Goal: Task Accomplishment & Management: Manage account settings

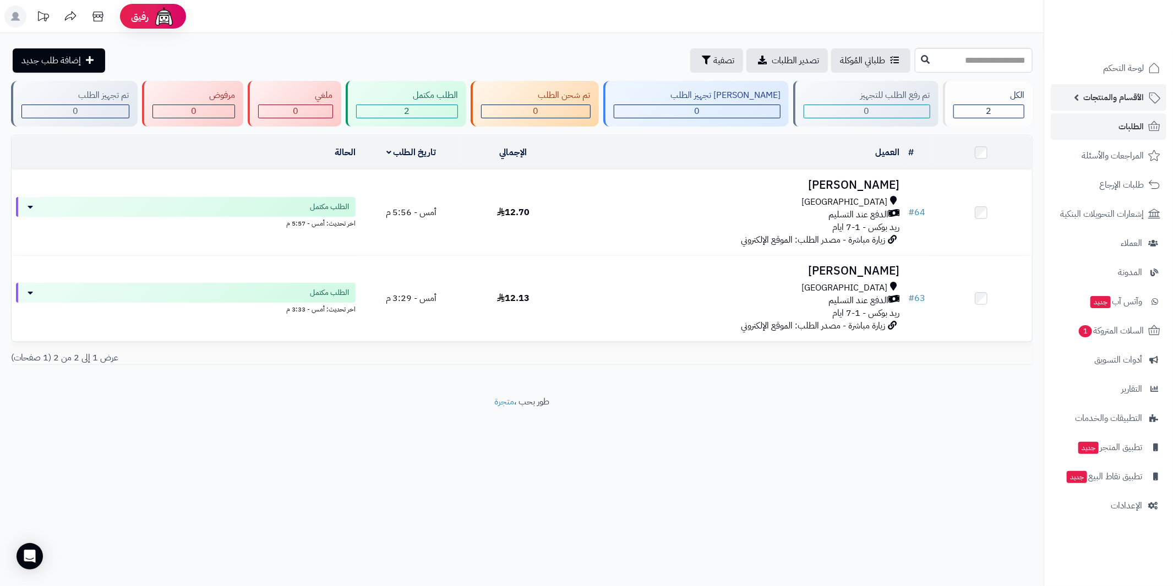
click at [1101, 91] on span "الأقسام والمنتجات" at bounding box center [1113, 97] width 61 height 15
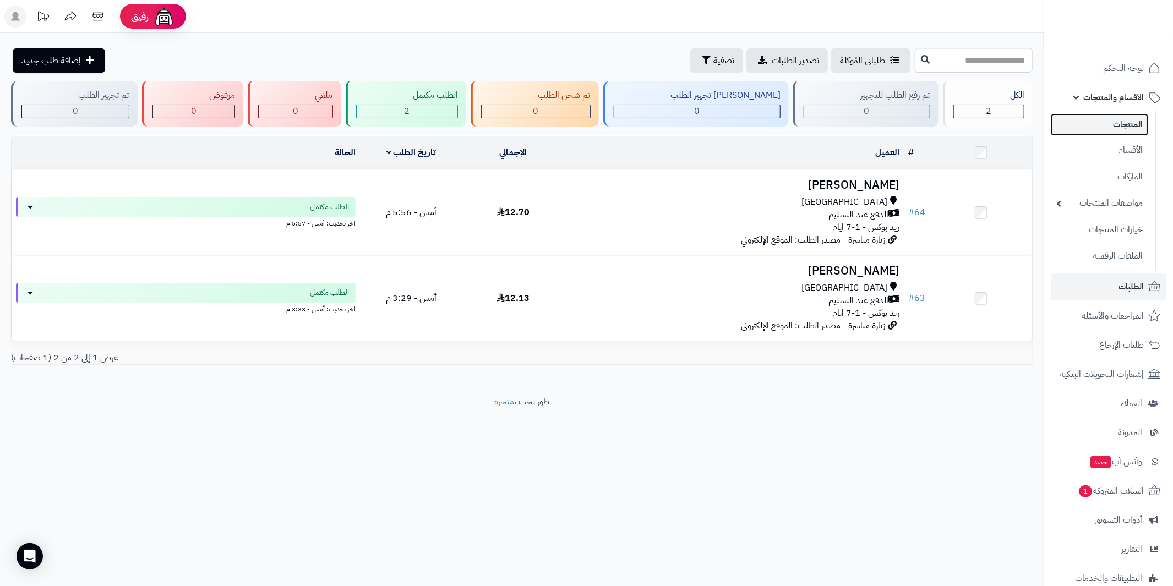
click at [1136, 121] on link "المنتجات" at bounding box center [1099, 124] width 97 height 23
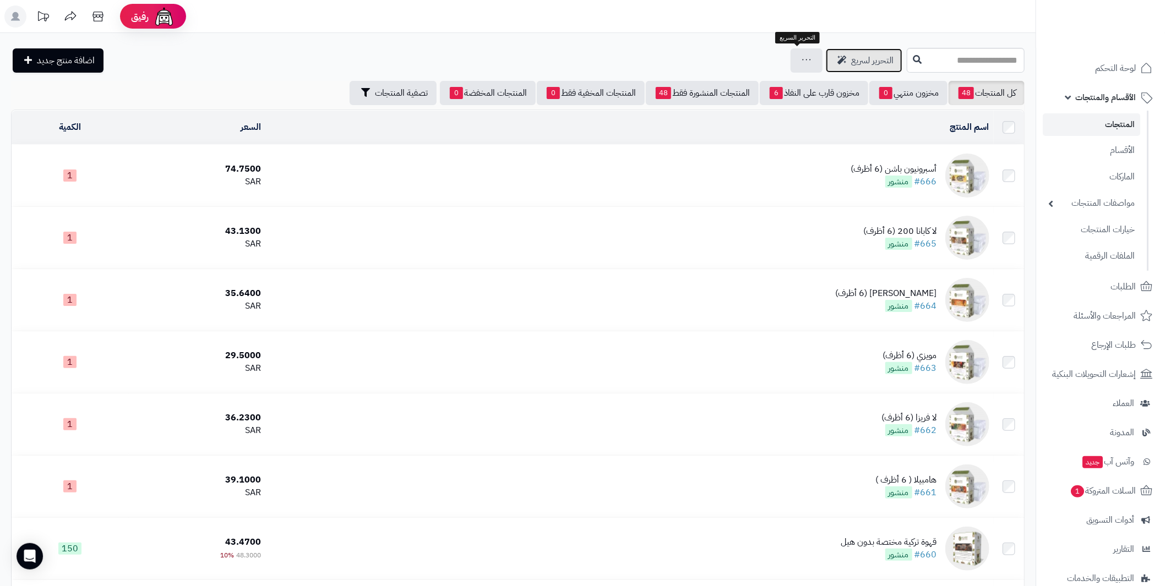
click at [851, 64] on span "التحرير لسريع" at bounding box center [872, 60] width 42 height 13
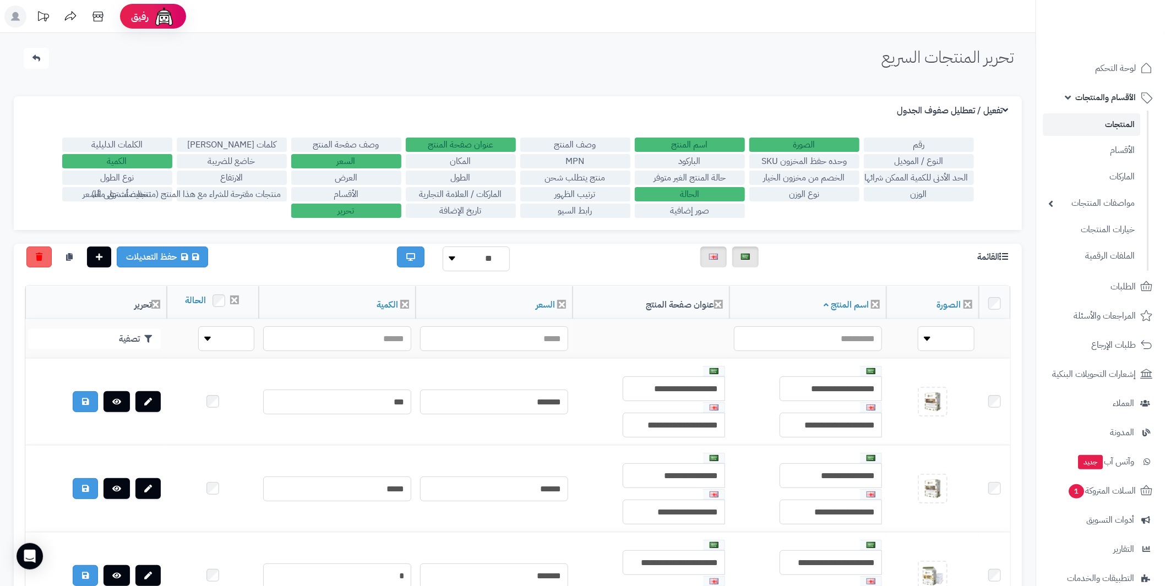
click at [715, 194] on label "الحالة" at bounding box center [690, 194] width 110 height 14
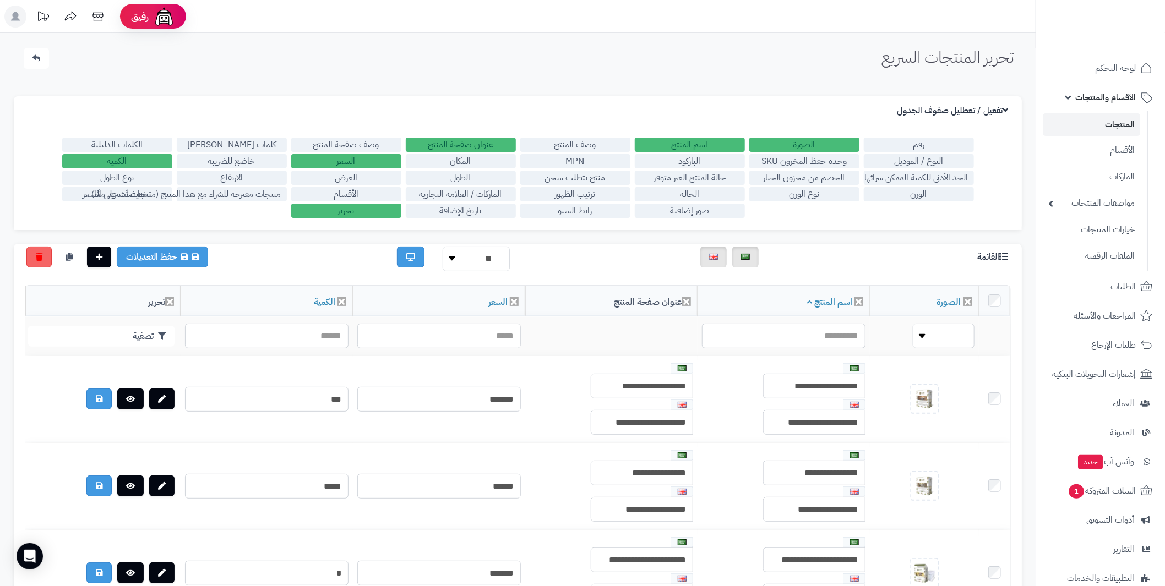
click at [367, 160] on label "السعر" at bounding box center [346, 161] width 110 height 14
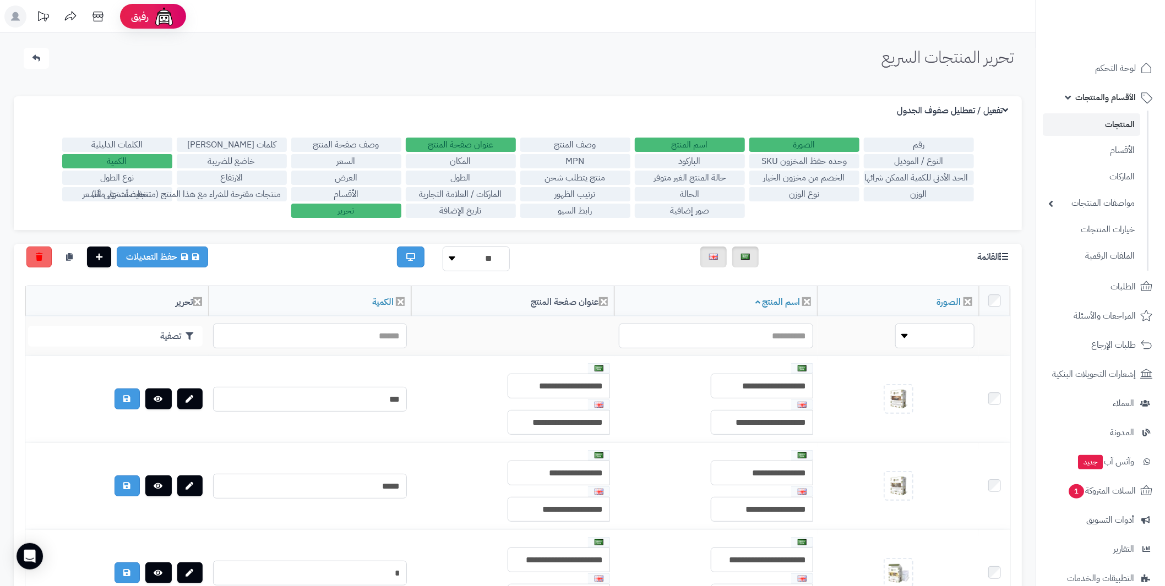
click at [129, 159] on label "الكمية" at bounding box center [117, 161] width 110 height 14
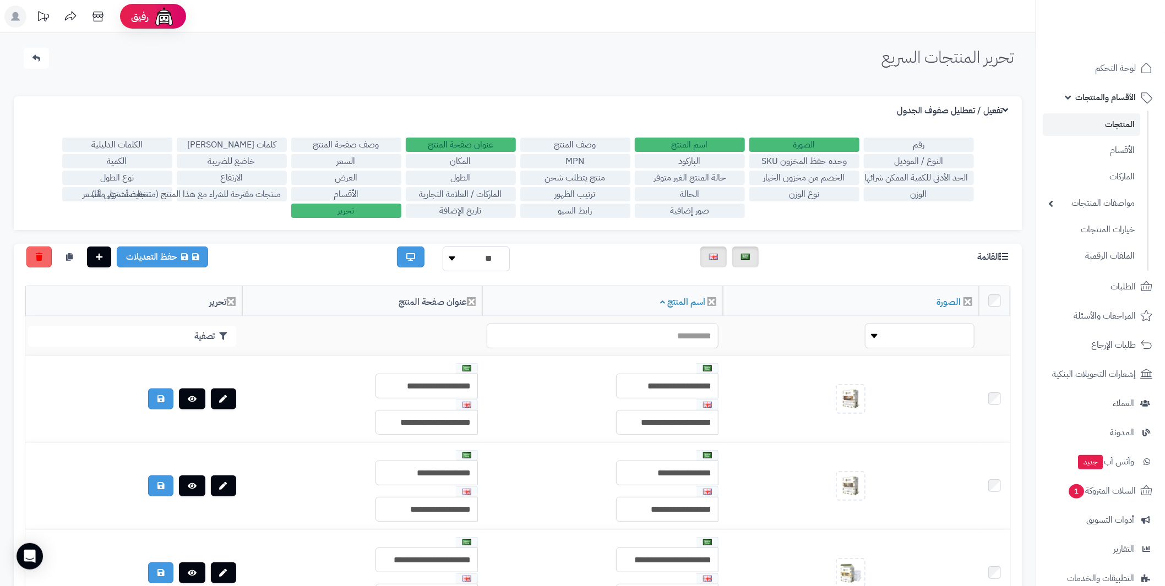
click at [177, 195] on label "منتجات مقترحة للشراء مع هذا المنتج (منتجات تُشترى معًا)" at bounding box center [232, 194] width 110 height 14
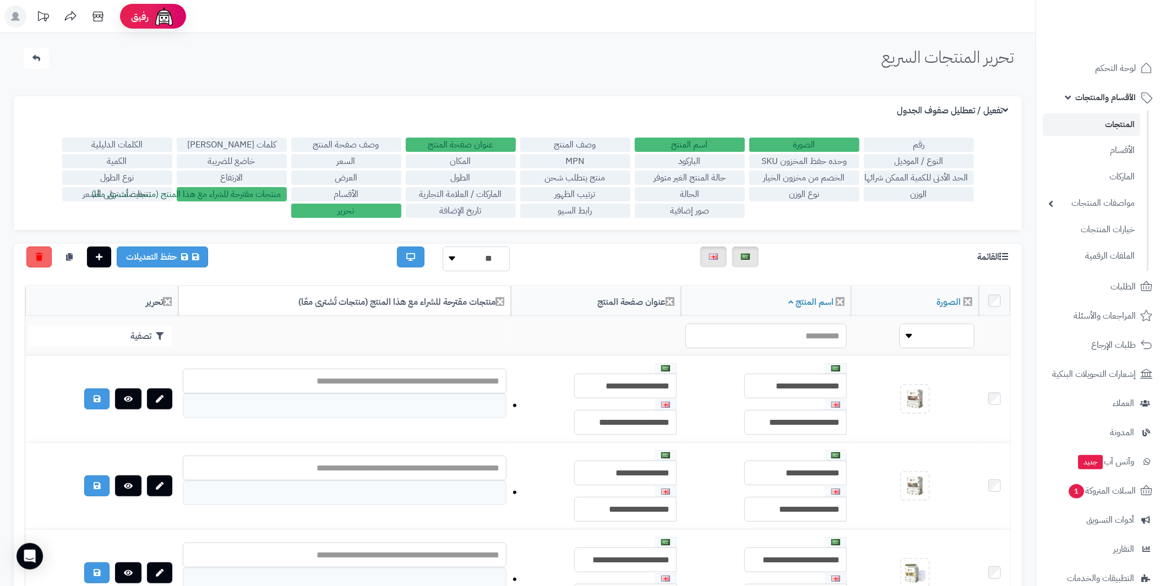
click at [177, 195] on label "منتجات مقترحة للشراء مع هذا المنتج (منتجات تُشترى معًا)" at bounding box center [232, 194] width 110 height 14
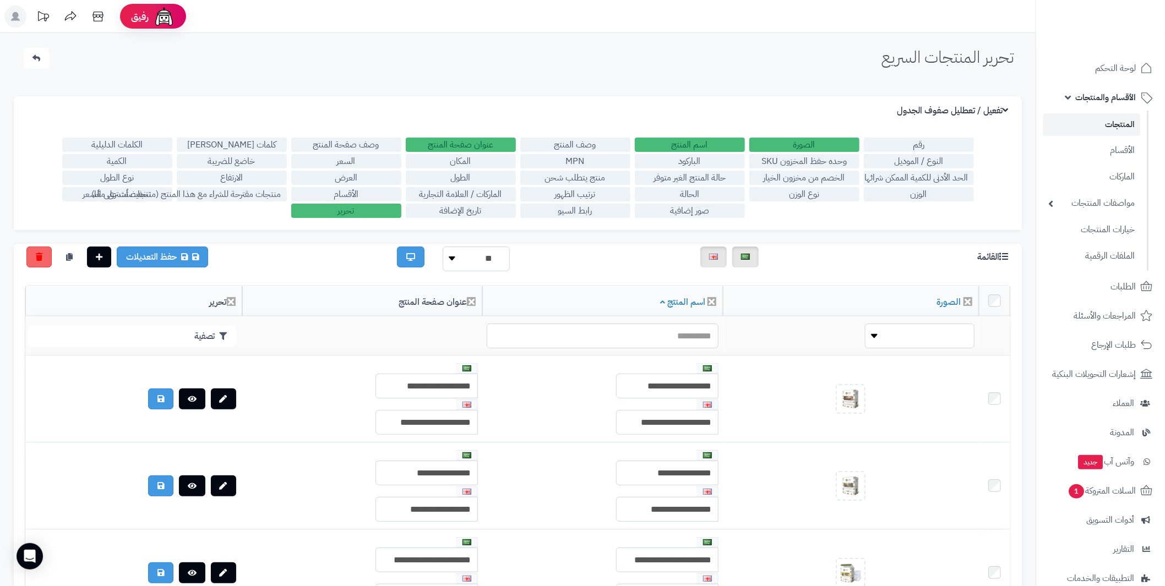
click at [207, 189] on label "منتجات مقترحة للشراء مع هذا المنتج (منتجات تُشترى معًا)" at bounding box center [232, 194] width 110 height 14
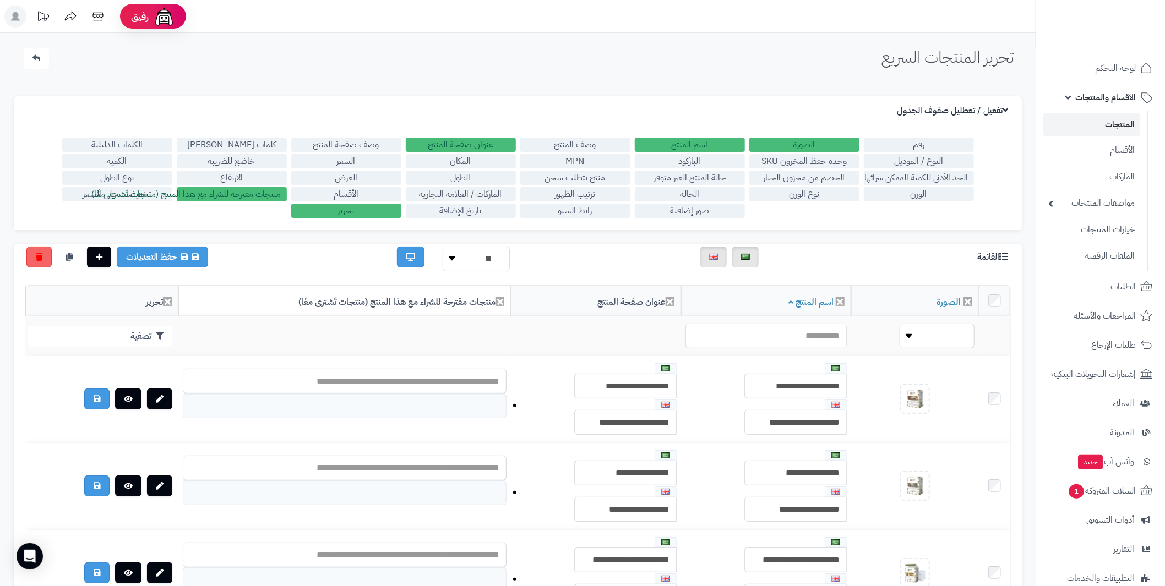
click at [207, 189] on label "منتجات مقترحة للشراء مع هذا المنتج (منتجات تُشترى معًا)" at bounding box center [232, 194] width 110 height 14
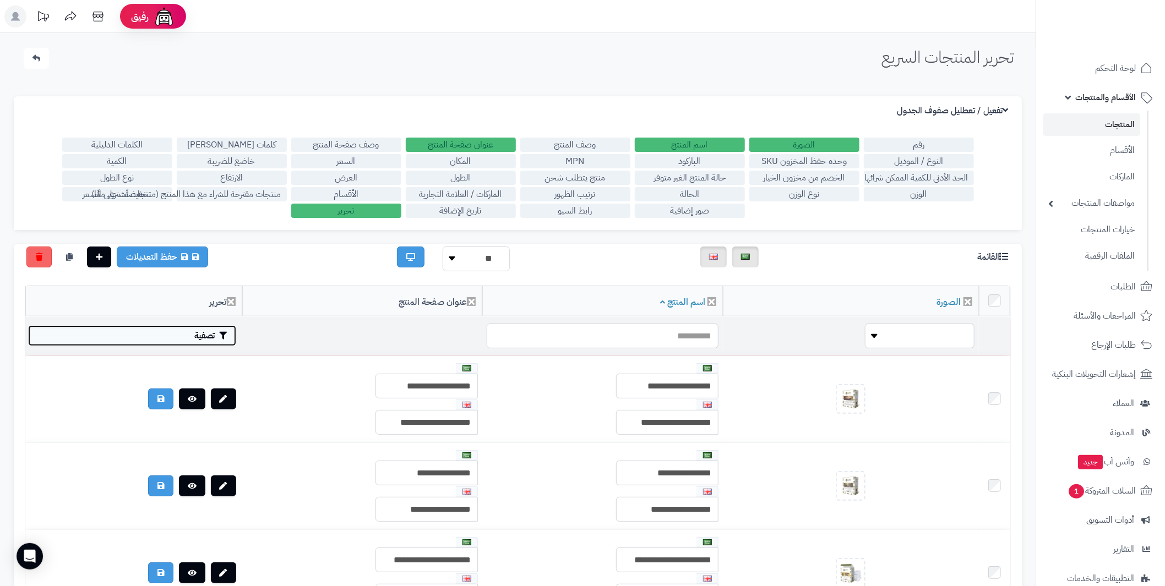
click at [184, 335] on button "تصفية" at bounding box center [132, 335] width 208 height 21
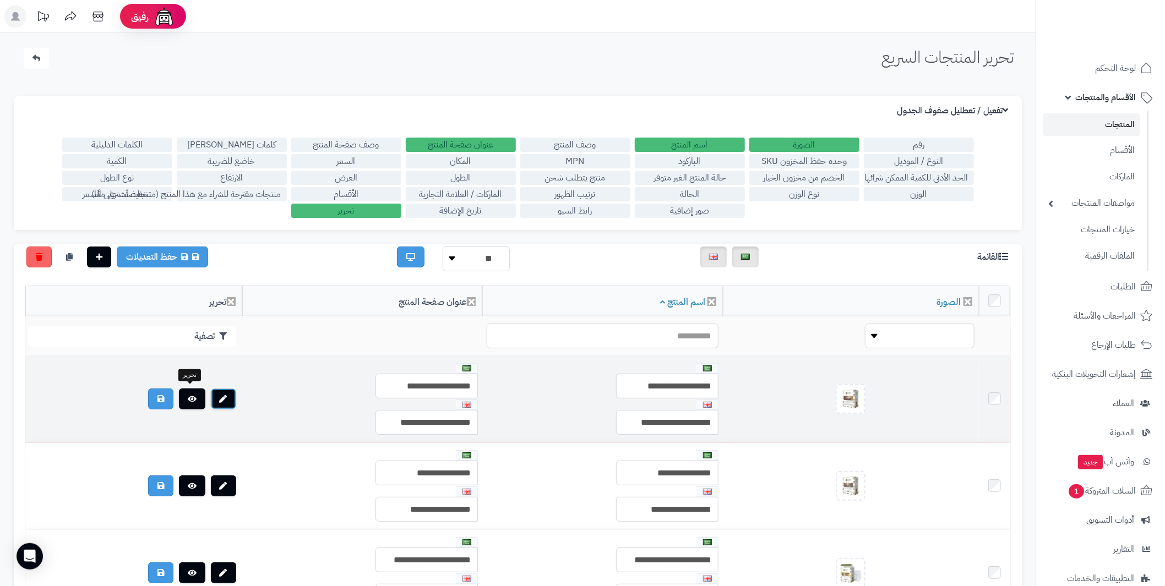
click at [211, 396] on link at bounding box center [223, 399] width 25 height 21
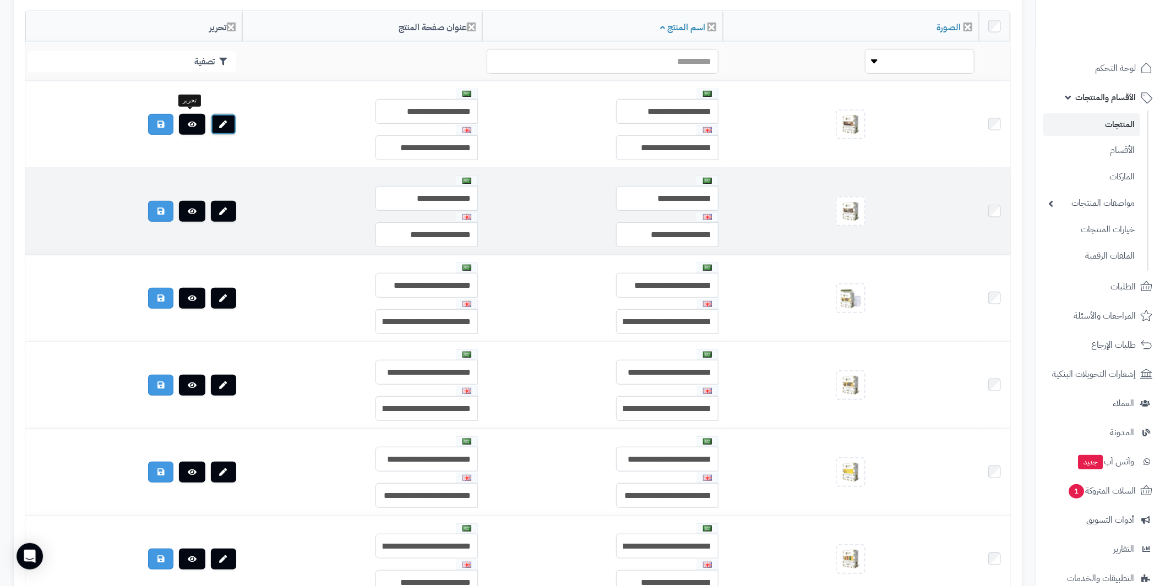
scroll to position [330, 0]
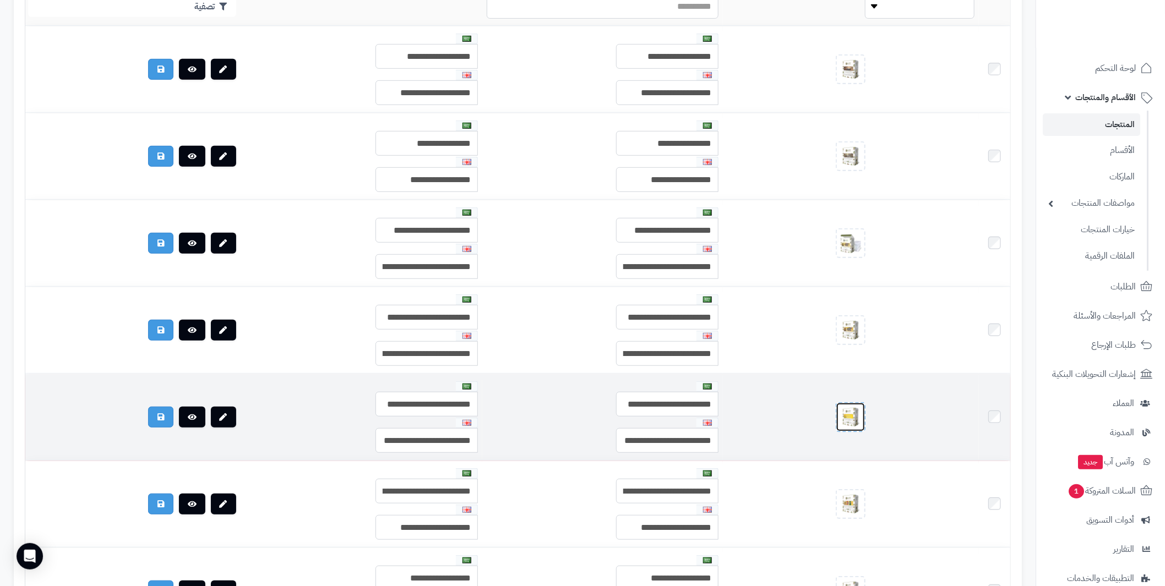
click at [861, 406] on img at bounding box center [850, 417] width 22 height 22
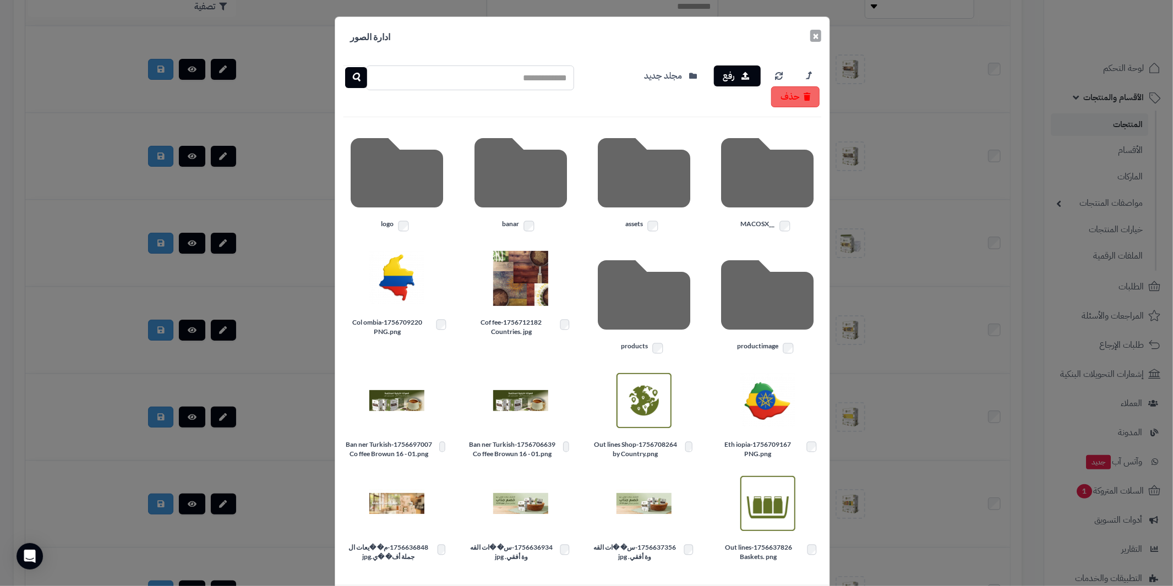
click at [821, 31] on button "×" at bounding box center [815, 36] width 11 height 12
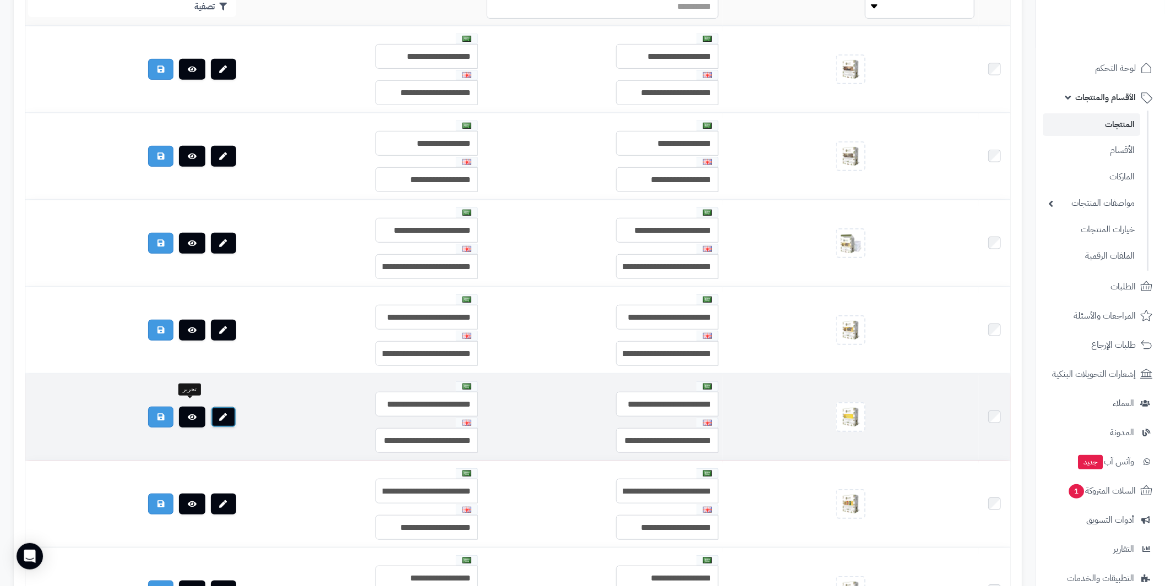
click at [220, 413] on icon at bounding box center [224, 417] width 8 height 8
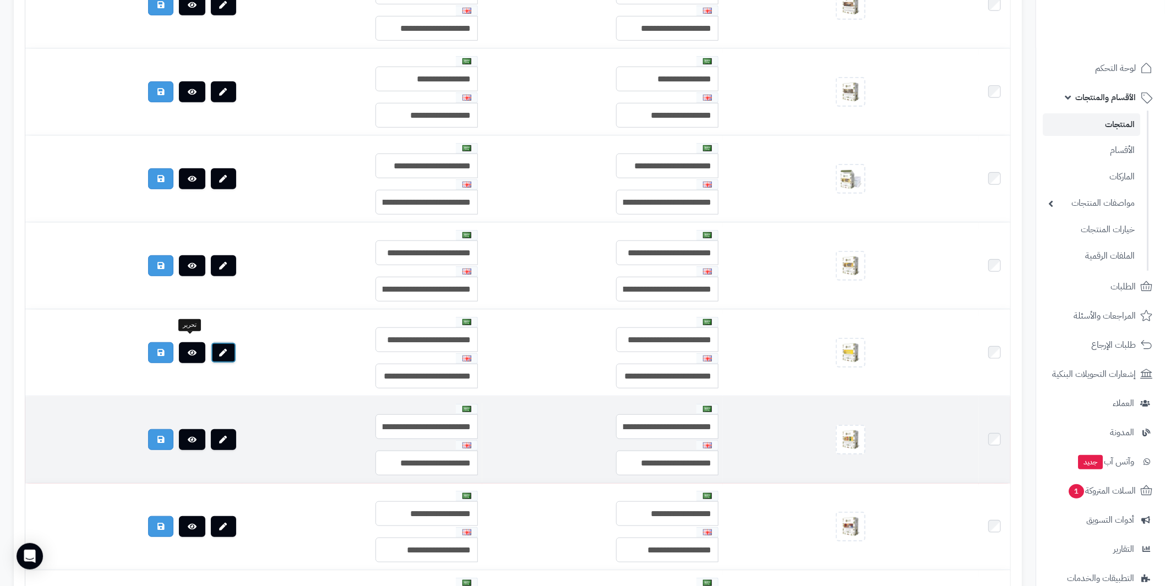
scroll to position [440, 0]
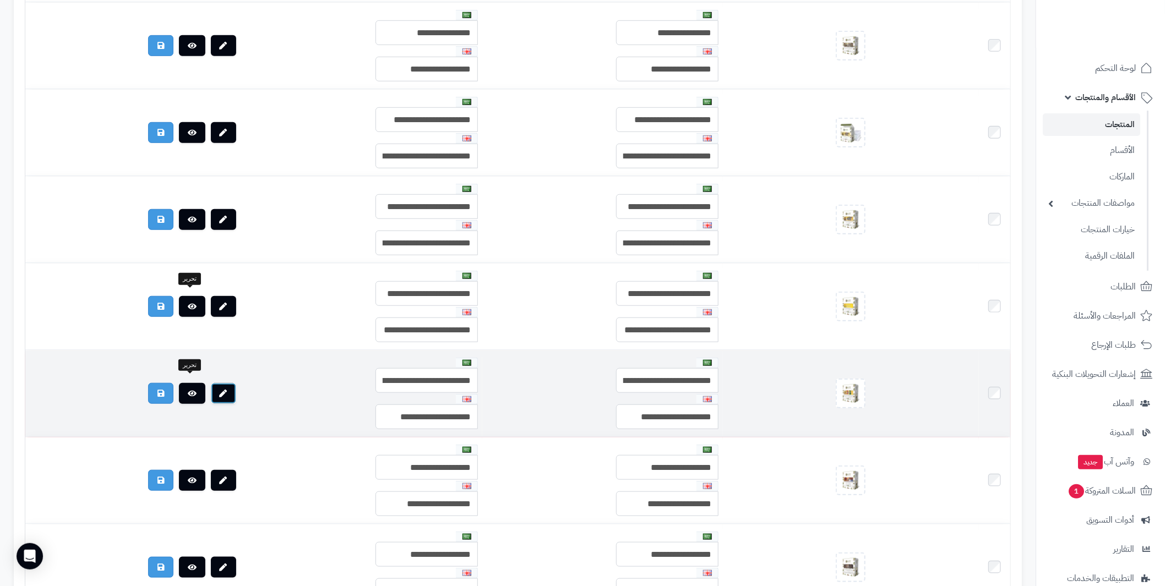
click at [211, 384] on link at bounding box center [223, 393] width 25 height 21
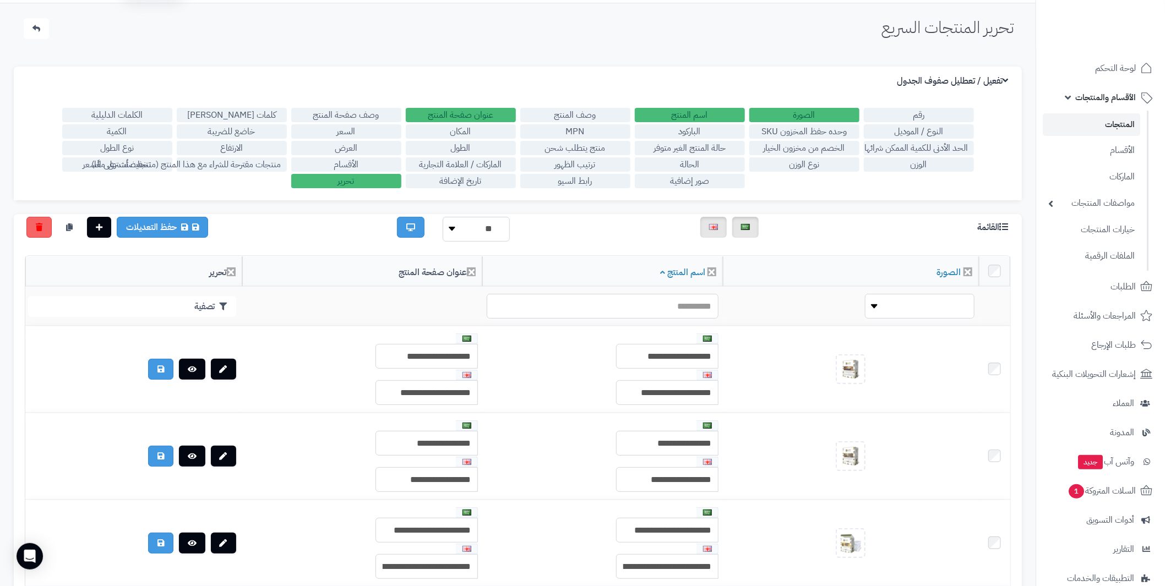
scroll to position [0, 0]
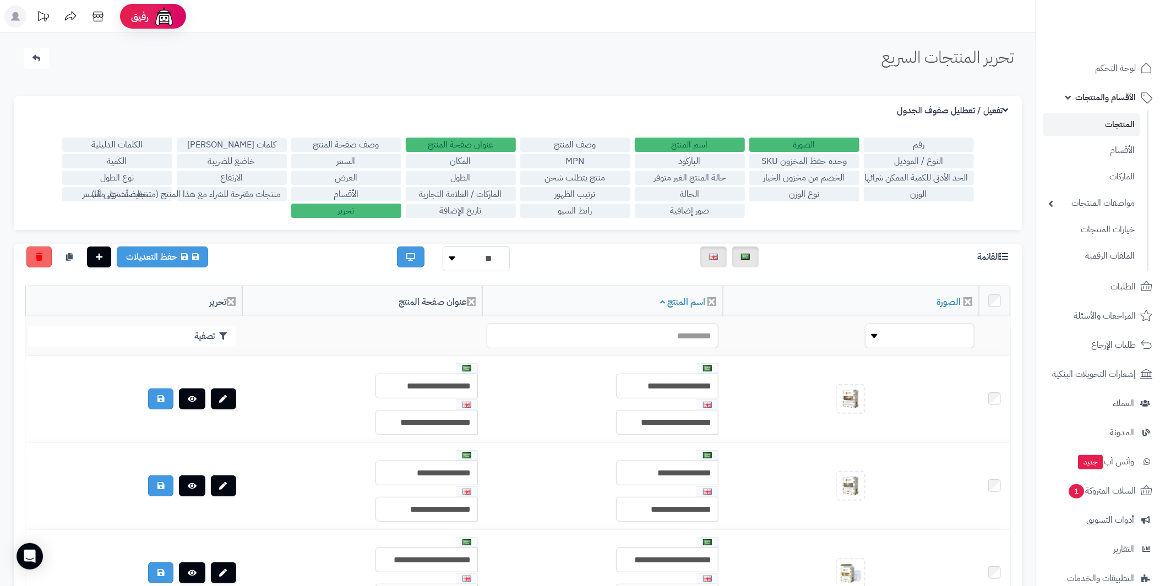
click at [1121, 124] on link "المنتجات" at bounding box center [1091, 124] width 97 height 23
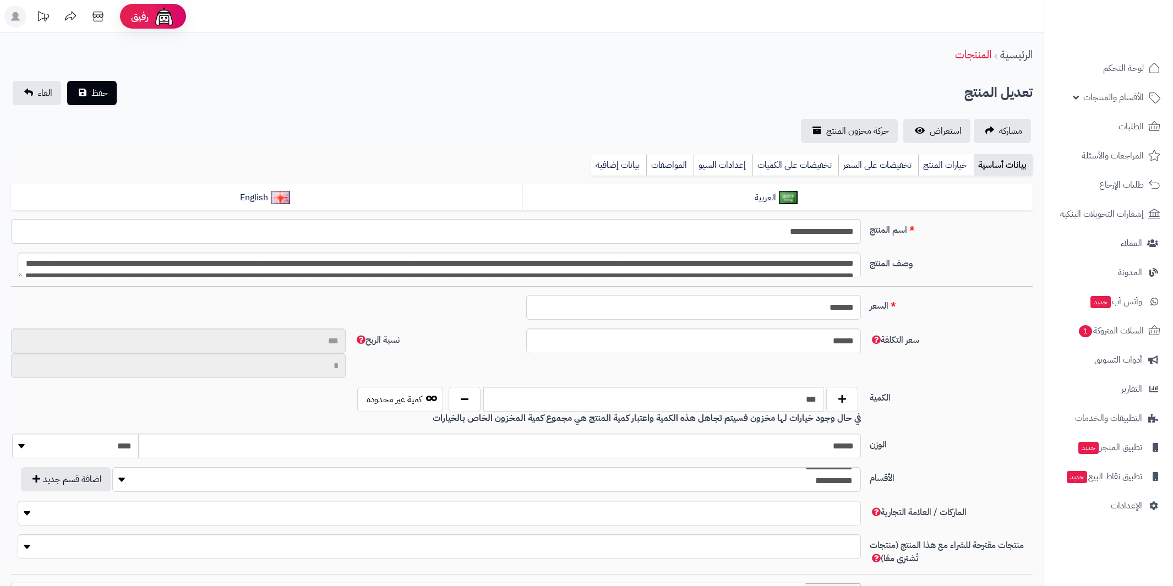
type input "**"
type input "*********"
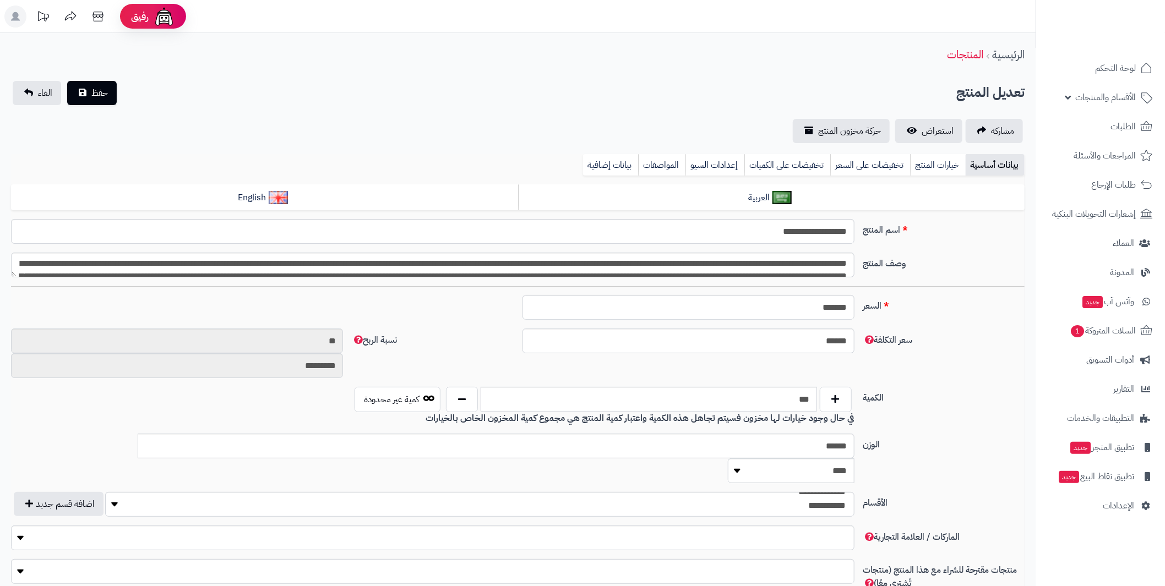
scroll to position [7, 0]
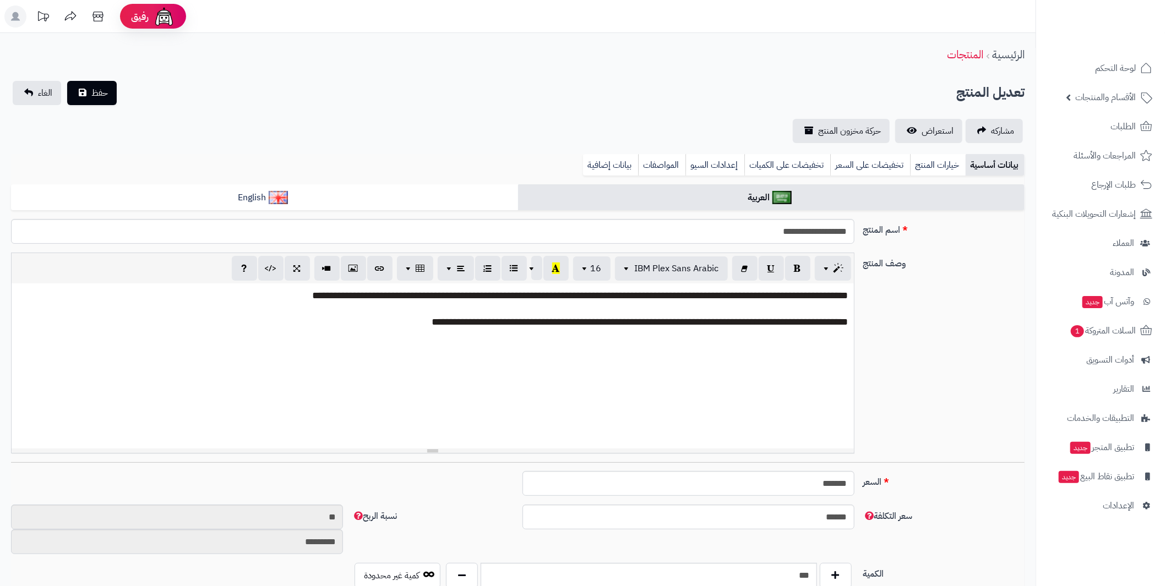
type input "*****"
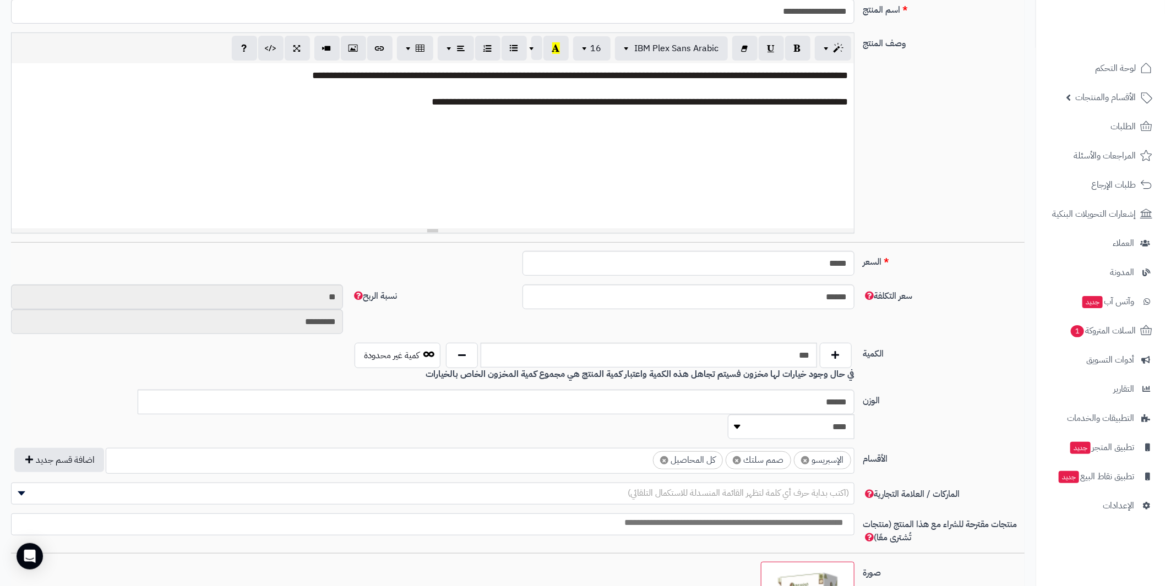
scroll to position [275, 0]
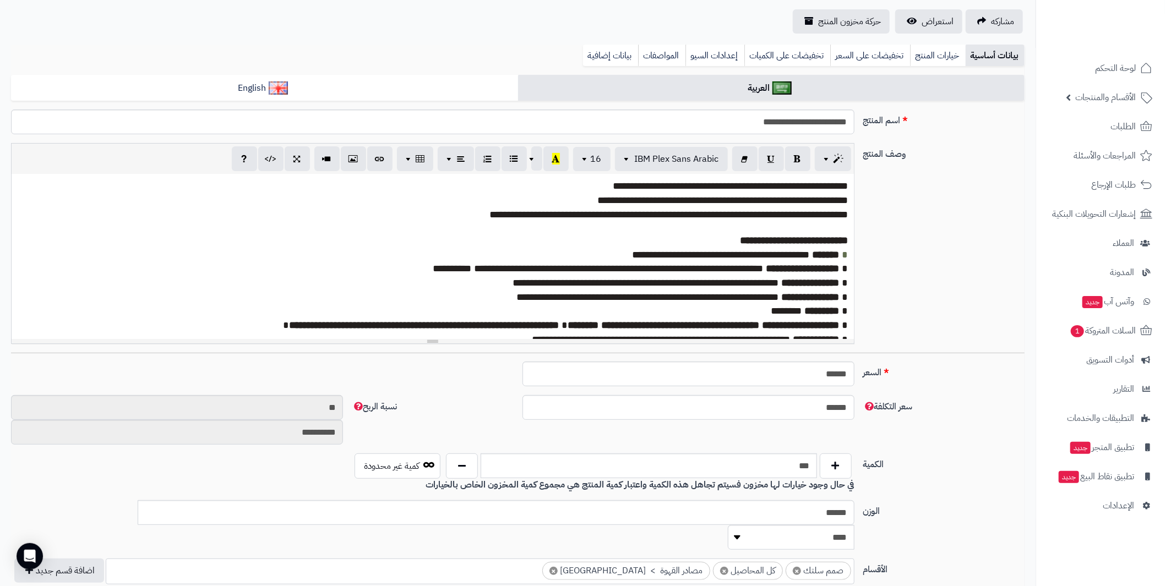
scroll to position [165, 0]
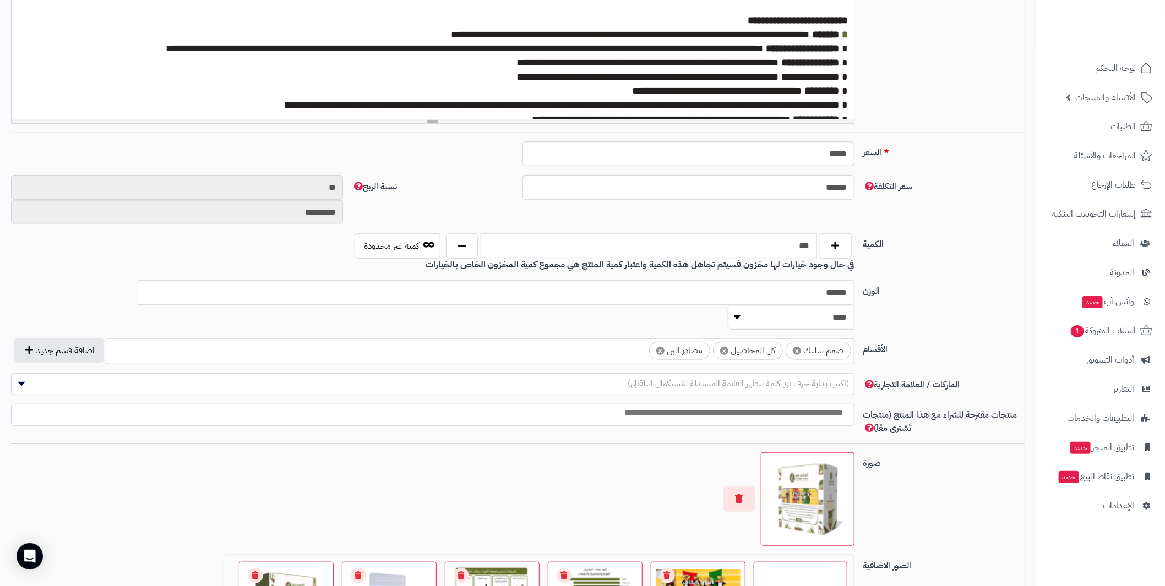
scroll to position [48, 0]
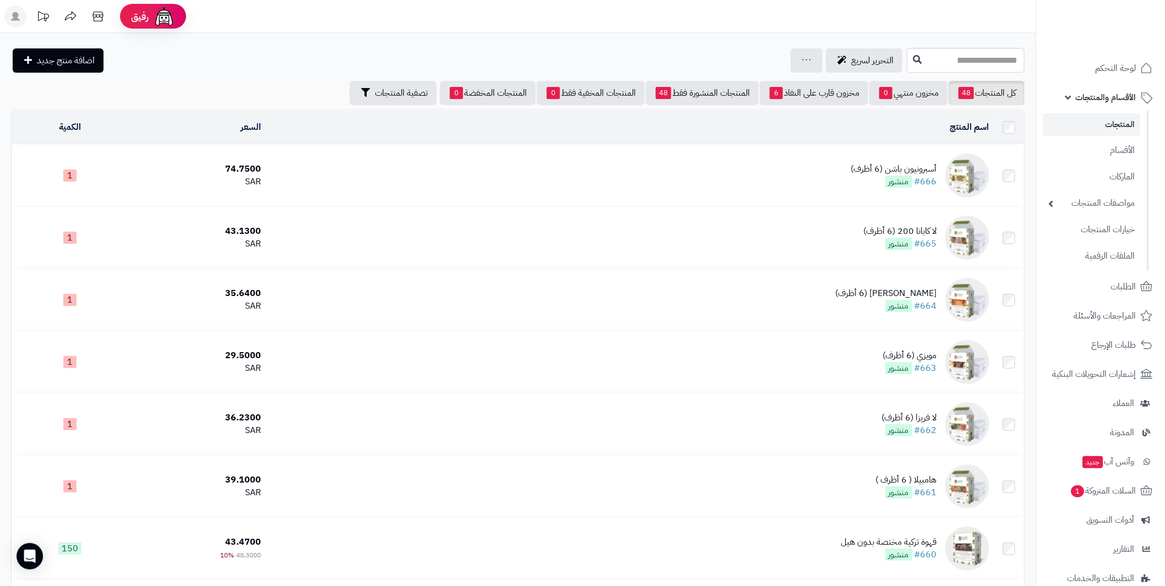
click at [921, 167] on div "أسبرونيون باشن (6 أظرف)" at bounding box center [894, 169] width 86 height 13
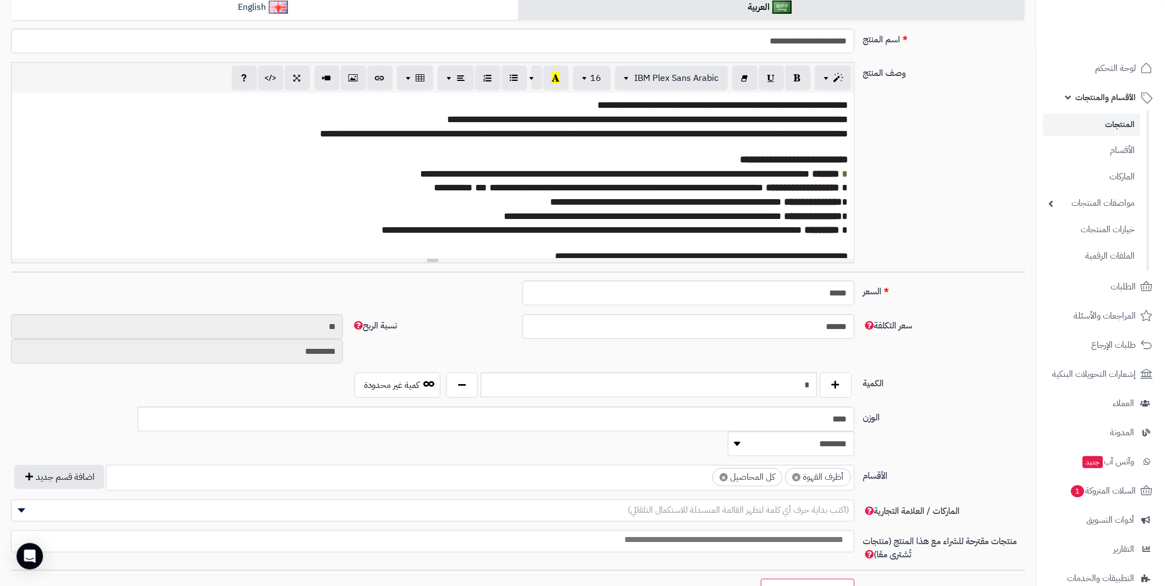
scroll to position [220, 0]
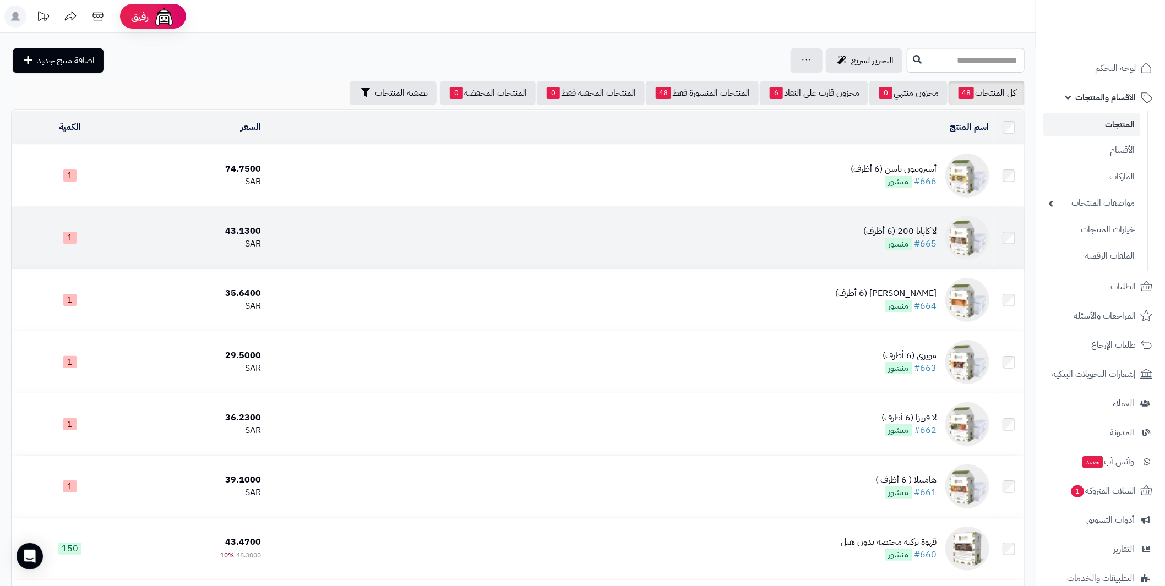
click at [919, 228] on div "لا كابانا 200 (6 أظرف)" at bounding box center [900, 231] width 73 height 13
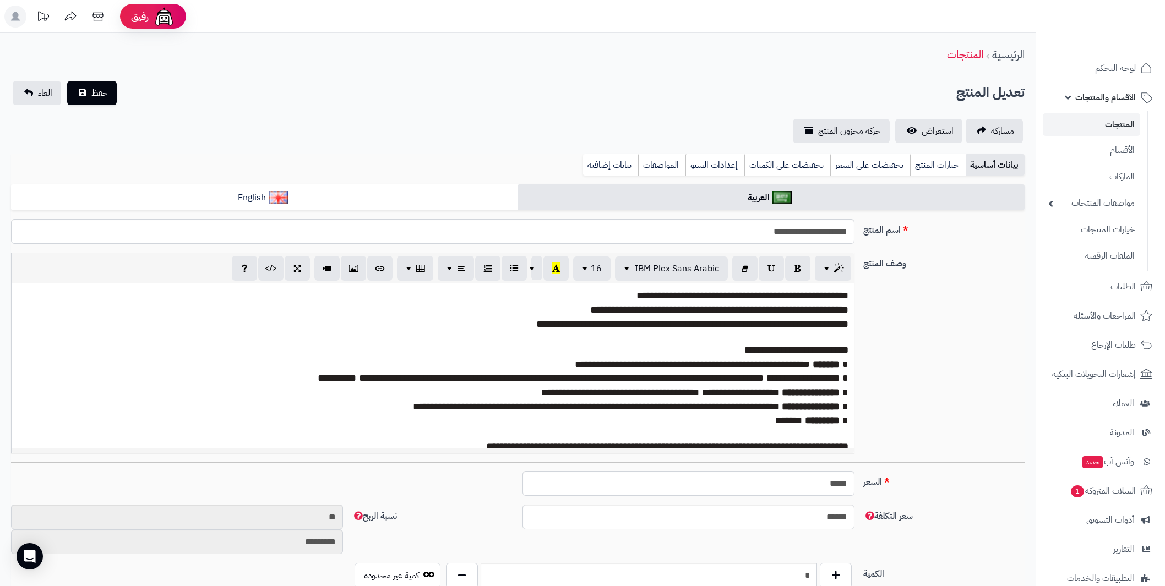
scroll to position [165, 0]
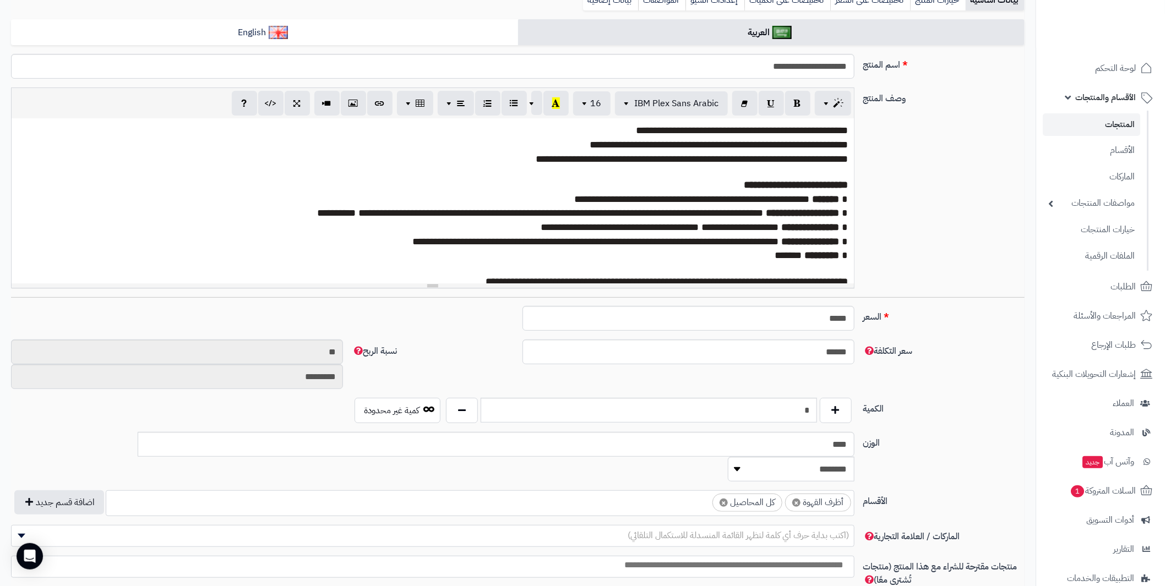
click at [1120, 124] on link "المنتجات" at bounding box center [1091, 124] width 97 height 23
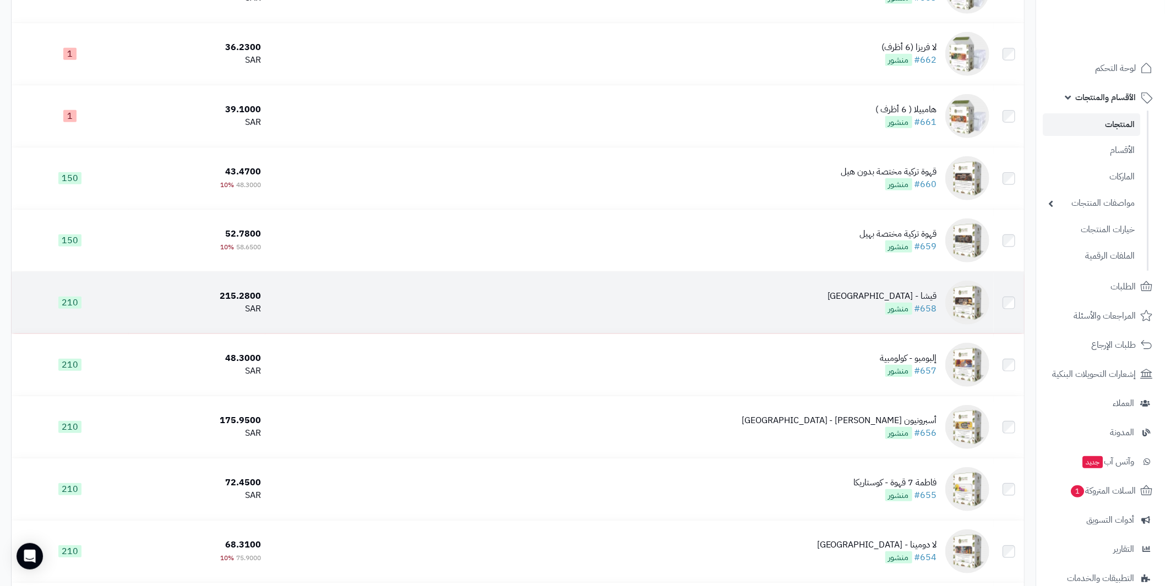
scroll to position [385, 0]
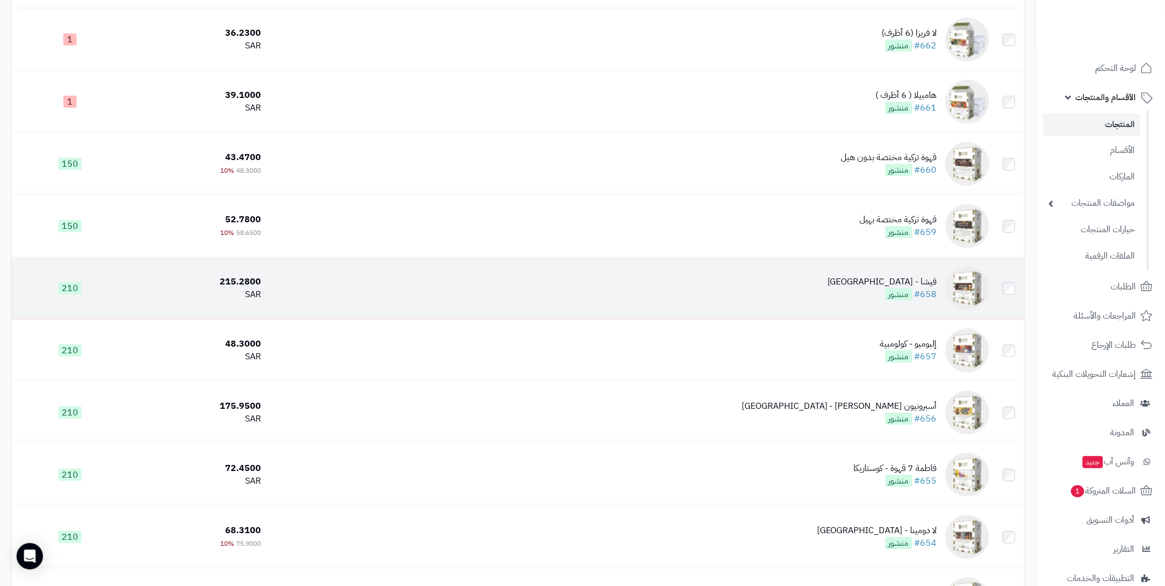
click at [923, 279] on div "قيشا - كولومبيا" at bounding box center [882, 282] width 110 height 13
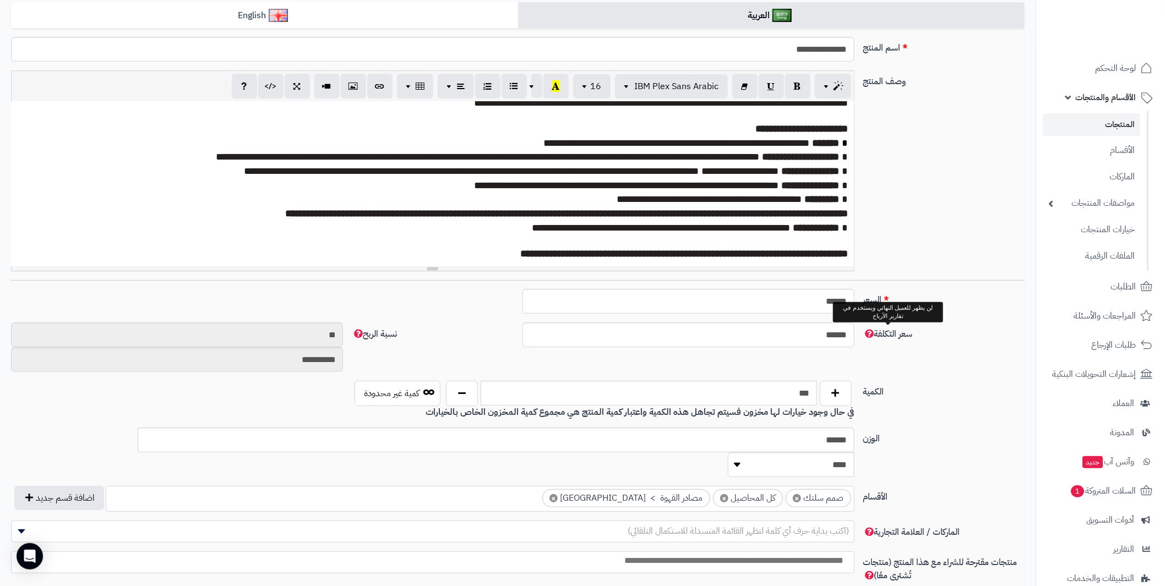
scroll to position [275, 0]
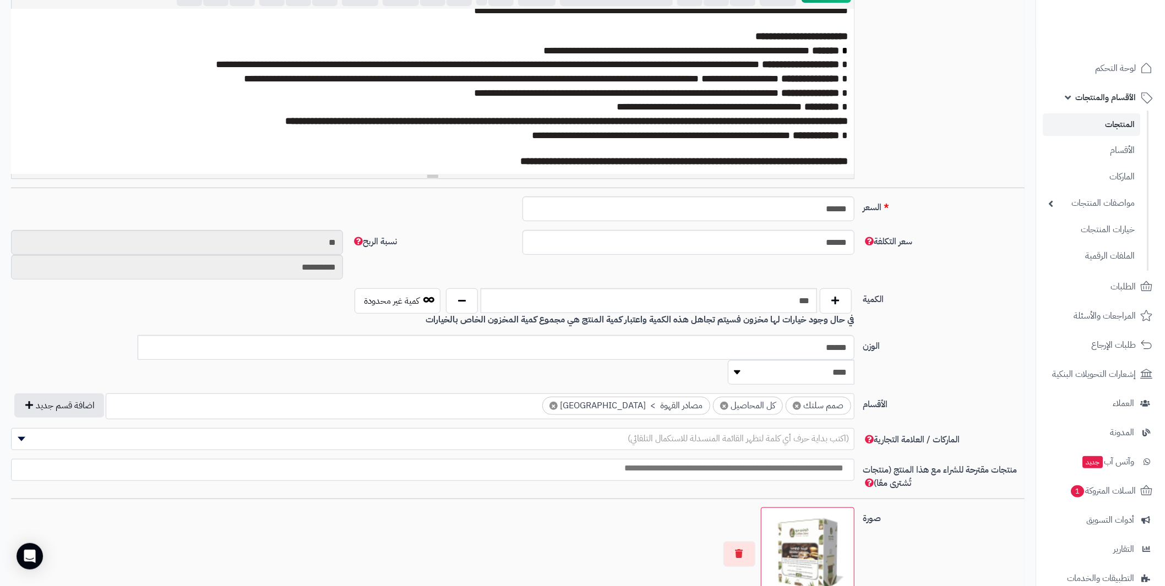
click at [558, 402] on span "×" at bounding box center [553, 406] width 8 height 8
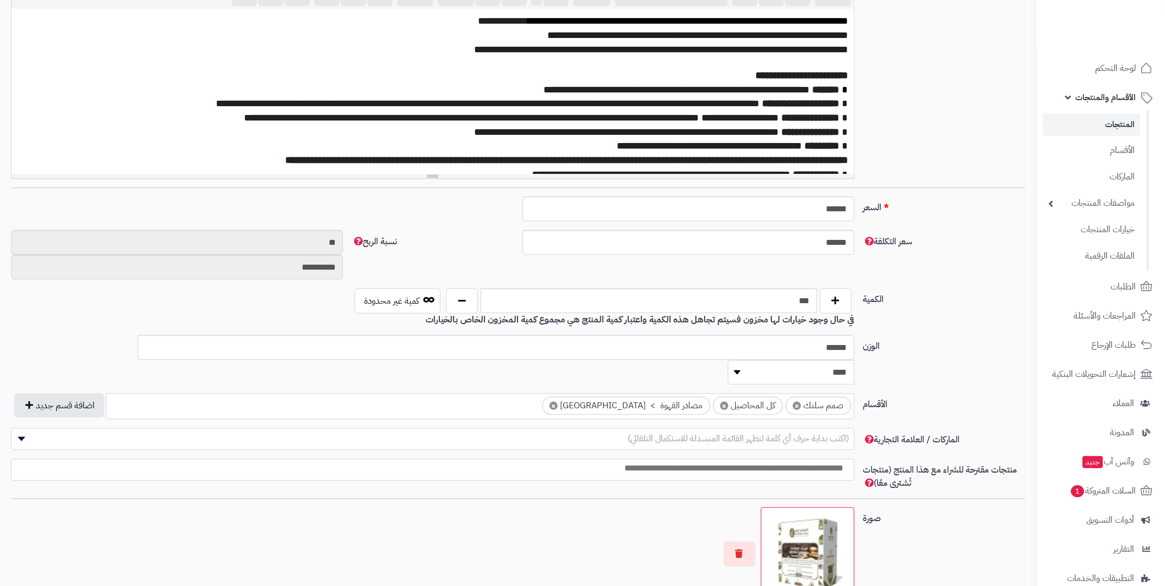
scroll to position [48, 0]
click at [1121, 119] on link "المنتجات" at bounding box center [1091, 124] width 97 height 23
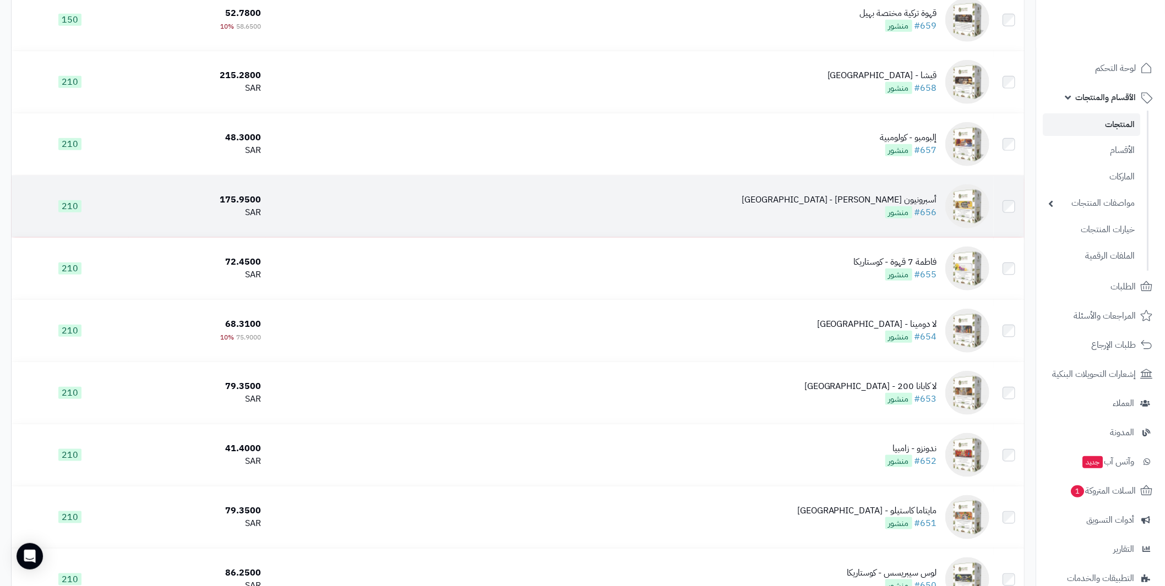
scroll to position [605, 0]
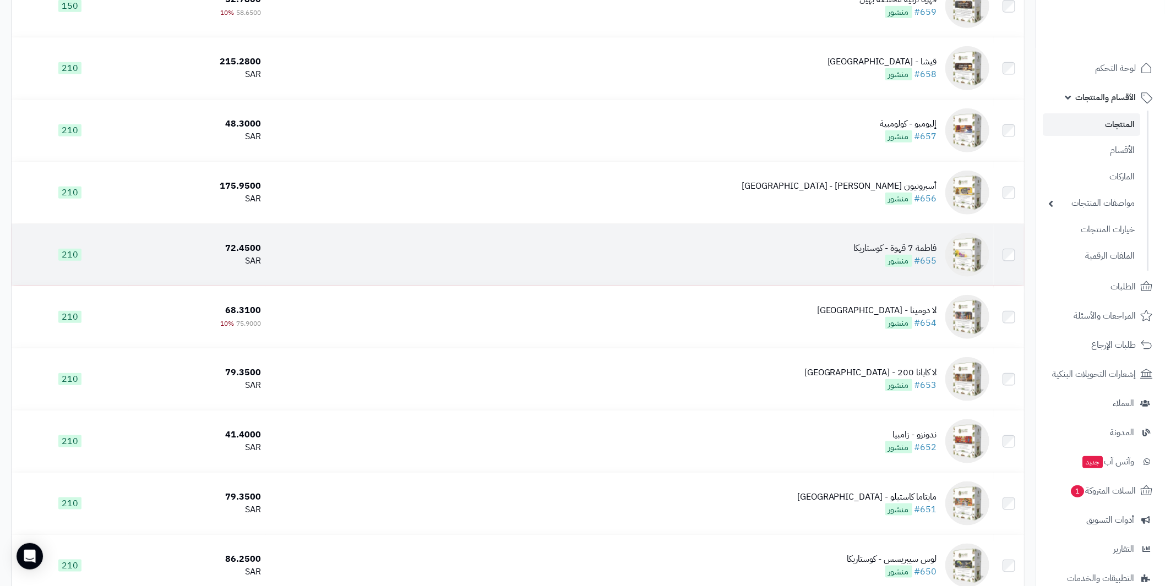
click at [919, 247] on div "فاطمة 7 قهوة - كوستاريكا" at bounding box center [895, 248] width 83 height 13
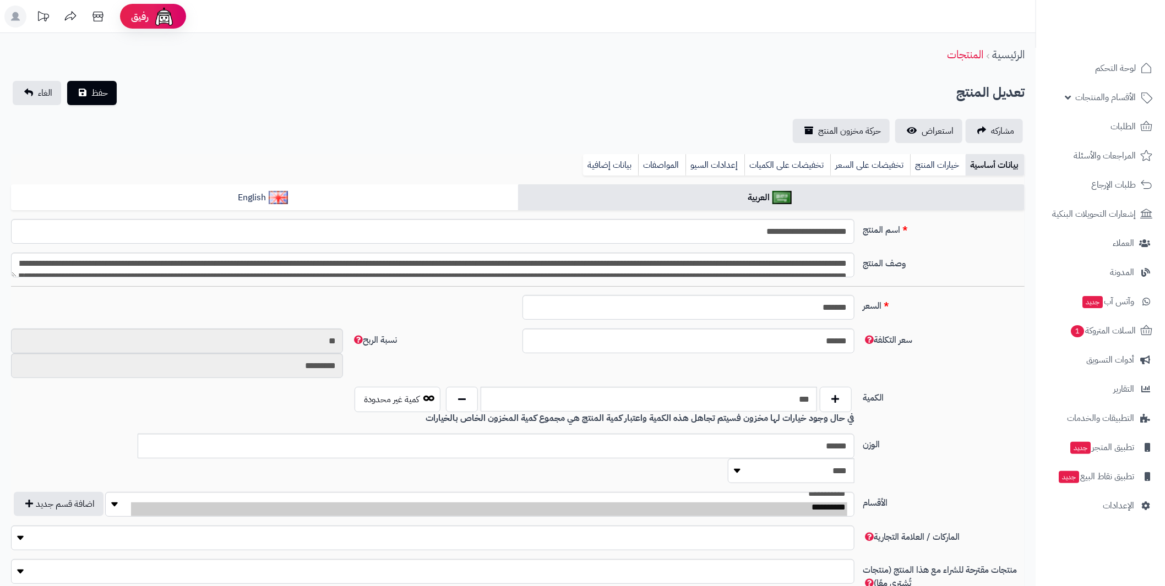
type input "*****"
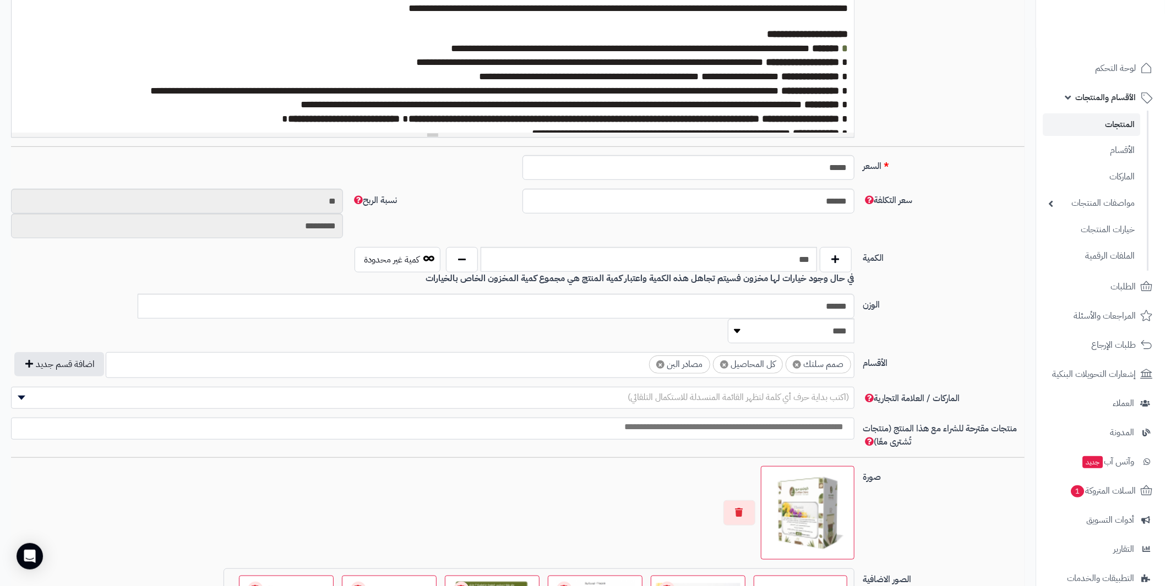
scroll to position [330, 0]
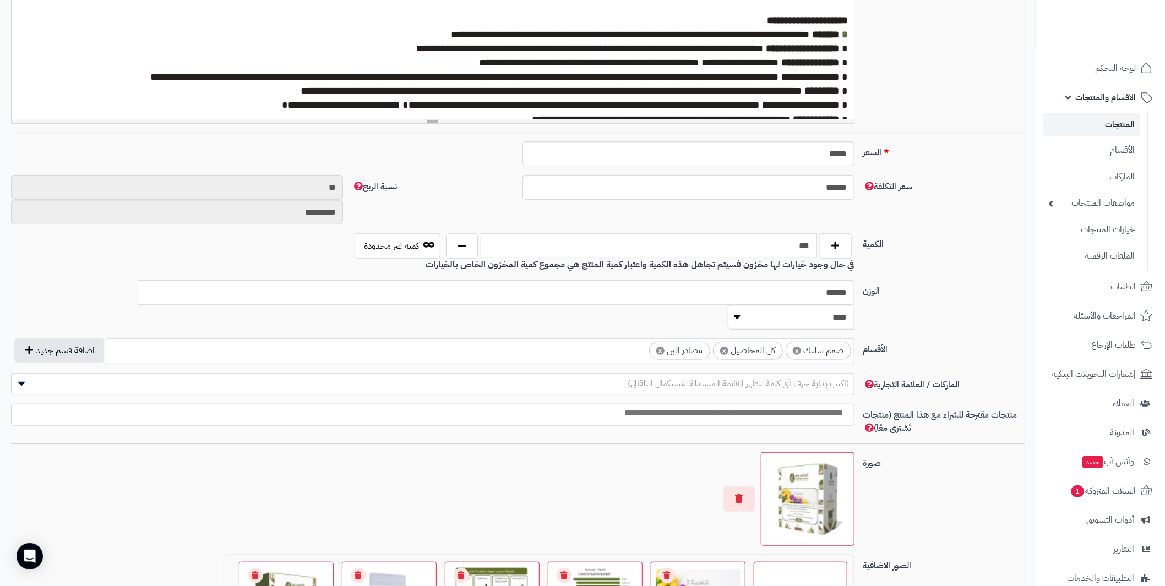
click at [657, 347] on span "×" at bounding box center [660, 351] width 8 height 8
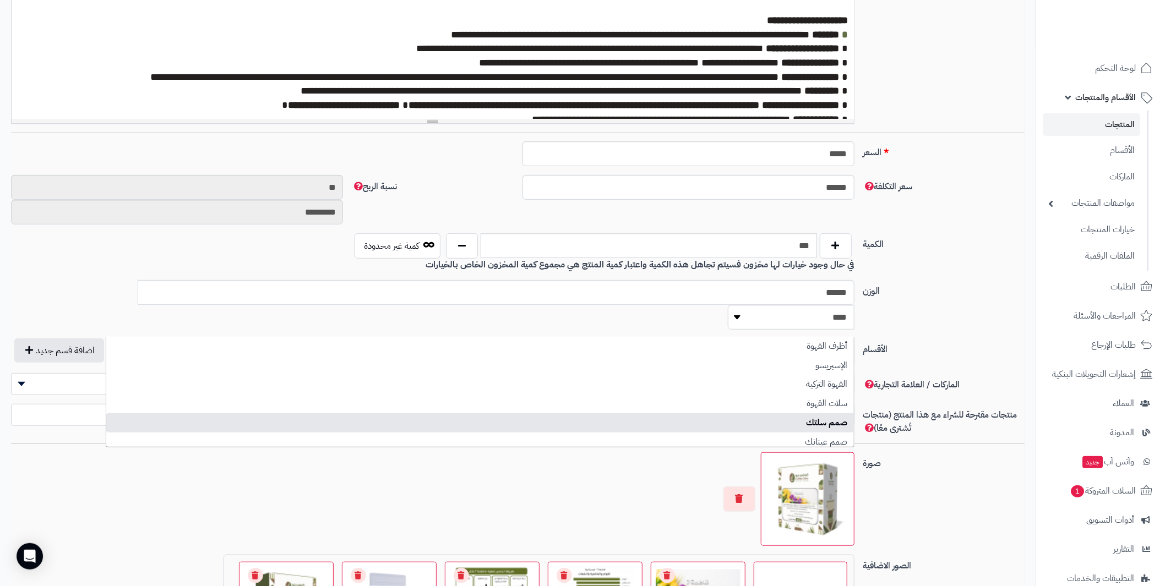
click at [930, 230] on div "سعر التكلفة ****** نسبة الربح ** *********" at bounding box center [518, 204] width 1022 height 58
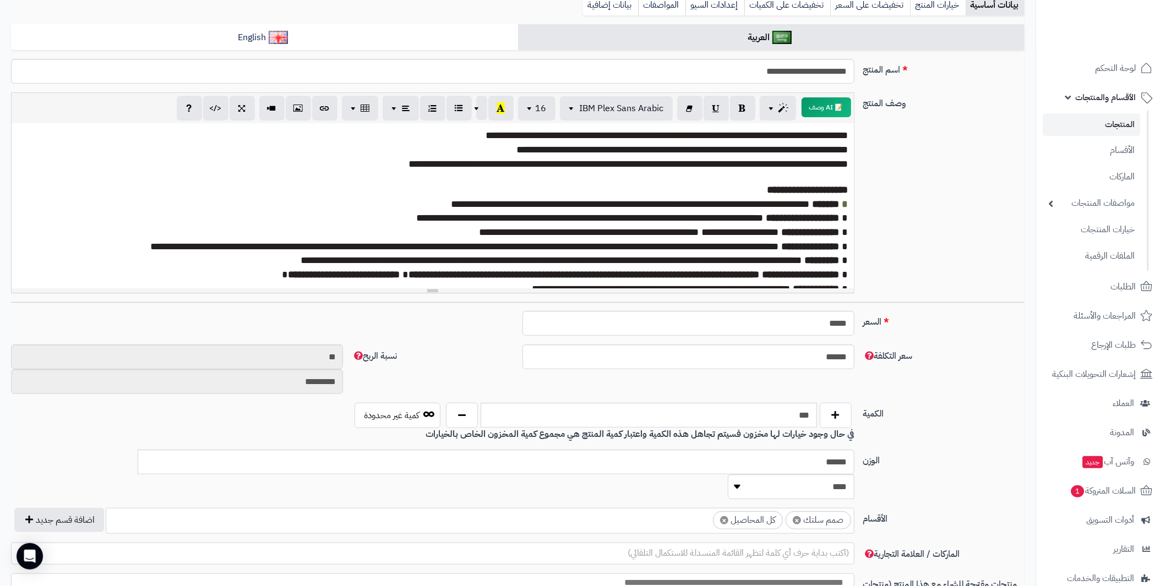
scroll to position [0, 0]
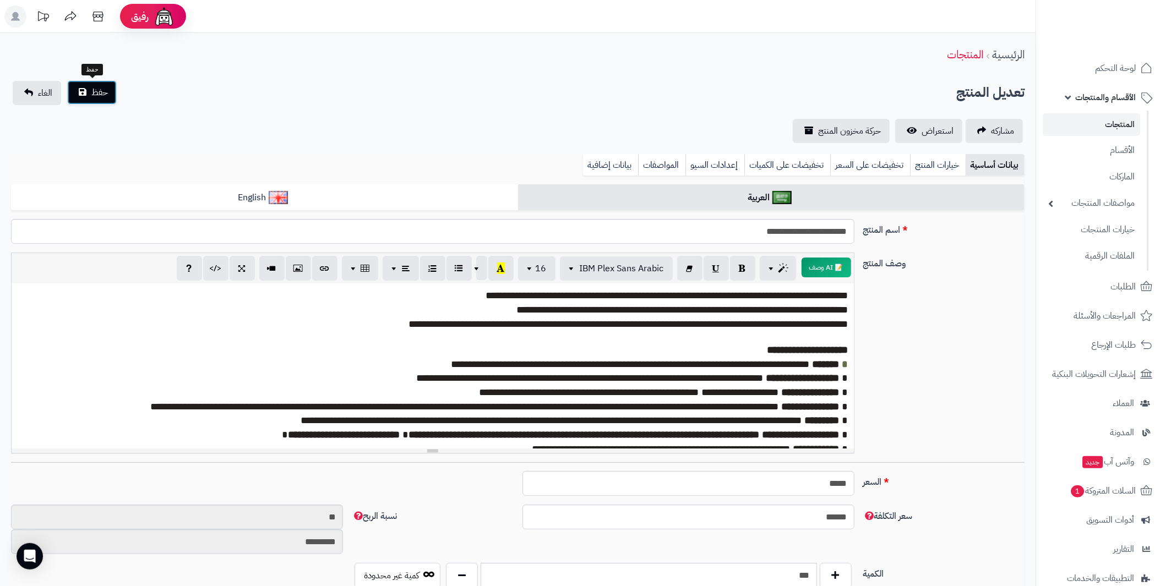
click at [91, 94] on span "حفظ" at bounding box center [99, 92] width 17 height 13
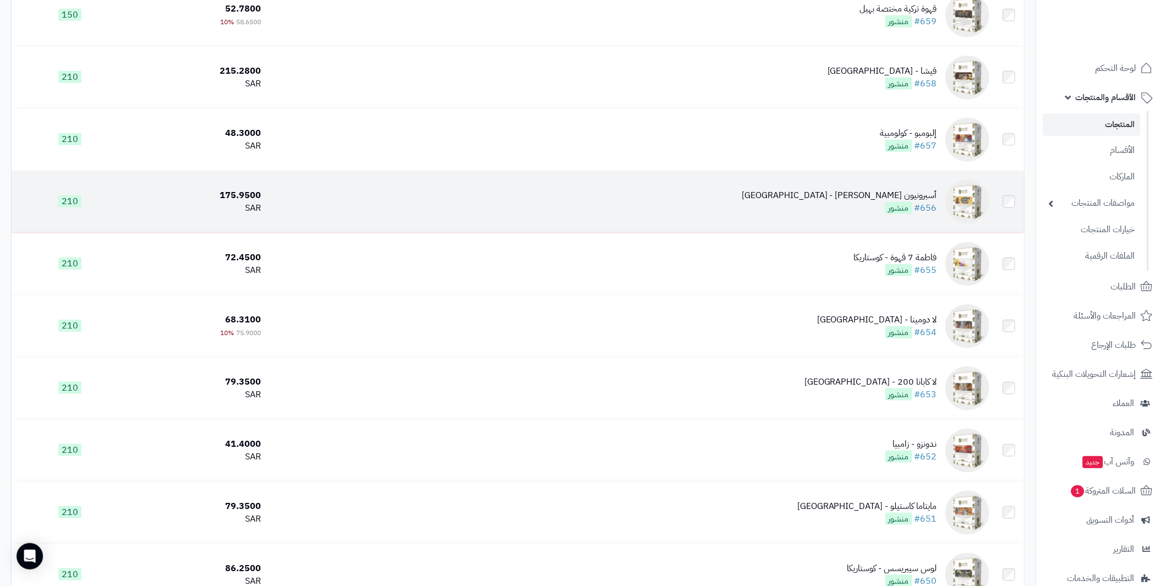
scroll to position [716, 0]
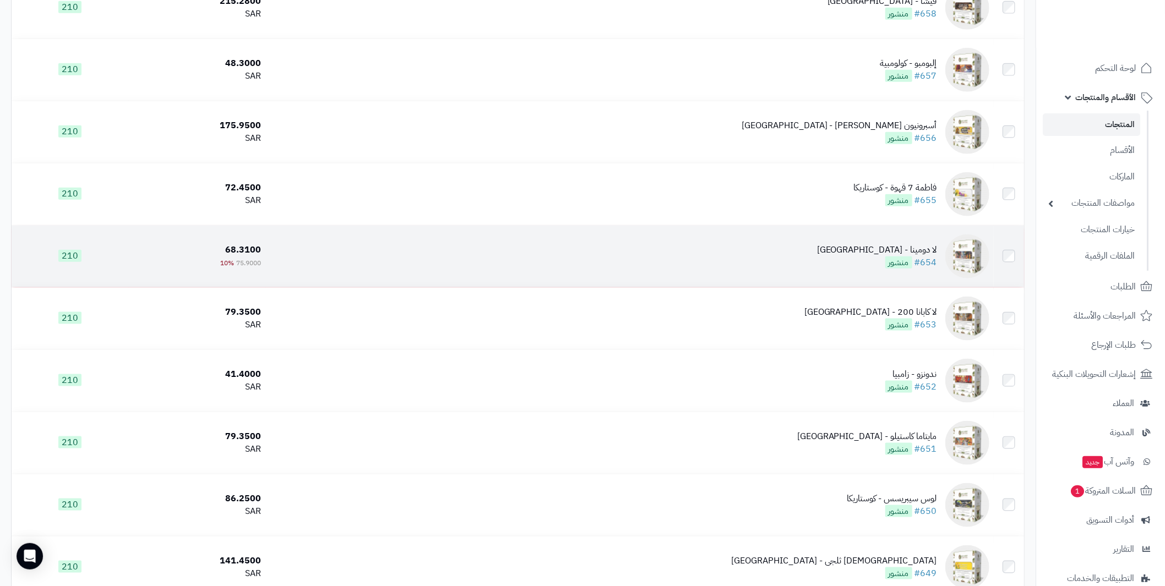
click at [919, 248] on div "لا دومينا - [GEOGRAPHIC_DATA]" at bounding box center [877, 250] width 120 height 13
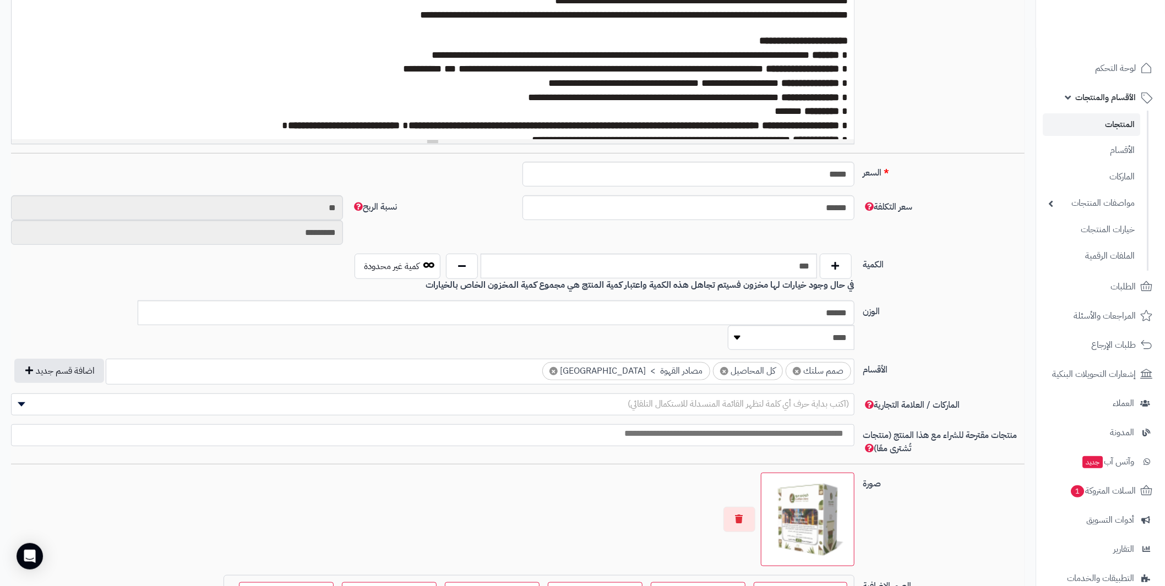
scroll to position [330, 0]
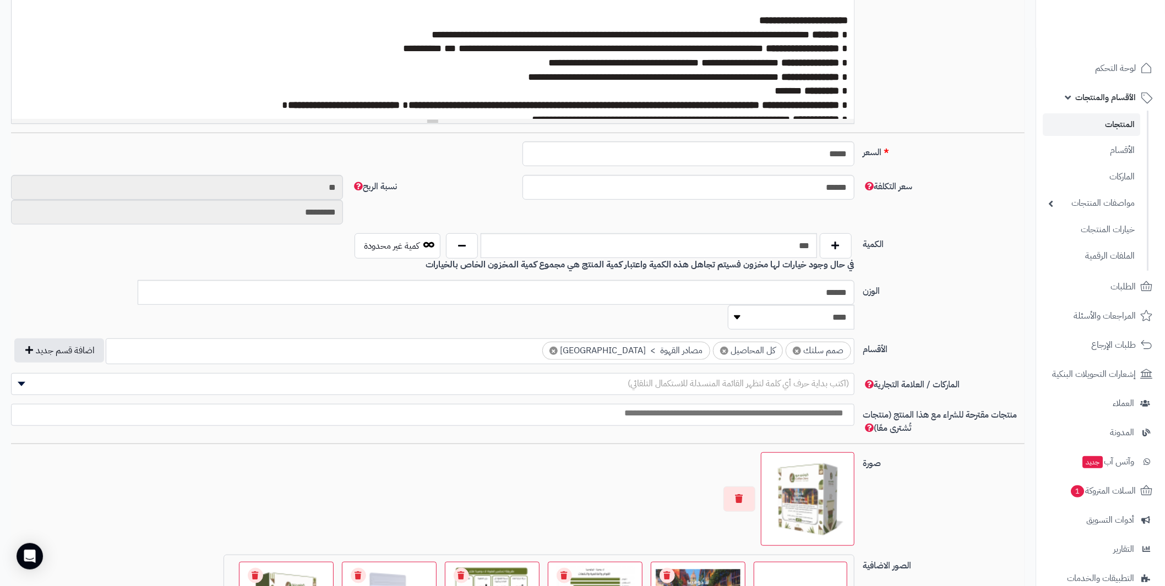
click at [1109, 124] on link "المنتجات" at bounding box center [1091, 124] width 97 height 23
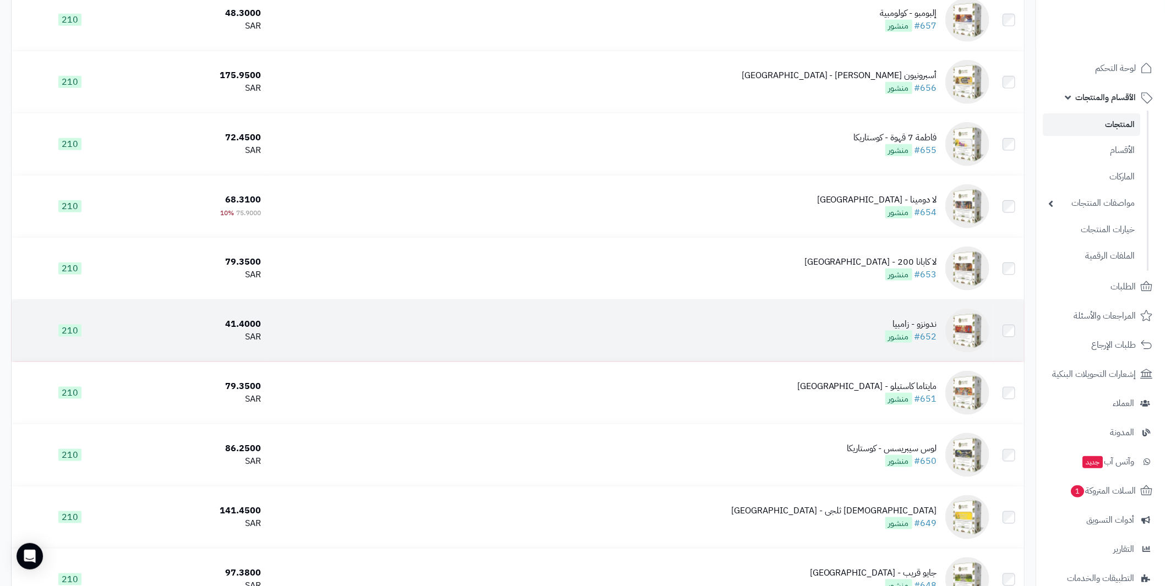
scroll to position [771, 0]
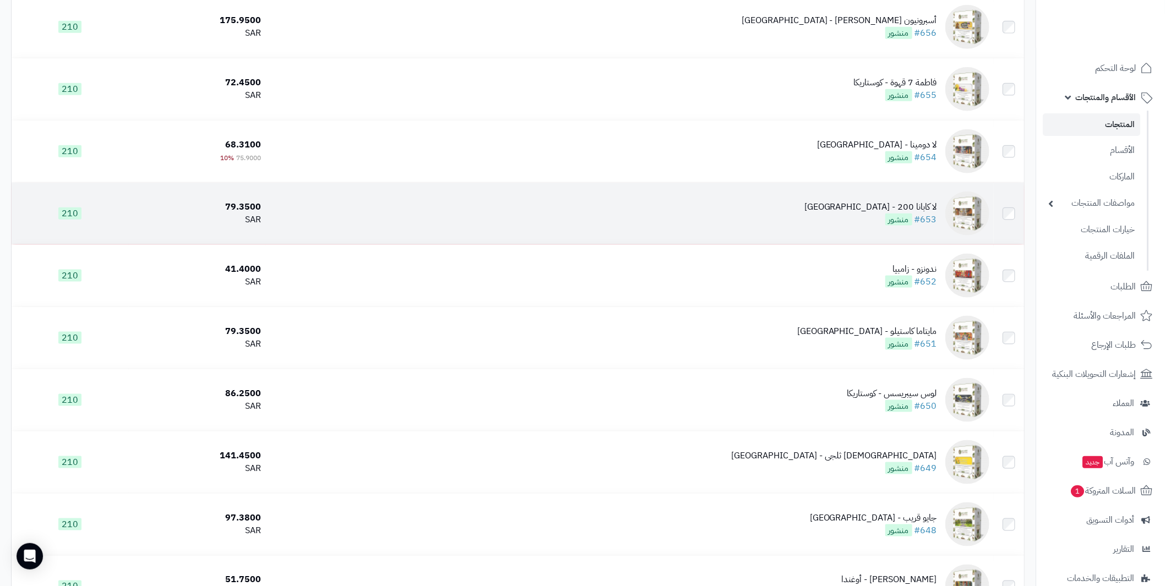
click at [912, 201] on div "لا كابانا 200 - كولومبيا" at bounding box center [870, 207] width 133 height 13
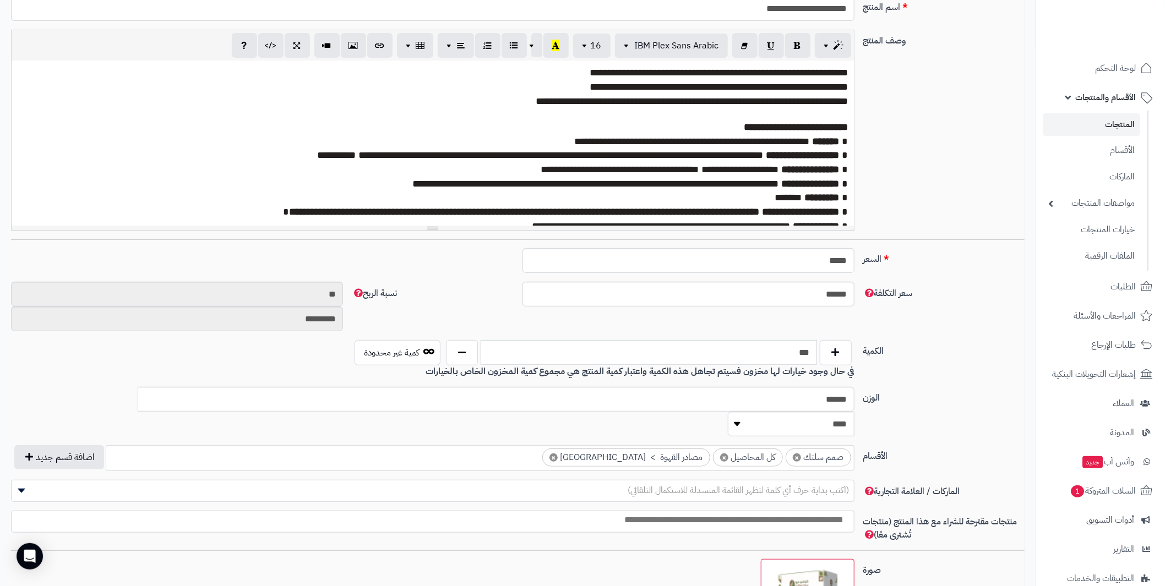
scroll to position [275, 0]
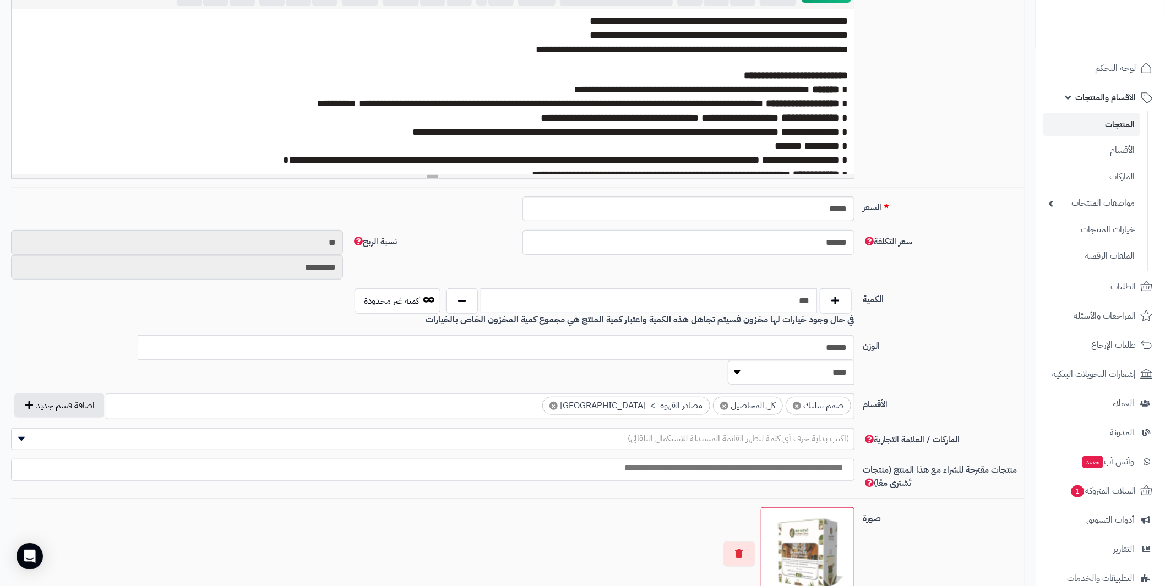
click at [1106, 128] on link "المنتجات" at bounding box center [1091, 124] width 97 height 23
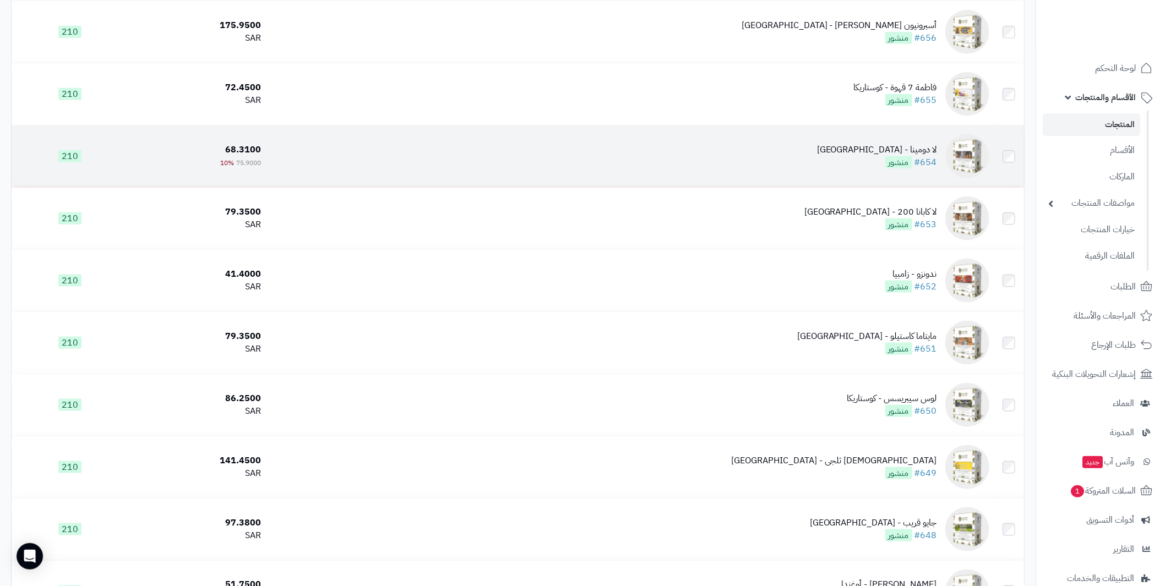
scroll to position [771, 0]
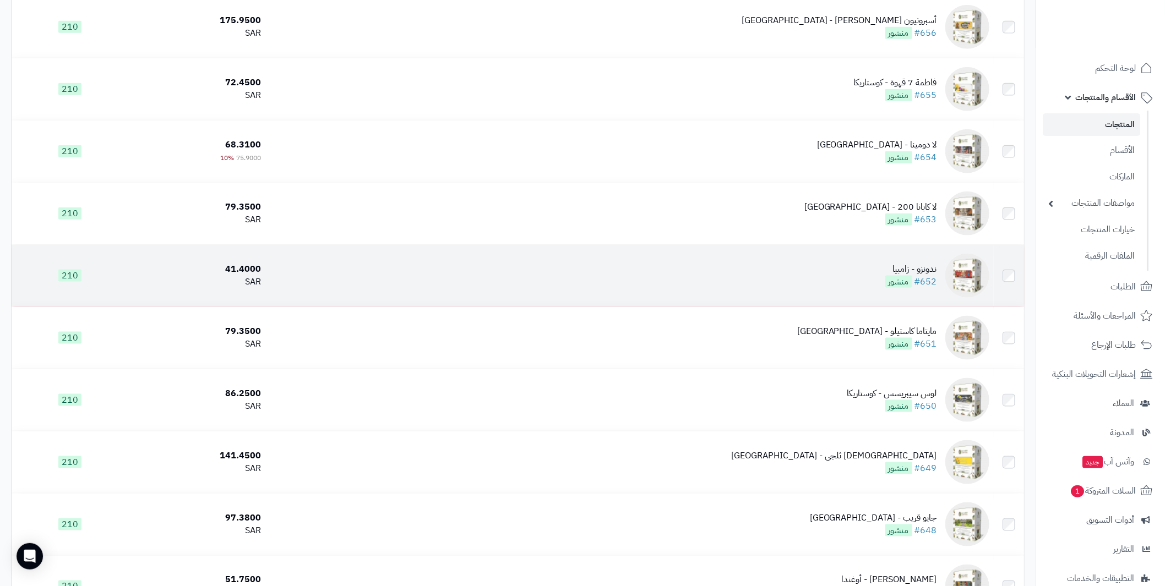
click at [915, 263] on div "ندونزو - زامبيا" at bounding box center [911, 269] width 52 height 13
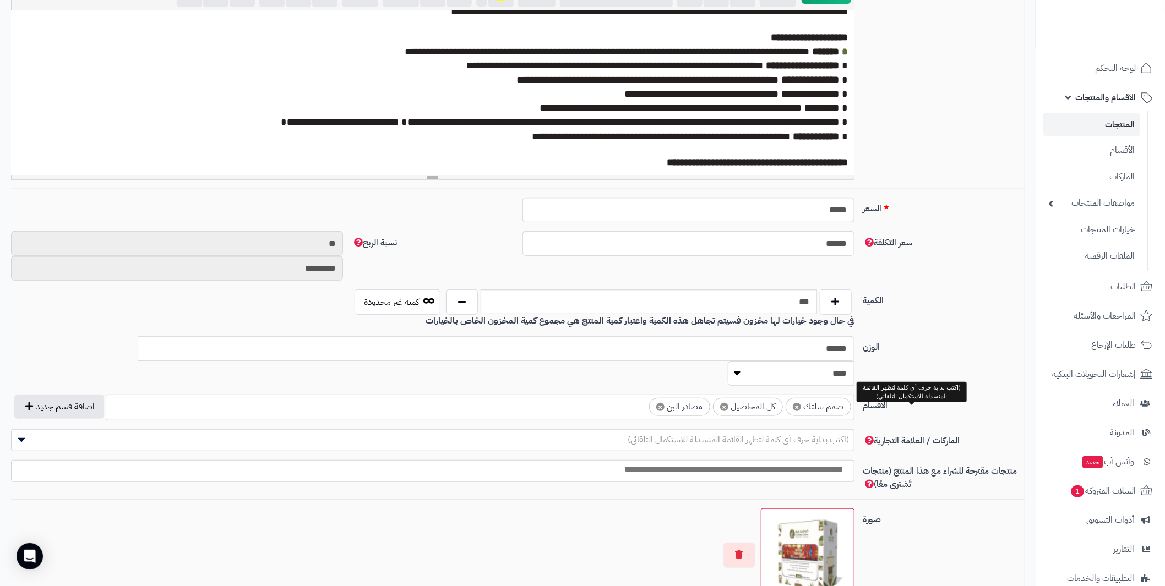
scroll to position [330, 0]
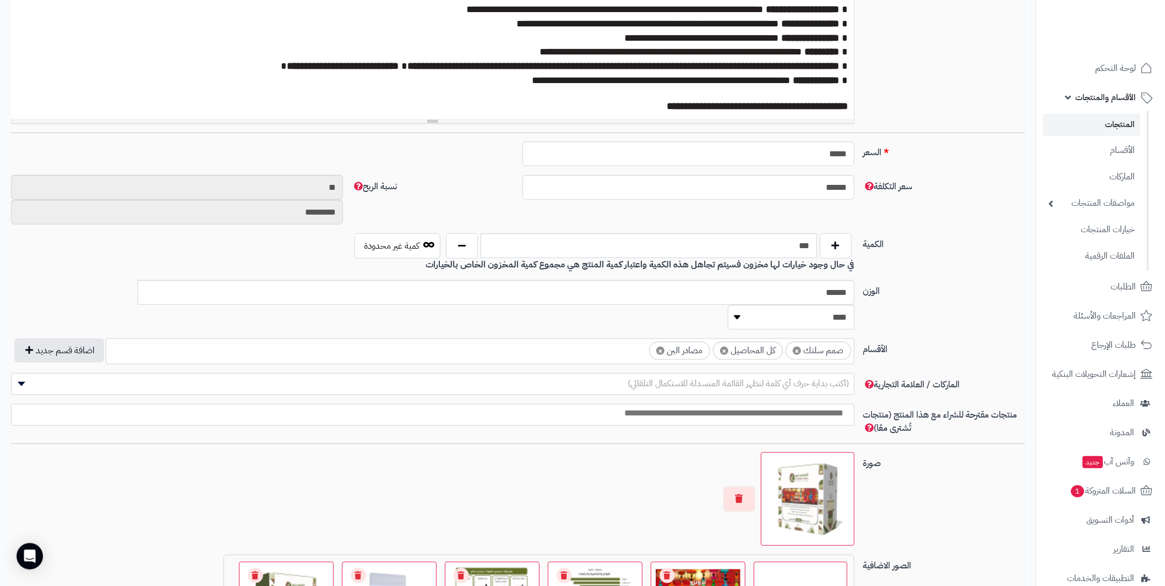
click at [660, 347] on span "×" at bounding box center [660, 351] width 8 height 8
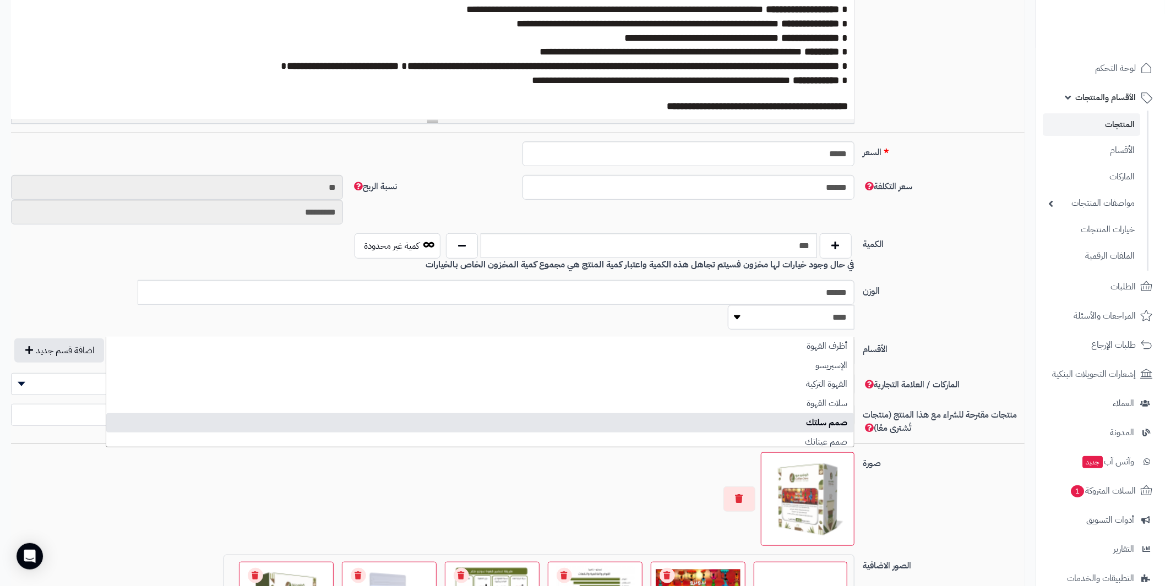
scroll to position [54, 0]
click at [914, 182] on label "سعر التكلفة" at bounding box center [944, 184] width 171 height 18
click at [854, 182] on input "******" at bounding box center [688, 187] width 332 height 25
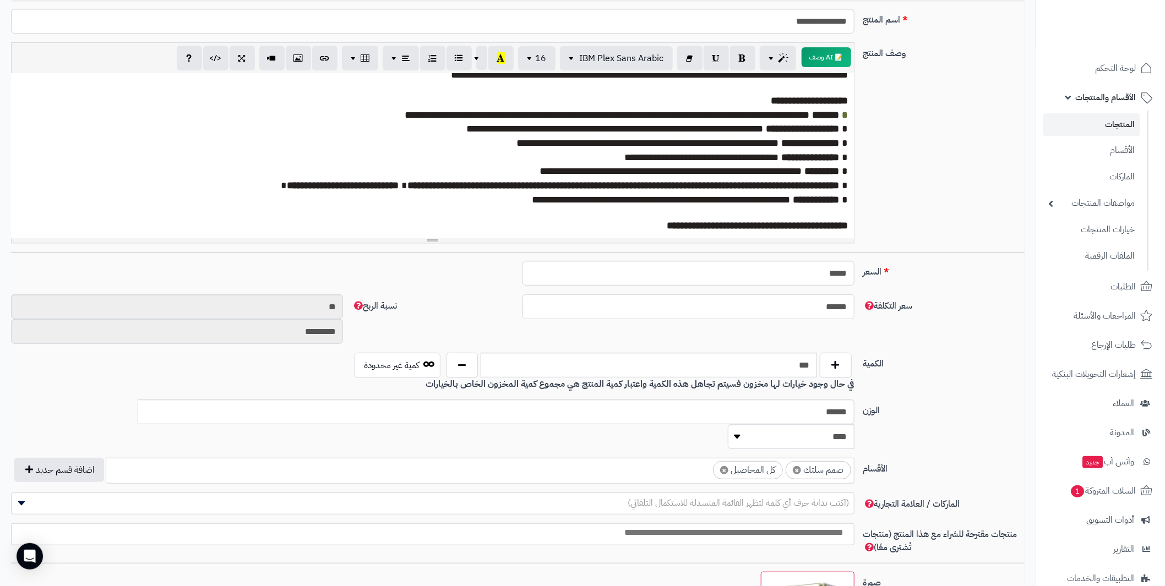
scroll to position [0, 0]
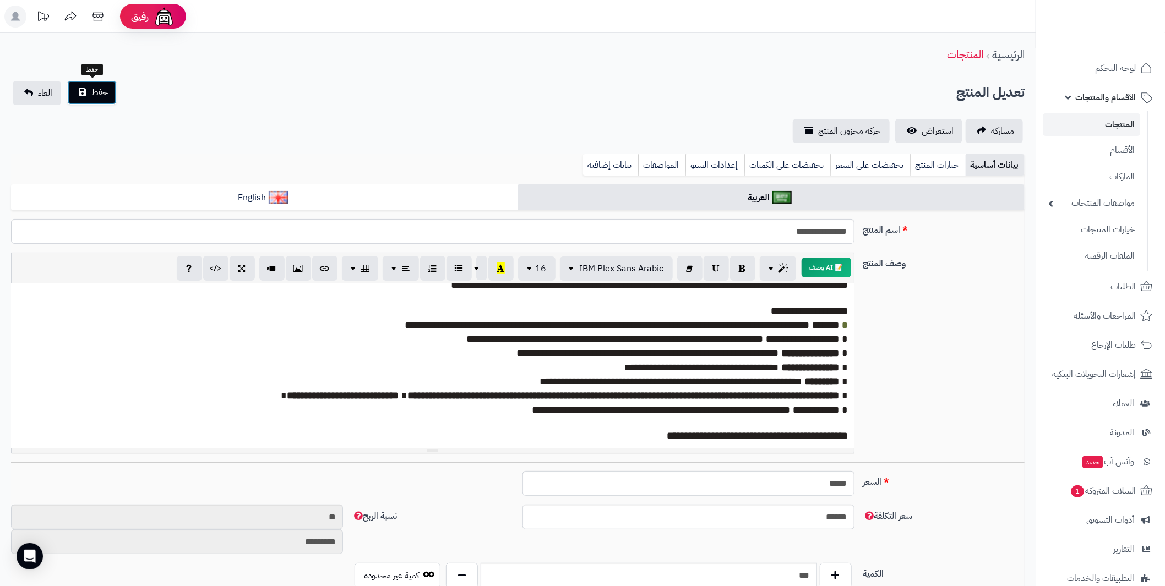
click at [106, 81] on button "حفظ" at bounding box center [92, 92] width 50 height 24
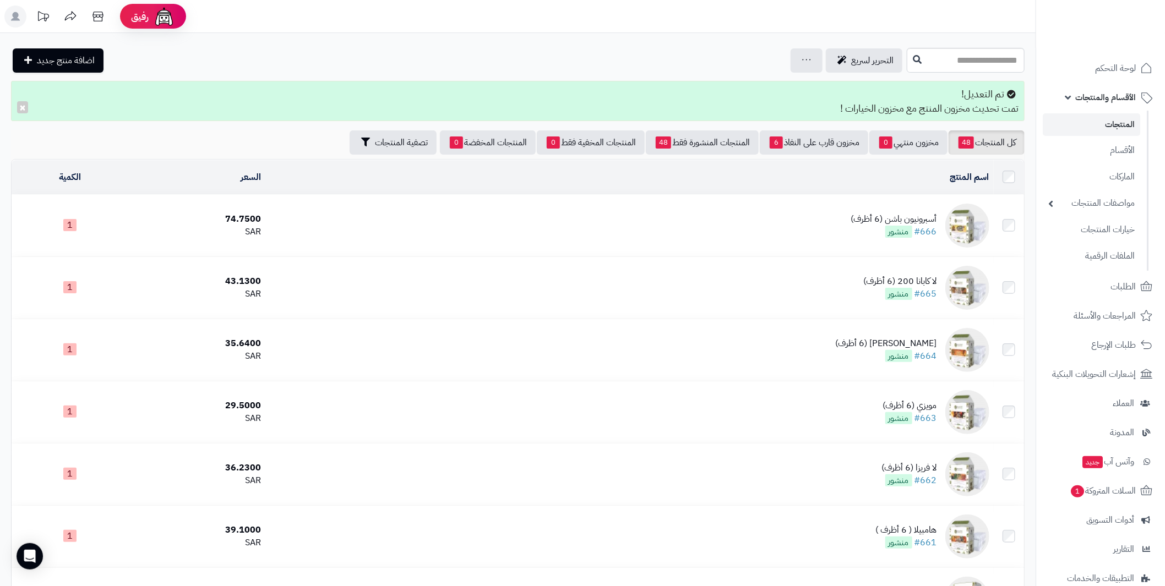
click at [1122, 127] on link "المنتجات" at bounding box center [1091, 124] width 97 height 23
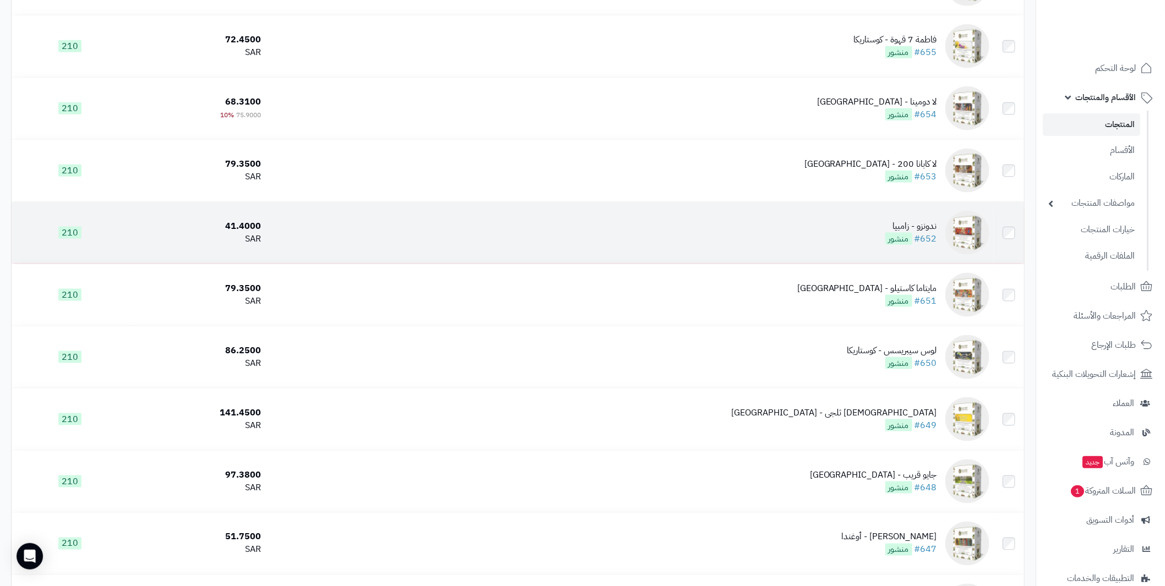
scroll to position [880, 0]
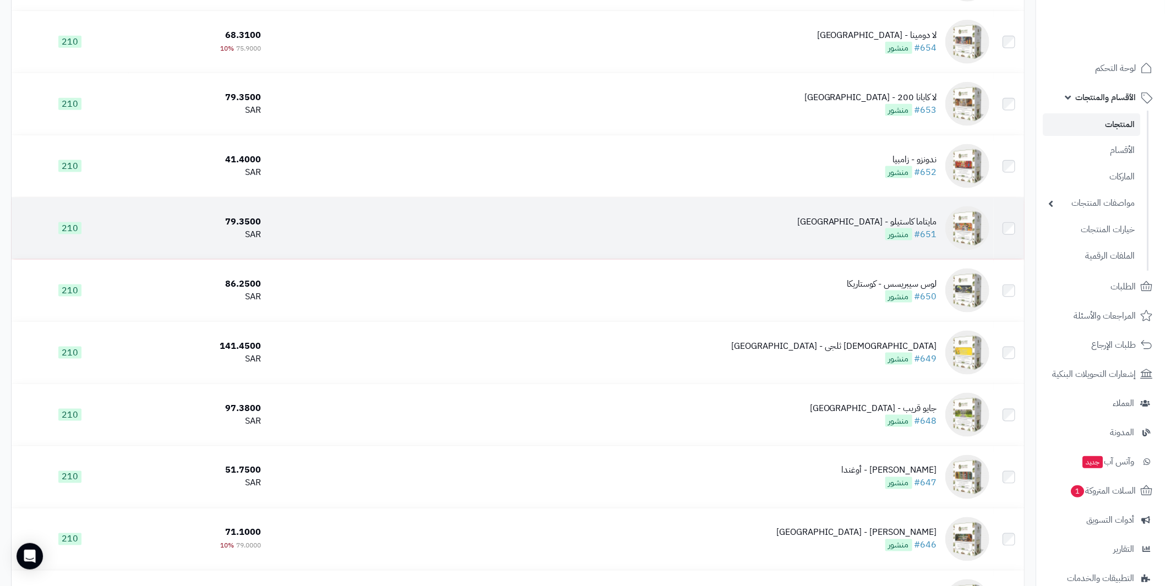
click at [924, 220] on div "مايتاما كاستيلو - [GEOGRAPHIC_DATA]" at bounding box center [867, 222] width 140 height 13
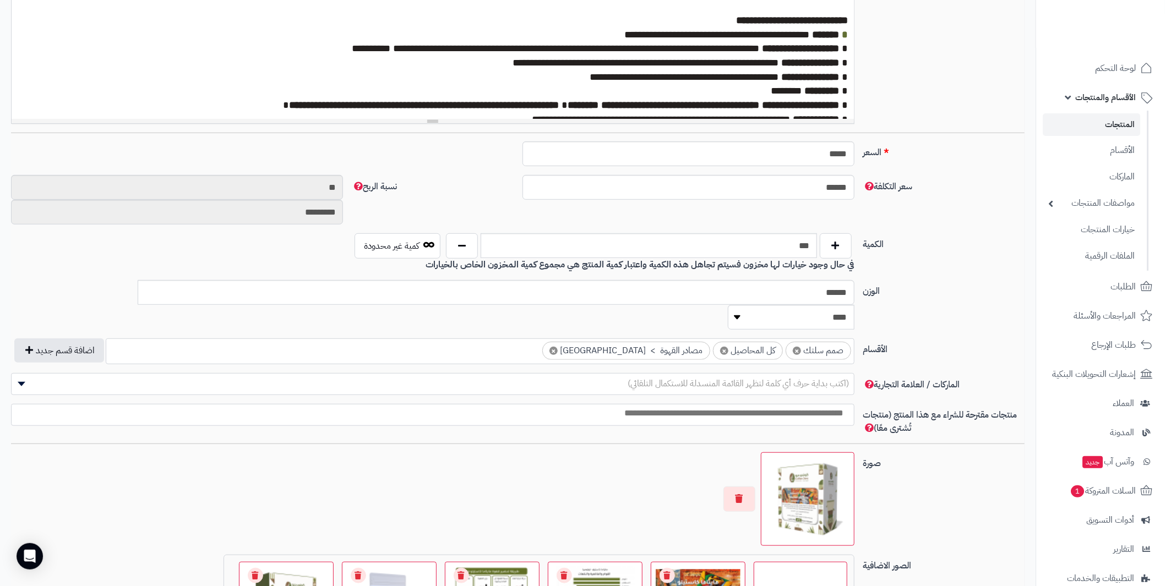
scroll to position [385, 0]
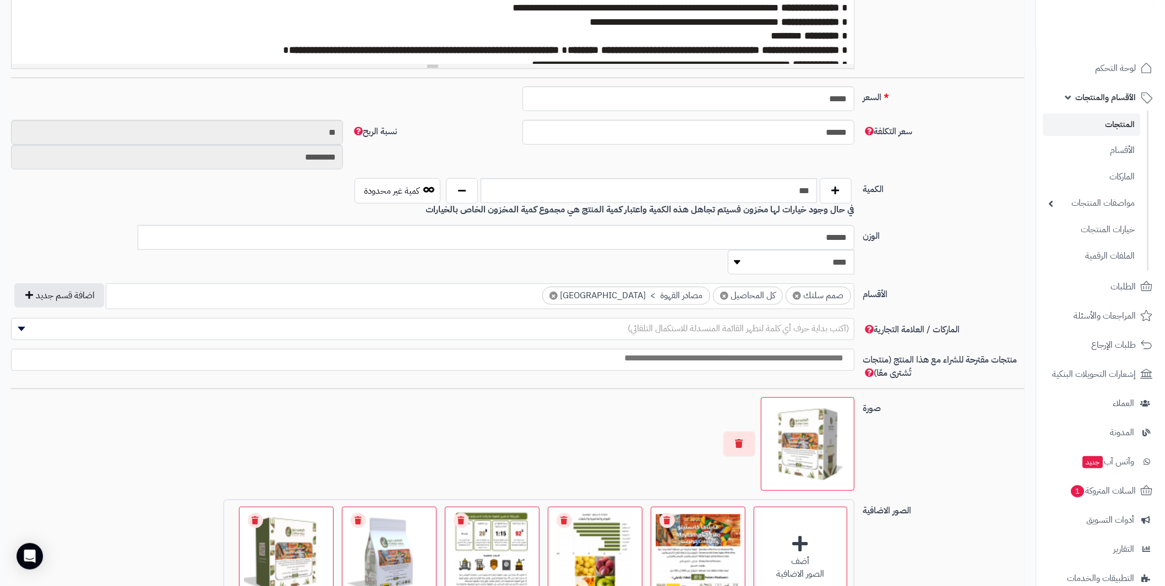
click at [558, 292] on span "×" at bounding box center [553, 296] width 8 height 8
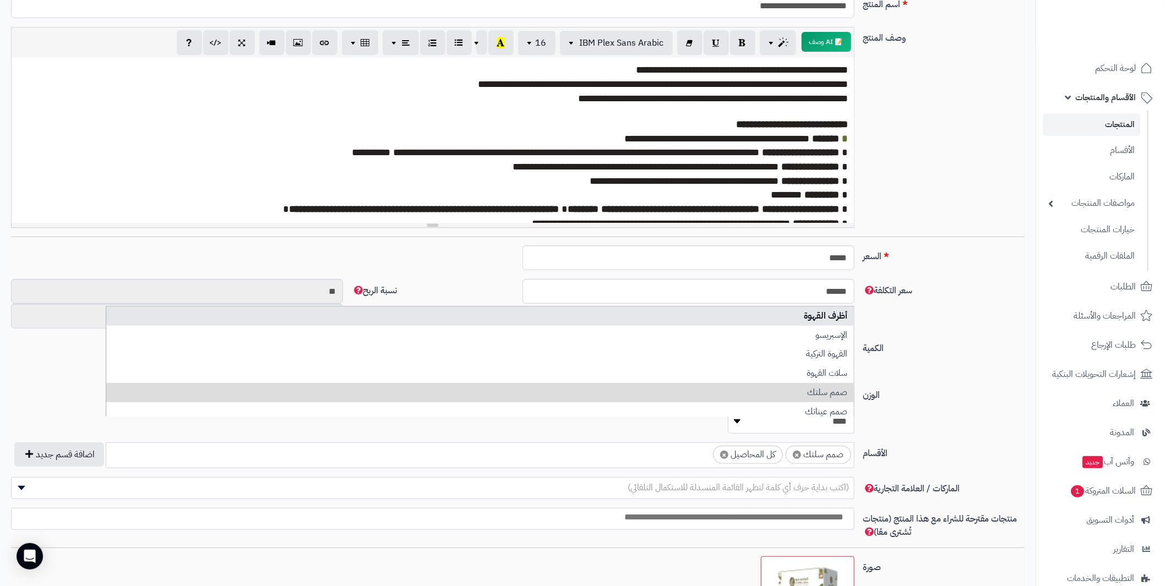
scroll to position [54, 0]
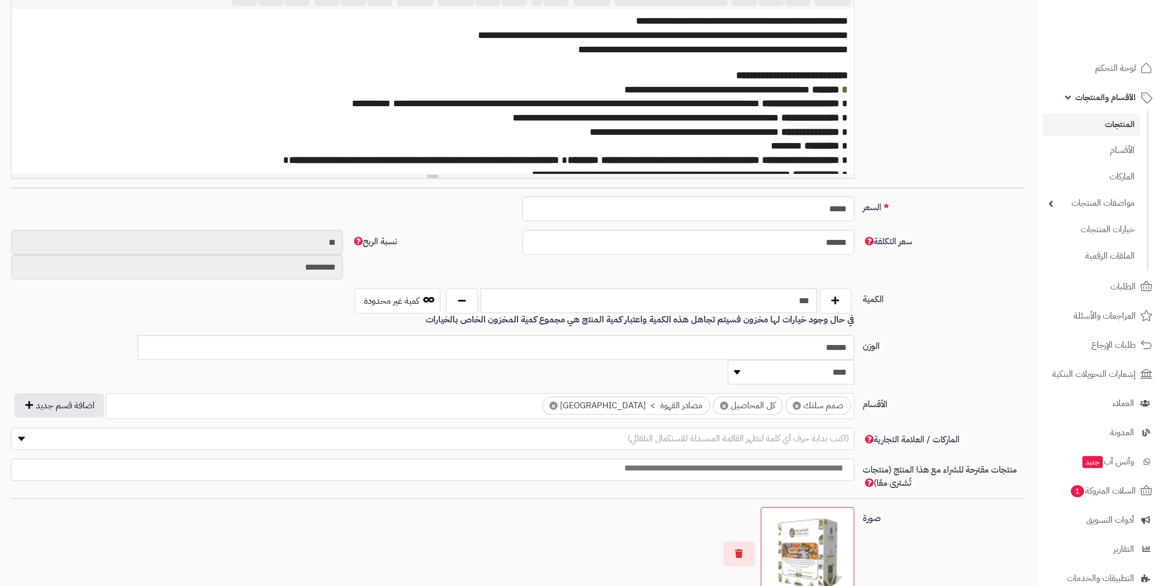
scroll to position [48, 0]
click at [1118, 125] on link "المنتجات" at bounding box center [1091, 124] width 97 height 23
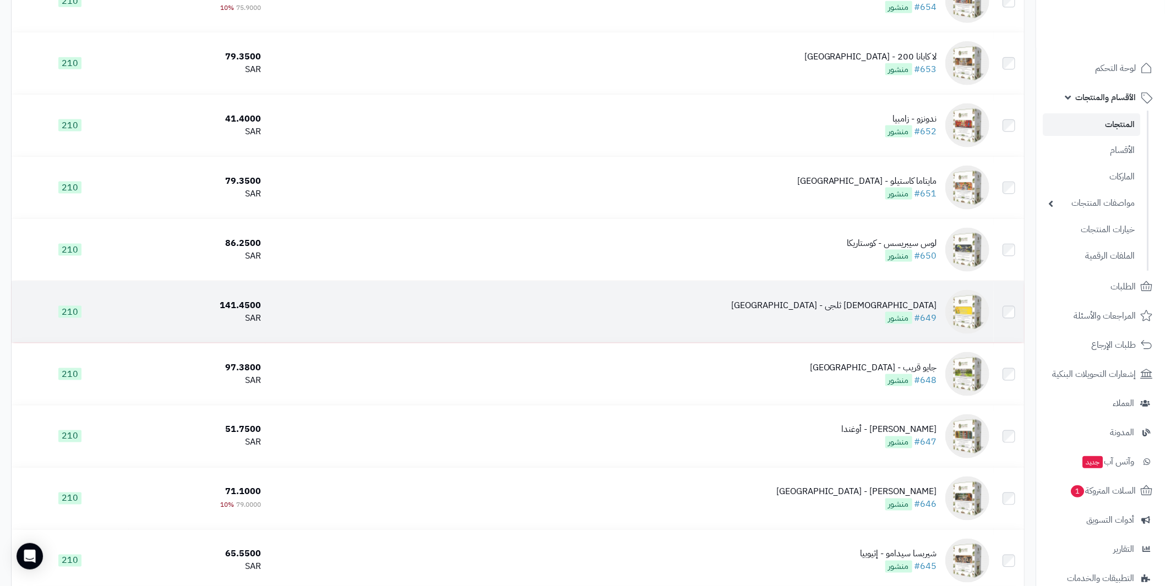
scroll to position [936, 0]
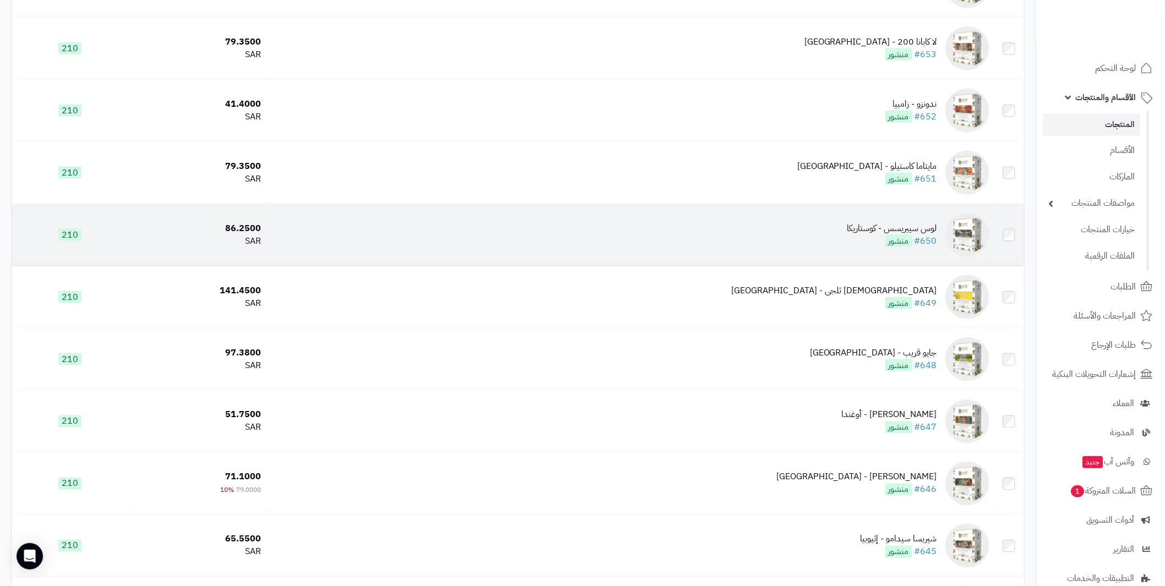
click at [924, 227] on div "لوس سيبريسس - كوستاريكا" at bounding box center [892, 228] width 90 height 13
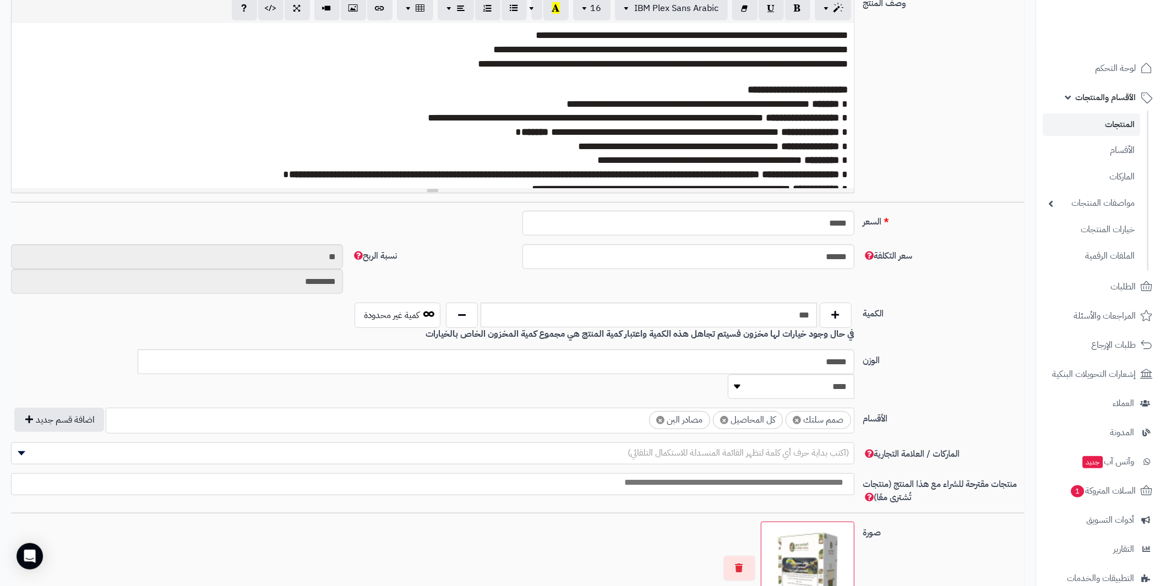
scroll to position [275, 0]
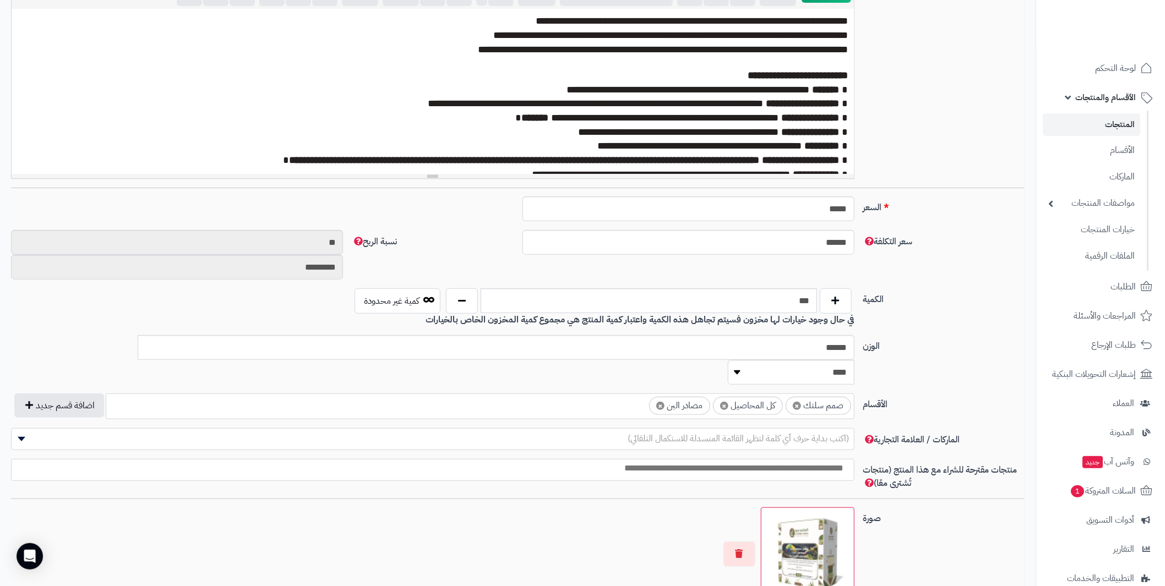
click at [658, 402] on span "×" at bounding box center [660, 406] width 8 height 8
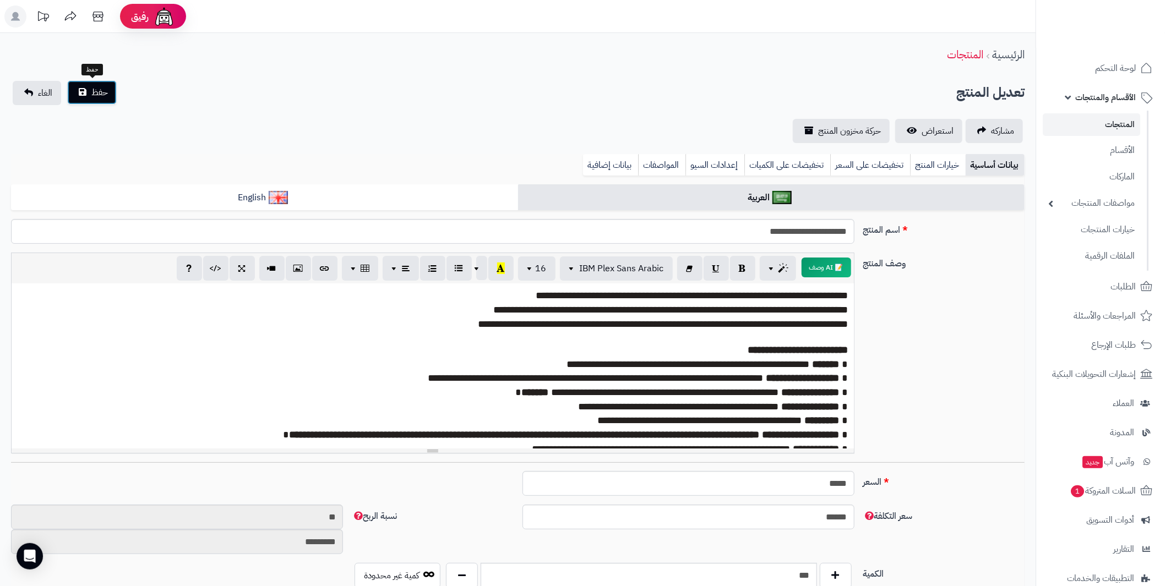
scroll to position [361, 0]
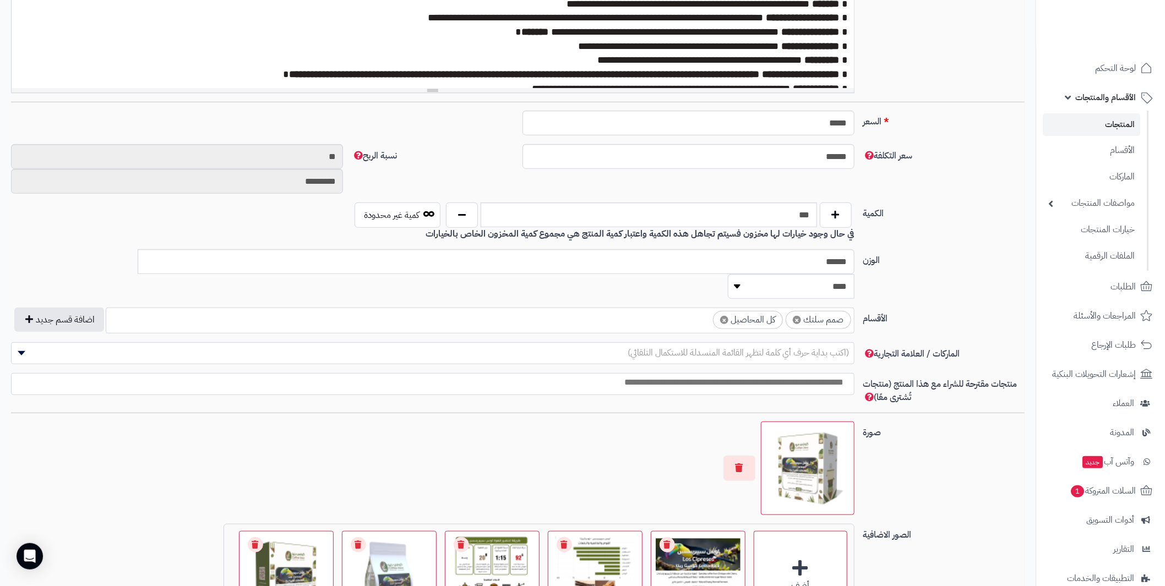
click at [106, 89] on div "**********" at bounding box center [517, 212] width 1035 height 1081
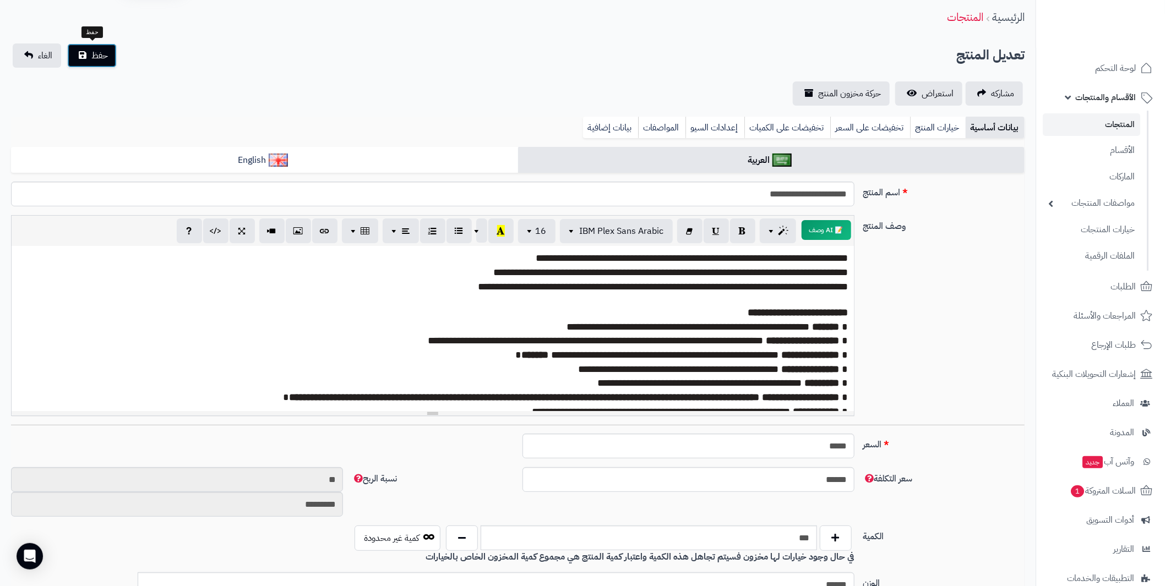
scroll to position [0, 0]
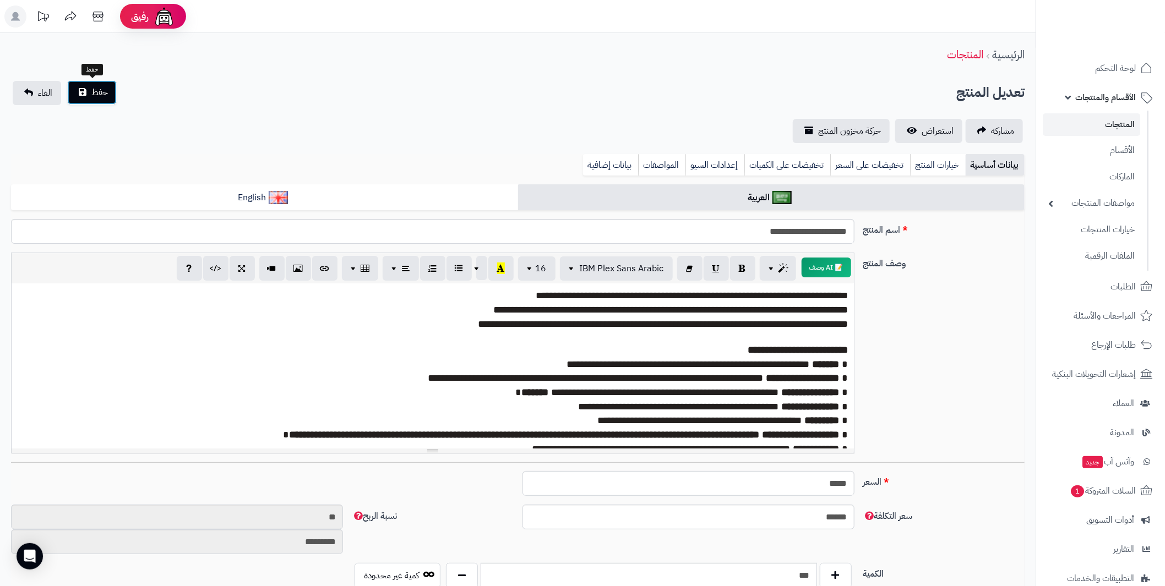
click at [99, 89] on span "حفظ" at bounding box center [99, 92] width 17 height 13
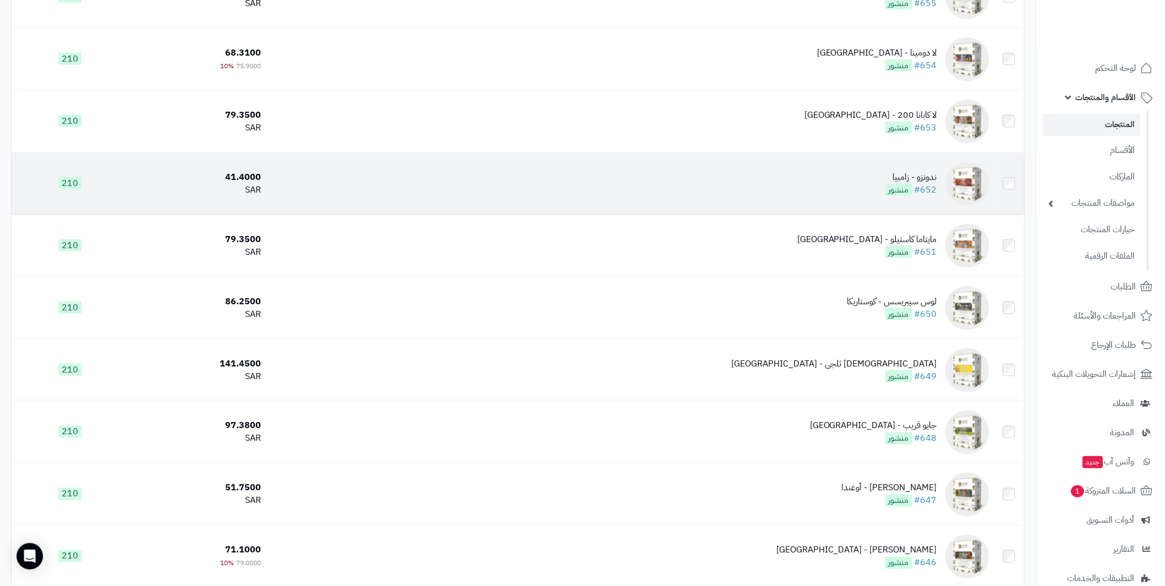
scroll to position [936, 0]
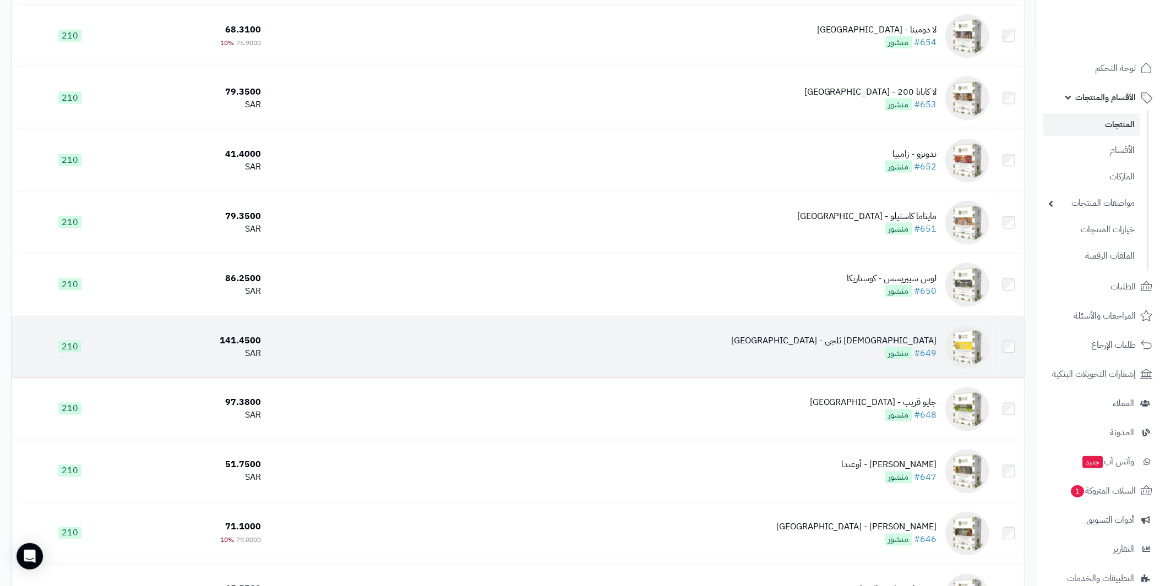
click at [911, 335] on div "أسبرونيون ثلجى - كولومبيا" at bounding box center [834, 341] width 206 height 13
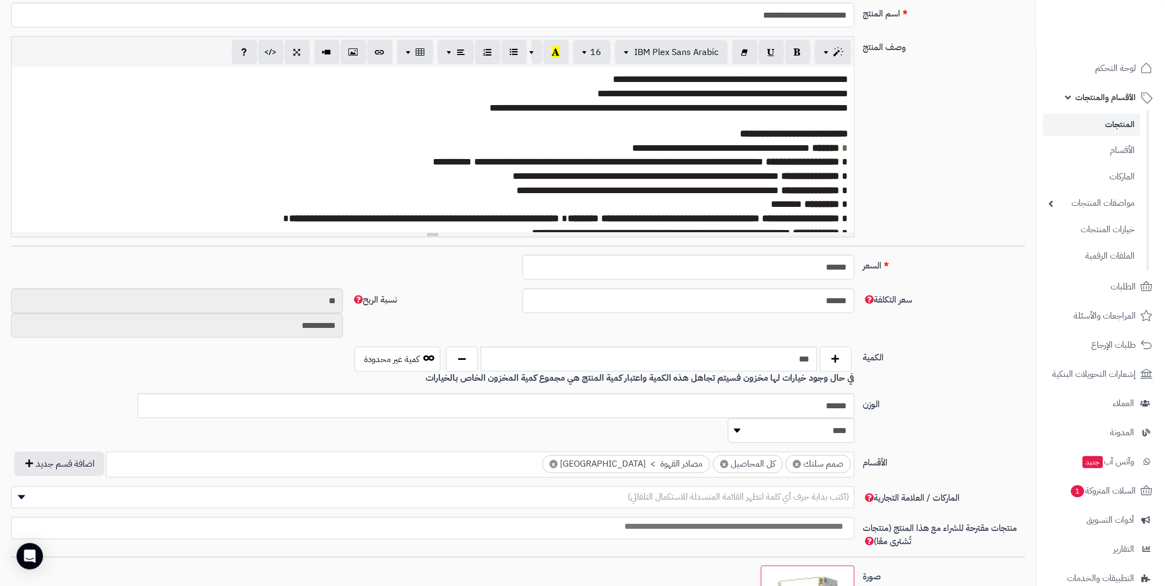
scroll to position [275, 0]
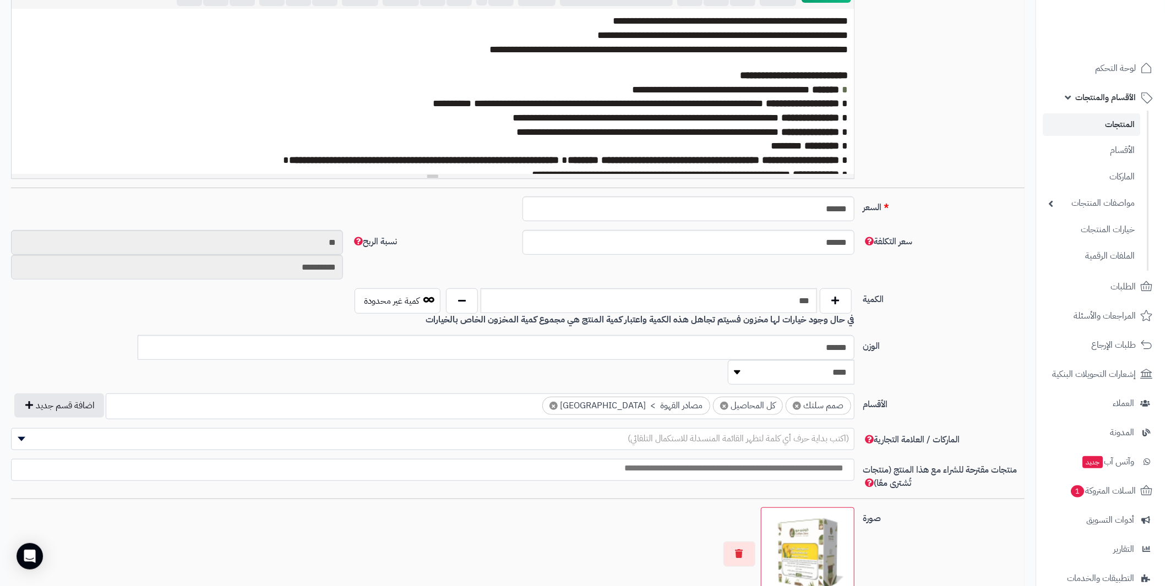
click at [1113, 119] on link "المنتجات" at bounding box center [1091, 124] width 97 height 23
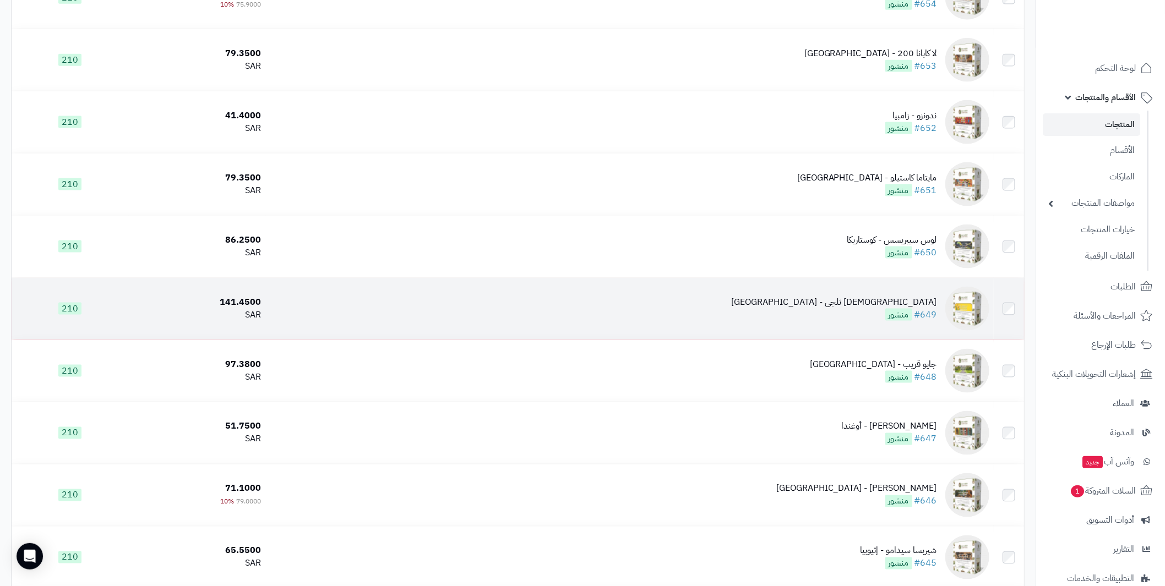
scroll to position [991, 0]
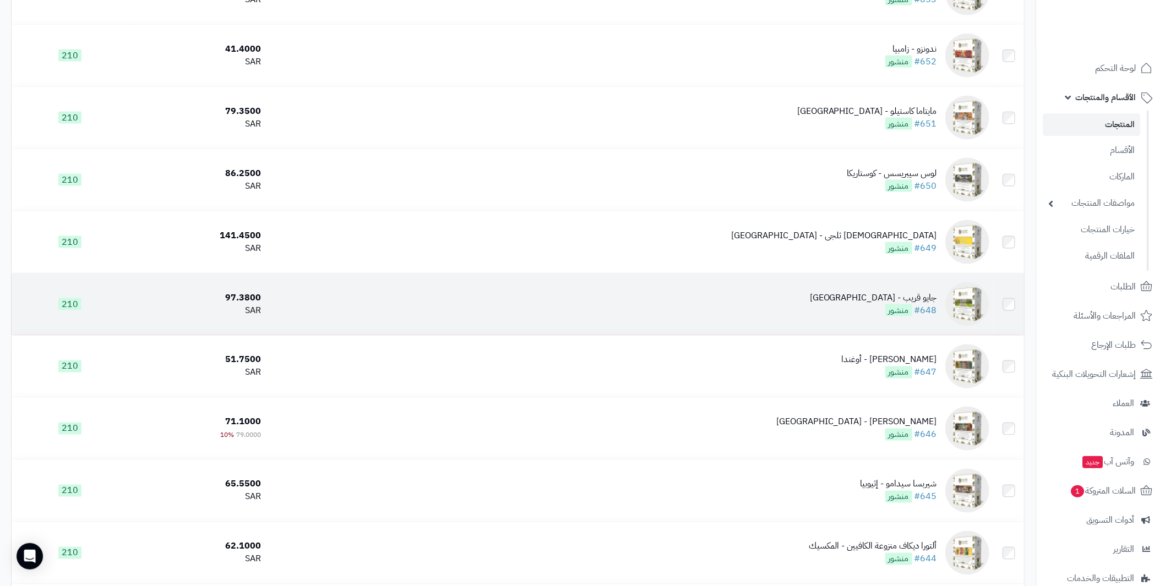
click at [913, 296] on div "جايو قريب - [GEOGRAPHIC_DATA]" at bounding box center [873, 298] width 127 height 13
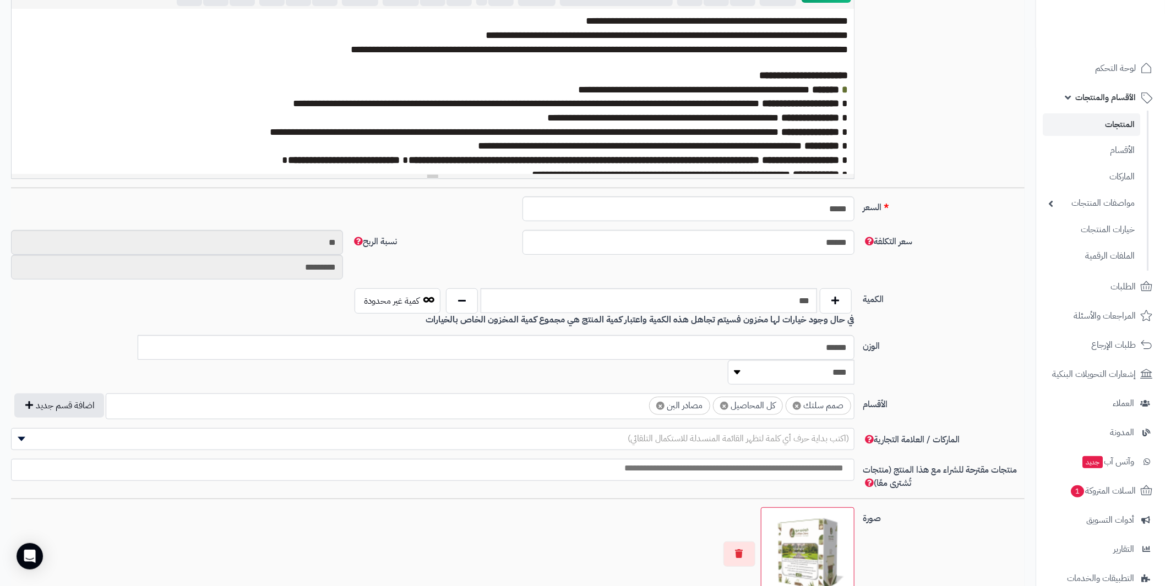
scroll to position [330, 0]
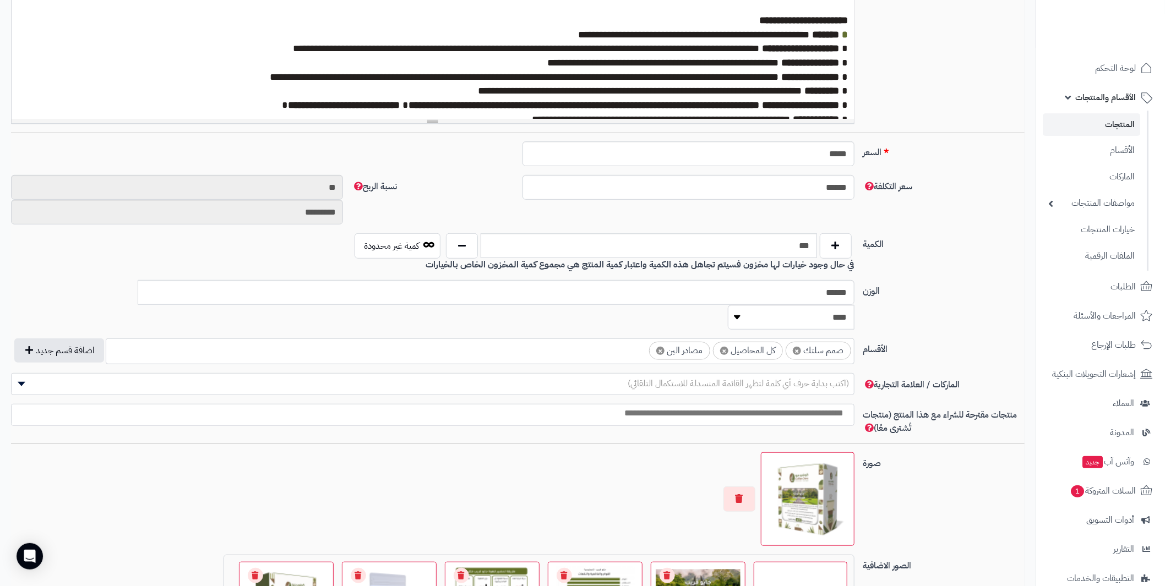
click at [663, 347] on span "×" at bounding box center [660, 351] width 8 height 8
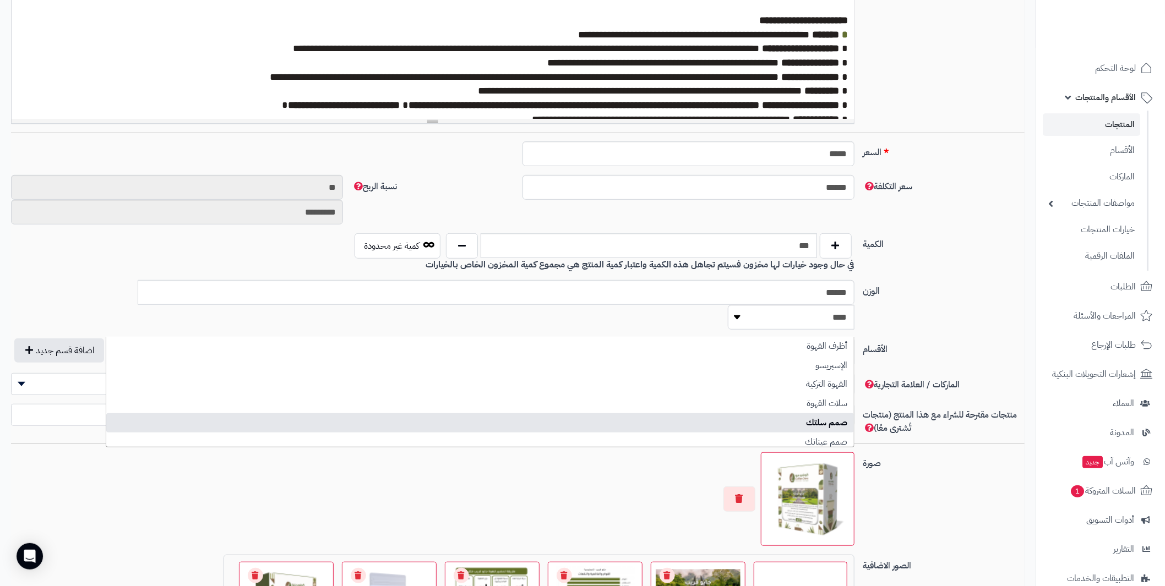
scroll to position [54, 0]
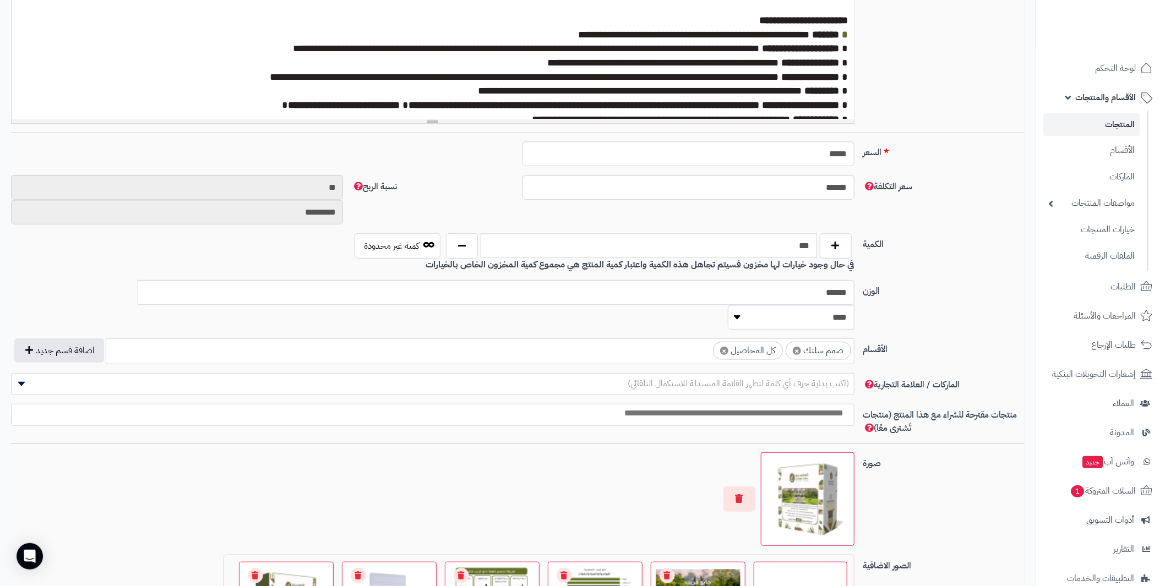
click at [950, 212] on div "سعر التكلفة ****** نسبة الربح ** *********" at bounding box center [518, 204] width 1022 height 58
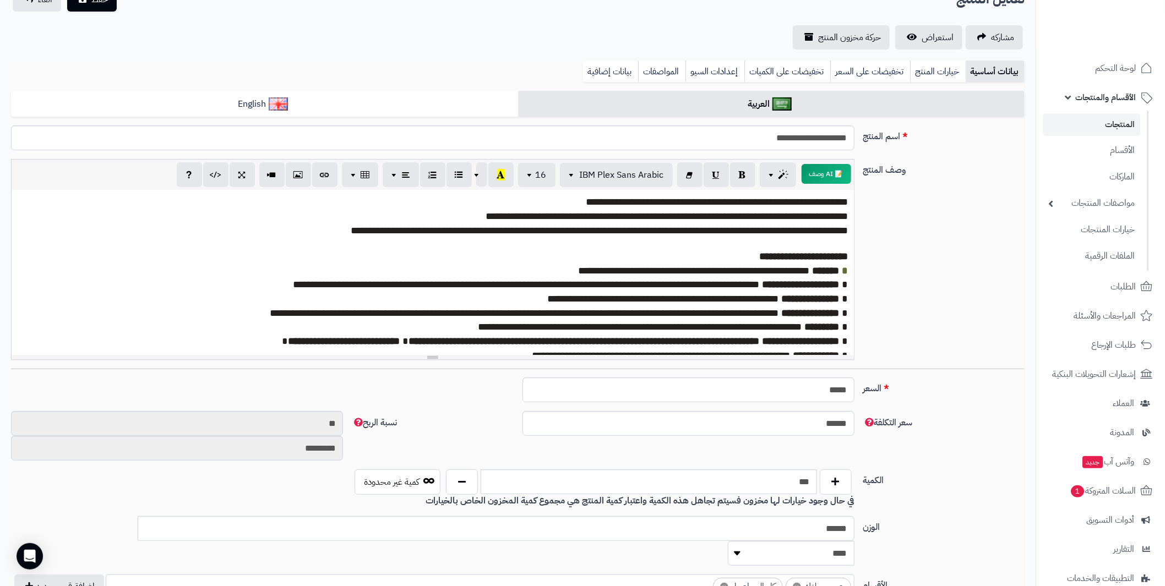
scroll to position [0, 0]
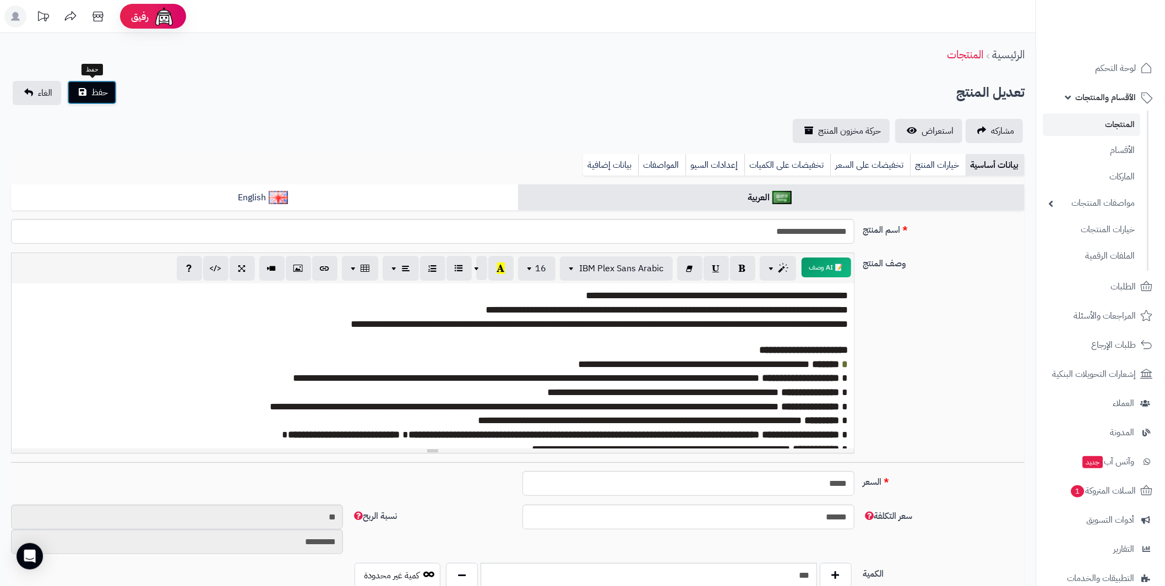
click at [98, 89] on span "حفظ" at bounding box center [99, 92] width 17 height 13
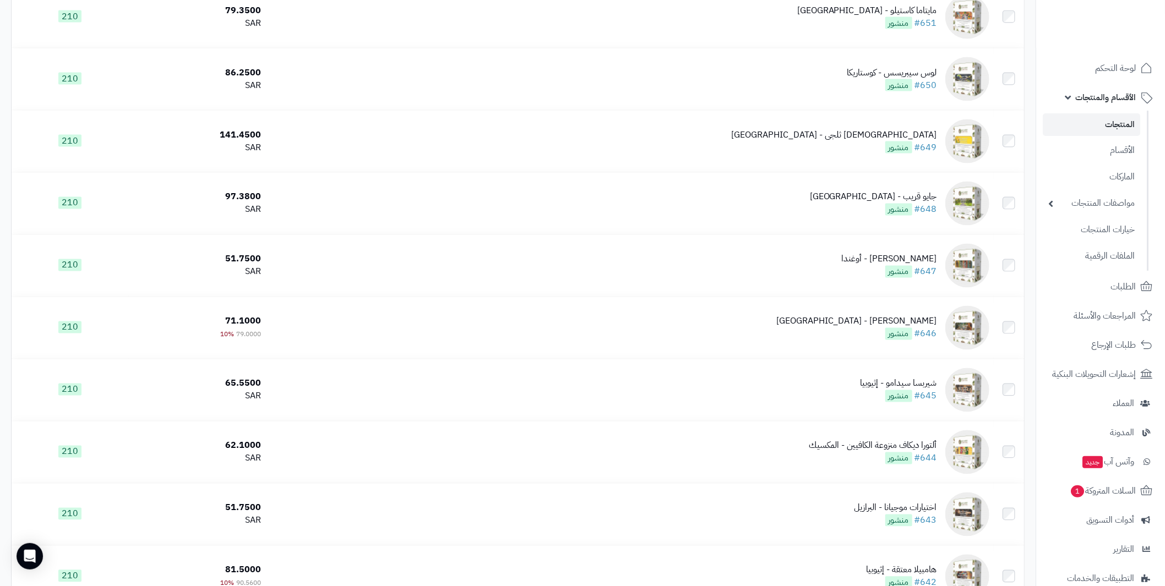
scroll to position [1155, 0]
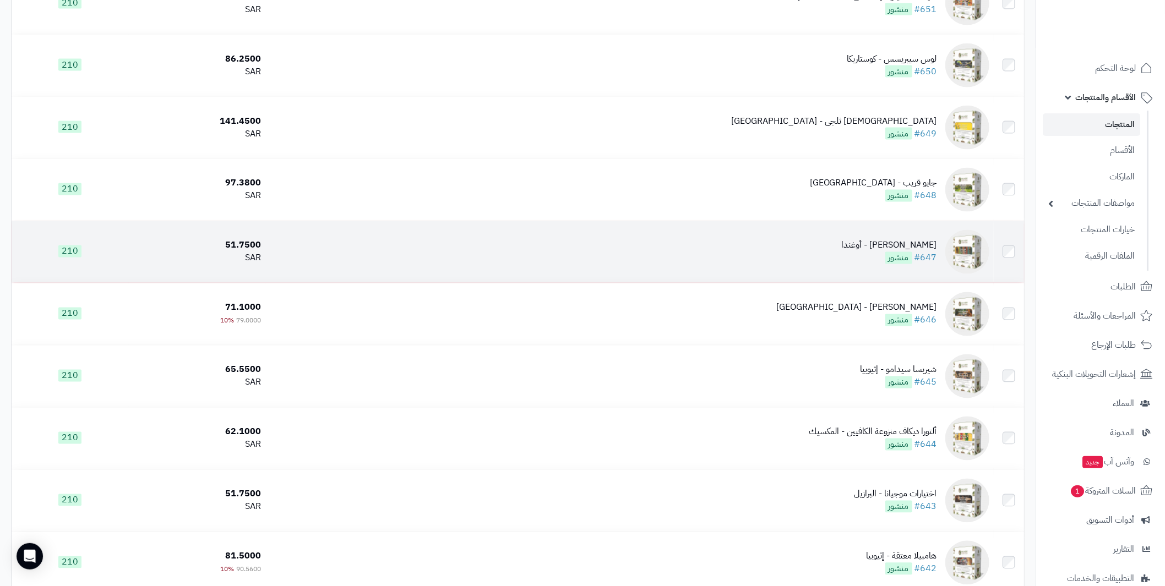
click at [930, 244] on div "[PERSON_NAME] - أوغندا" at bounding box center [889, 245] width 95 height 13
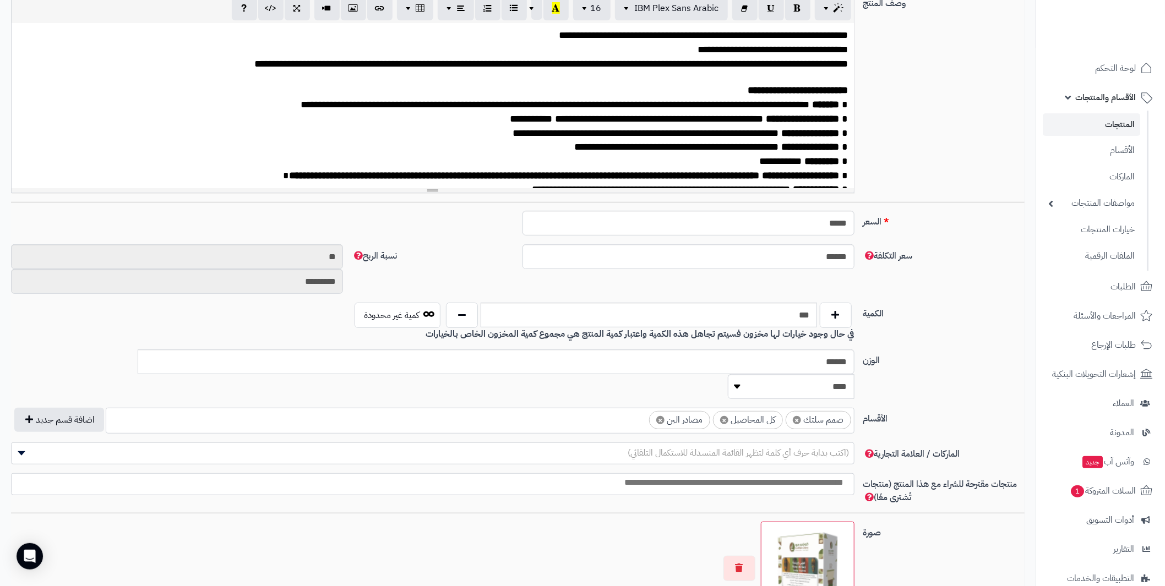
scroll to position [275, 0]
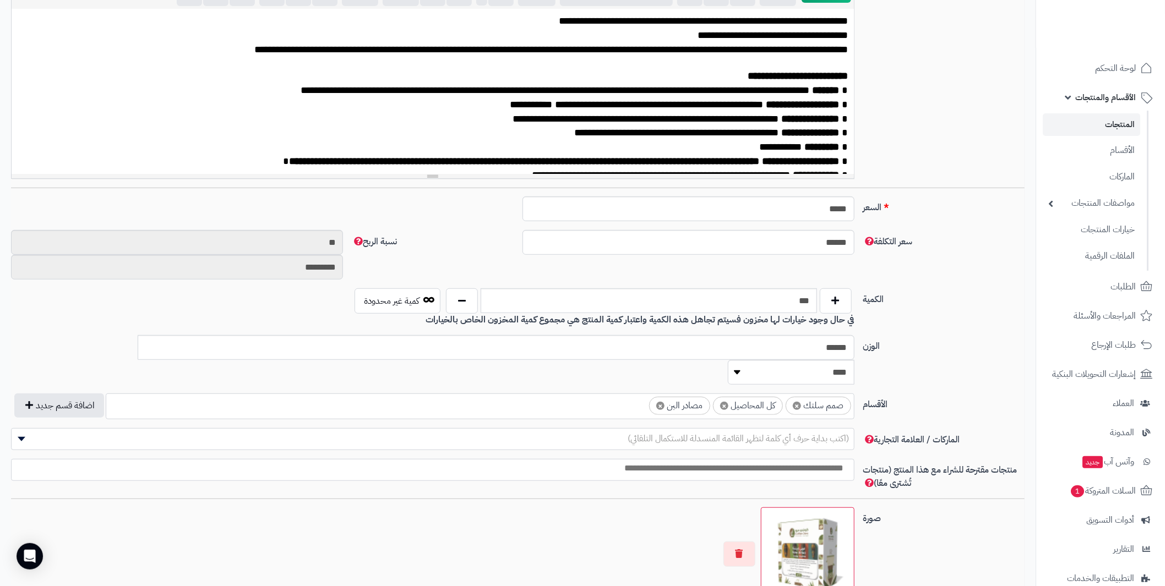
click at [662, 402] on span "×" at bounding box center [660, 406] width 8 height 8
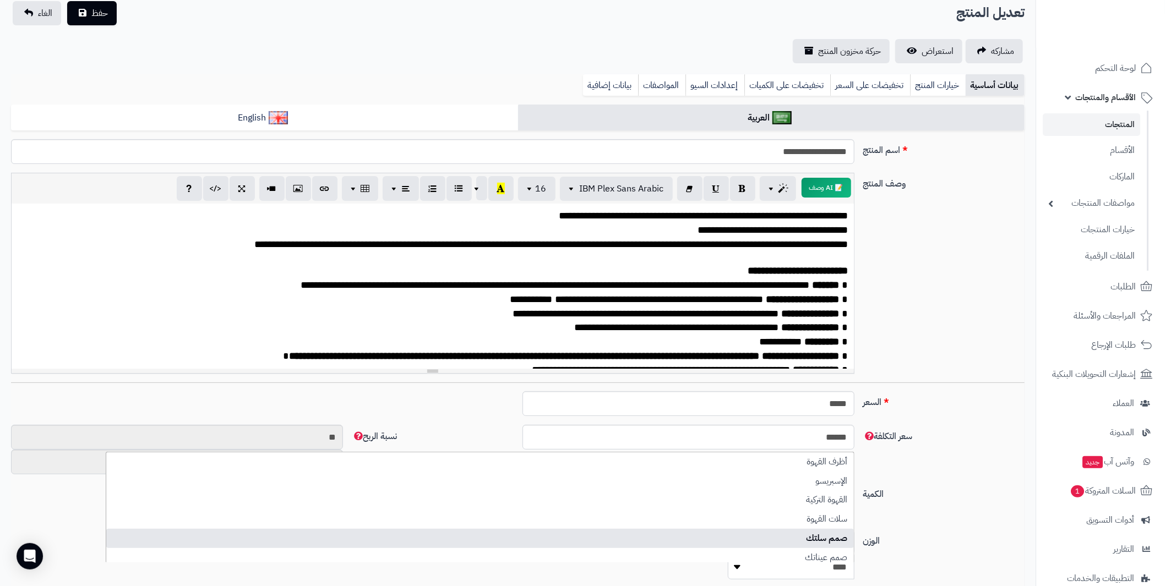
scroll to position [0, 0]
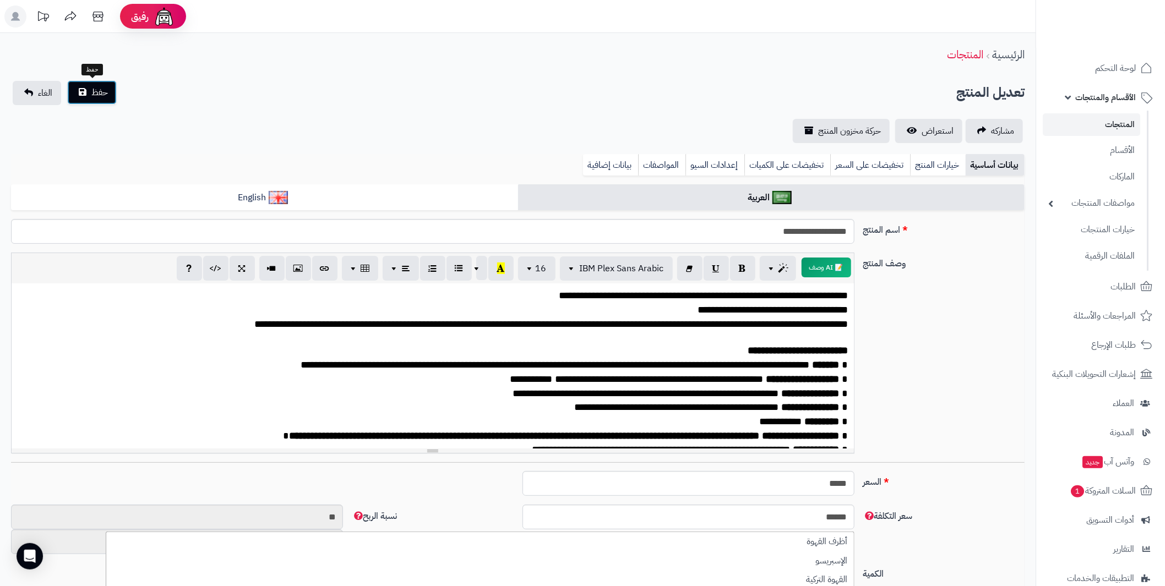
click at [100, 89] on div "**********" at bounding box center [517, 573] width 1035 height 1081
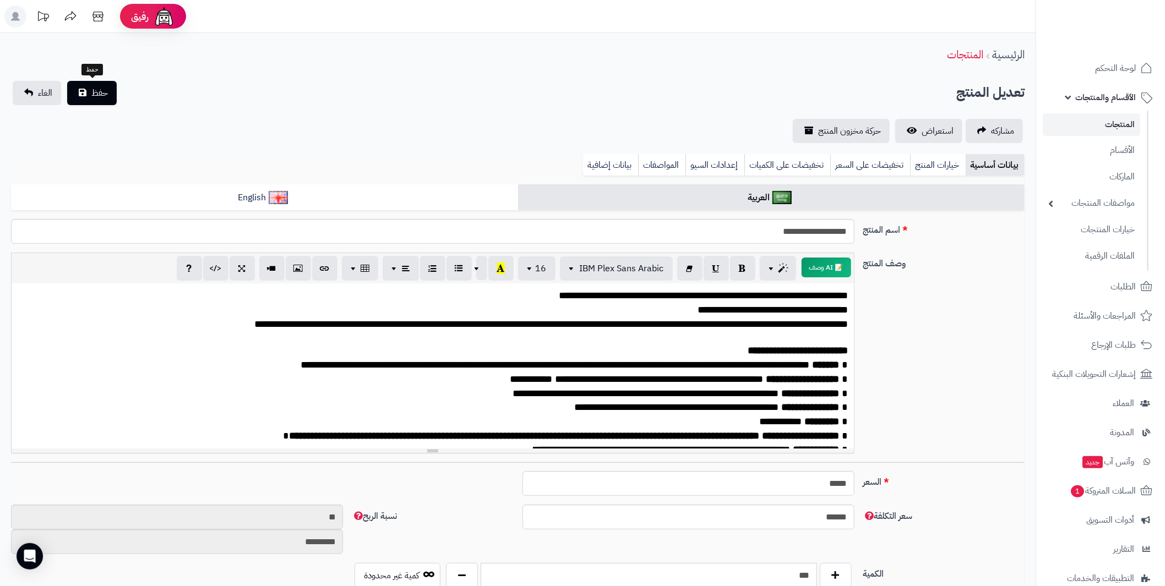
click at [87, 77] on div "حفظ" at bounding box center [91, 70] width 21 height 18
click at [89, 85] on button "حفظ" at bounding box center [92, 92] width 50 height 24
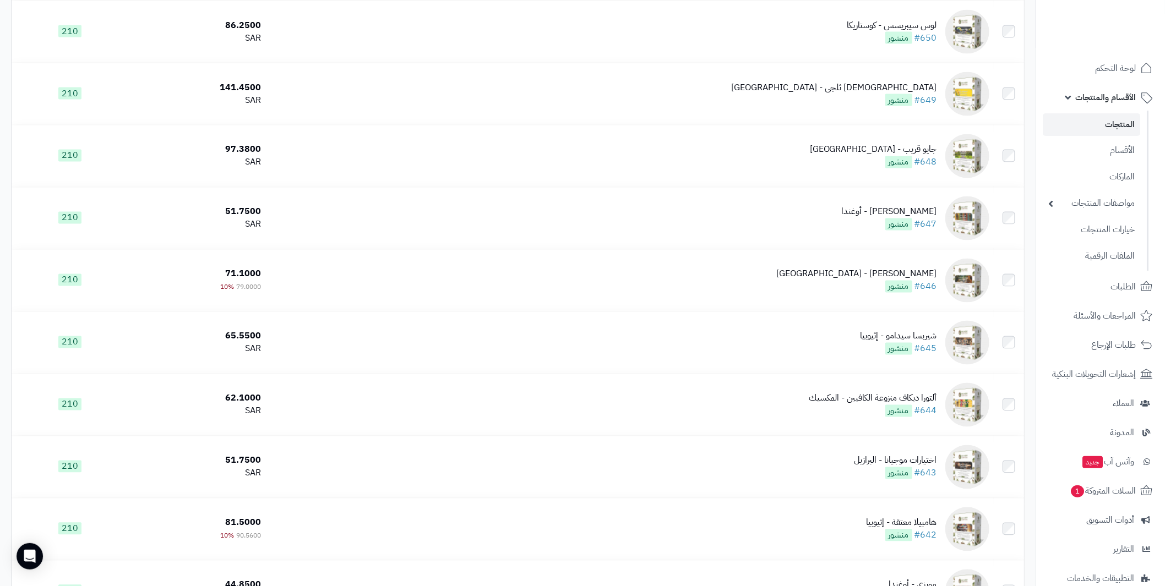
scroll to position [1211, 0]
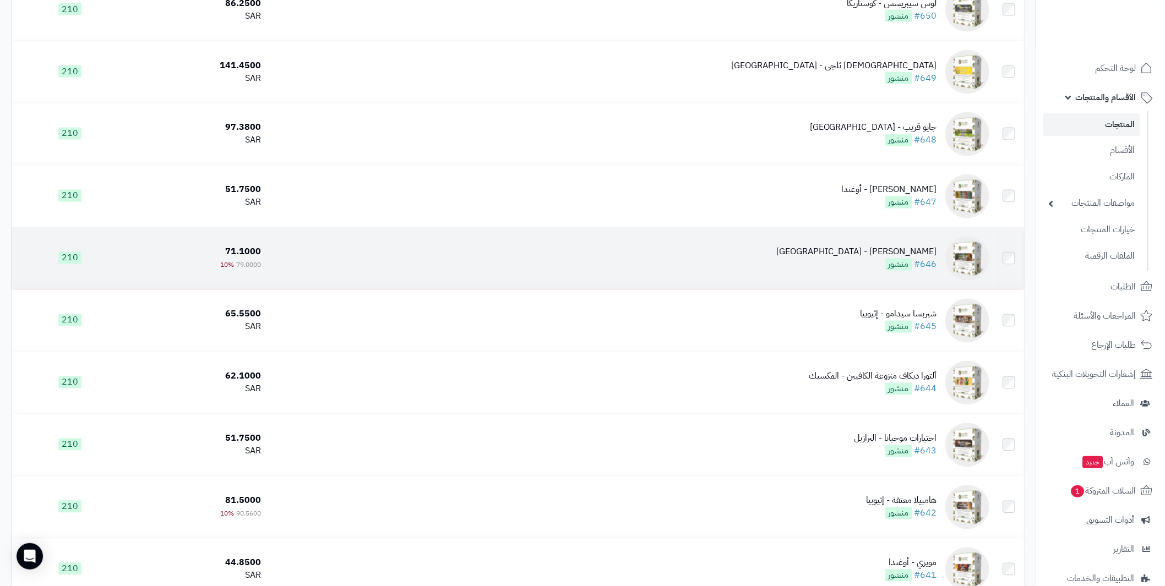
click at [933, 249] on div "[PERSON_NAME] - [GEOGRAPHIC_DATA]" at bounding box center [856, 252] width 161 height 13
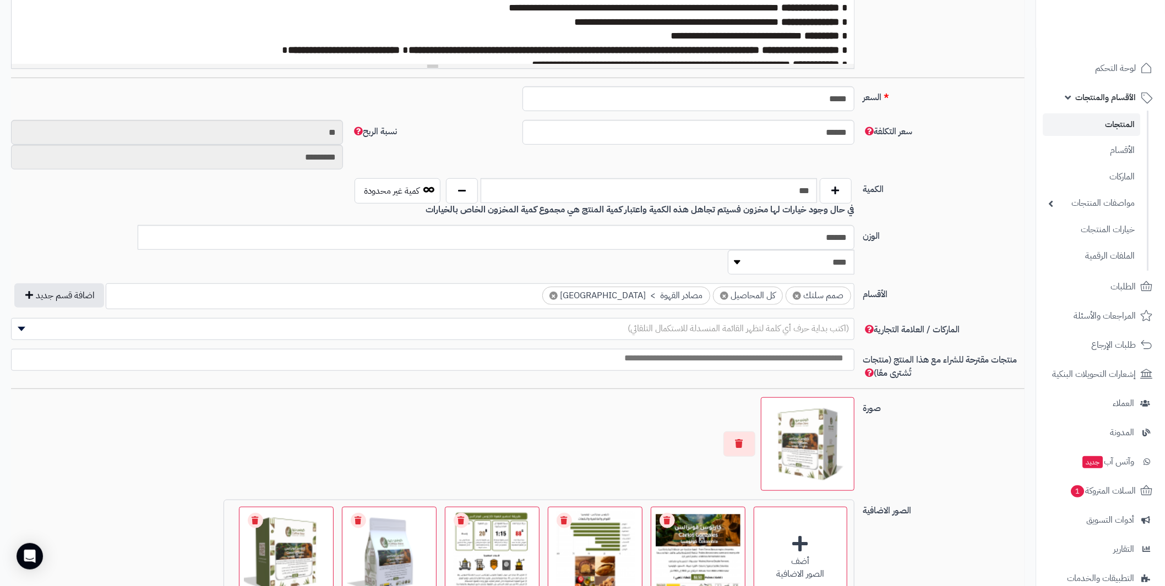
scroll to position [385, 0]
click at [558, 292] on span "×" at bounding box center [553, 296] width 8 height 8
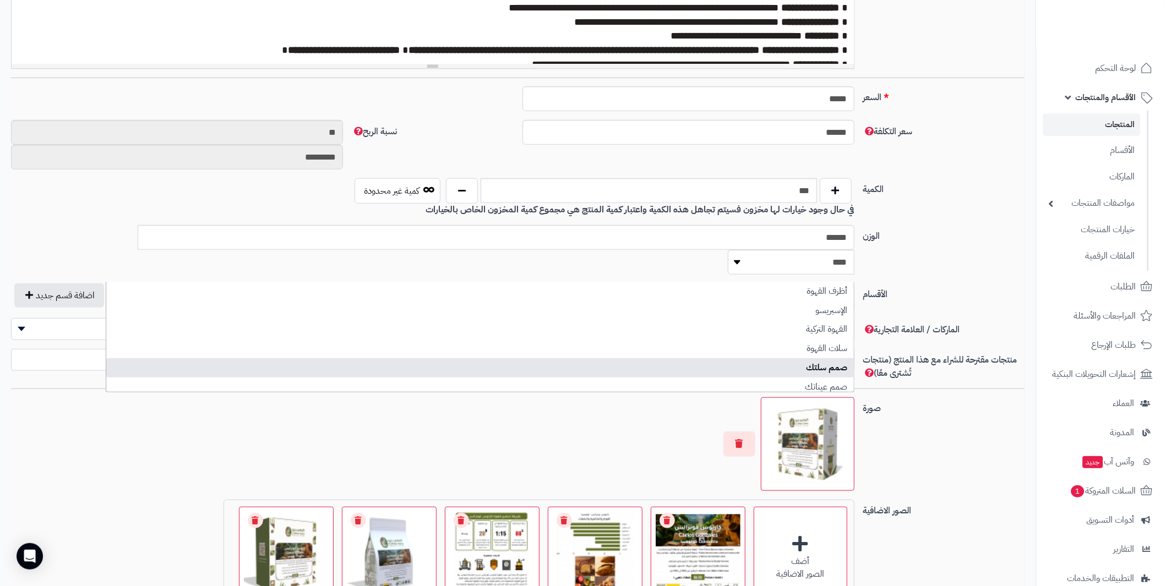
scroll to position [54, 0]
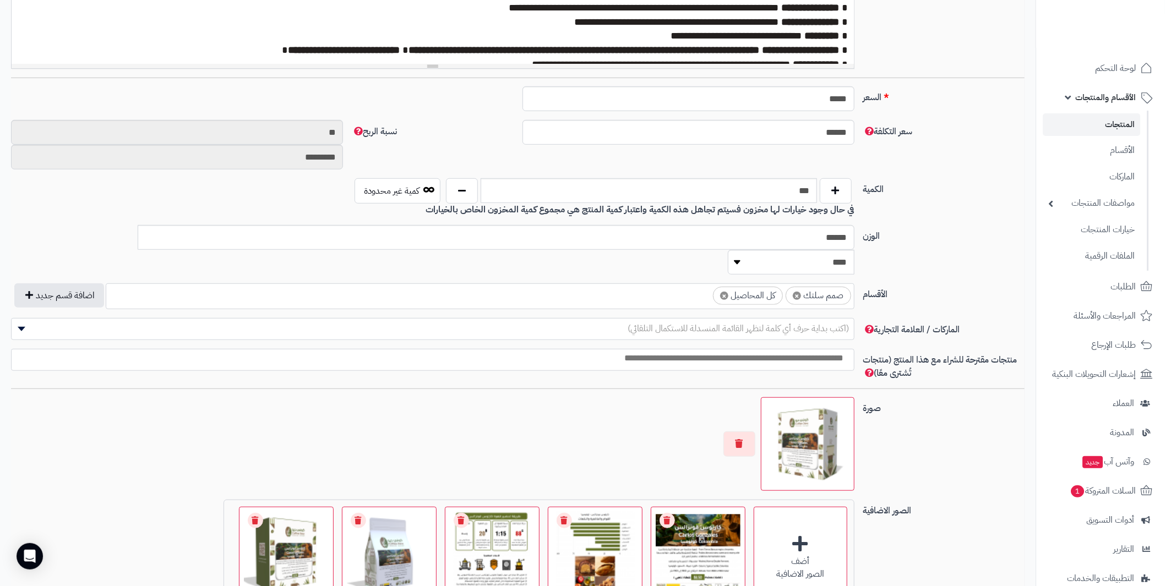
click at [941, 217] on div "الكمية *** كمية غير محدودة في حال وجود خيارات لها مخزون فسيتم تجاهل هذه الكمية …" at bounding box center [518, 201] width 1022 height 47
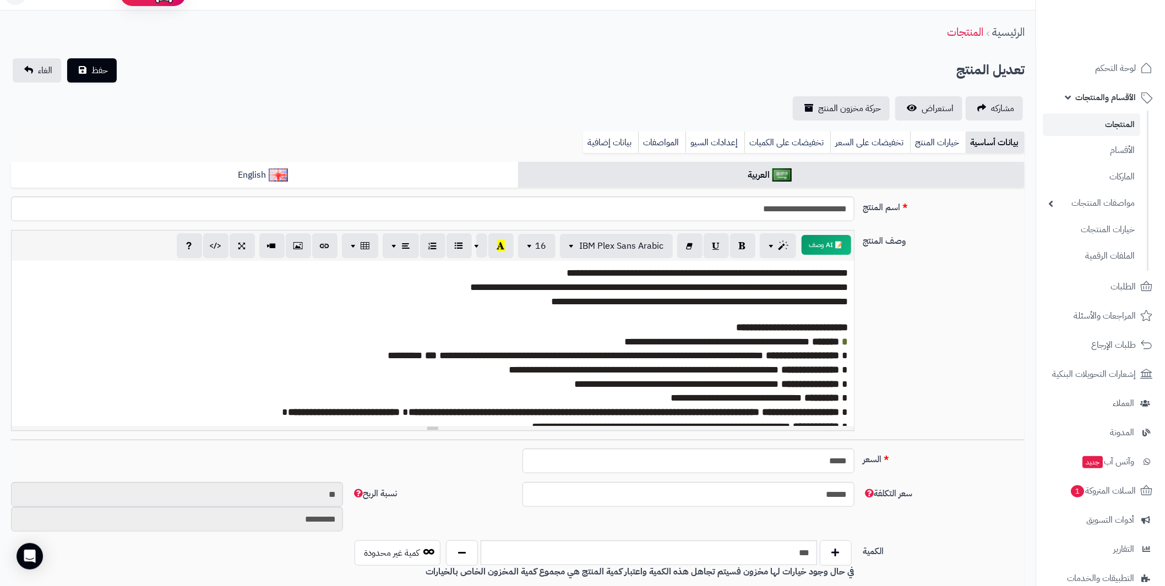
scroll to position [0, 0]
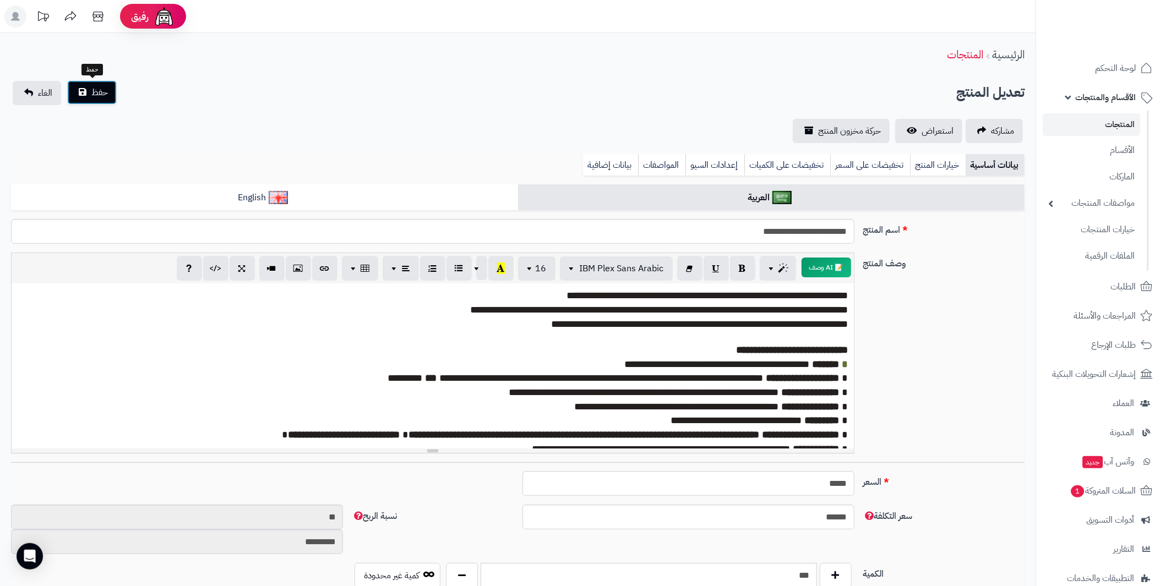
click at [105, 90] on span "حفظ" at bounding box center [99, 92] width 17 height 13
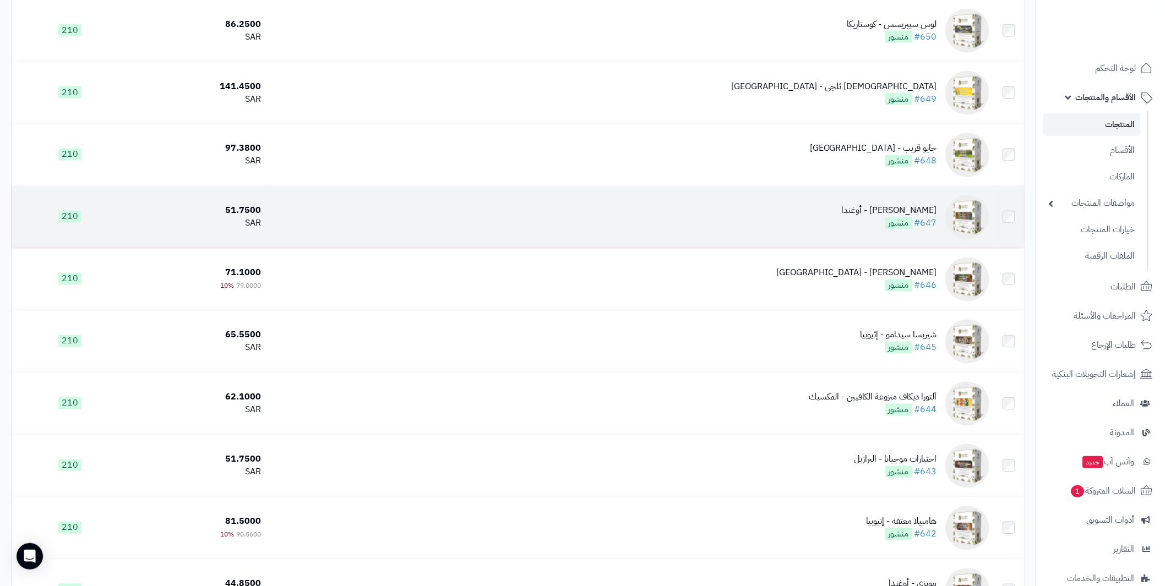
scroll to position [1211, 0]
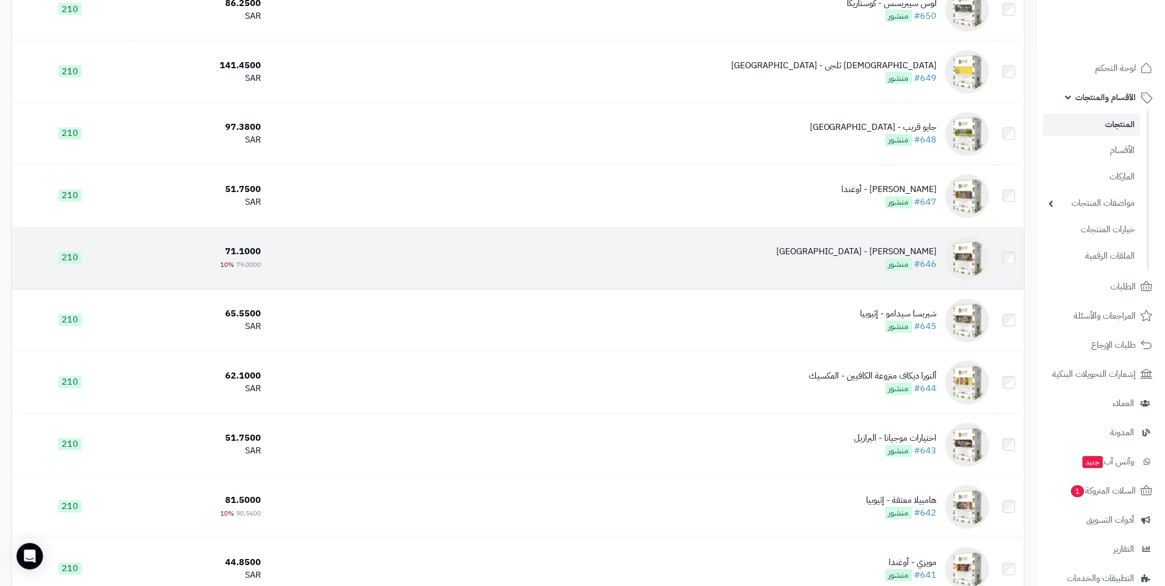
click at [918, 244] on td "كارلوس قونزالس - كولومبيا #646 منشور" at bounding box center [629, 259] width 728 height 62
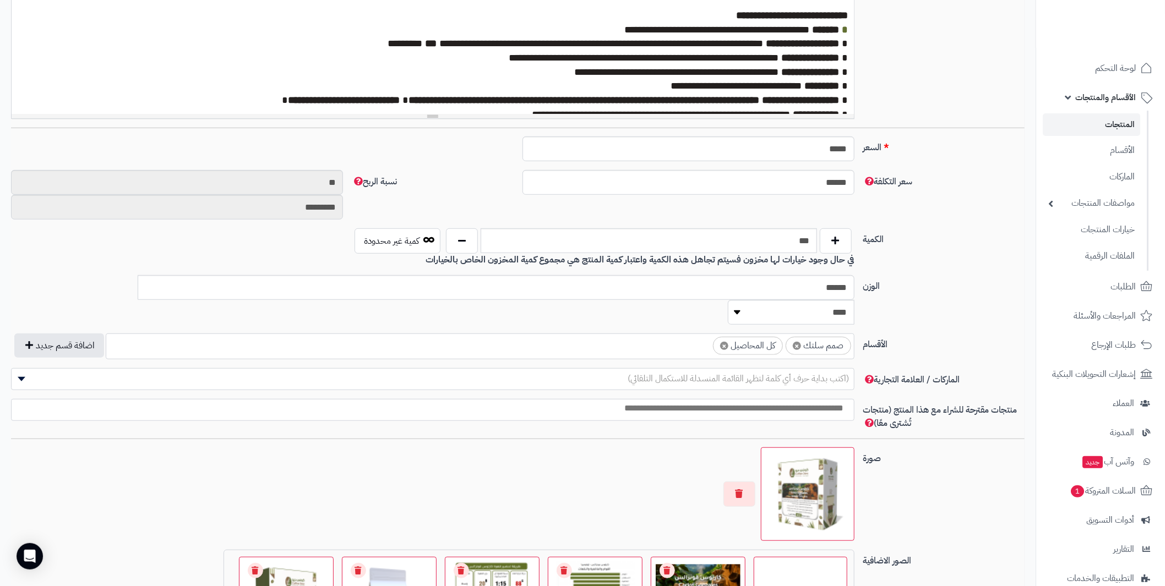
scroll to position [385, 0]
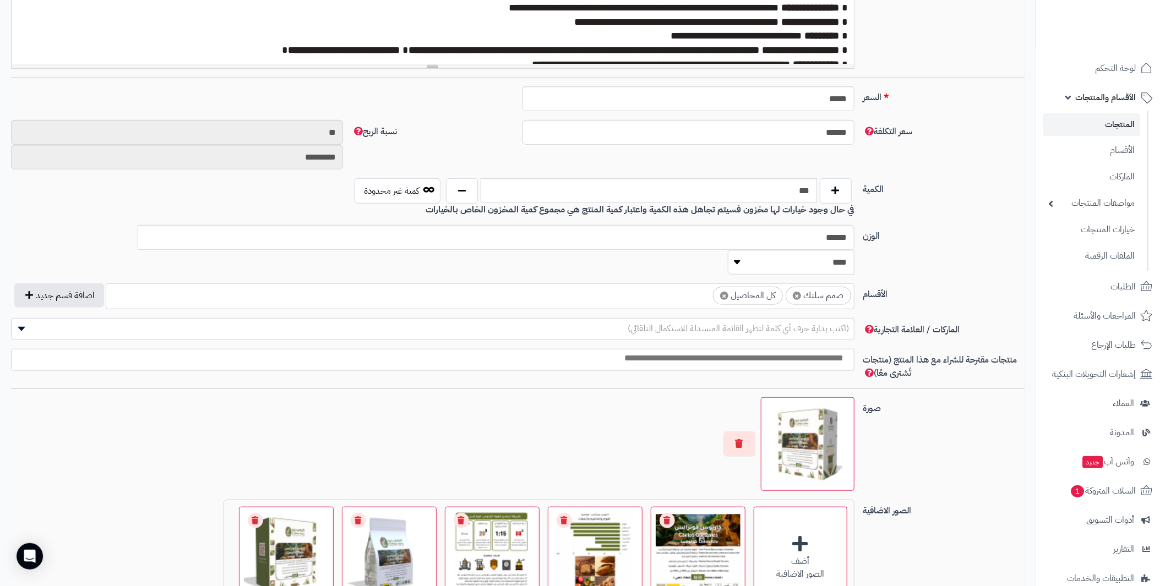
click at [1102, 124] on link "المنتجات" at bounding box center [1091, 124] width 97 height 23
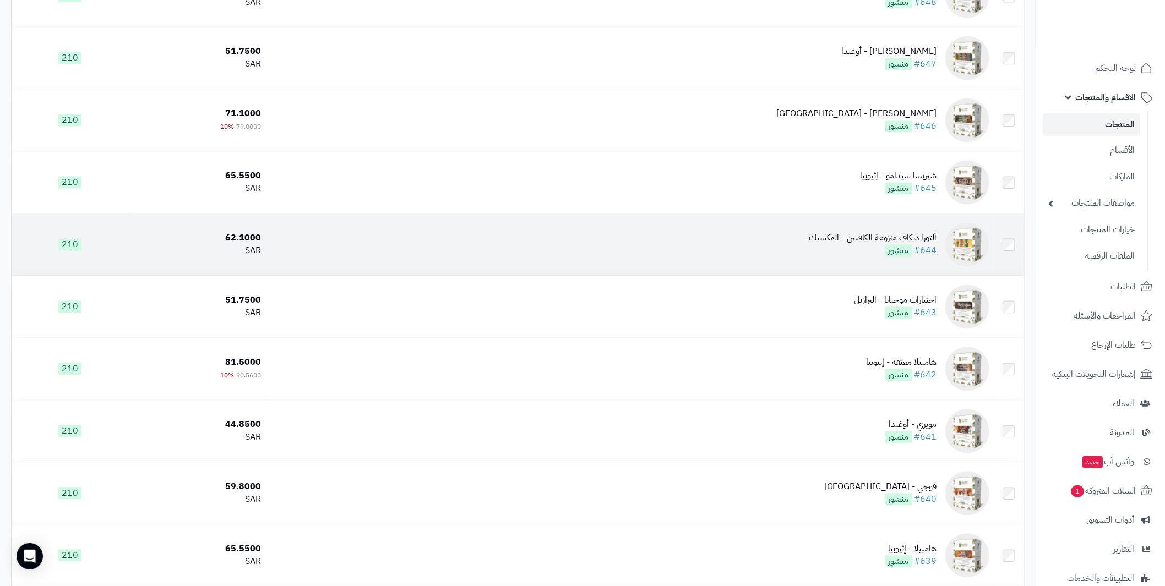
scroll to position [1321, 0]
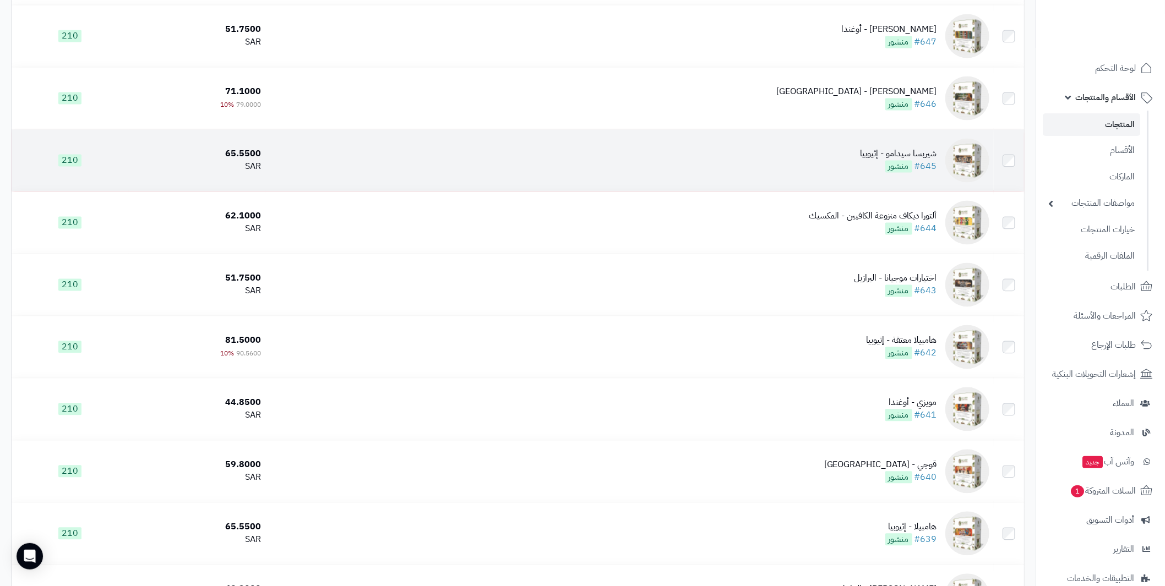
click at [901, 153] on div "شيربسا سيدامو - إثيوبيا" at bounding box center [898, 154] width 77 height 13
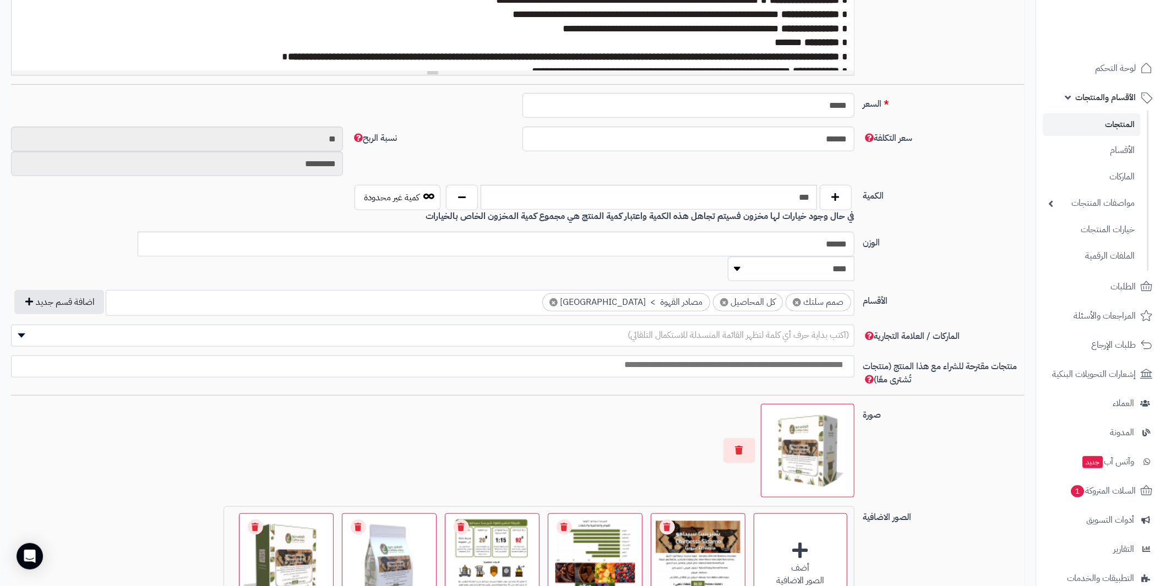
scroll to position [385, 0]
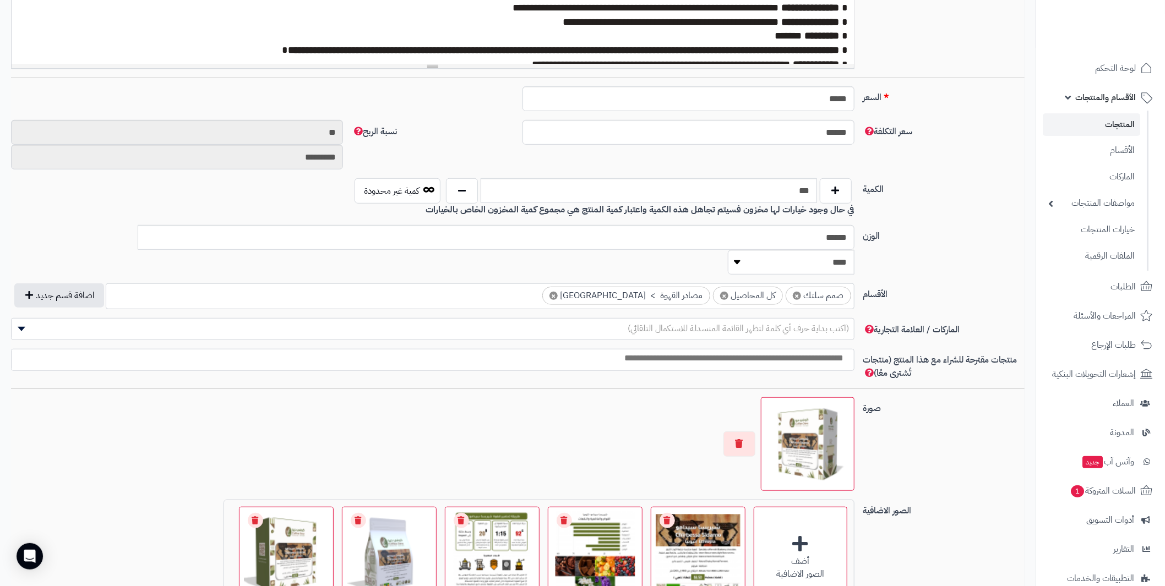
click at [558, 292] on span "×" at bounding box center [553, 296] width 8 height 8
click at [968, 233] on label "الوزن" at bounding box center [944, 234] width 171 height 18
click at [854, 233] on input "******" at bounding box center [496, 237] width 717 height 25
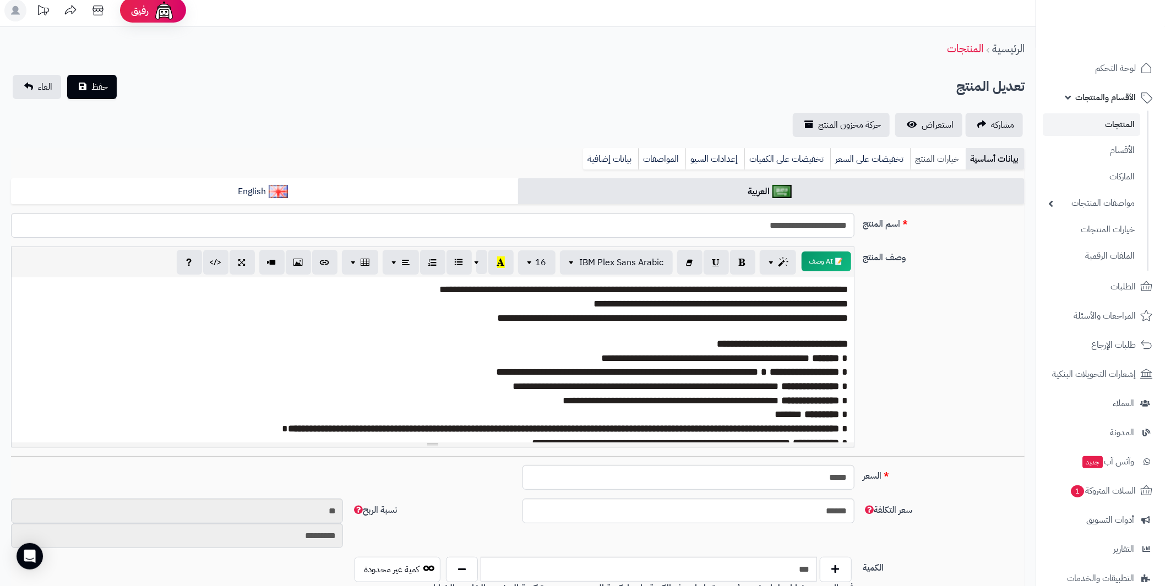
scroll to position [0, 0]
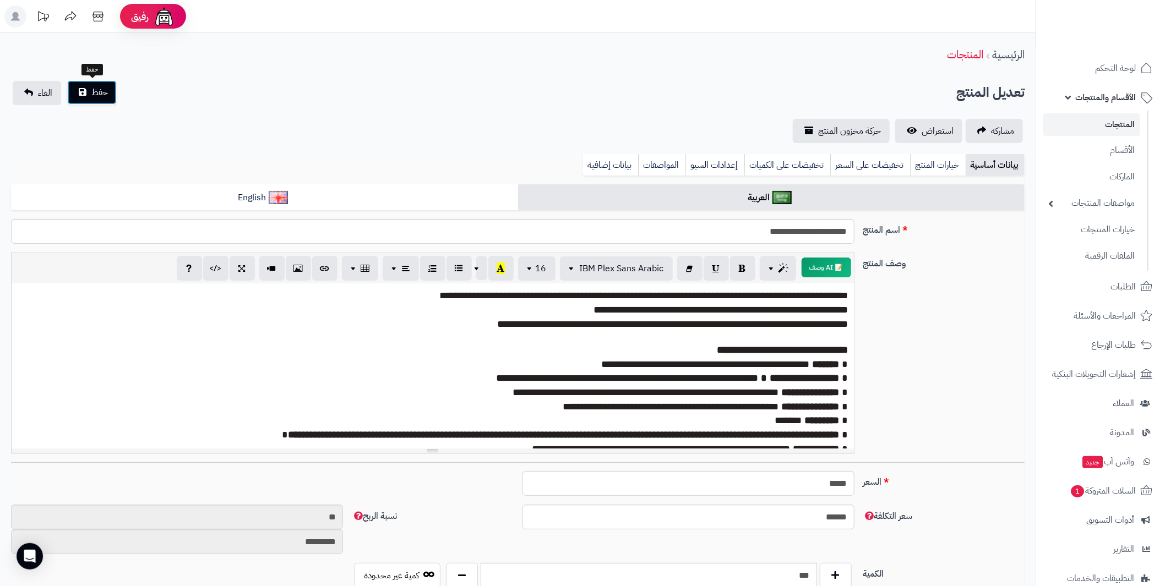
click at [85, 86] on button "حفظ" at bounding box center [92, 92] width 50 height 24
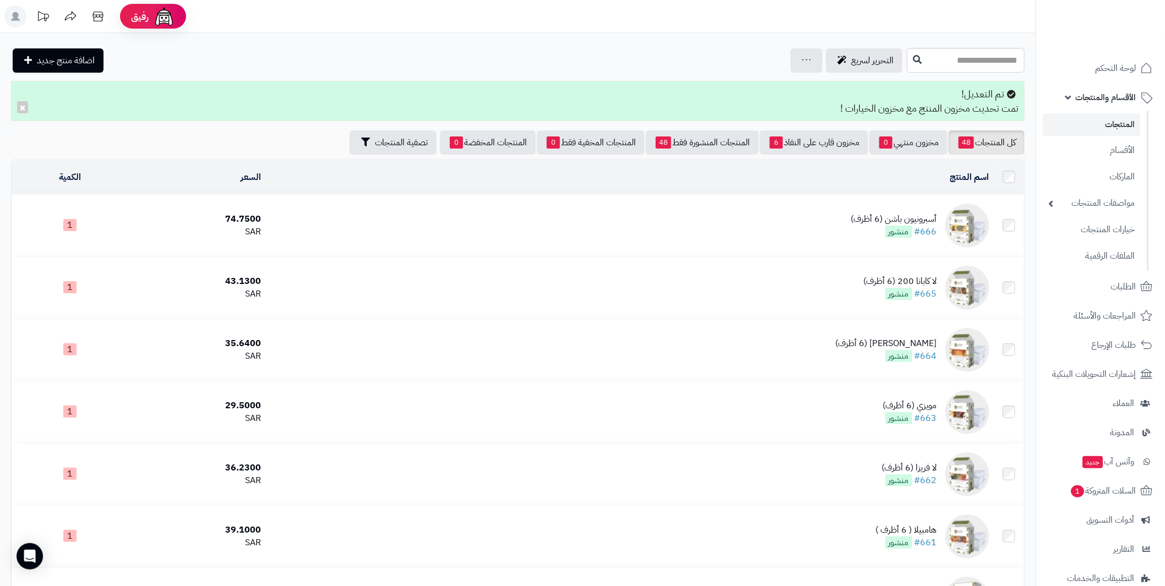
click at [1117, 121] on link "المنتجات" at bounding box center [1091, 124] width 97 height 23
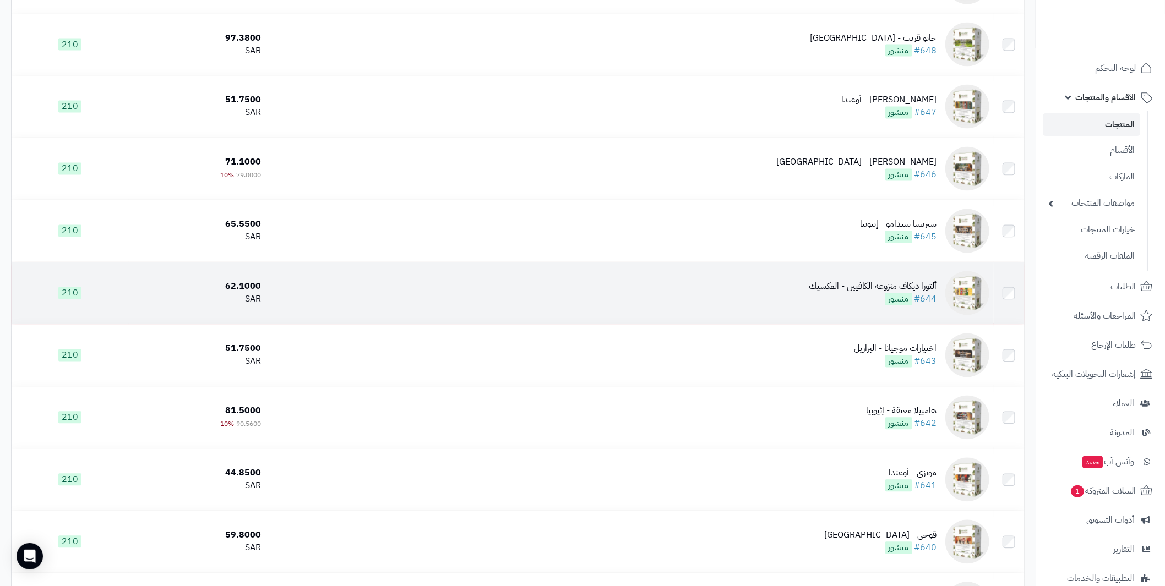
scroll to position [1266, 0]
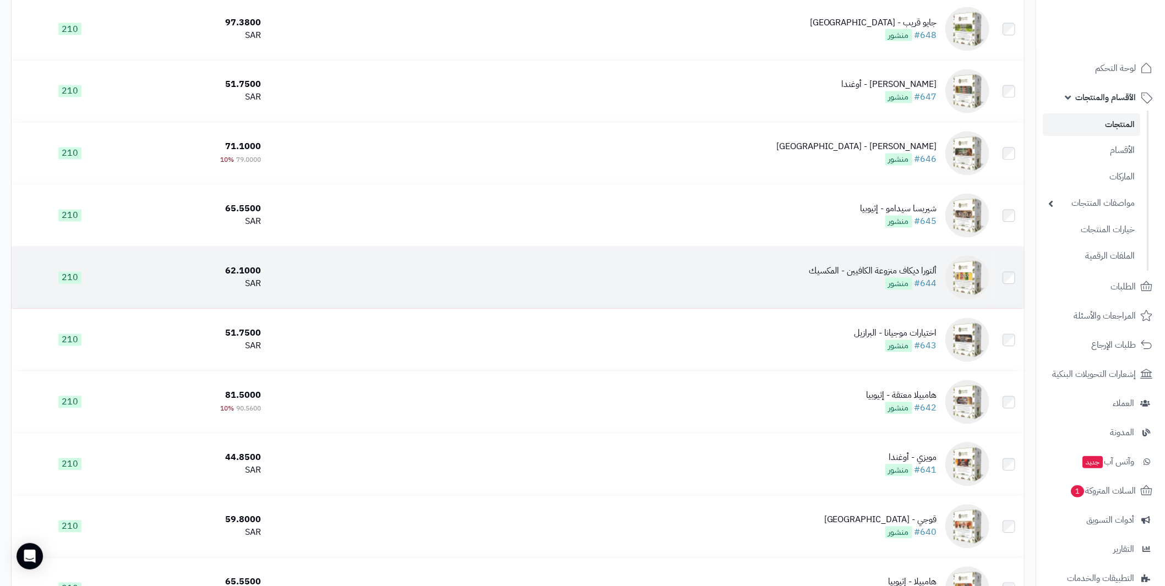
click at [915, 271] on div "ألتورا ديكاف منزوعة الكافيين - المكسيك" at bounding box center [873, 271] width 128 height 13
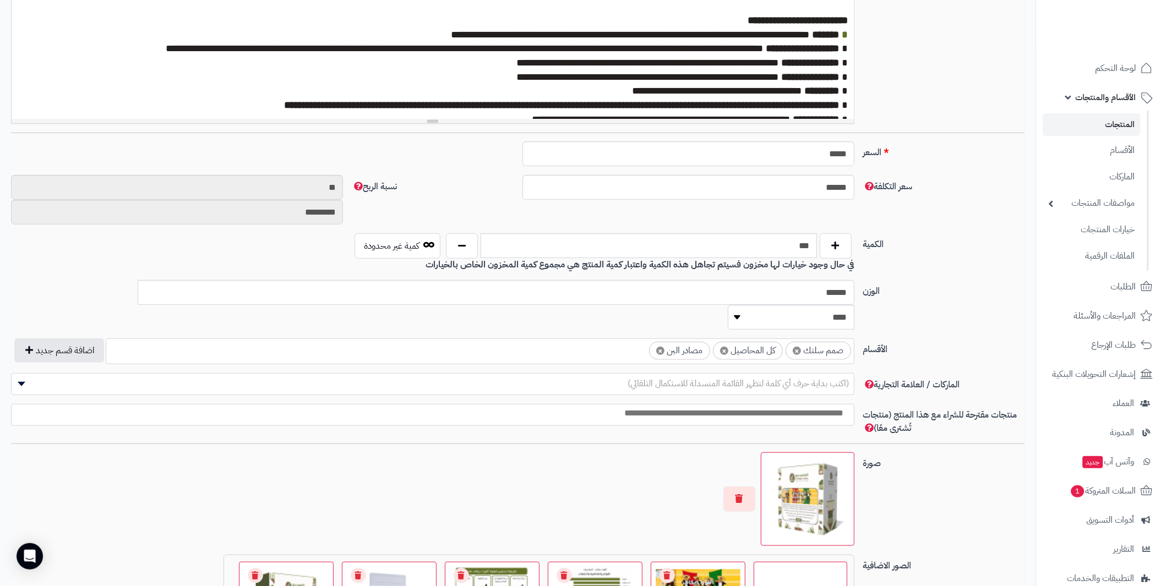
scroll to position [330, 0]
click at [662, 347] on span "×" at bounding box center [660, 351] width 8 height 8
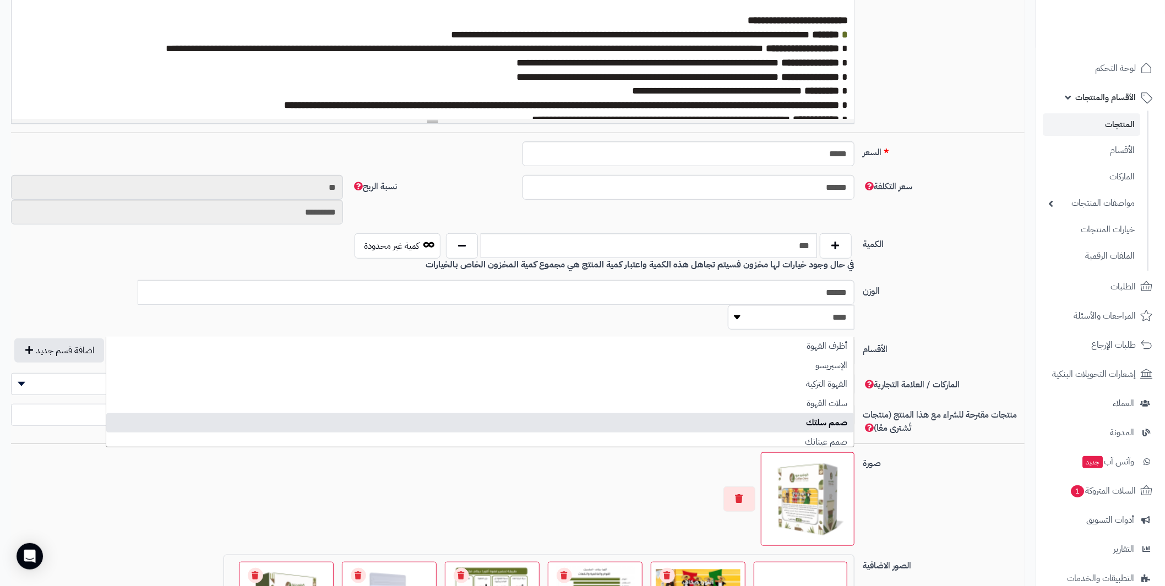
click at [980, 182] on label "سعر التكلفة" at bounding box center [944, 184] width 171 height 18
click at [854, 182] on input "******" at bounding box center [688, 187] width 332 height 25
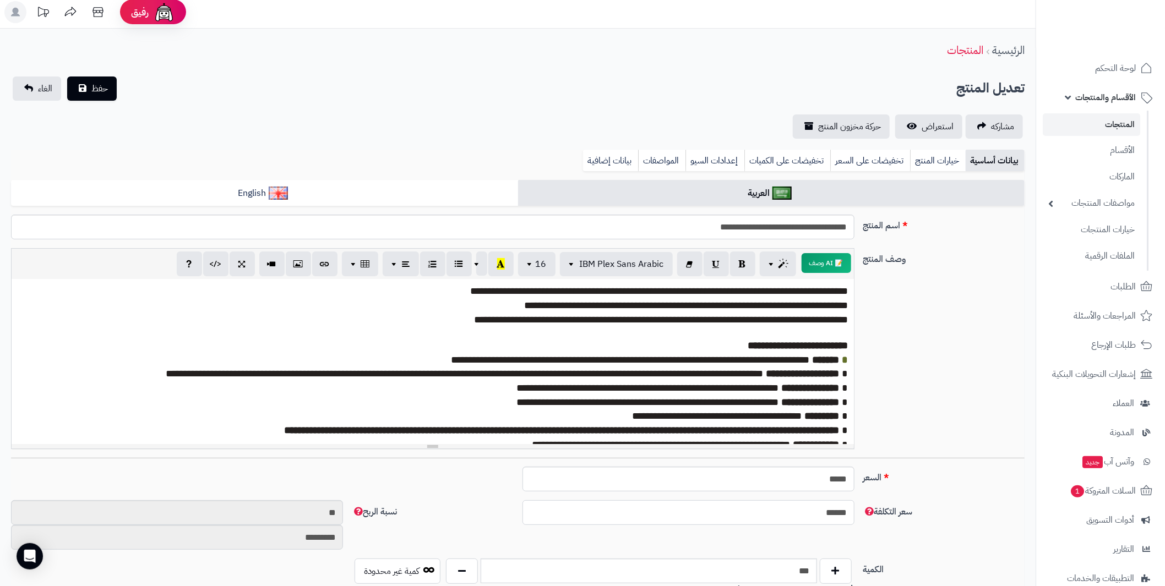
scroll to position [0, 0]
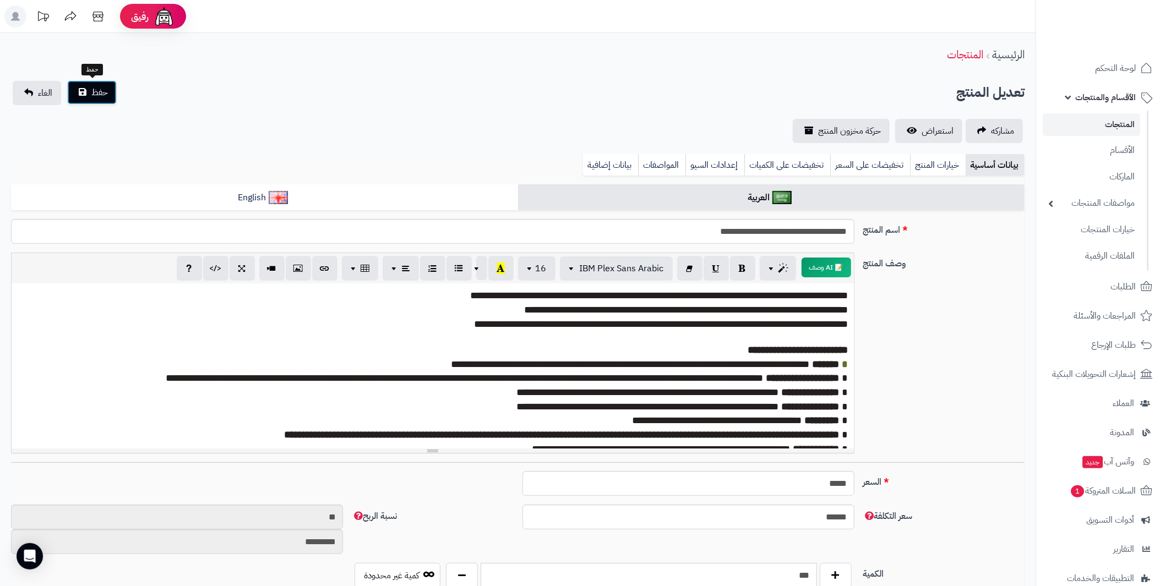
click at [92, 85] on button "حفظ" at bounding box center [92, 92] width 50 height 24
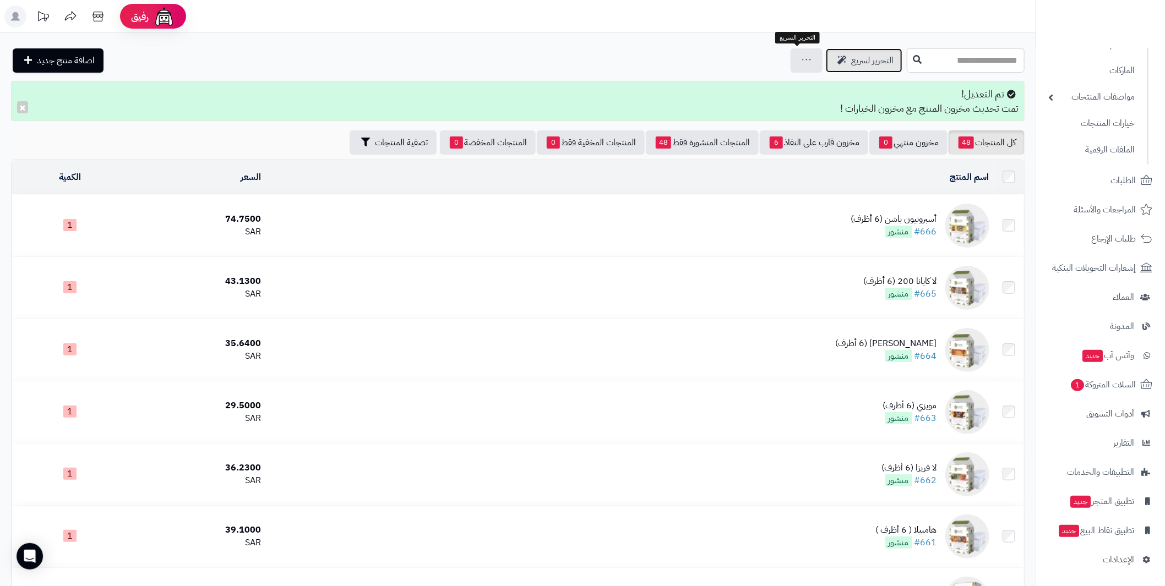
click at [851, 63] on span "التحرير لسريع" at bounding box center [872, 60] width 42 height 13
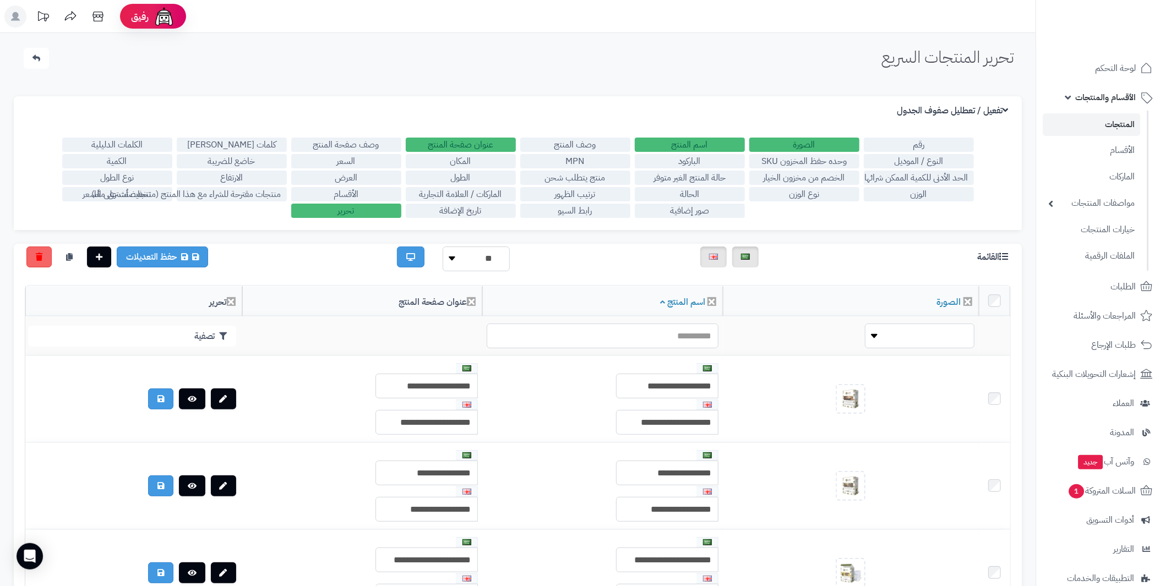
click at [474, 142] on label "عنوان صفحة المنتج" at bounding box center [461, 145] width 110 height 14
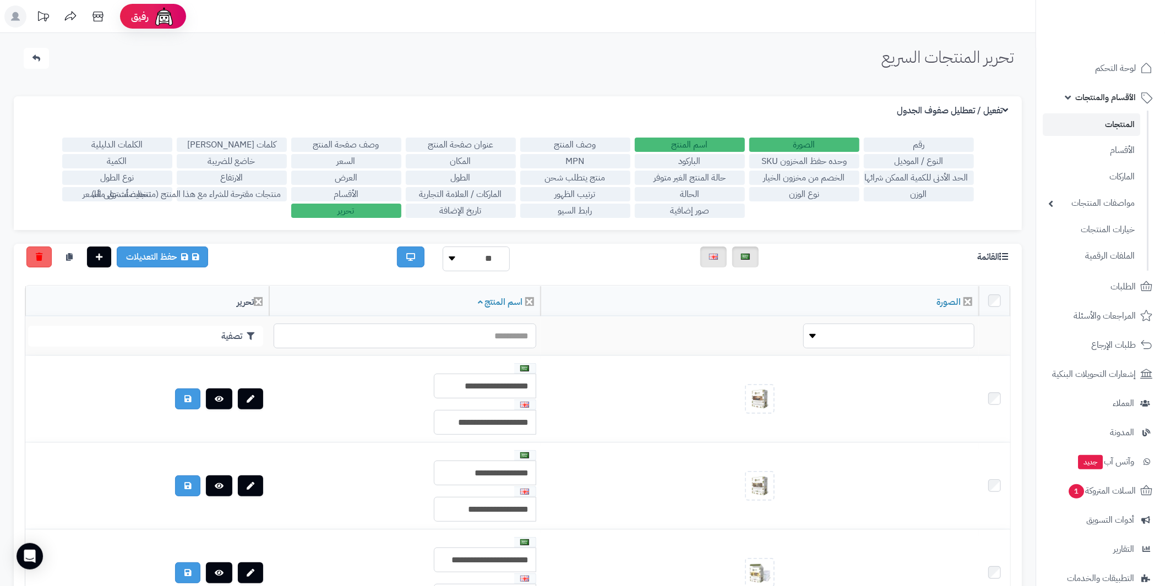
click at [686, 147] on label "اسم المنتج" at bounding box center [690, 145] width 110 height 14
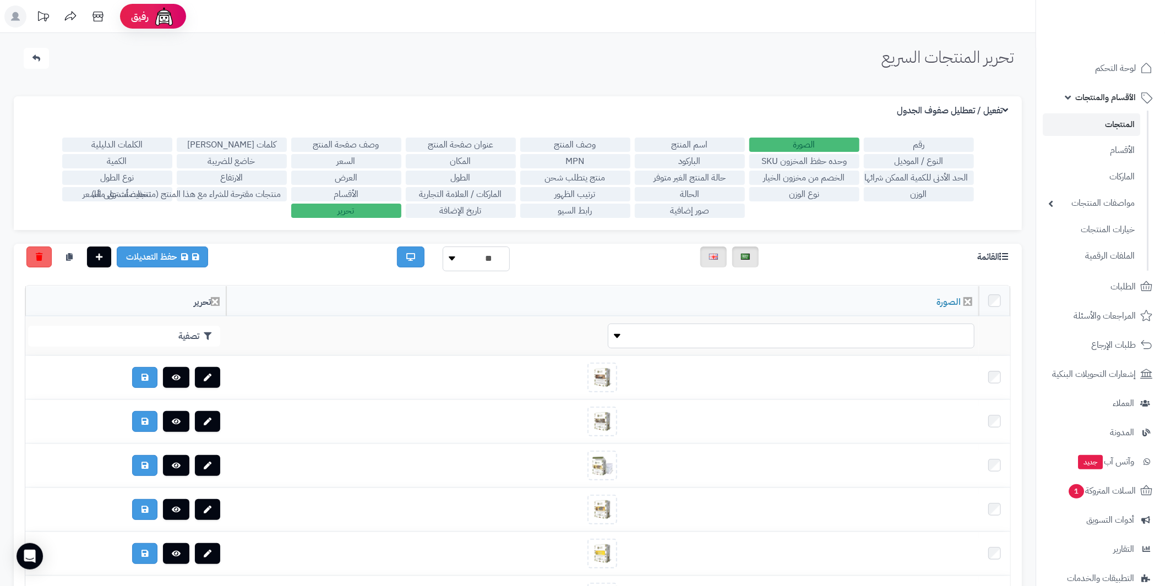
click at [699, 146] on label "اسم المنتج" at bounding box center [690, 145] width 110 height 14
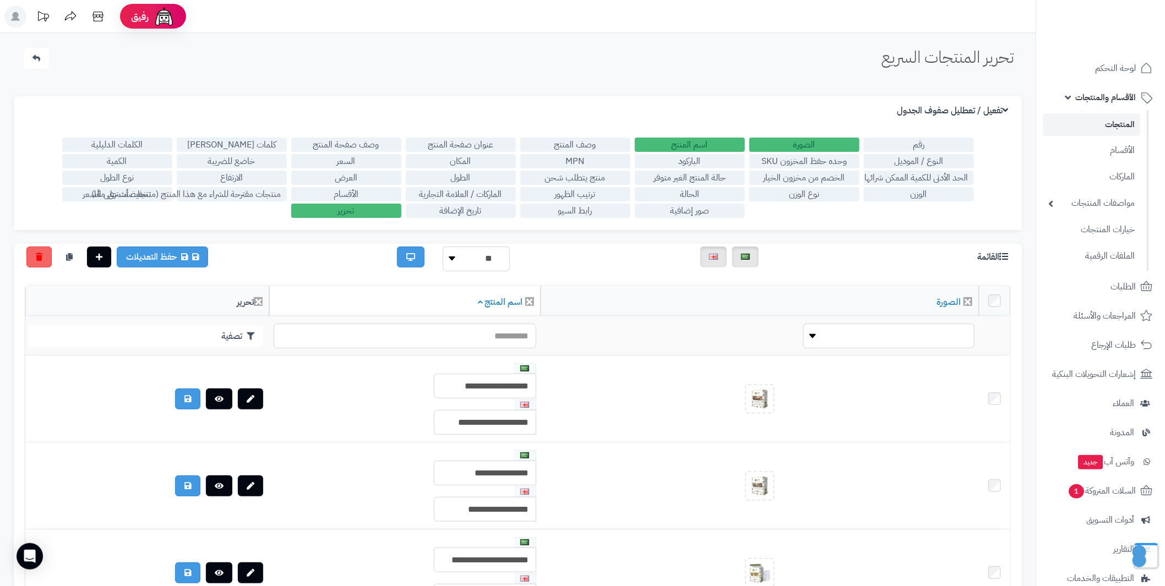
click at [925, 145] on label "رقم" at bounding box center [919, 145] width 110 height 14
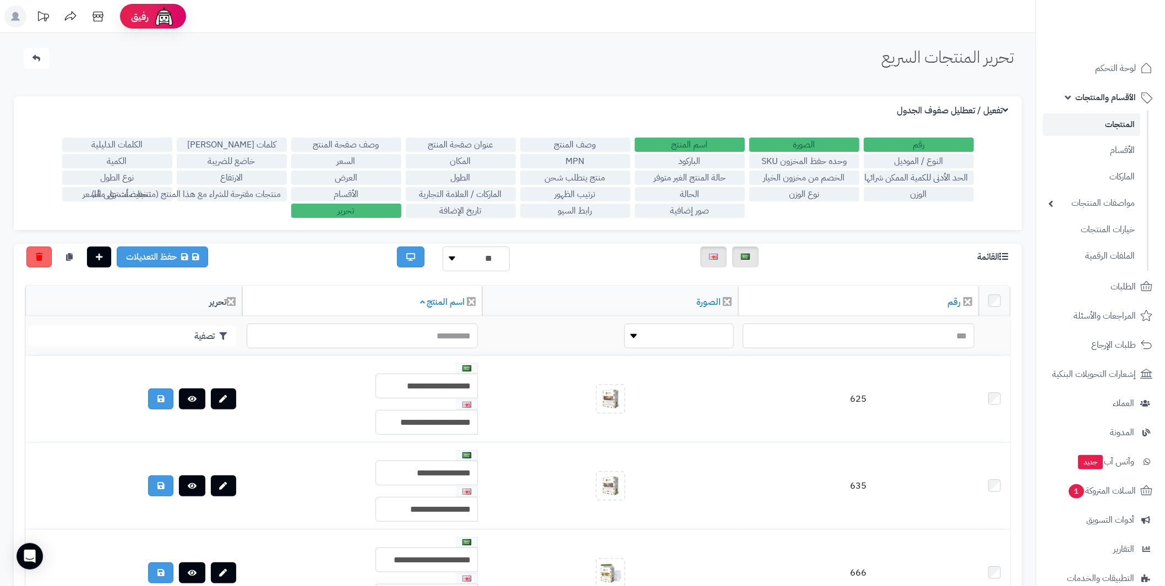
click at [924, 145] on label "رقم" at bounding box center [919, 145] width 110 height 14
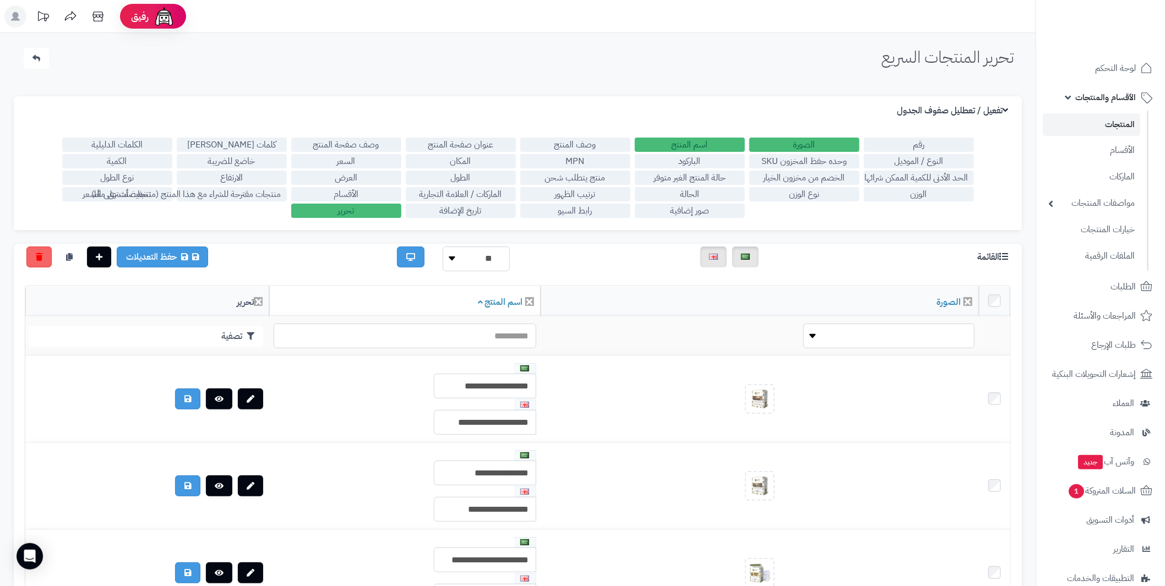
click at [923, 161] on label "النوع / الموديل" at bounding box center [919, 161] width 110 height 14
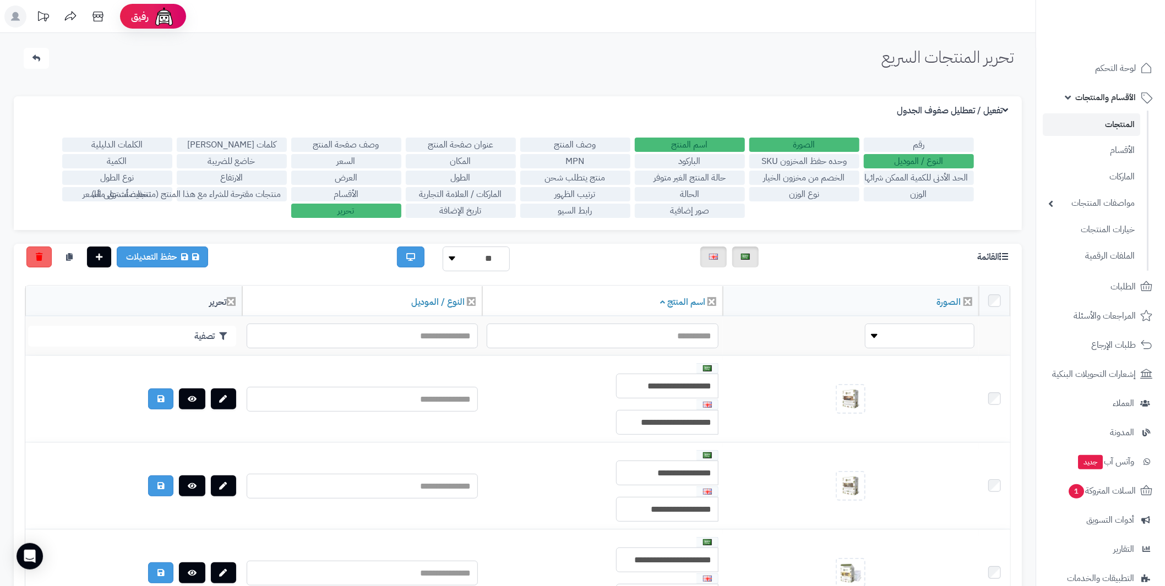
click at [923, 161] on label "النوع / الموديل" at bounding box center [919, 161] width 110 height 14
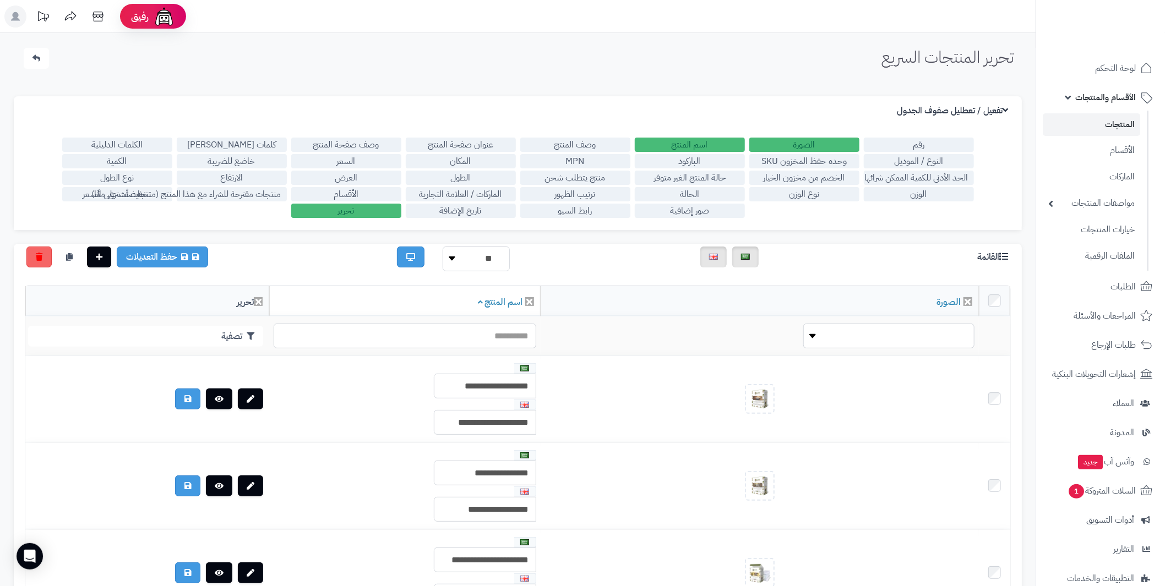
click at [919, 178] on label "الحد الأدنى للكمية الممكن شرائها" at bounding box center [919, 178] width 110 height 14
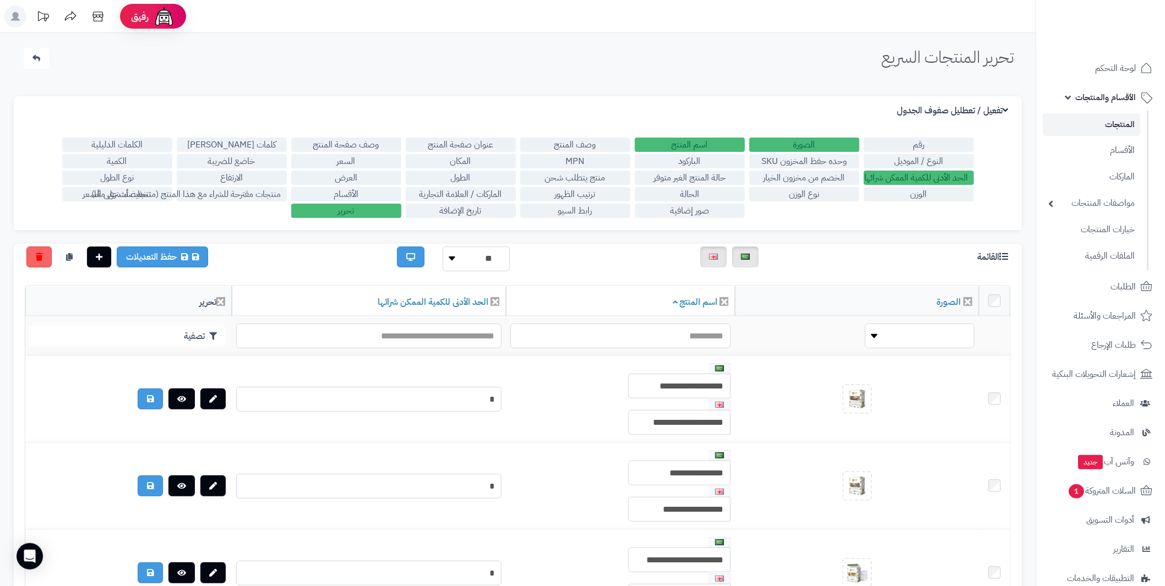
click at [919, 178] on label "الحد الأدنى للكمية الممكن شرائها" at bounding box center [919, 178] width 110 height 14
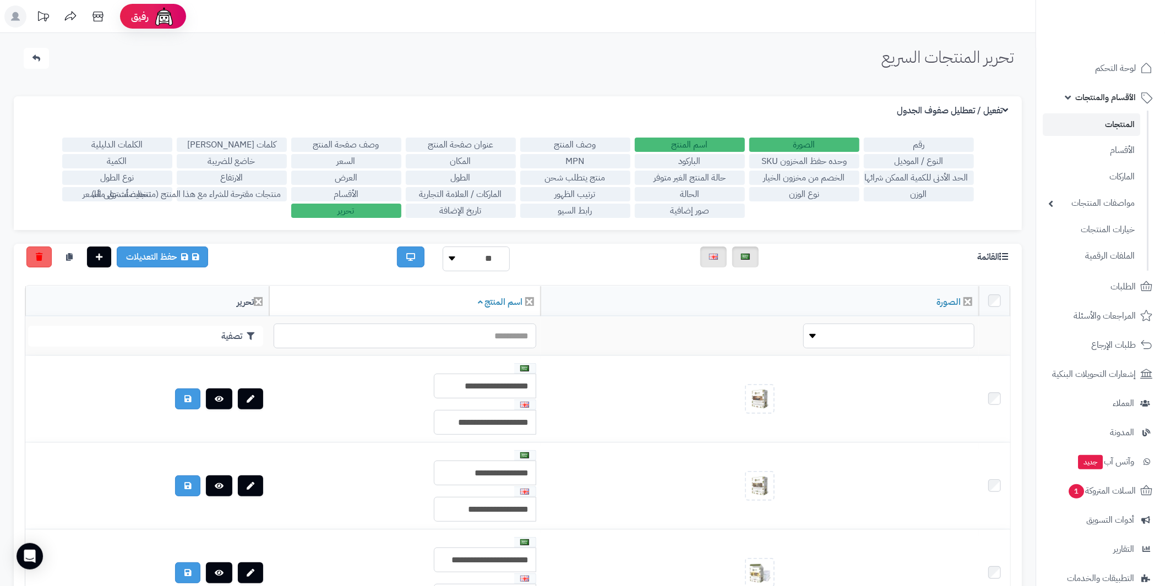
click at [917, 195] on label "الوزن" at bounding box center [919, 194] width 110 height 14
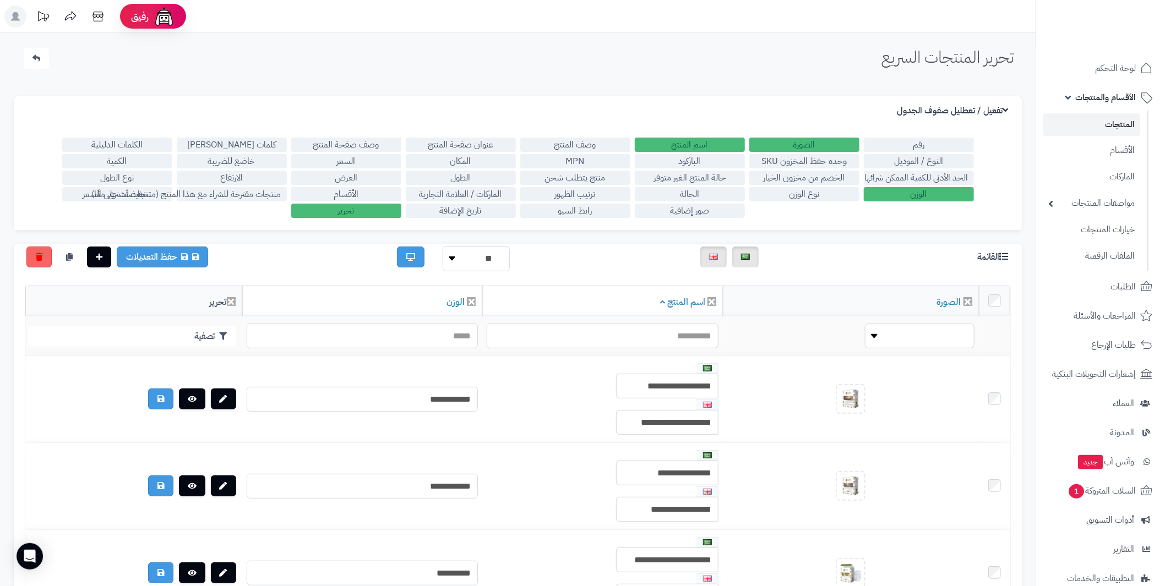
click at [917, 195] on label "الوزن" at bounding box center [919, 194] width 110 height 14
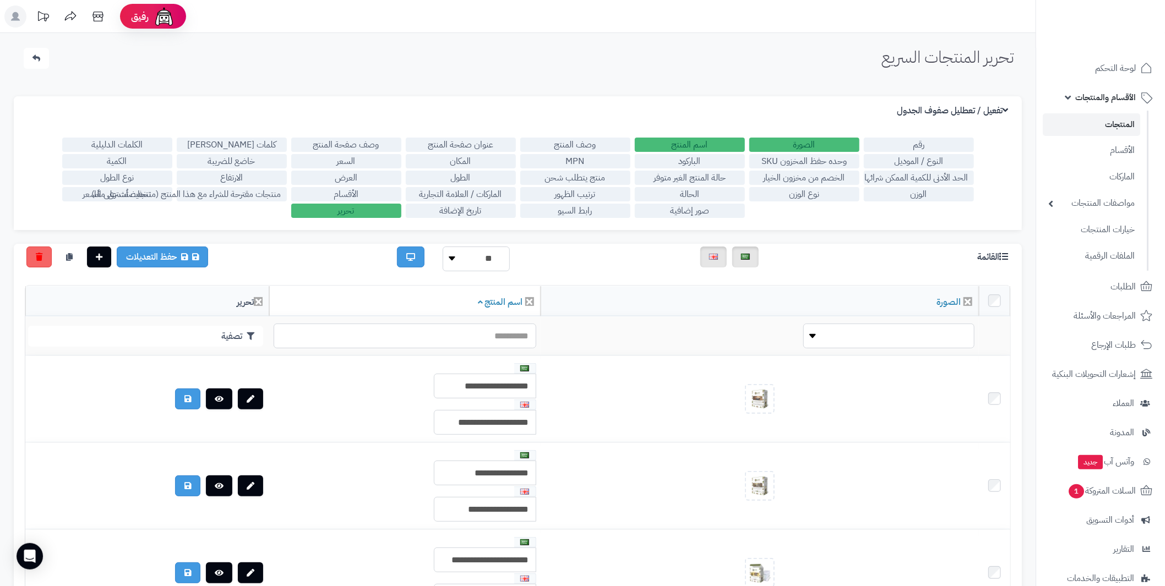
click at [816, 159] on label "وحده حفظ المخزون SKU" at bounding box center [804, 161] width 110 height 14
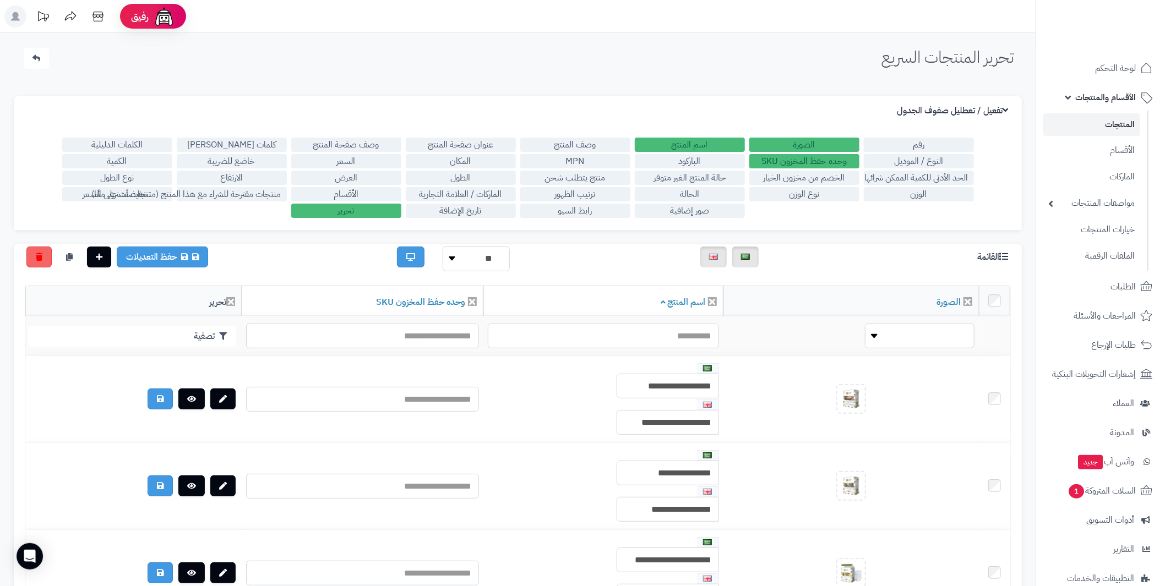
click at [816, 159] on label "وحده حفظ المخزون SKU" at bounding box center [804, 161] width 110 height 14
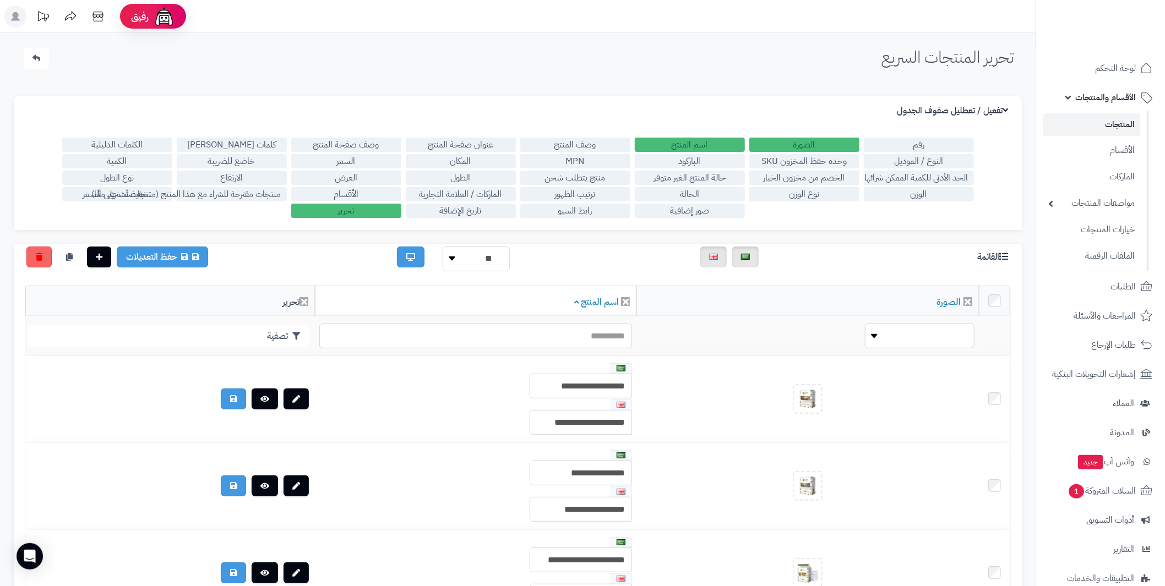
click at [816, 173] on label "الخصم من مخزون الخيار" at bounding box center [804, 178] width 110 height 14
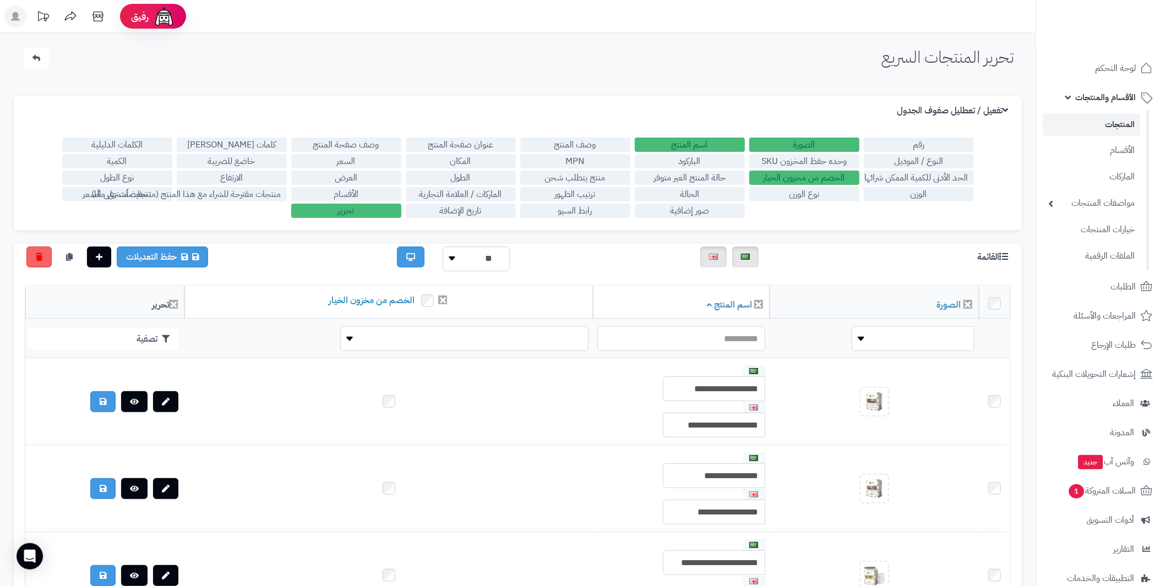
click at [816, 173] on label "الخصم من مخزون الخيار" at bounding box center [804, 178] width 110 height 14
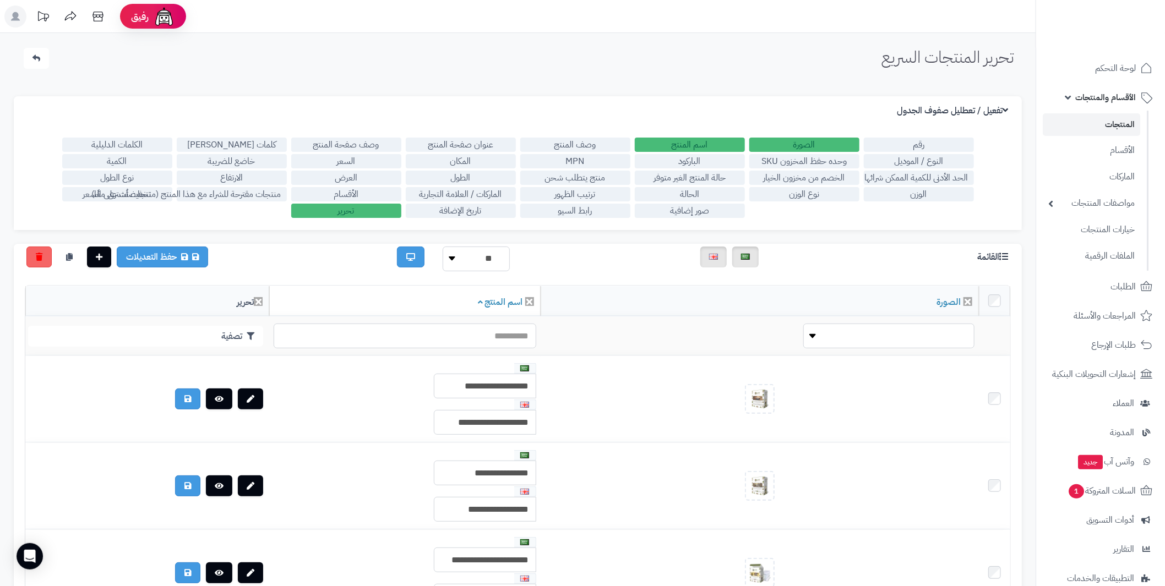
click at [813, 190] on label "نوع الوزن" at bounding box center [804, 194] width 110 height 14
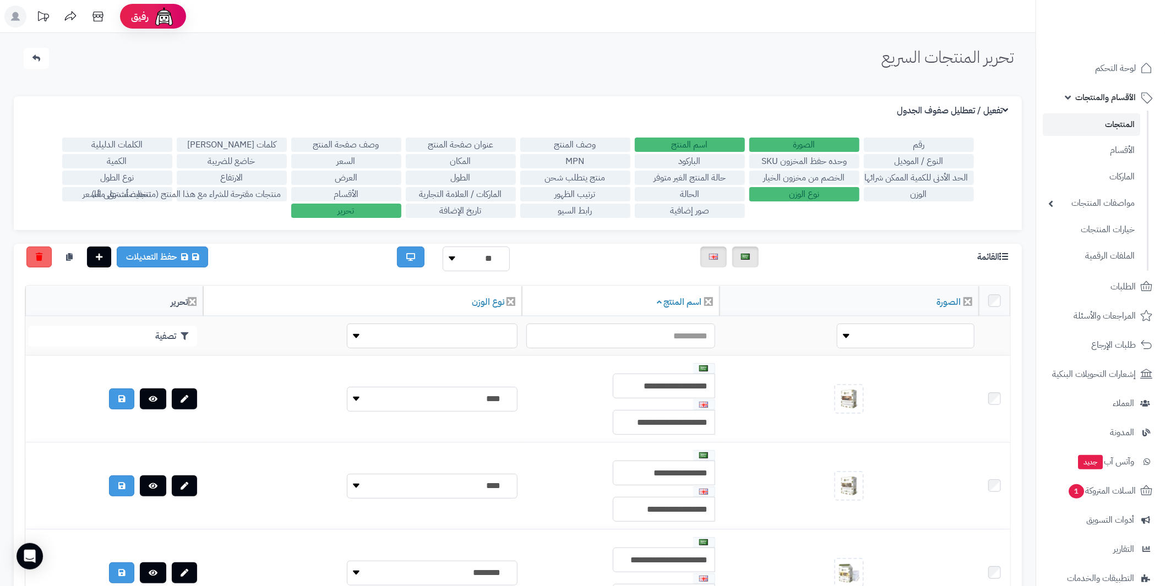
click at [813, 190] on label "نوع الوزن" at bounding box center [804, 194] width 110 height 14
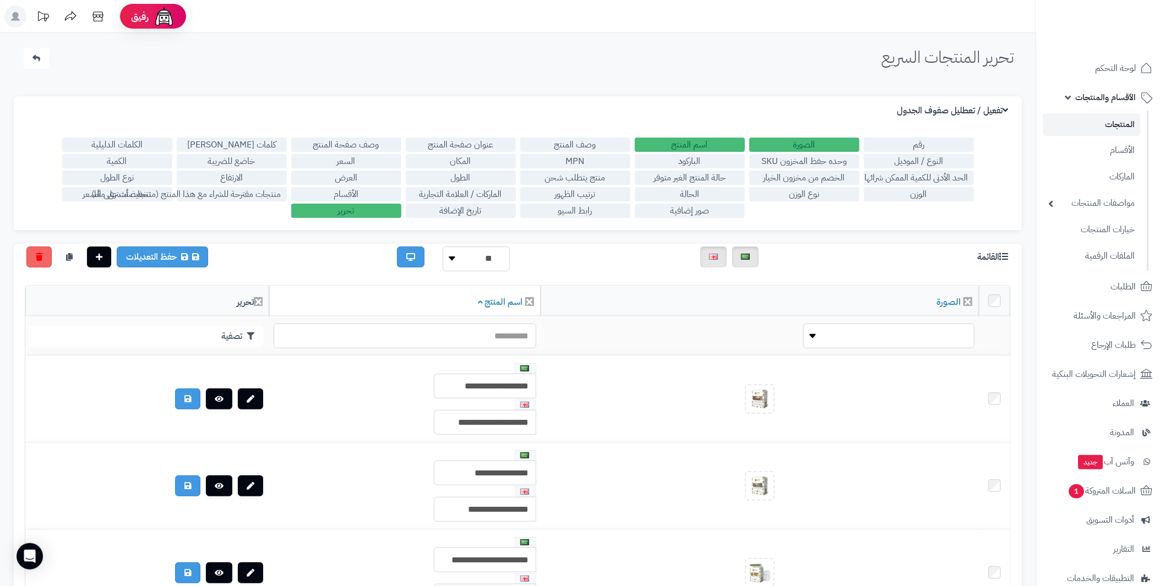
click at [707, 159] on label "الباركود" at bounding box center [690, 161] width 110 height 14
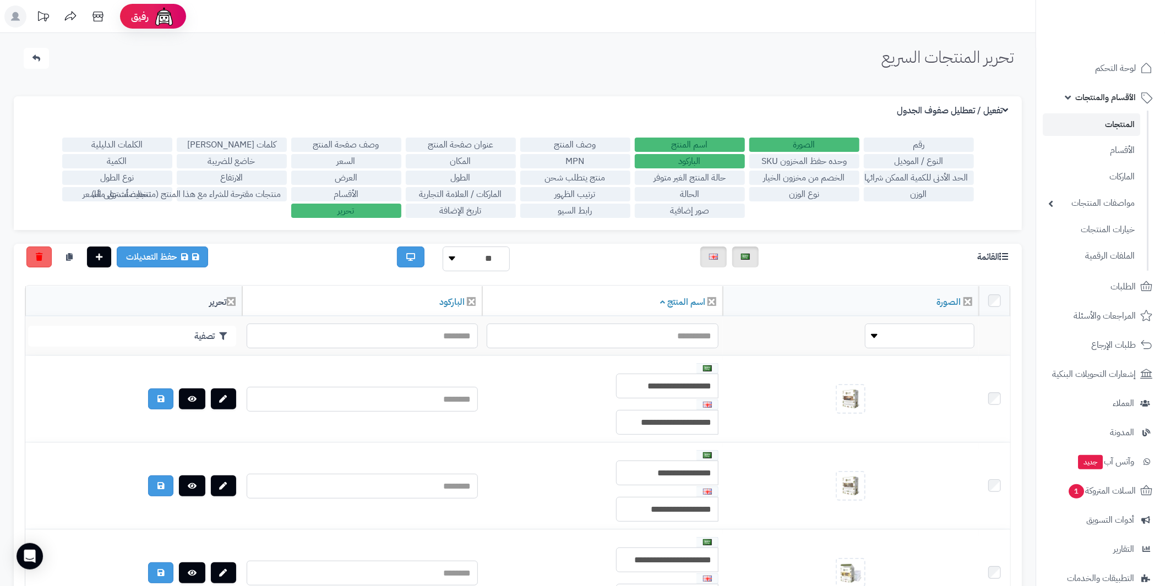
click at [707, 159] on label "الباركود" at bounding box center [690, 161] width 110 height 14
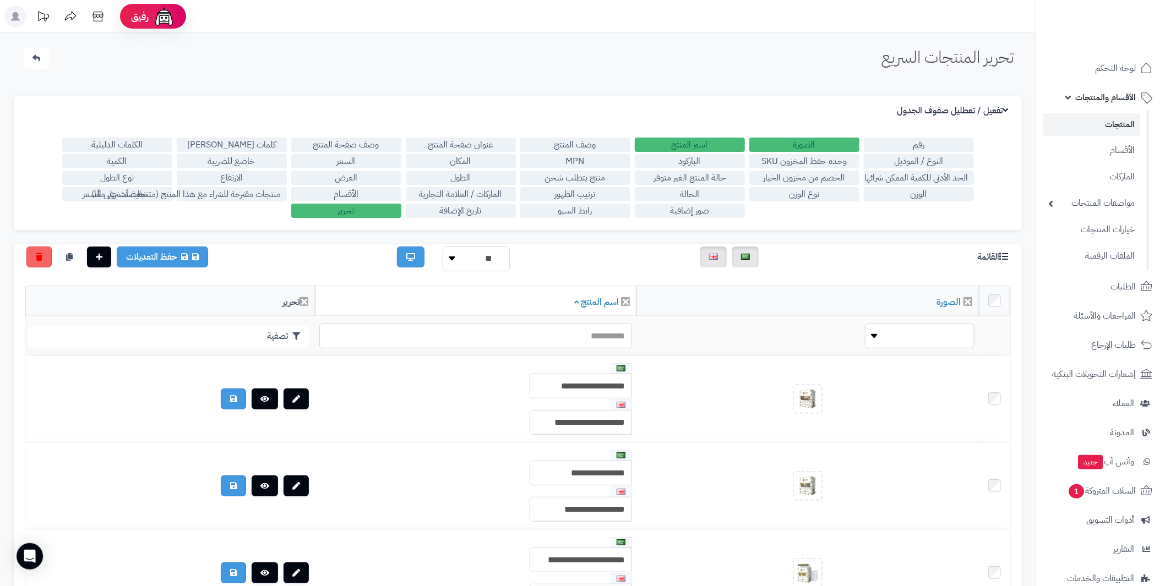
click at [707, 175] on label "حالة المنتج الغير متوفر" at bounding box center [690, 178] width 110 height 14
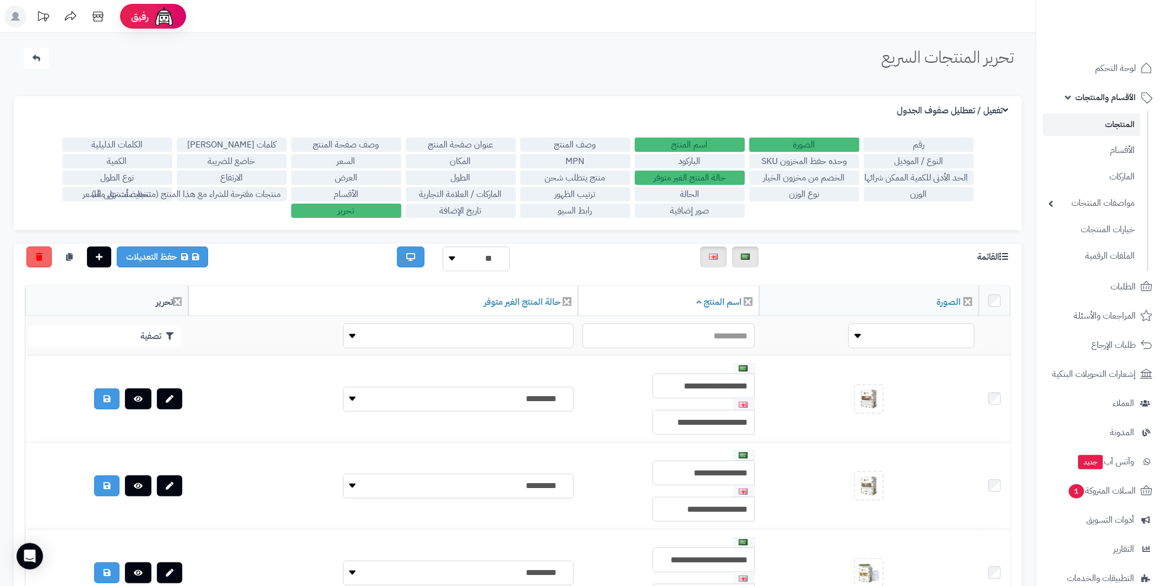
click at [707, 175] on label "حالة المنتج الغير متوفر" at bounding box center [690, 178] width 110 height 14
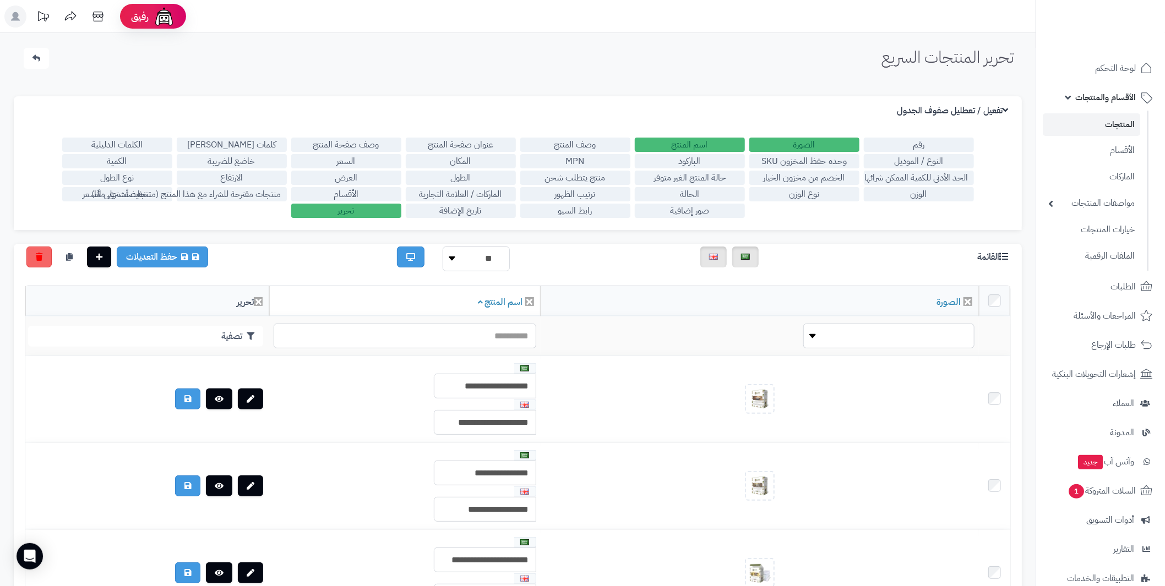
click at [708, 188] on label "الحالة" at bounding box center [690, 194] width 110 height 14
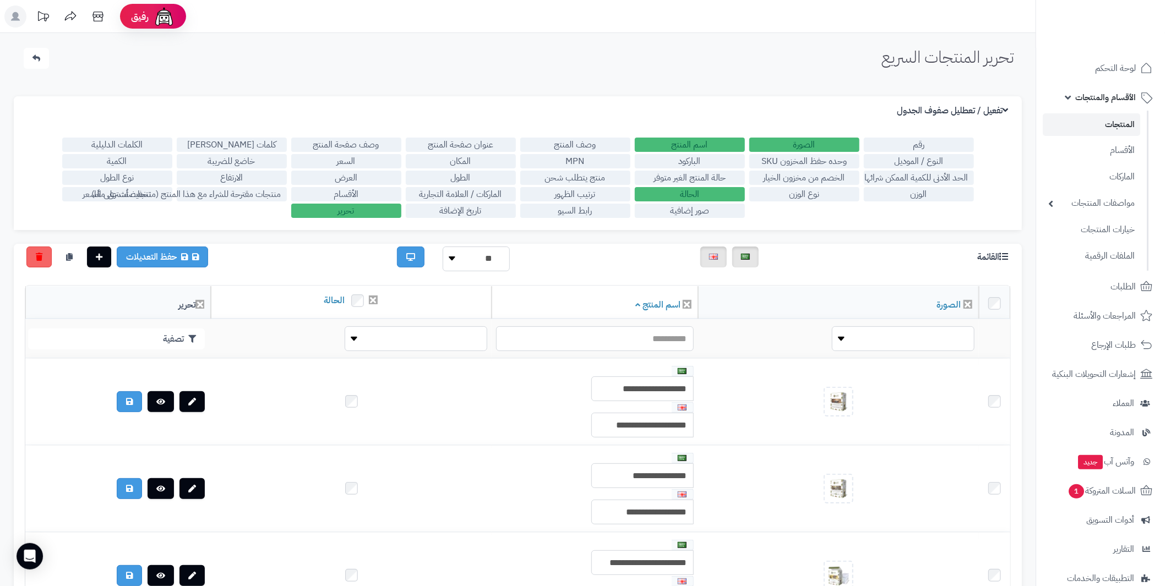
click at [708, 188] on label "الحالة" at bounding box center [690, 194] width 110 height 14
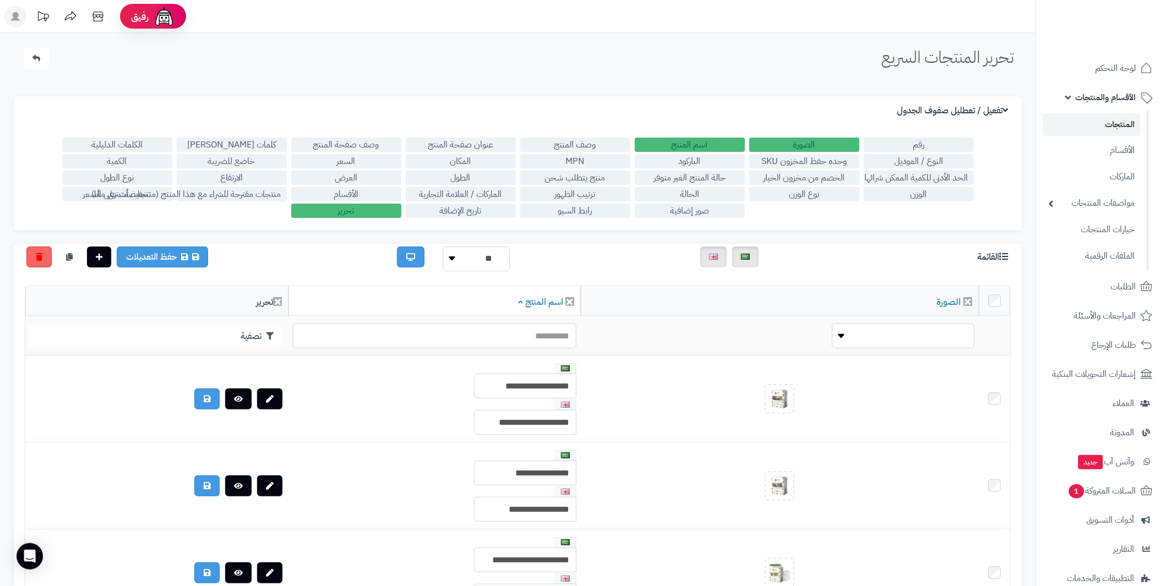
click at [706, 209] on label "صور إضافية" at bounding box center [690, 211] width 110 height 14
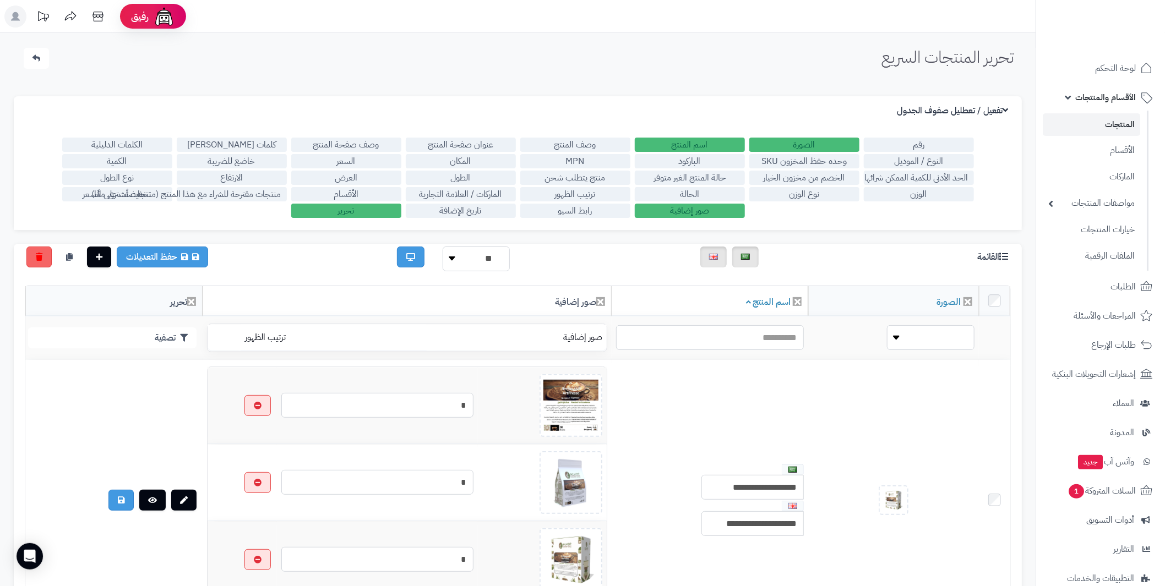
click at [706, 209] on label "صور إضافية" at bounding box center [690, 211] width 110 height 14
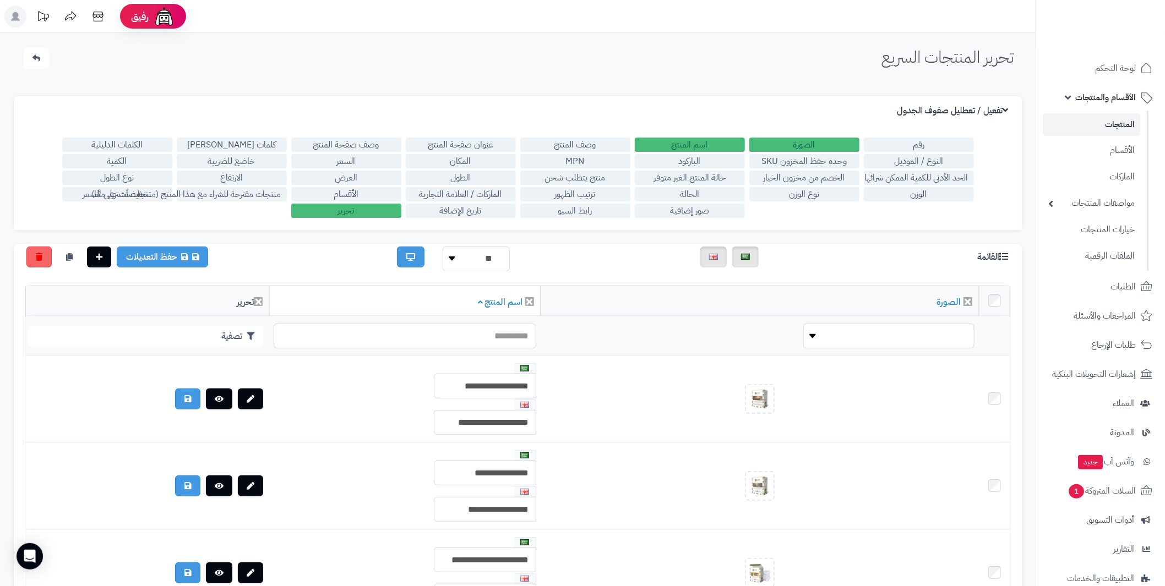
click at [600, 148] on label "وصف المنتج" at bounding box center [575, 145] width 110 height 14
click at [596, 140] on label "وصف المنتج" at bounding box center [575, 145] width 110 height 14
click at [577, 140] on label "وصف المنتج" at bounding box center [575, 145] width 110 height 14
click at [557, 143] on label "وصف المنتج" at bounding box center [575, 145] width 110 height 14
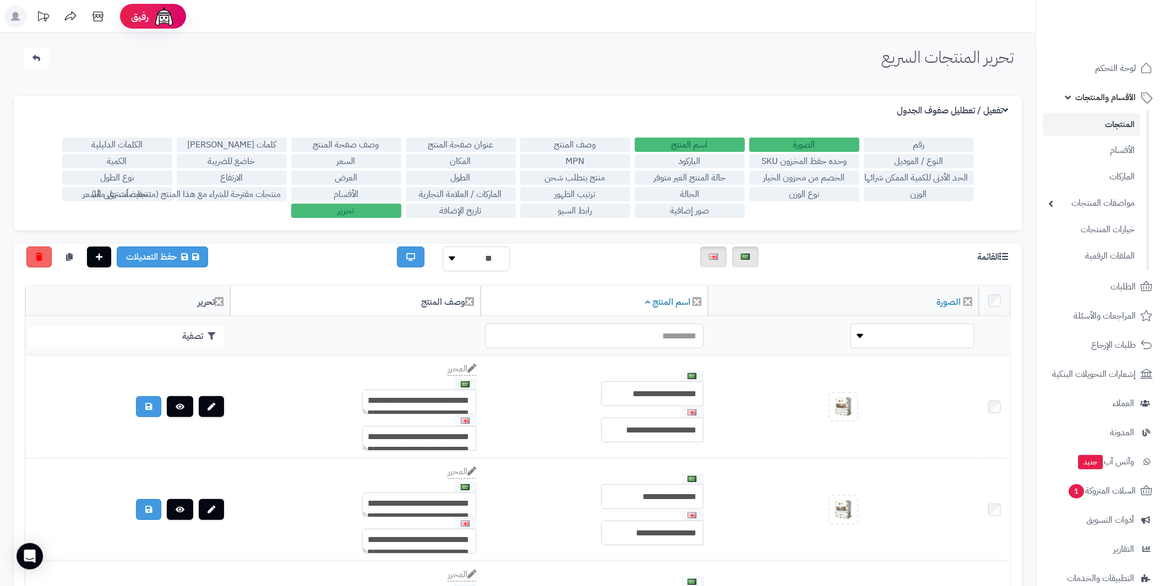
click at [569, 142] on label "وصف المنتج" at bounding box center [575, 145] width 110 height 14
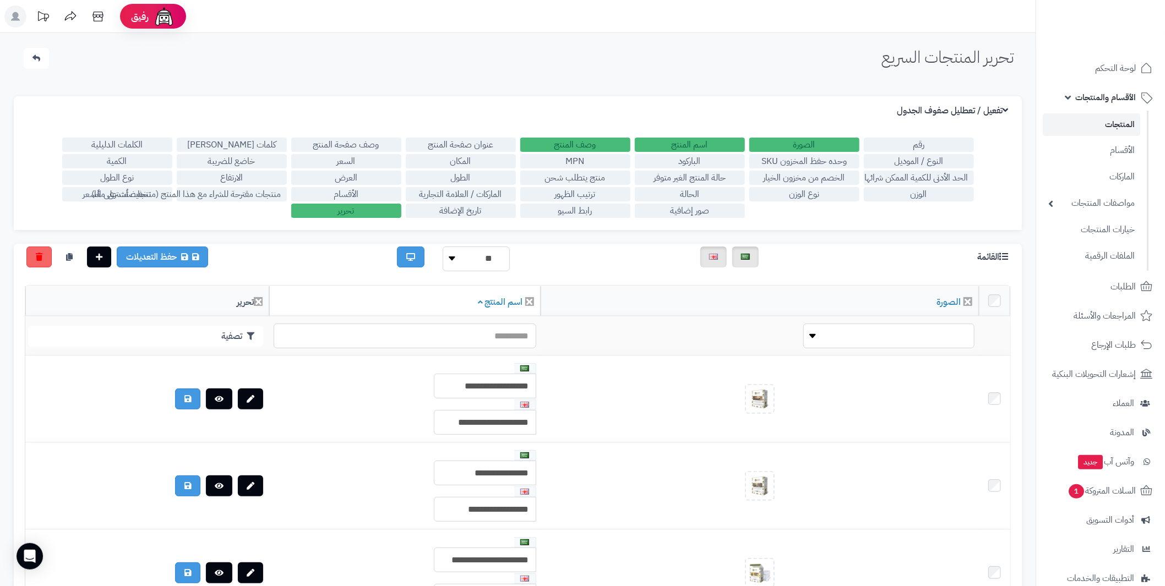
click at [580, 157] on label "MPN" at bounding box center [575, 161] width 110 height 14
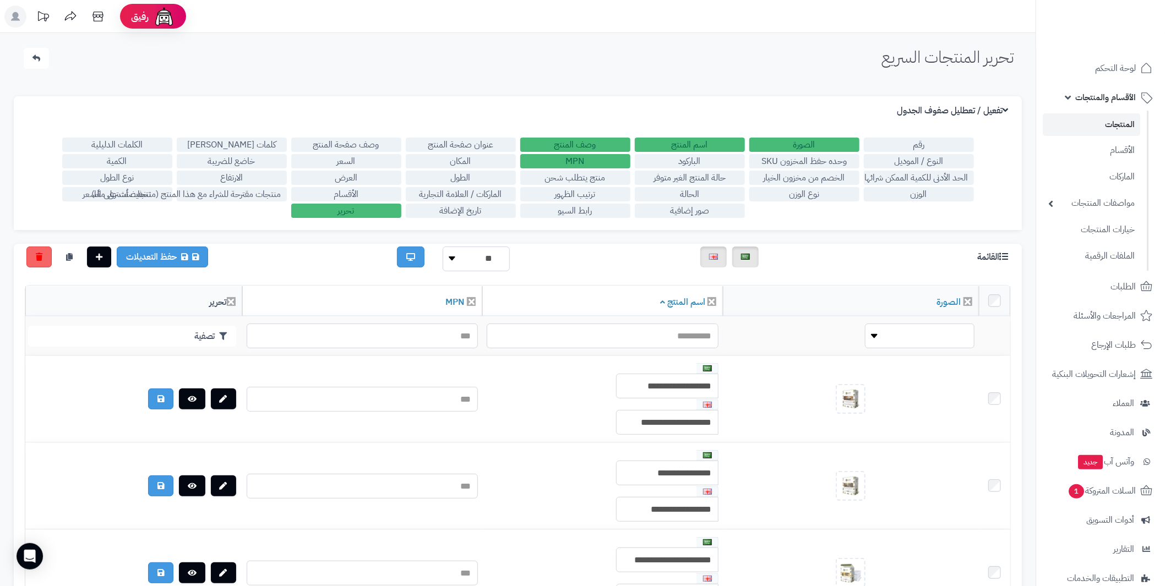
click at [580, 157] on label "MPN" at bounding box center [575, 161] width 110 height 14
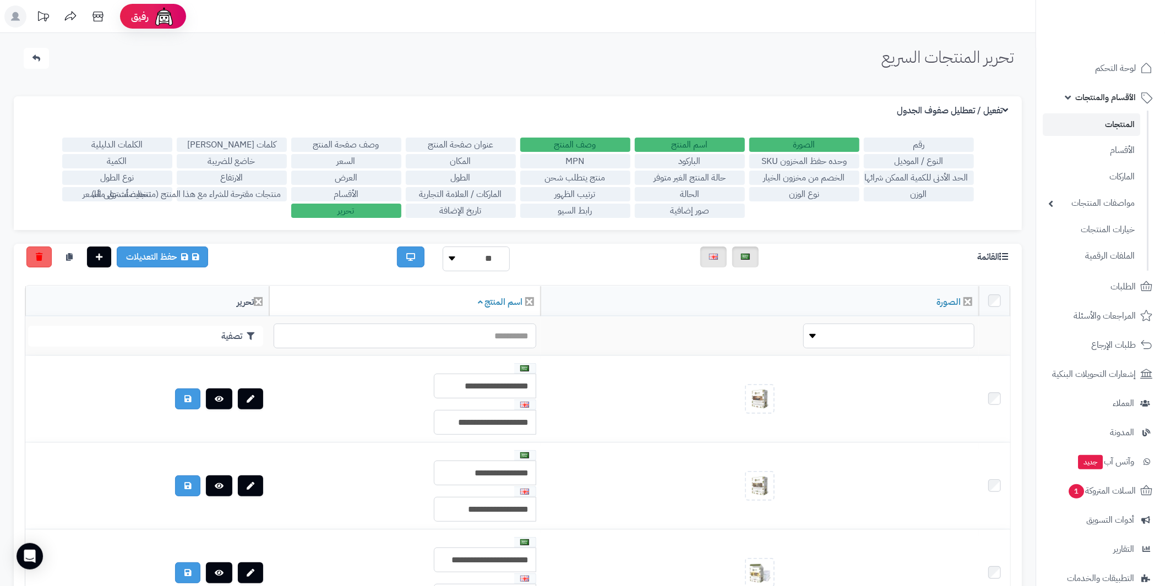
click at [580, 181] on label "منتج يتطلب شحن" at bounding box center [575, 178] width 110 height 14
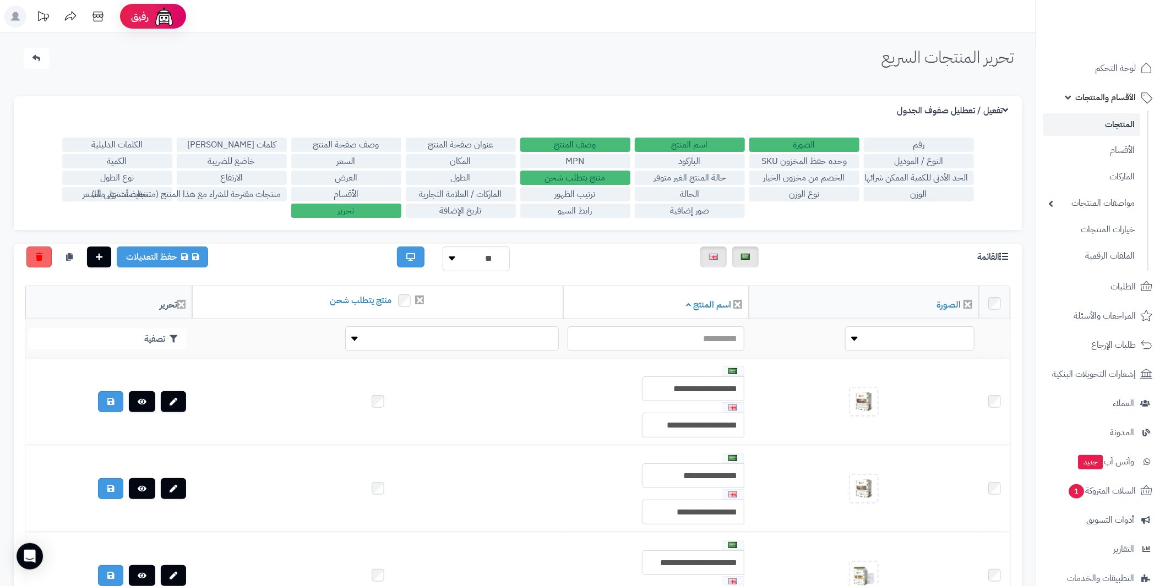
click at [580, 181] on label "منتج يتطلب شحن" at bounding box center [575, 178] width 110 height 14
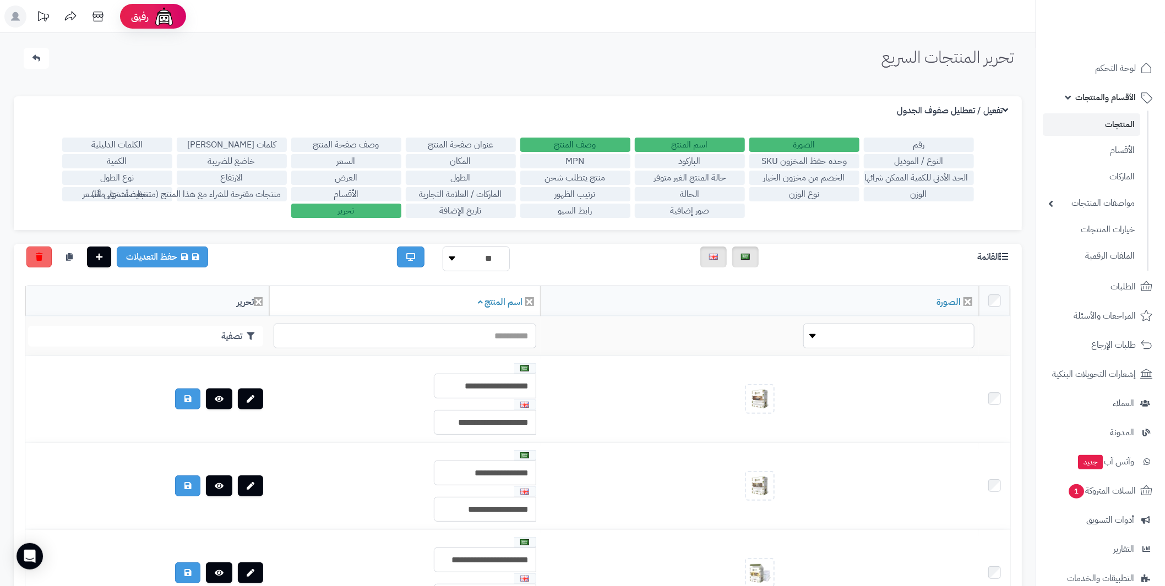
click at [580, 197] on label "ترتيب الظهور" at bounding box center [575, 194] width 110 height 14
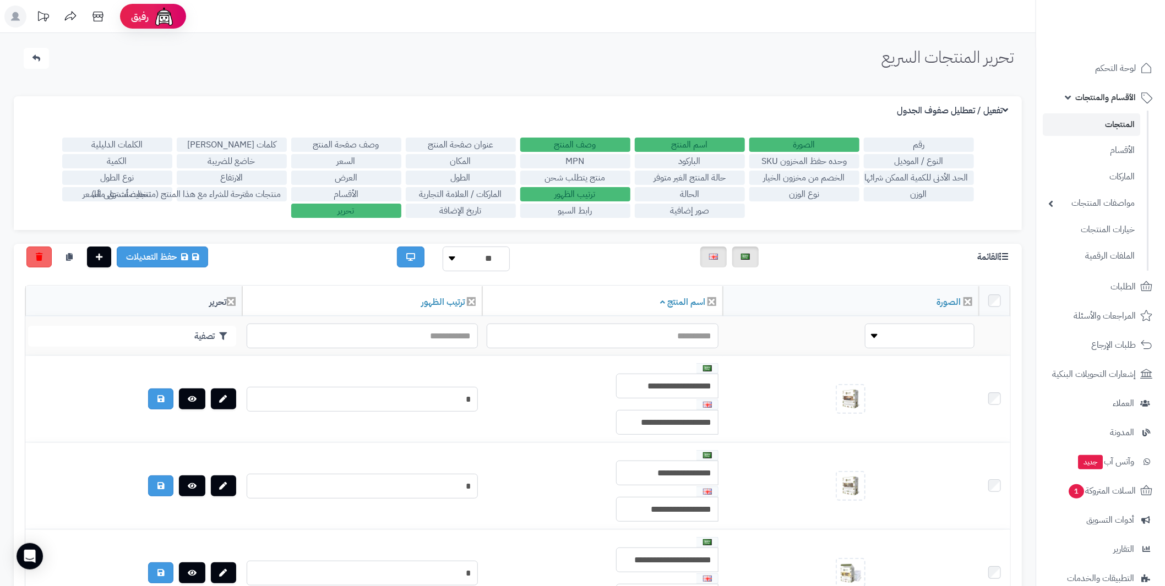
click at [580, 197] on label "ترتيب الظهور" at bounding box center [575, 194] width 110 height 14
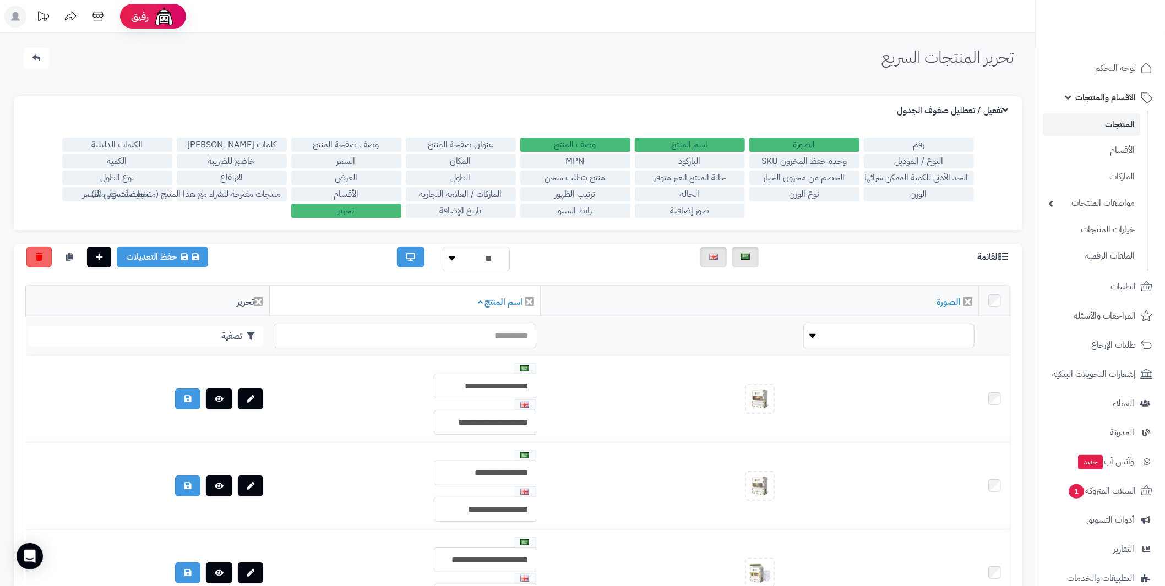
click at [581, 210] on label "رابط السيو" at bounding box center [575, 211] width 110 height 14
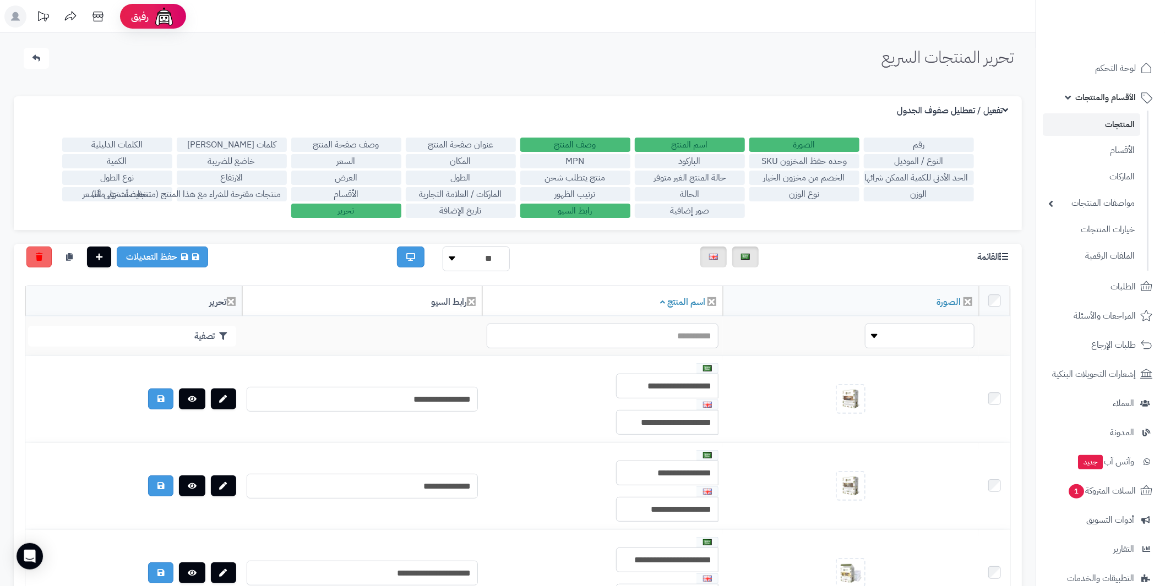
click at [581, 210] on label "رابط السيو" at bounding box center [575, 211] width 110 height 14
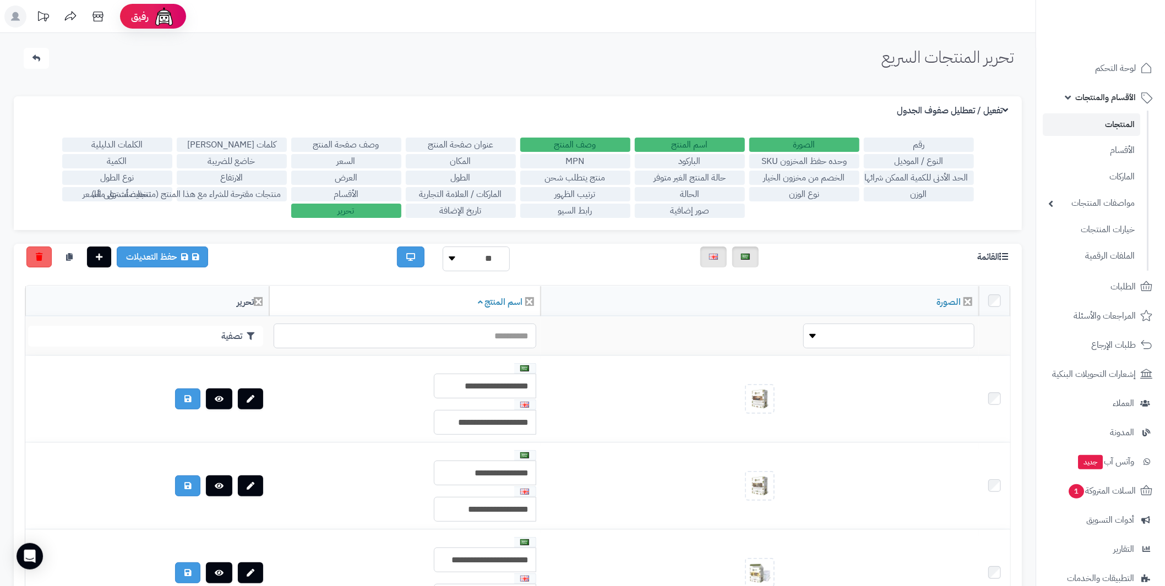
click at [488, 143] on label "عنوان صفحة المنتج" at bounding box center [461, 145] width 110 height 14
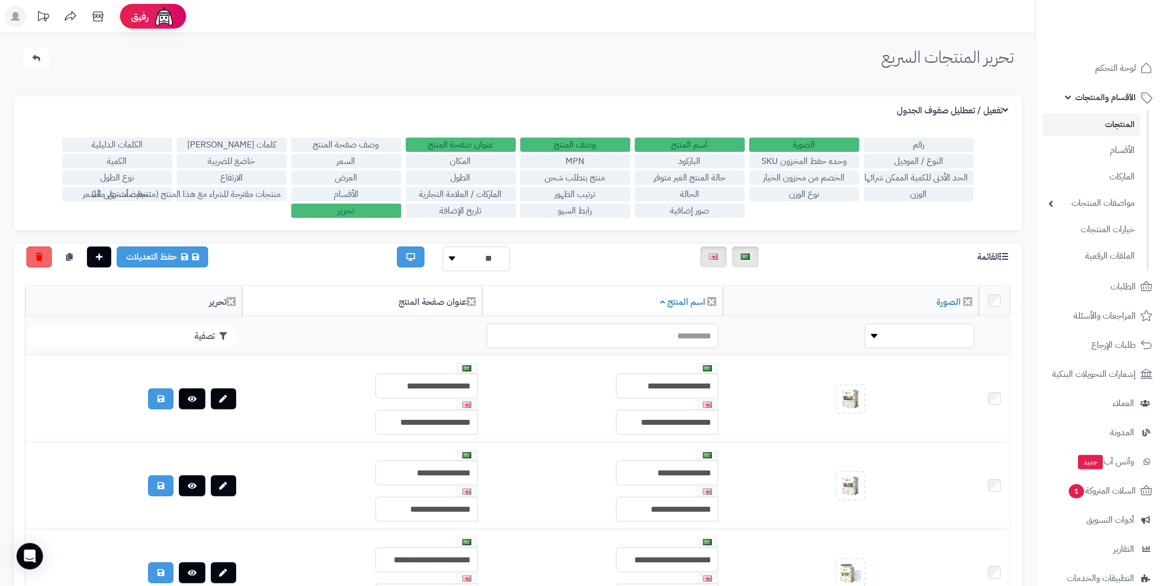
click at [488, 143] on label "عنوان صفحة المنتج" at bounding box center [461, 145] width 110 height 14
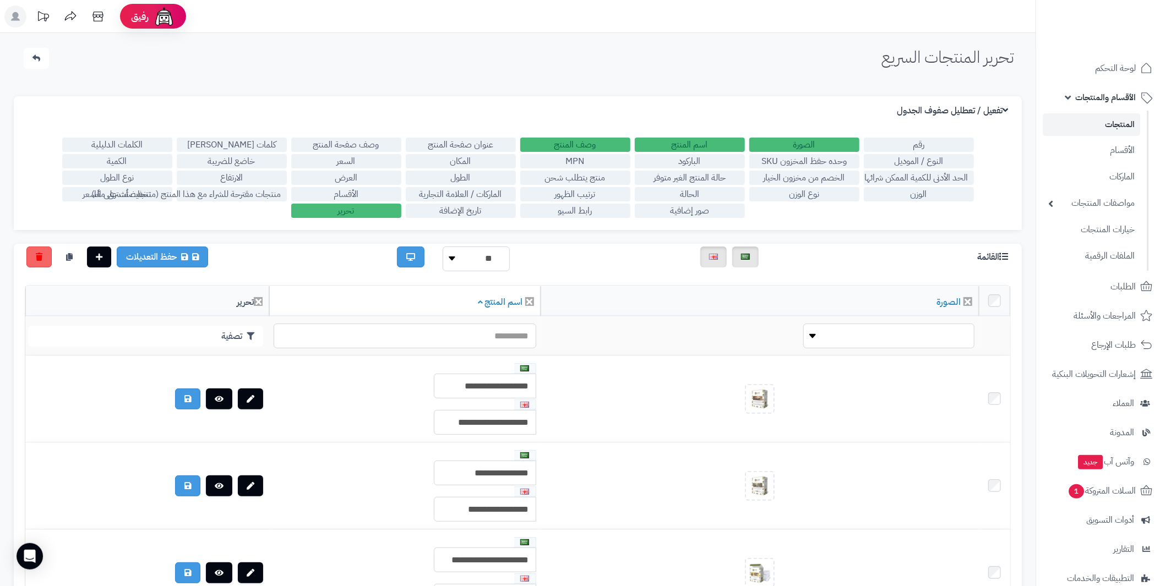
click at [492, 162] on label "المكان" at bounding box center [461, 161] width 110 height 14
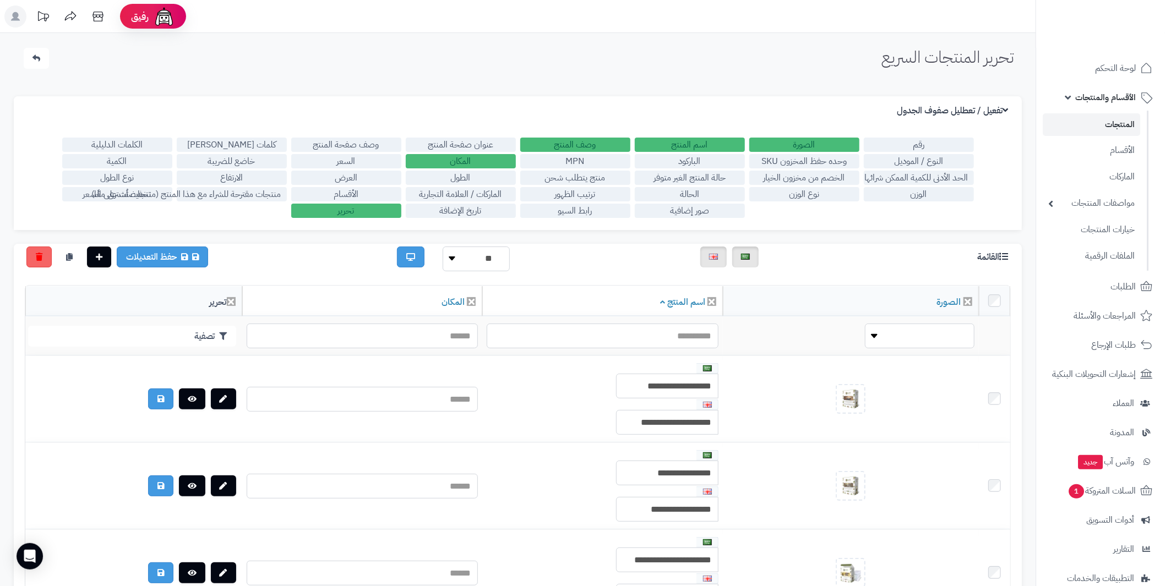
click at [492, 162] on label "المكان" at bounding box center [461, 161] width 110 height 14
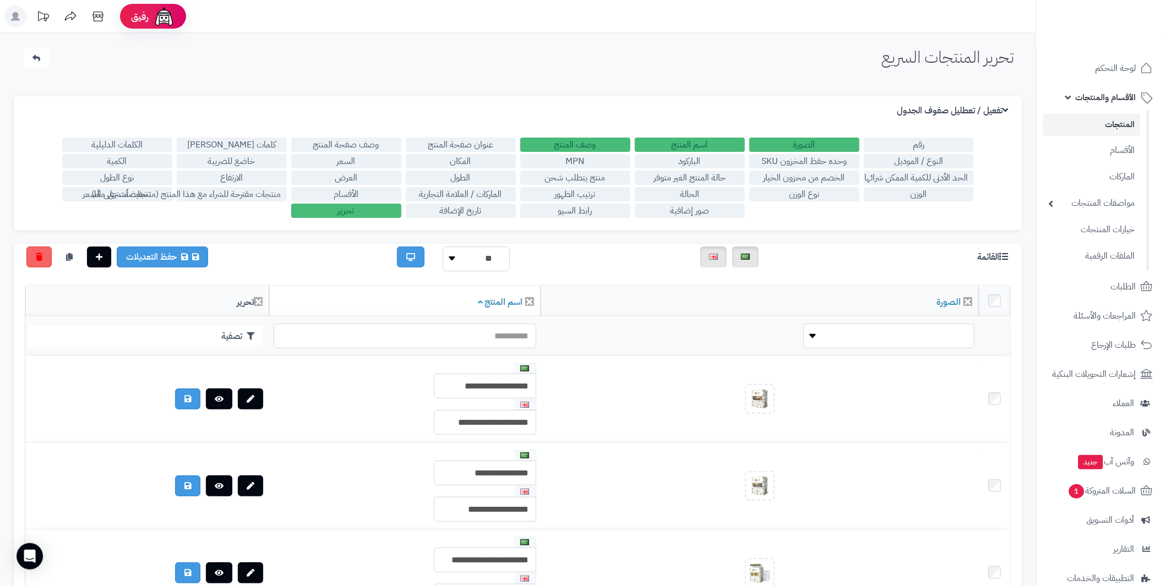
click at [492, 175] on label "الطول" at bounding box center [461, 178] width 110 height 14
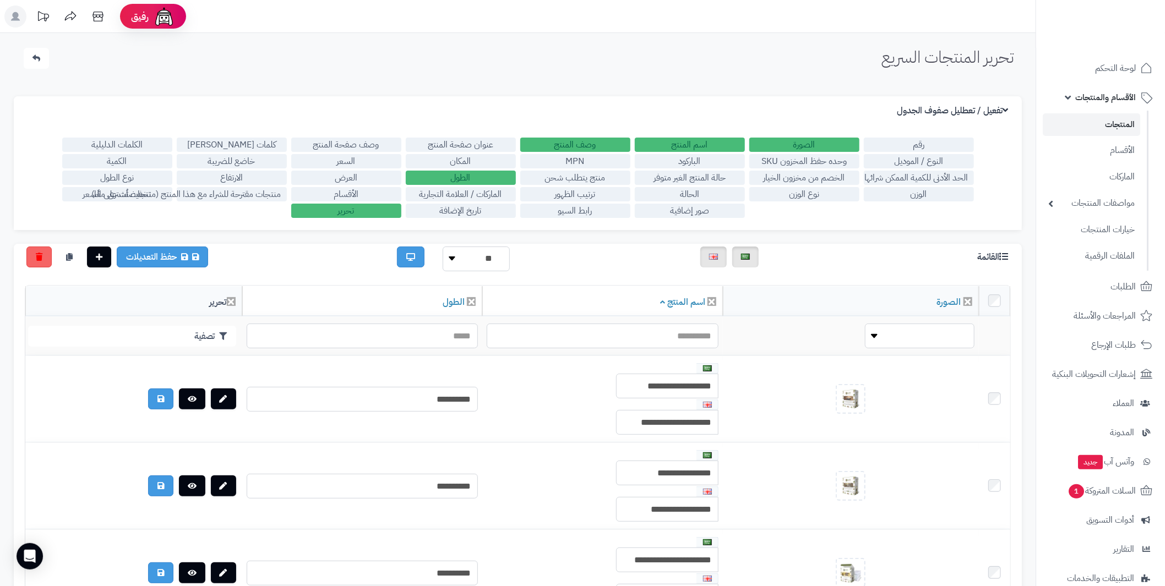
click at [492, 175] on label "الطول" at bounding box center [461, 178] width 110 height 14
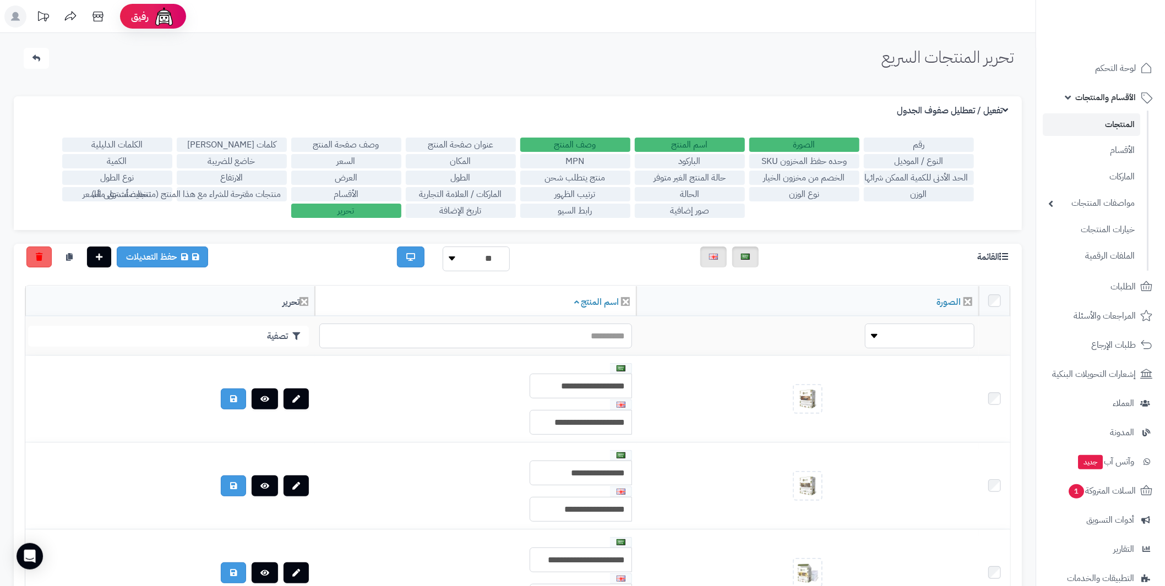
click at [492, 189] on label "الماركات / العلامة التجارية" at bounding box center [461, 194] width 110 height 14
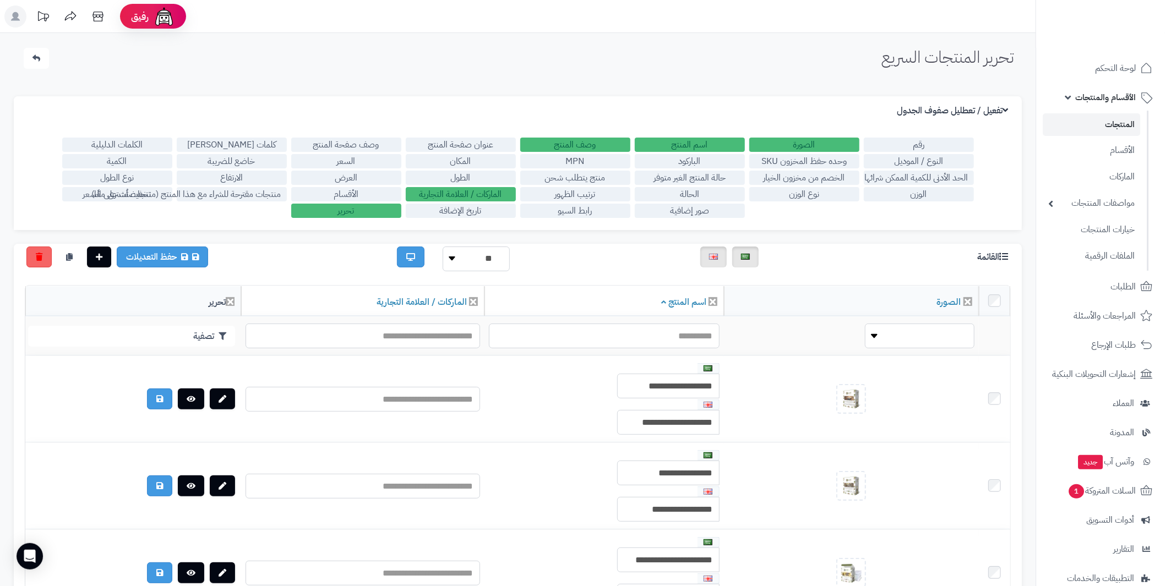
click at [493, 214] on label "تاريخ الإضافة" at bounding box center [461, 211] width 110 height 14
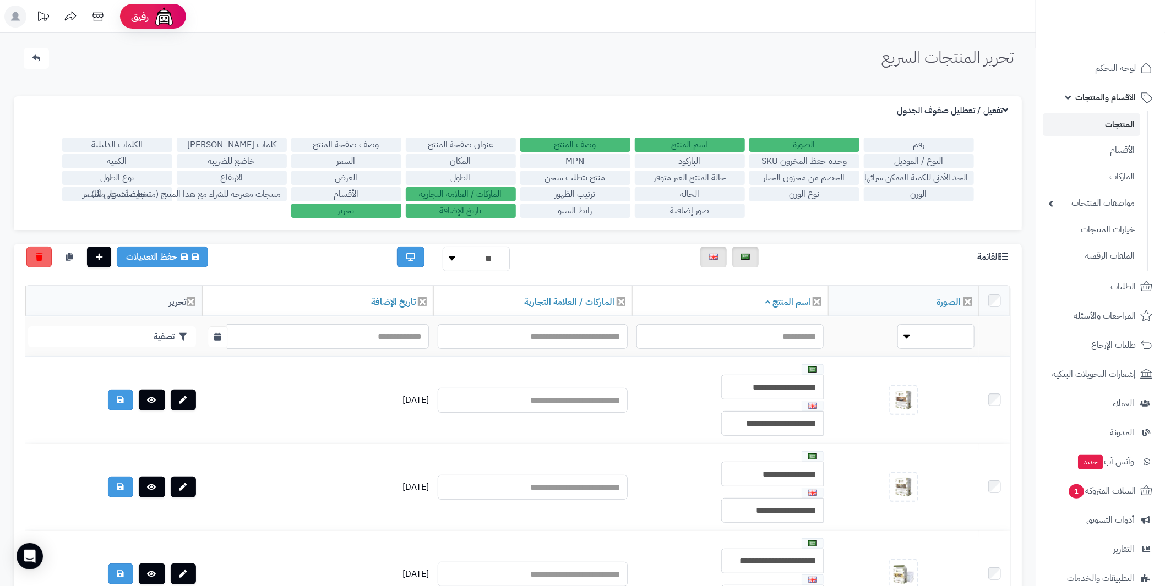
click at [484, 190] on label "الماركات / العلامة التجارية" at bounding box center [461, 194] width 110 height 14
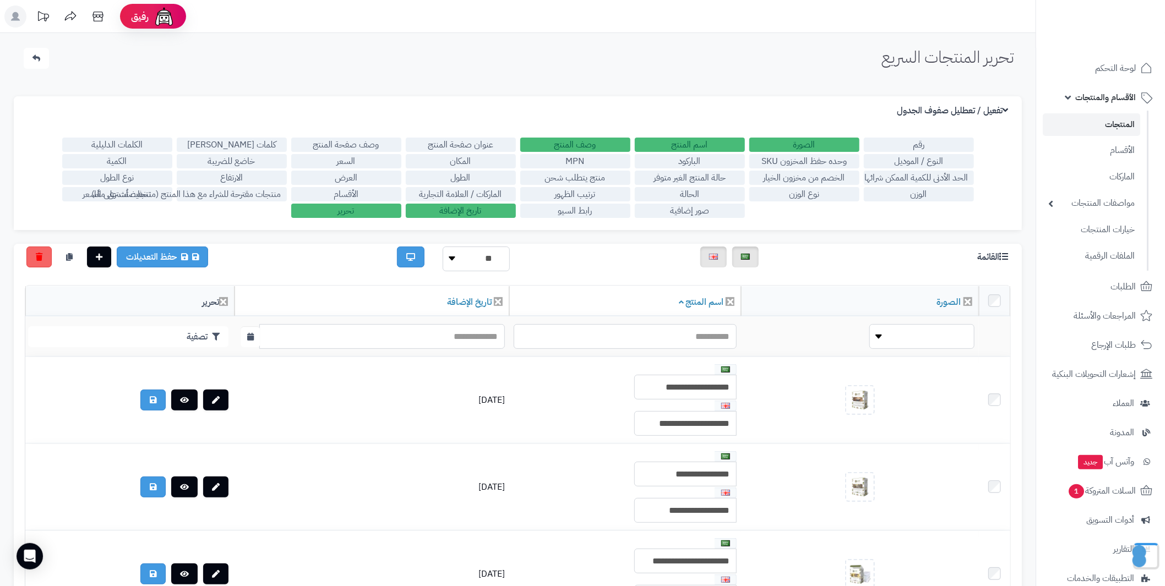
click at [479, 211] on label "تاريخ الإضافة" at bounding box center [461, 211] width 110 height 14
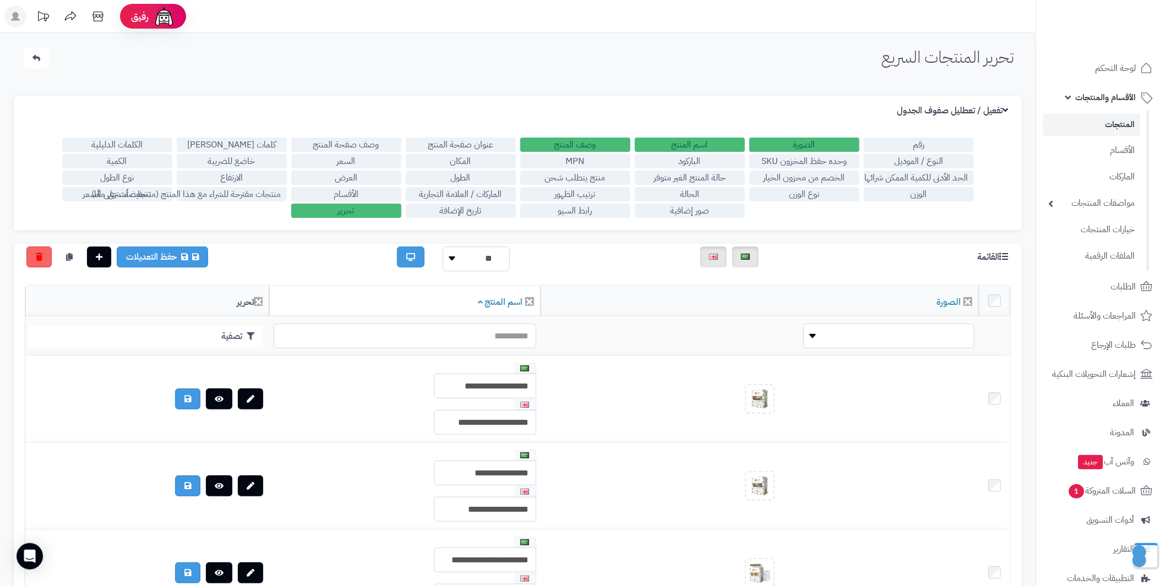
click at [363, 140] on label "وصف صفحة المنتج" at bounding box center [346, 145] width 110 height 14
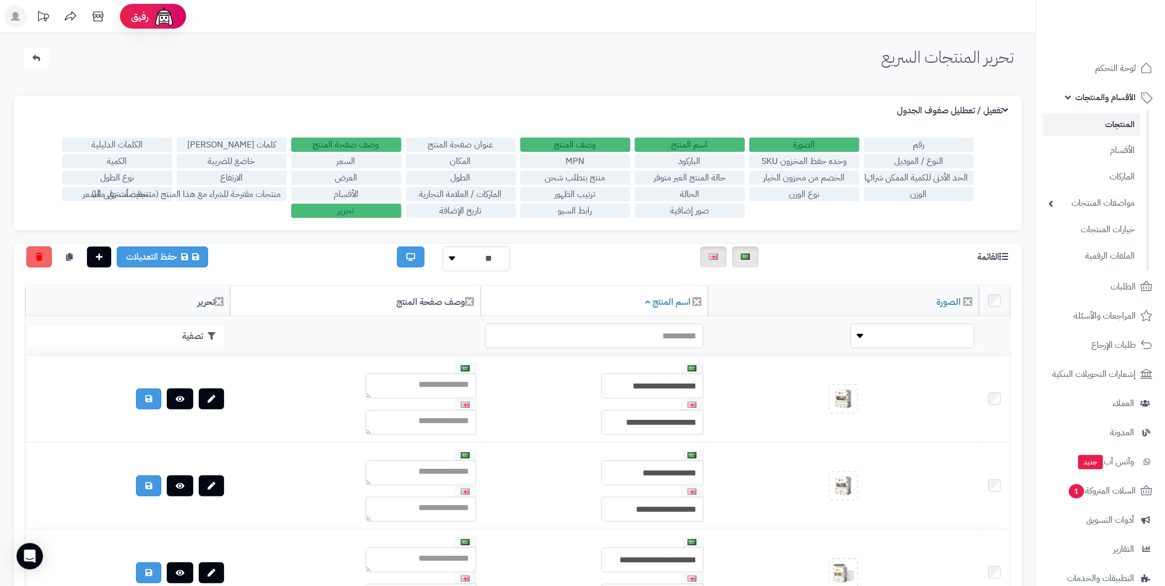
click at [363, 140] on label "وصف صفحة المنتج" at bounding box center [346, 145] width 110 height 14
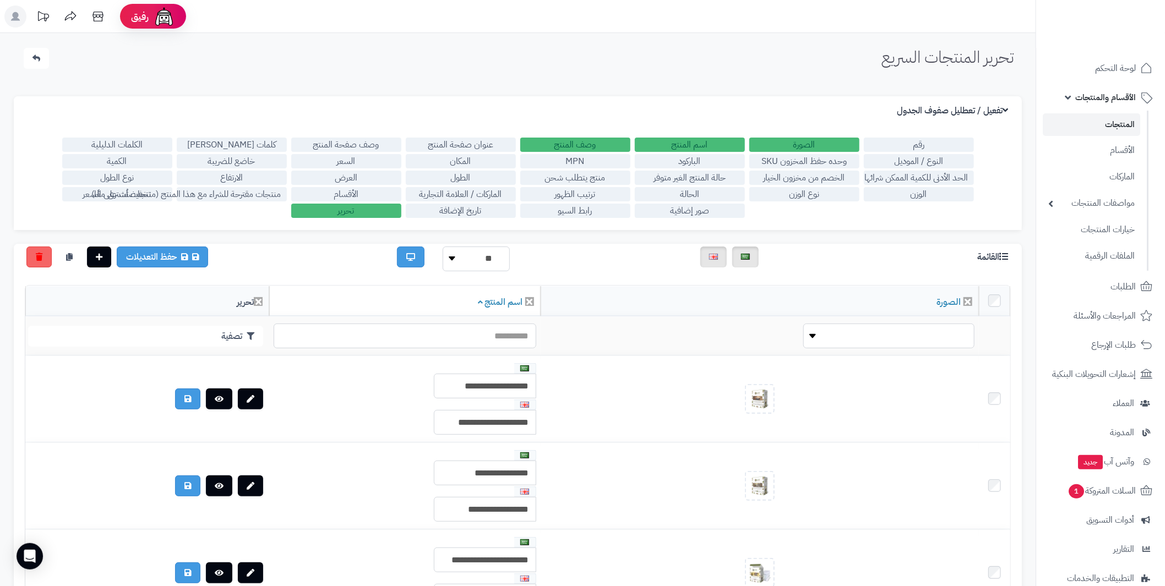
click at [364, 160] on label "السعر" at bounding box center [346, 161] width 110 height 14
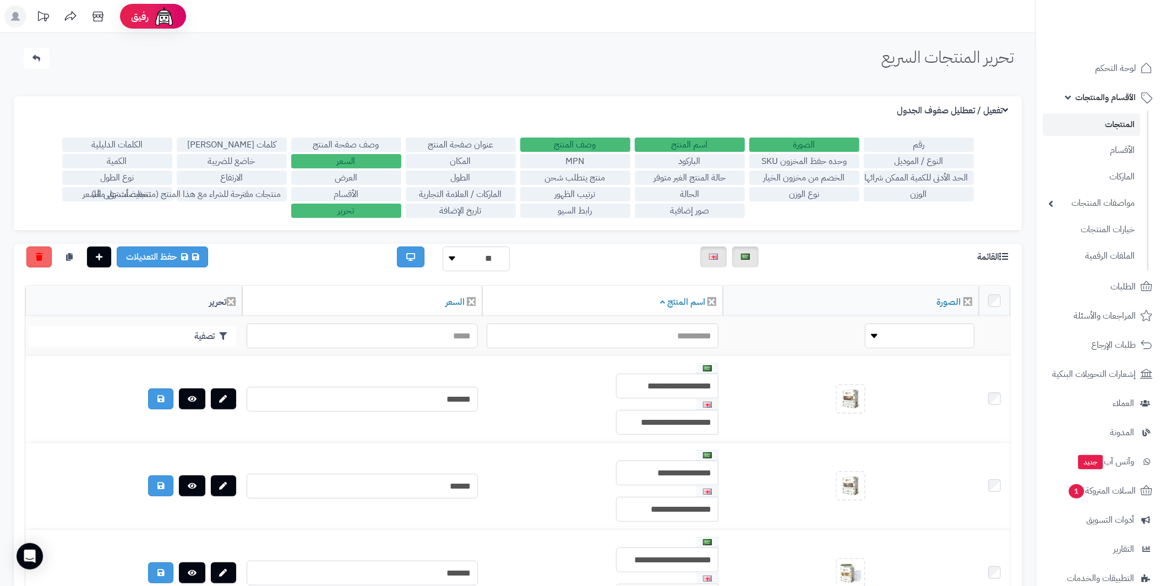
click at [364, 160] on label "السعر" at bounding box center [346, 161] width 110 height 14
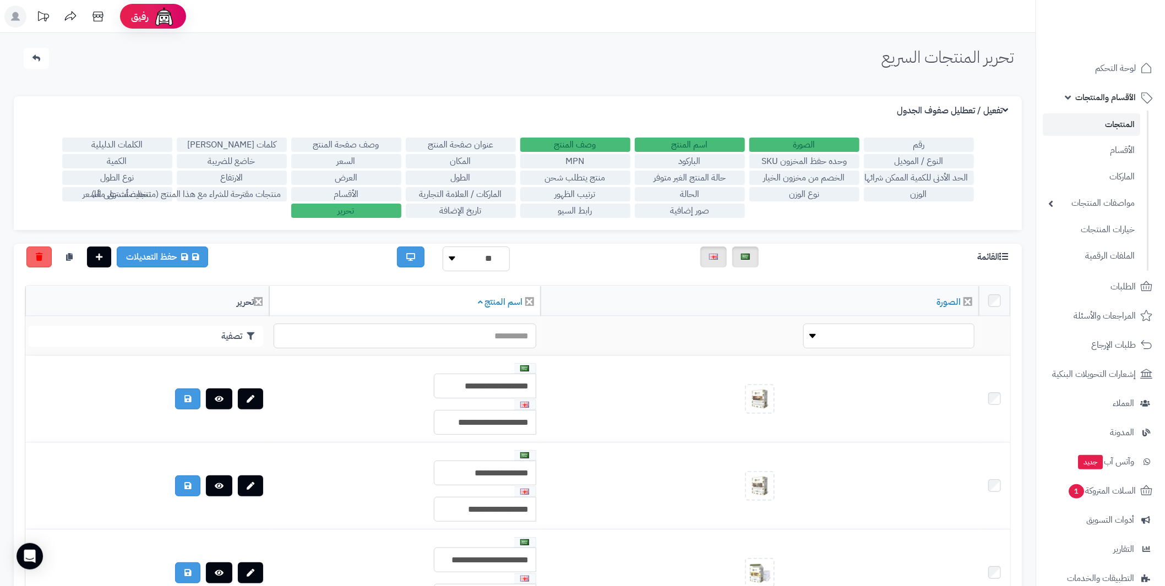
click at [365, 178] on label "العرض" at bounding box center [346, 178] width 110 height 14
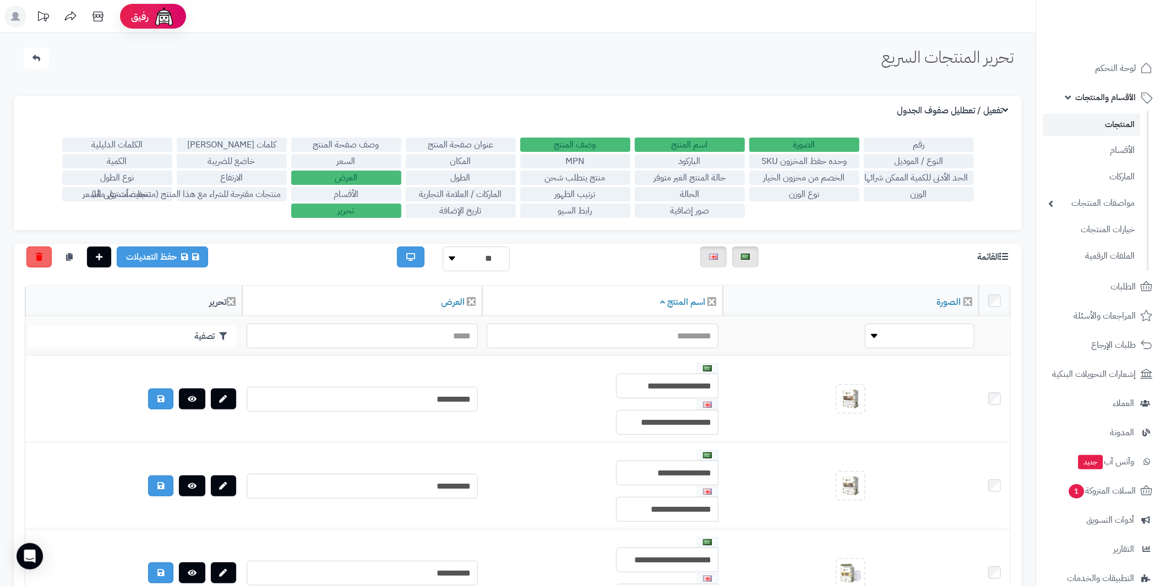
click at [365, 178] on label "العرض" at bounding box center [346, 178] width 110 height 14
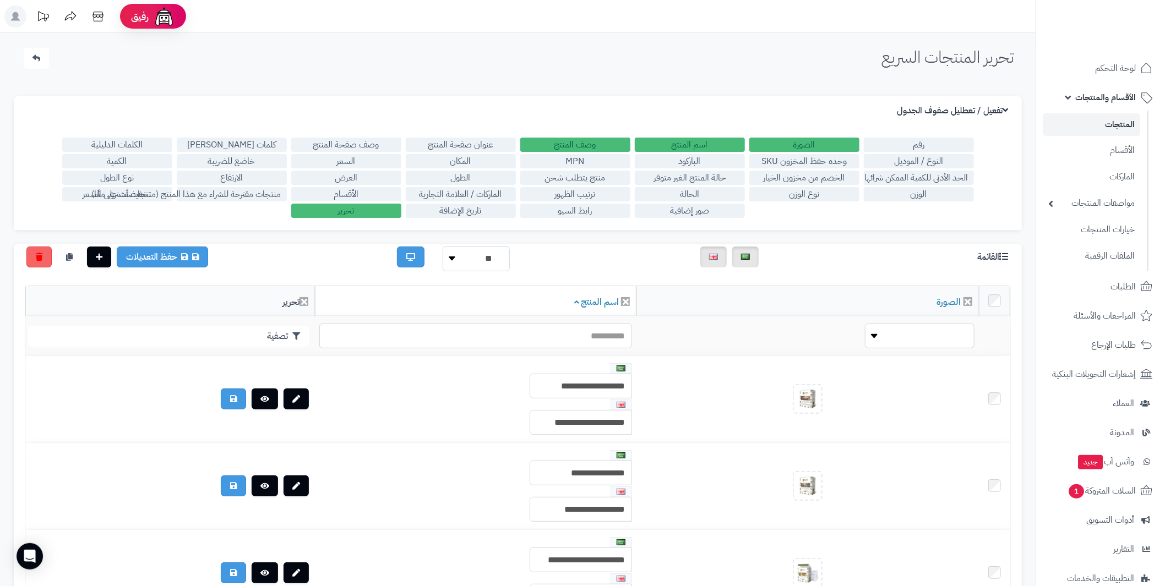
click at [365, 193] on label "الأقسام" at bounding box center [346, 194] width 110 height 14
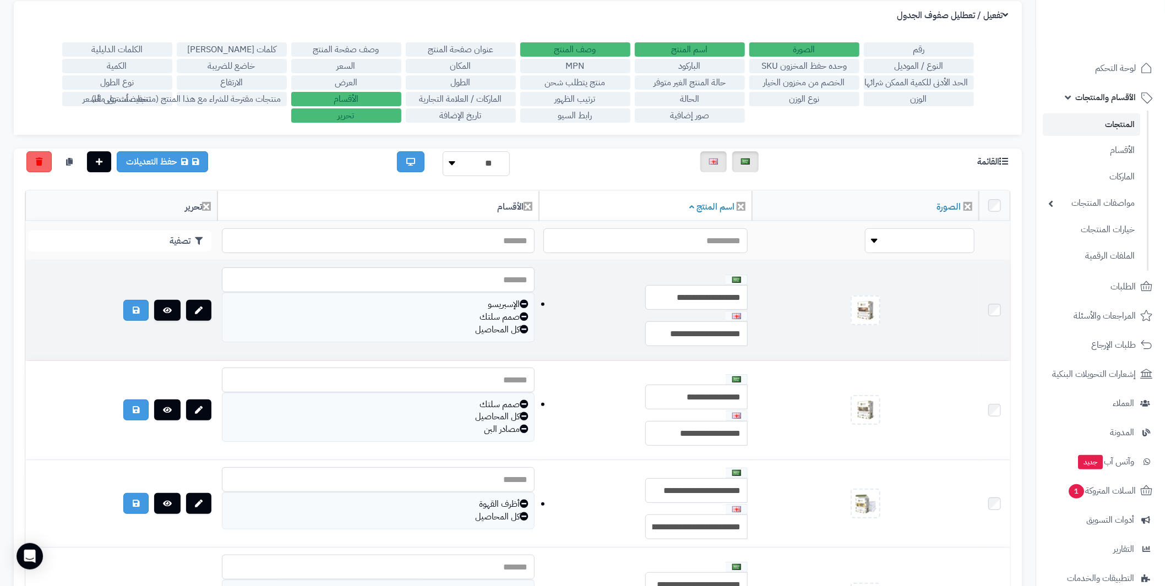
scroll to position [110, 0]
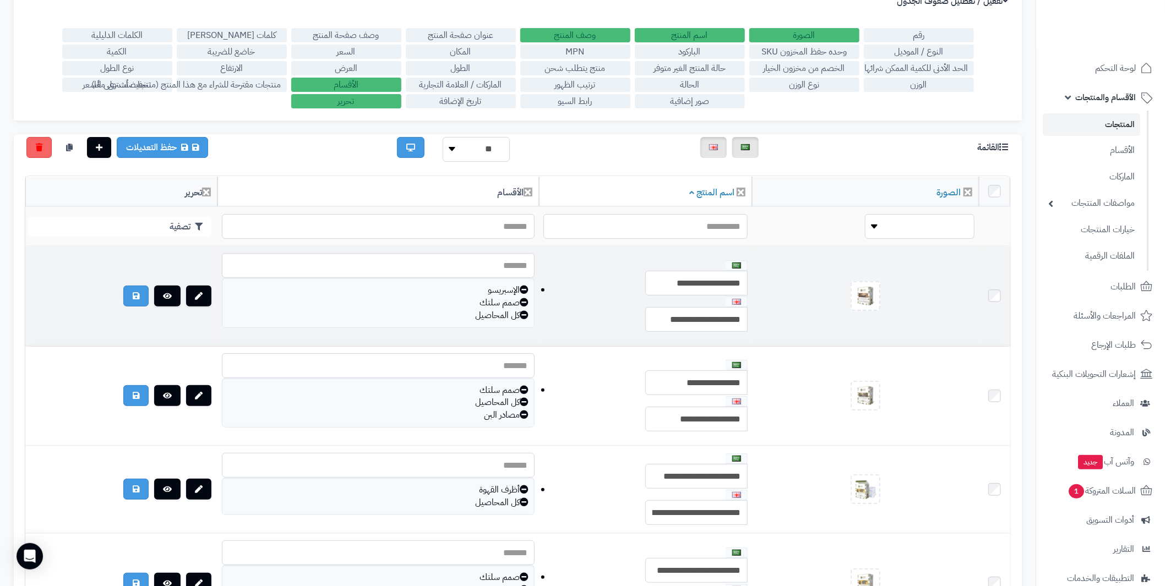
click at [522, 310] on icon at bounding box center [524, 314] width 9 height 9
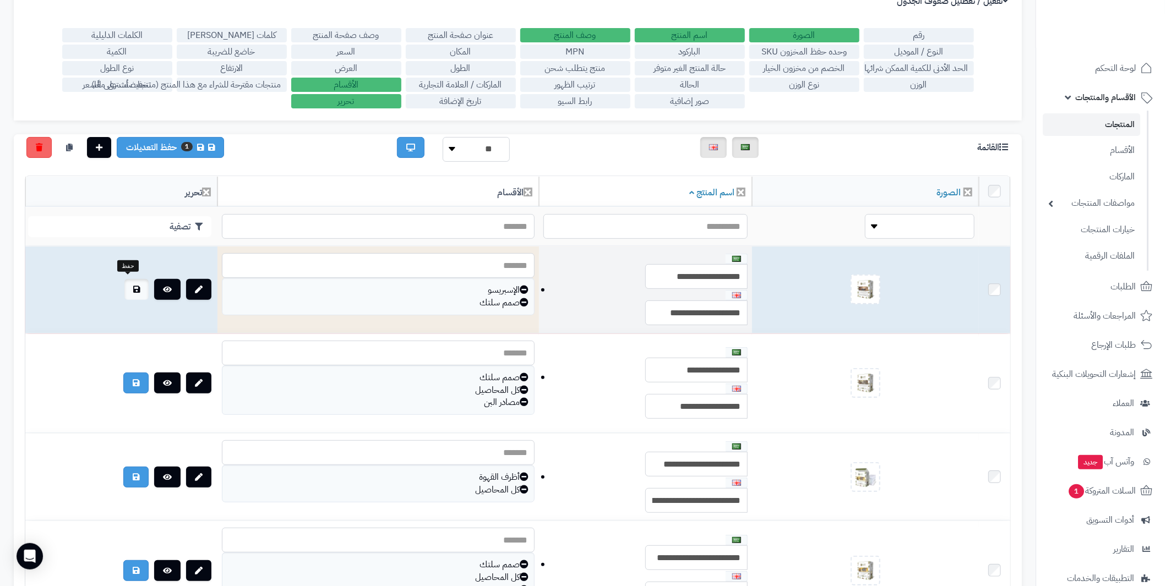
click at [133, 286] on icon at bounding box center [136, 290] width 7 height 8
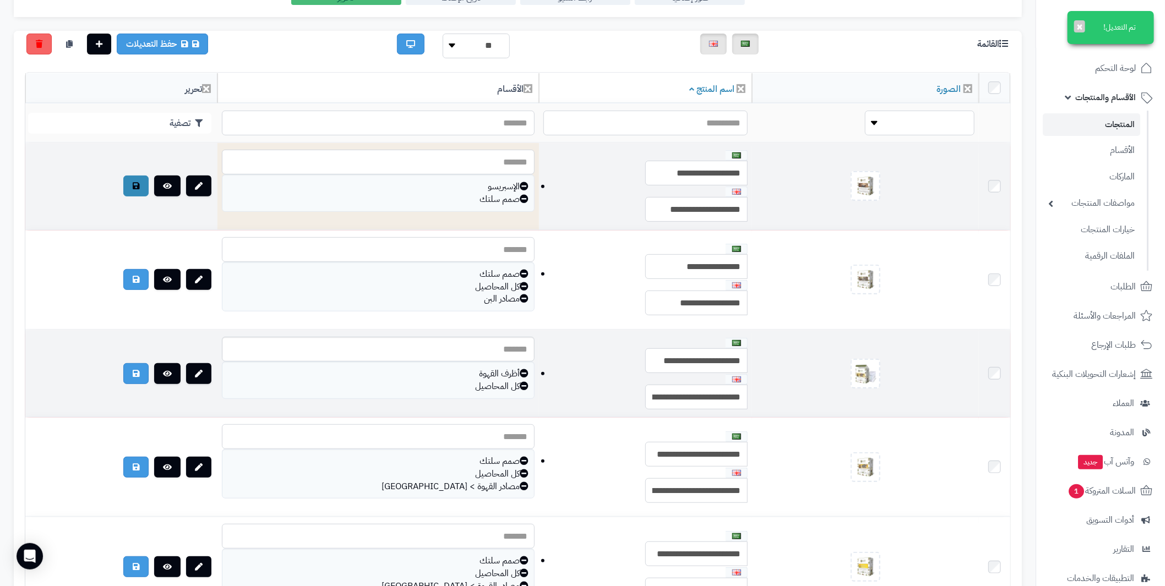
scroll to position [220, 0]
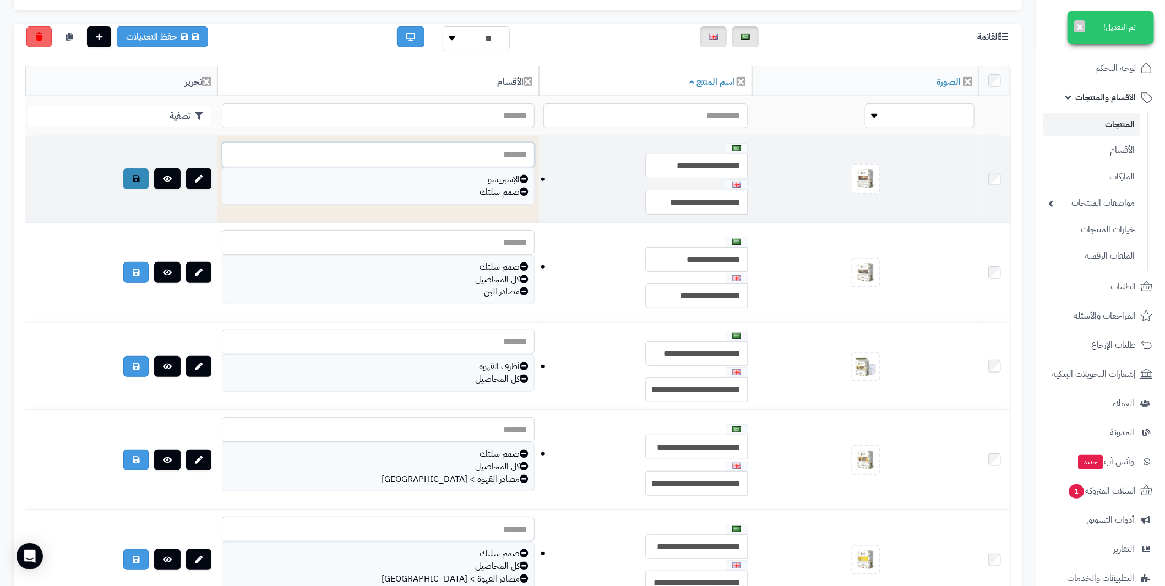
click at [500, 149] on input "text" at bounding box center [378, 155] width 313 height 25
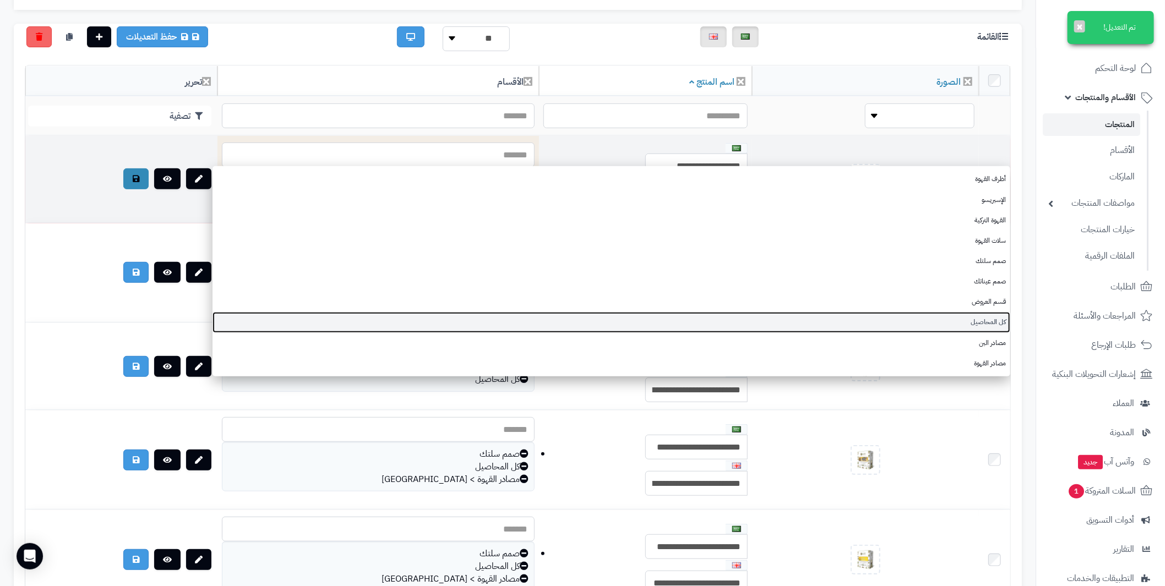
click at [914, 317] on link "كل المحاصيل" at bounding box center [611, 322] width 798 height 20
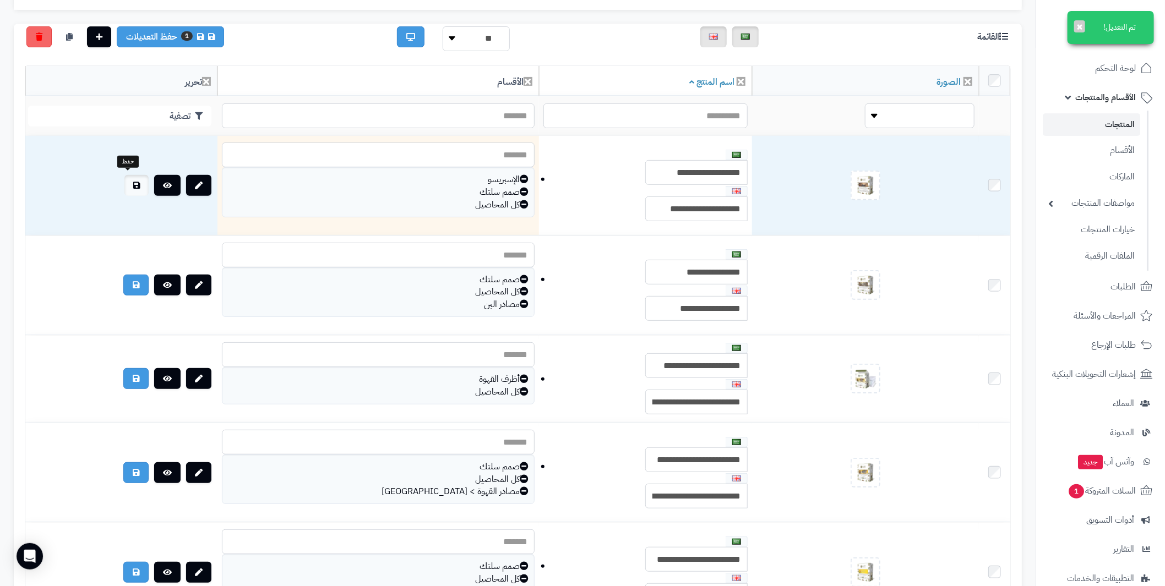
click at [124, 178] on link at bounding box center [136, 185] width 24 height 21
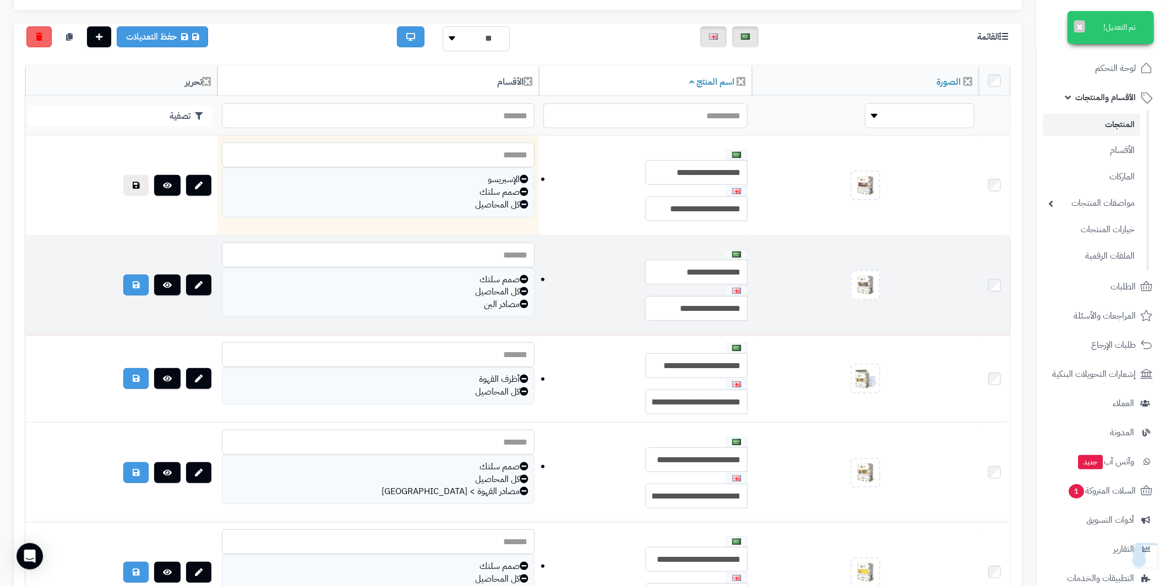
click at [522, 303] on icon at bounding box center [524, 303] width 9 height 9
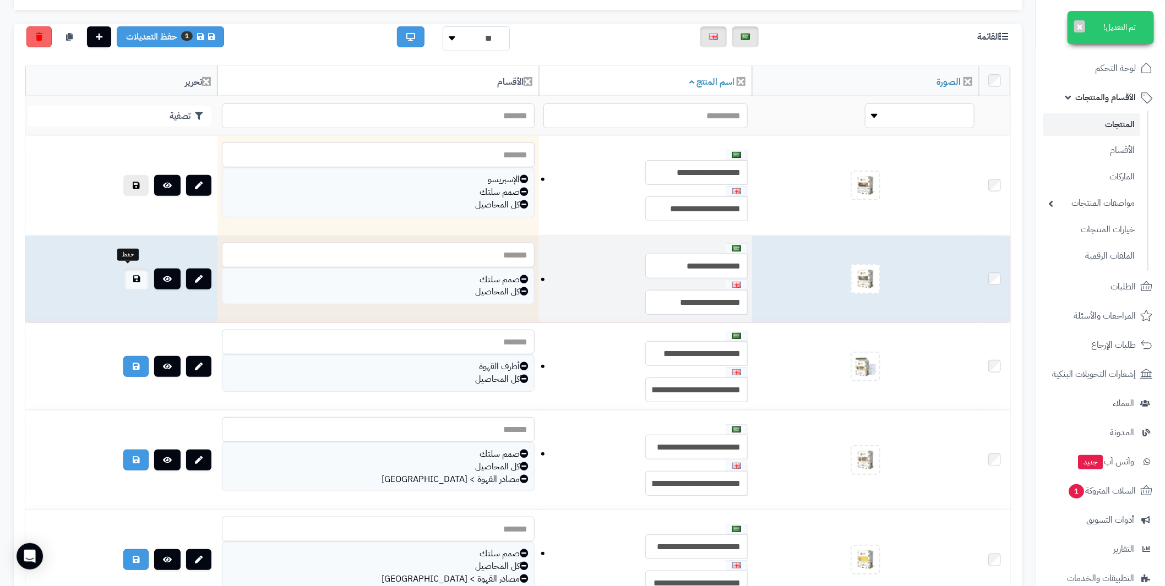
click at [133, 275] on icon at bounding box center [136, 279] width 7 height 8
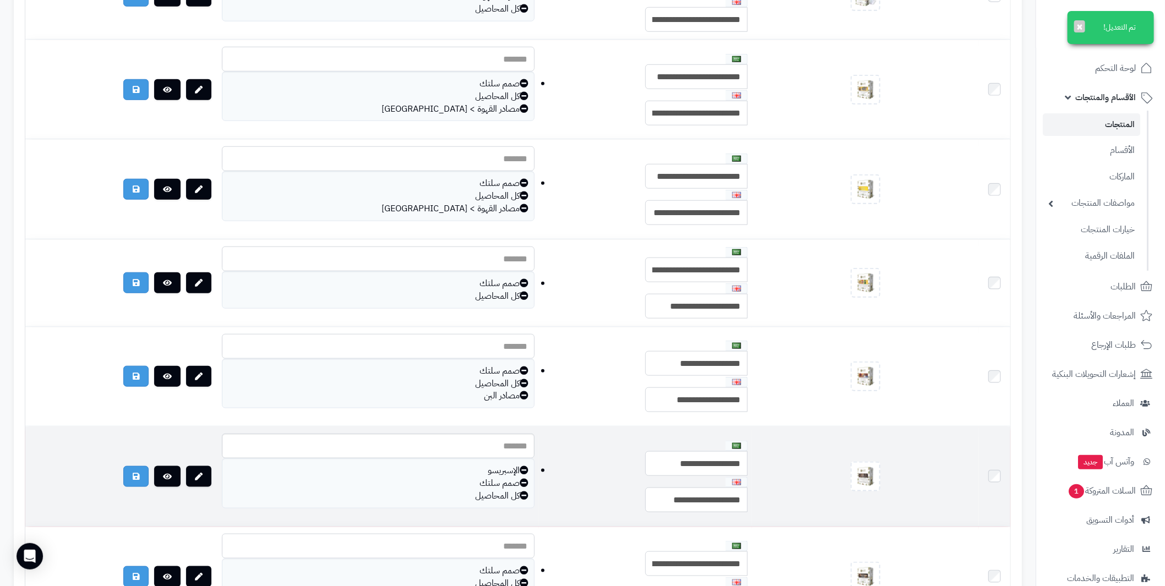
scroll to position [605, 0]
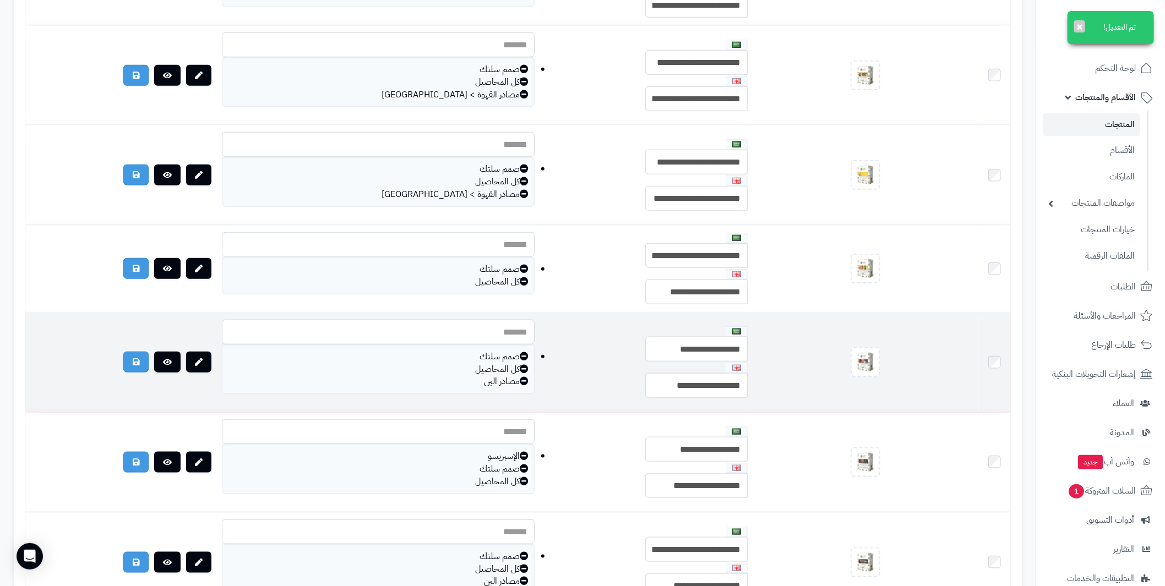
click at [520, 377] on icon at bounding box center [524, 381] width 9 height 9
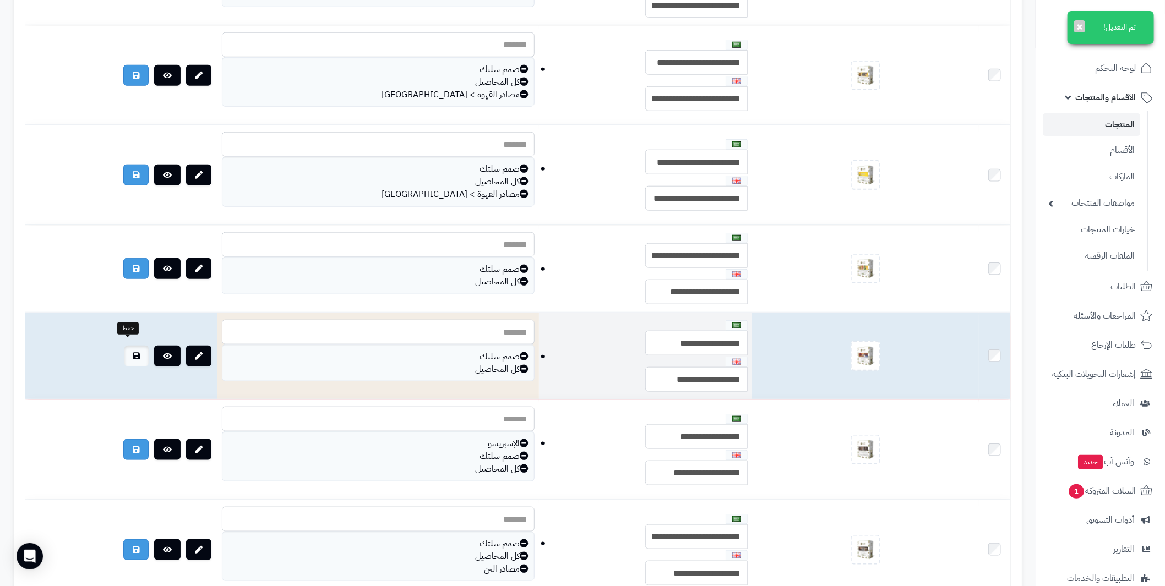
click at [133, 352] on icon at bounding box center [136, 356] width 7 height 8
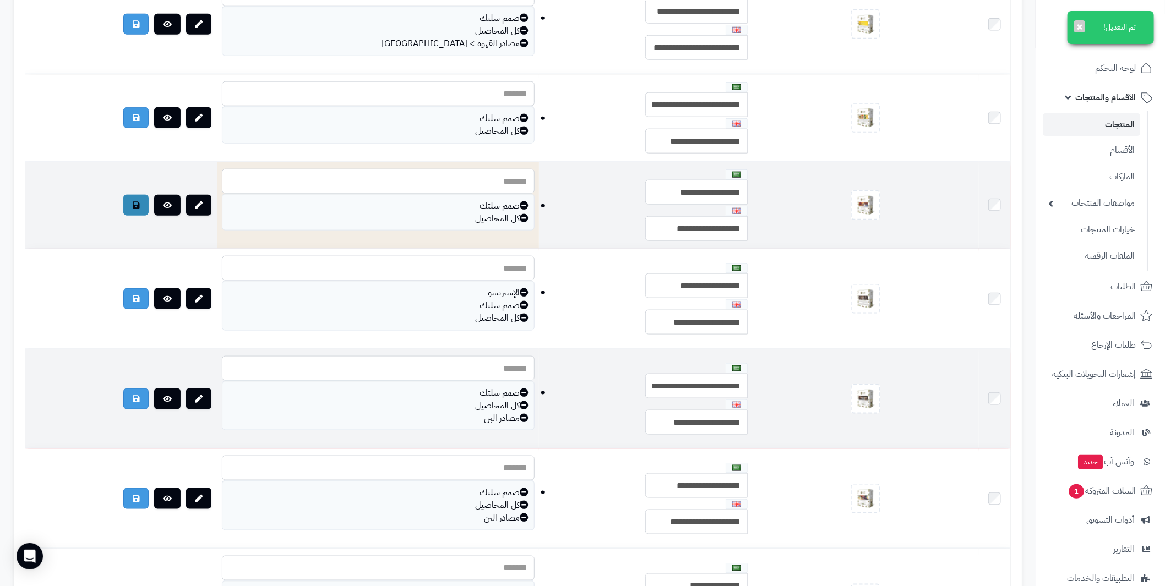
scroll to position [771, 0]
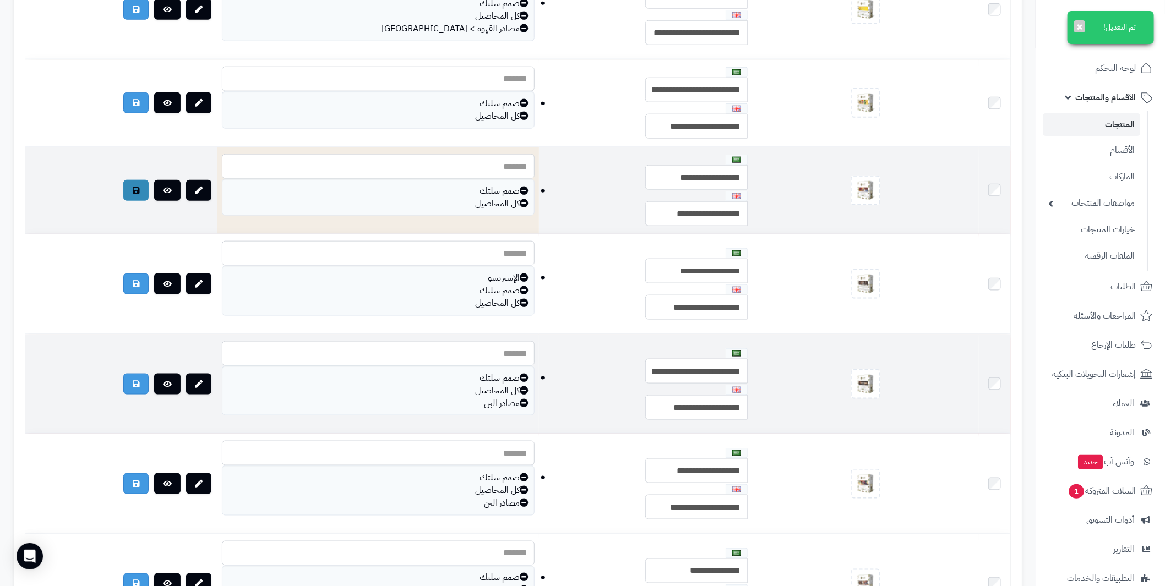
click at [521, 399] on icon at bounding box center [524, 403] width 9 height 9
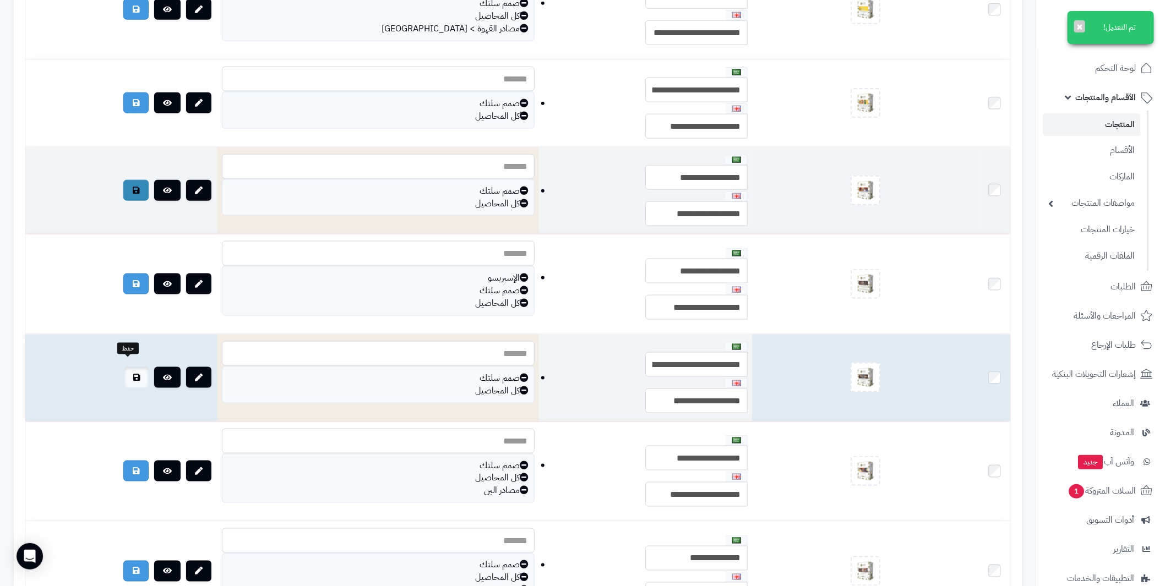
click at [133, 374] on icon at bounding box center [136, 378] width 7 height 8
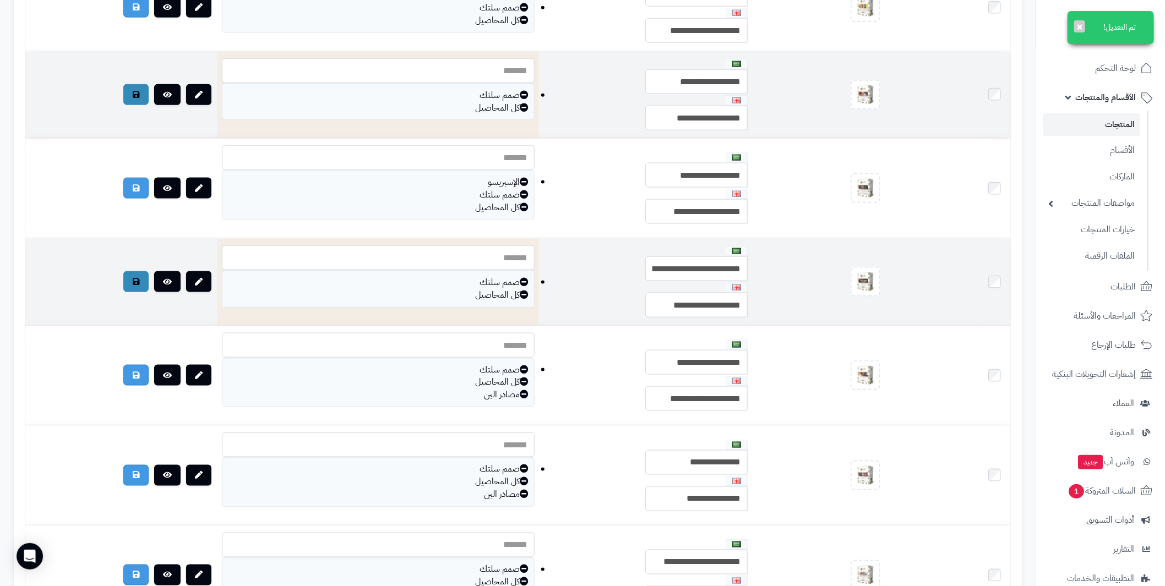
scroll to position [880, 0]
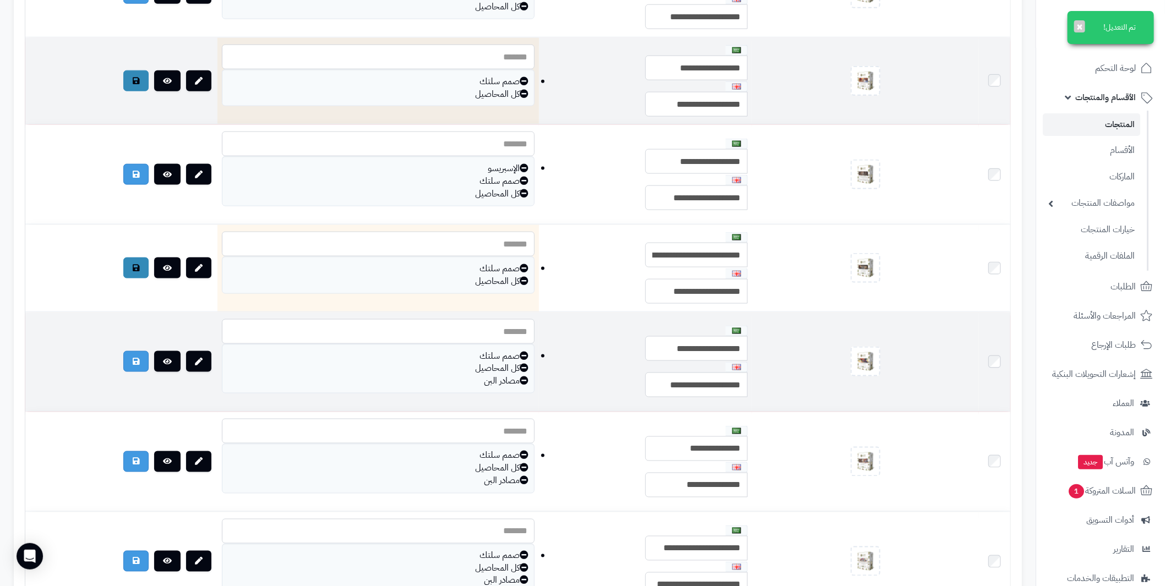
click at [521, 376] on icon at bounding box center [524, 380] width 9 height 9
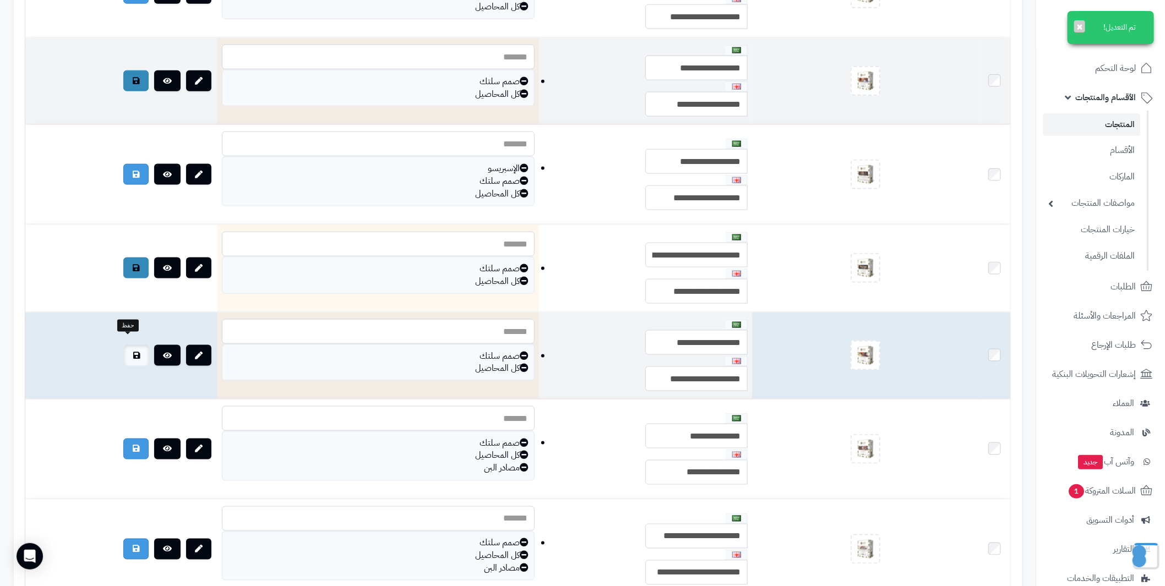
click at [133, 352] on icon at bounding box center [136, 356] width 7 height 8
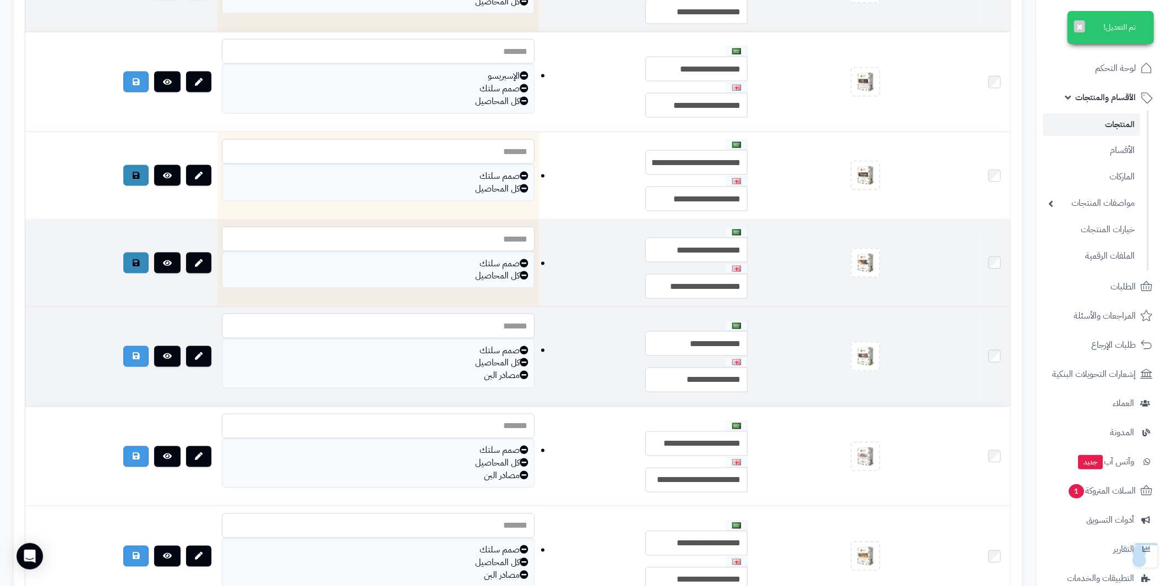
scroll to position [991, 0]
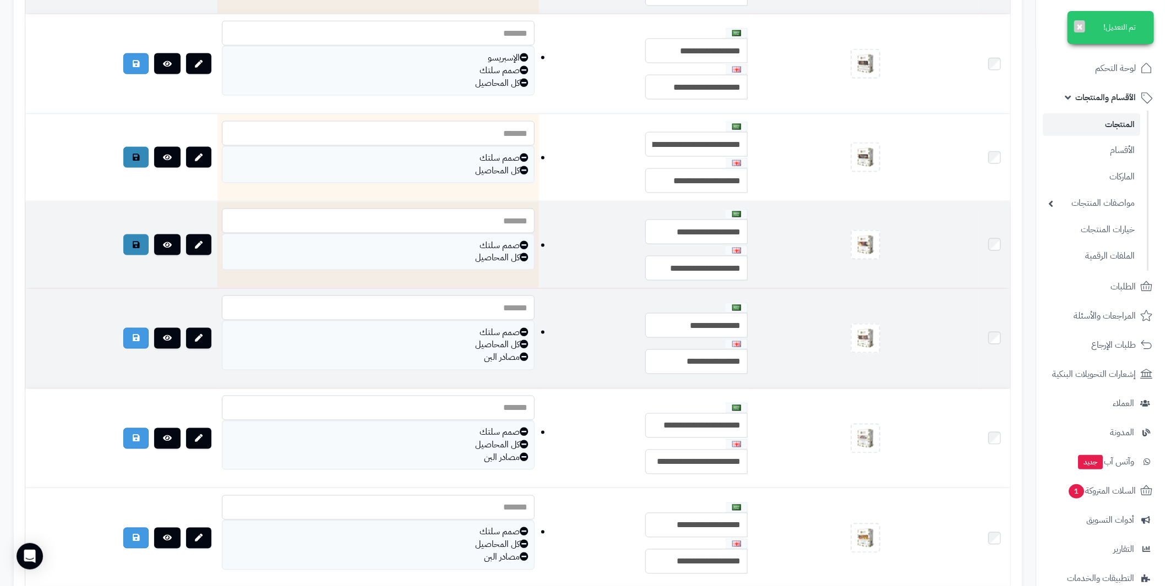
click at [521, 353] on div "مصادر البن" at bounding box center [378, 358] width 301 height 13
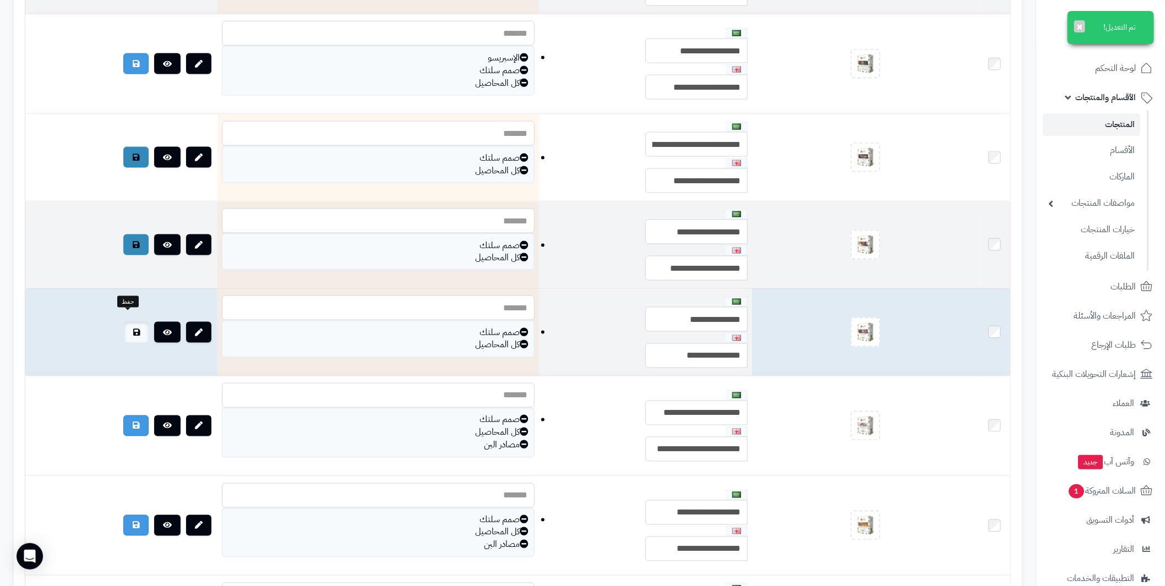
click at [133, 329] on icon at bounding box center [136, 333] width 7 height 8
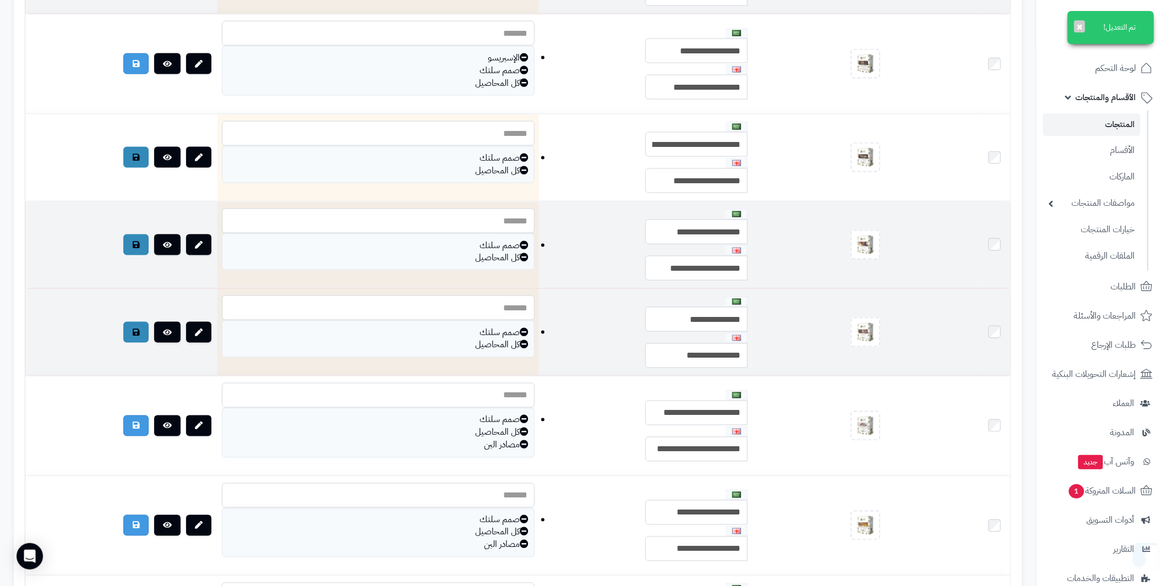
click at [133, 329] on icon at bounding box center [136, 333] width 7 height 8
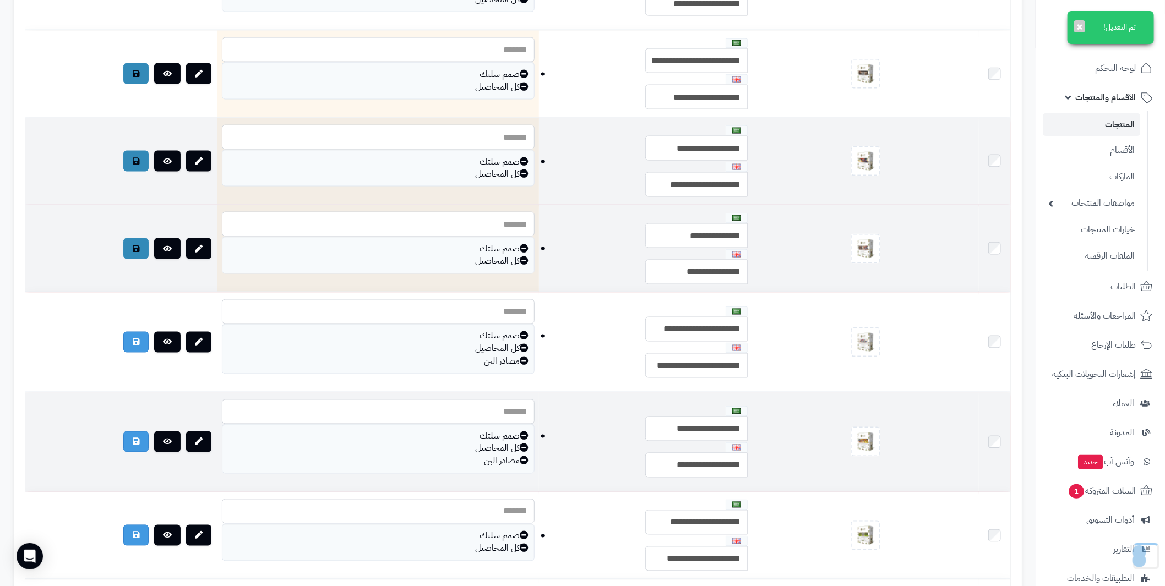
scroll to position [1100, 0]
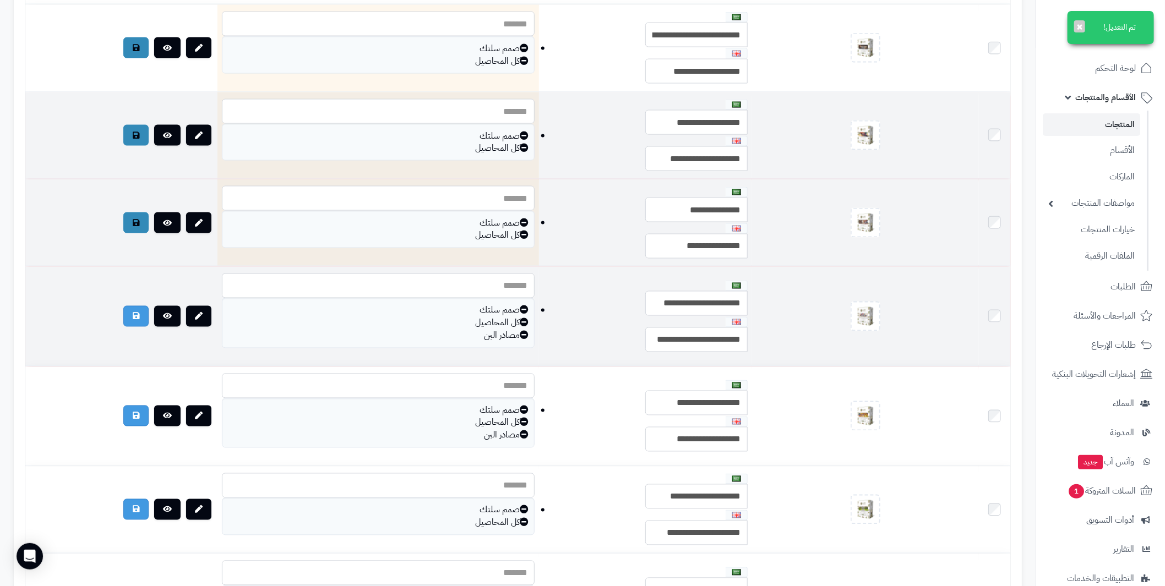
click at [522, 331] on icon at bounding box center [524, 335] width 9 height 9
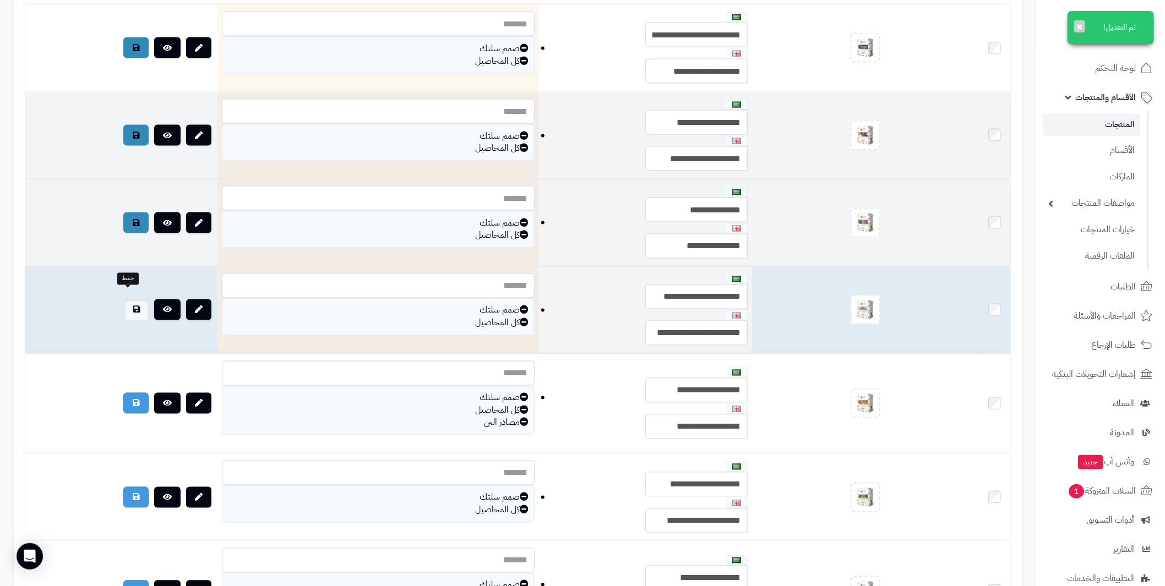
click at [127, 304] on link at bounding box center [136, 309] width 24 height 21
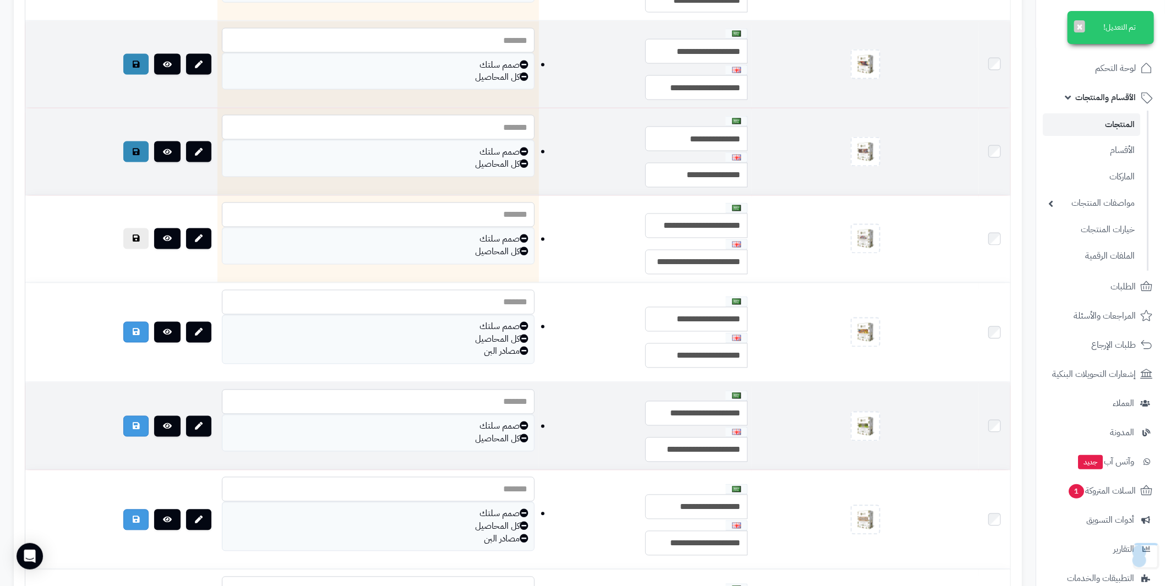
scroll to position [1211, 0]
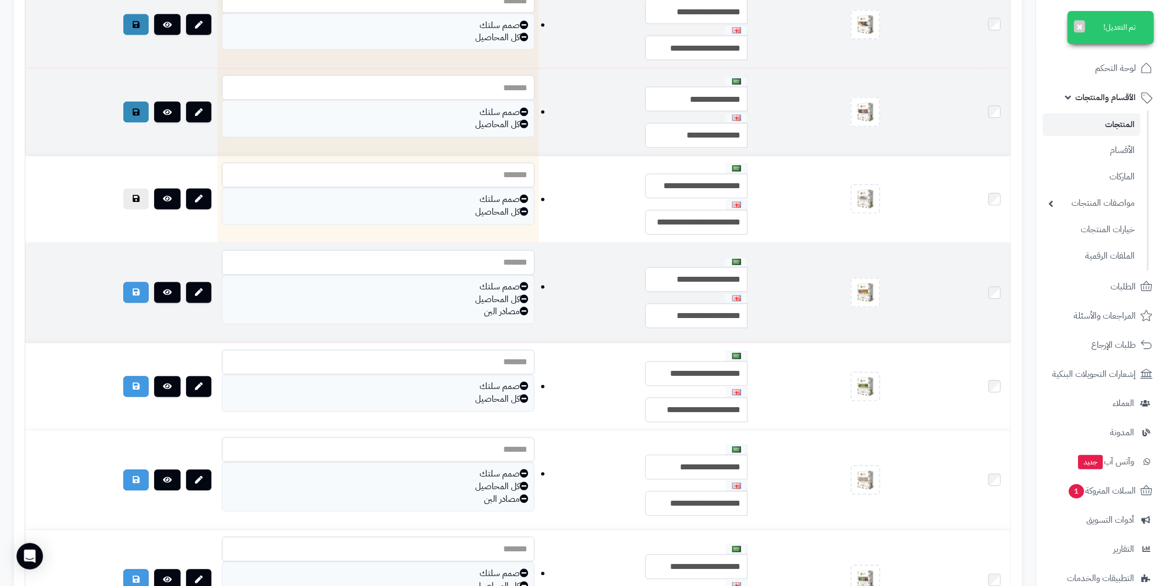
click at [520, 307] on icon at bounding box center [524, 311] width 9 height 9
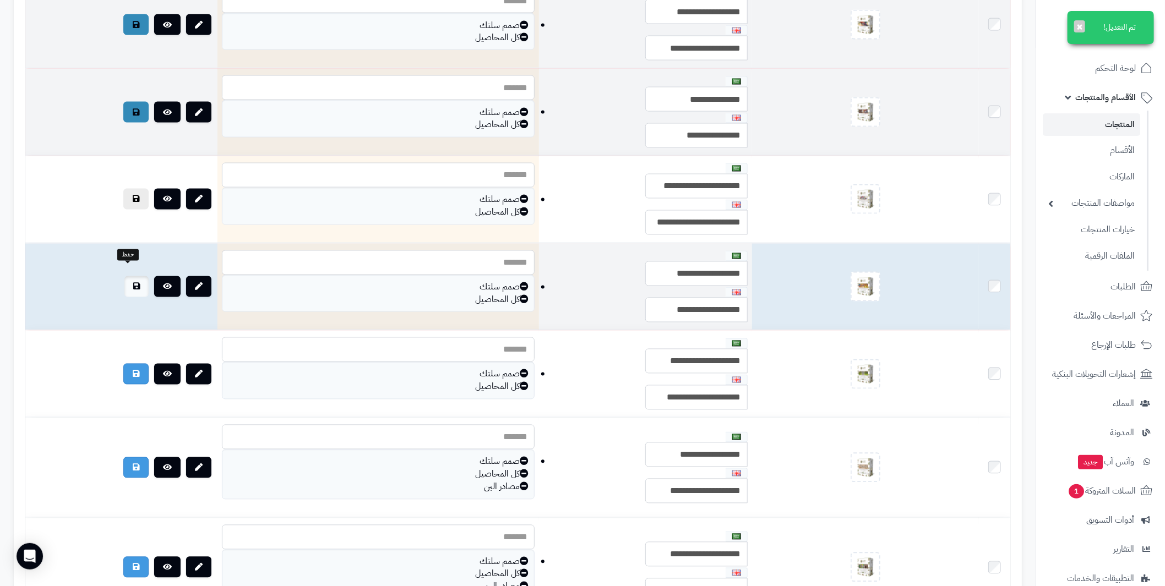
click at [133, 283] on icon at bounding box center [136, 287] width 7 height 8
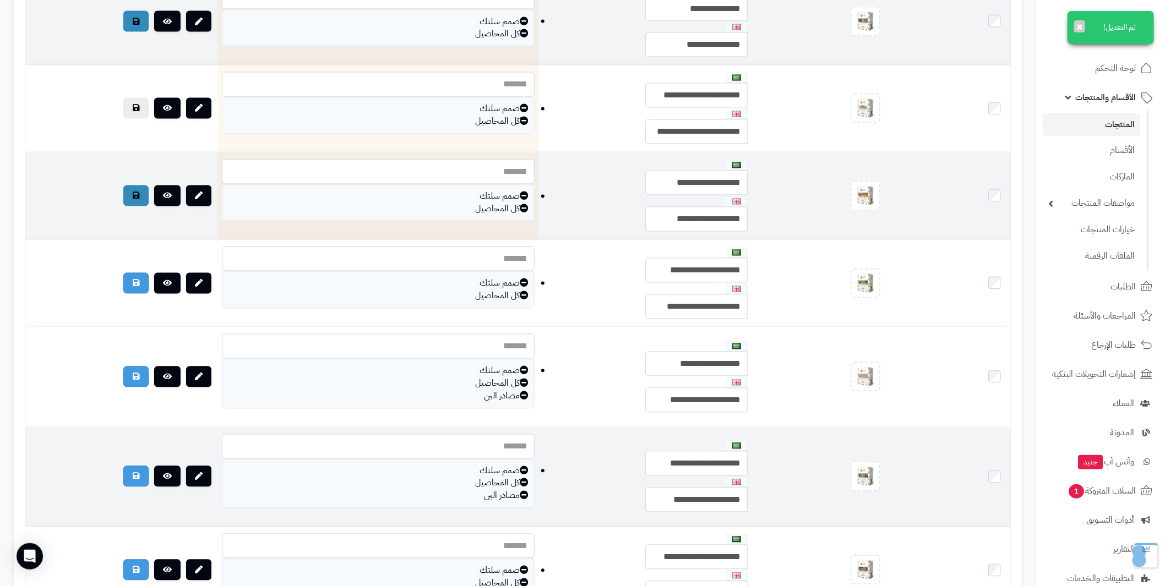
scroll to position [1321, 0]
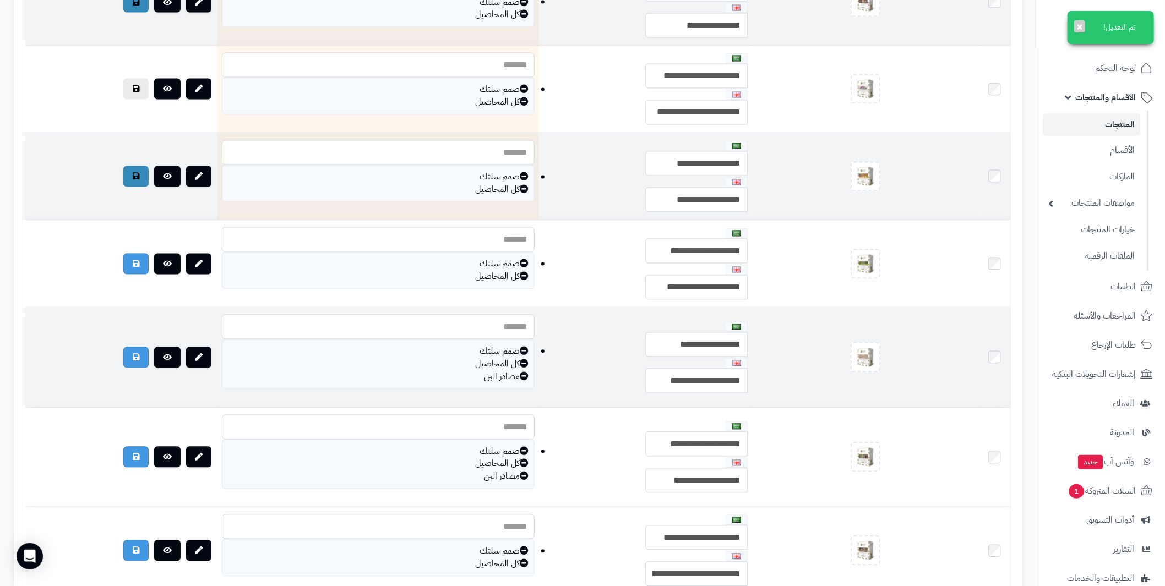
click at [520, 372] on icon at bounding box center [524, 376] width 9 height 9
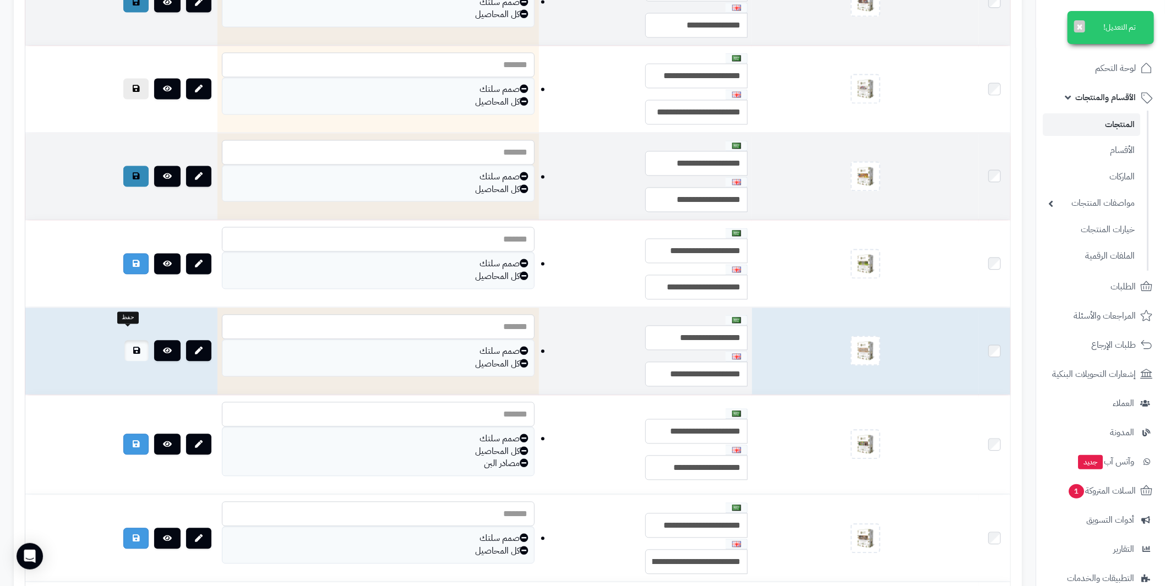
click at [133, 347] on icon at bounding box center [136, 351] width 7 height 8
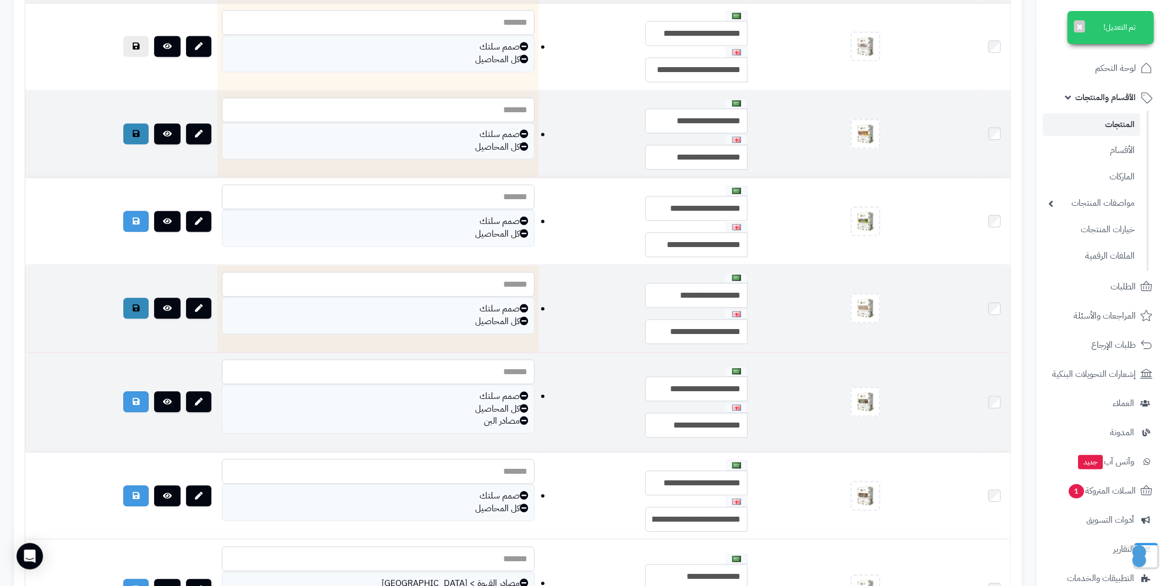
scroll to position [1431, 0]
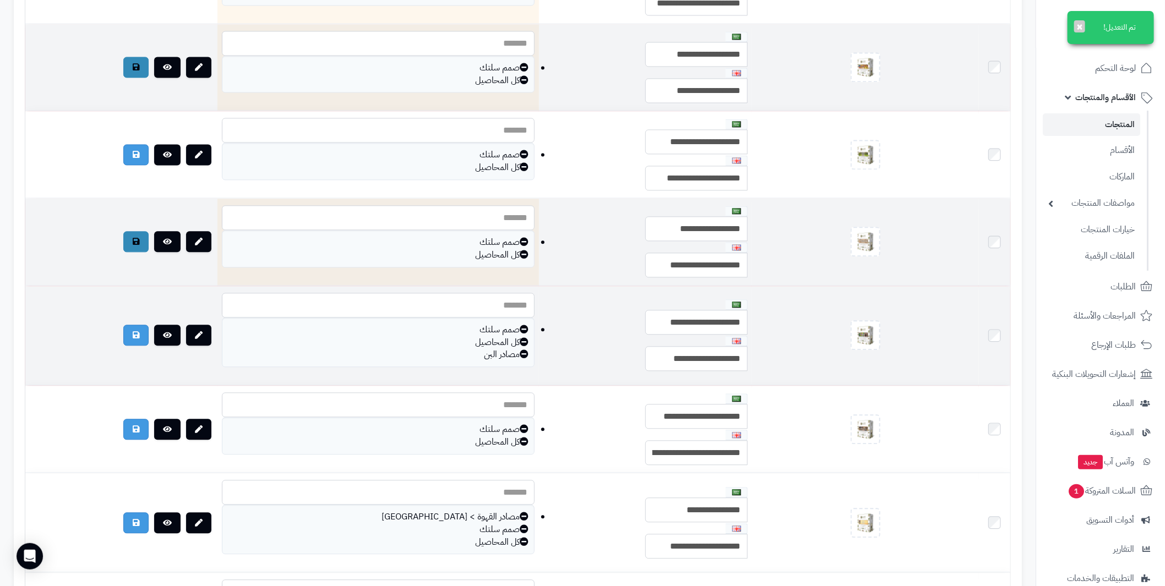
click at [520, 350] on icon at bounding box center [524, 354] width 9 height 9
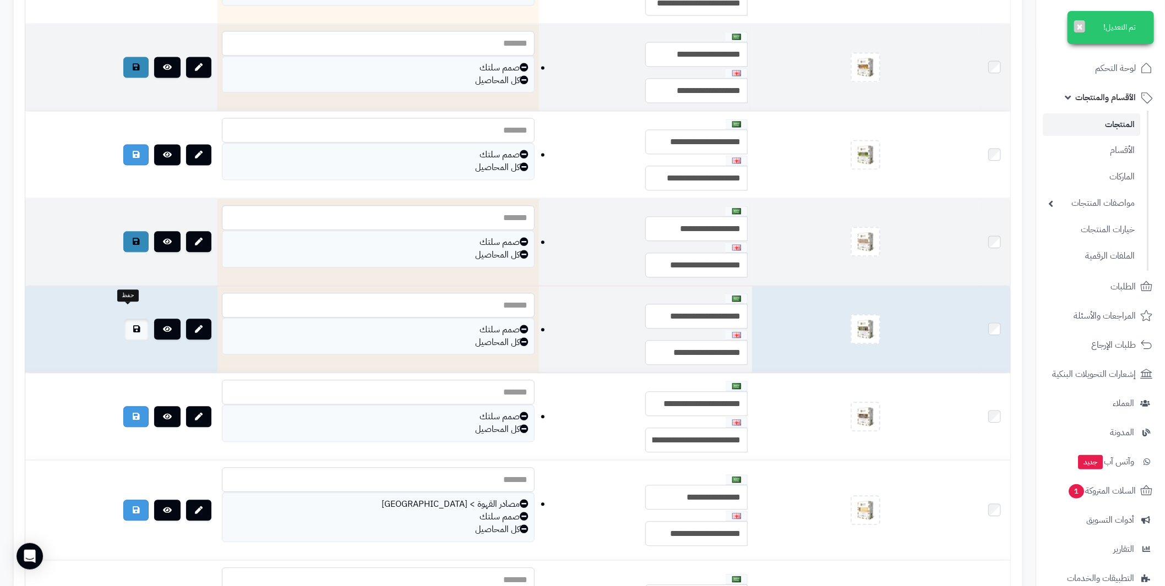
click at [133, 325] on icon at bounding box center [136, 329] width 7 height 8
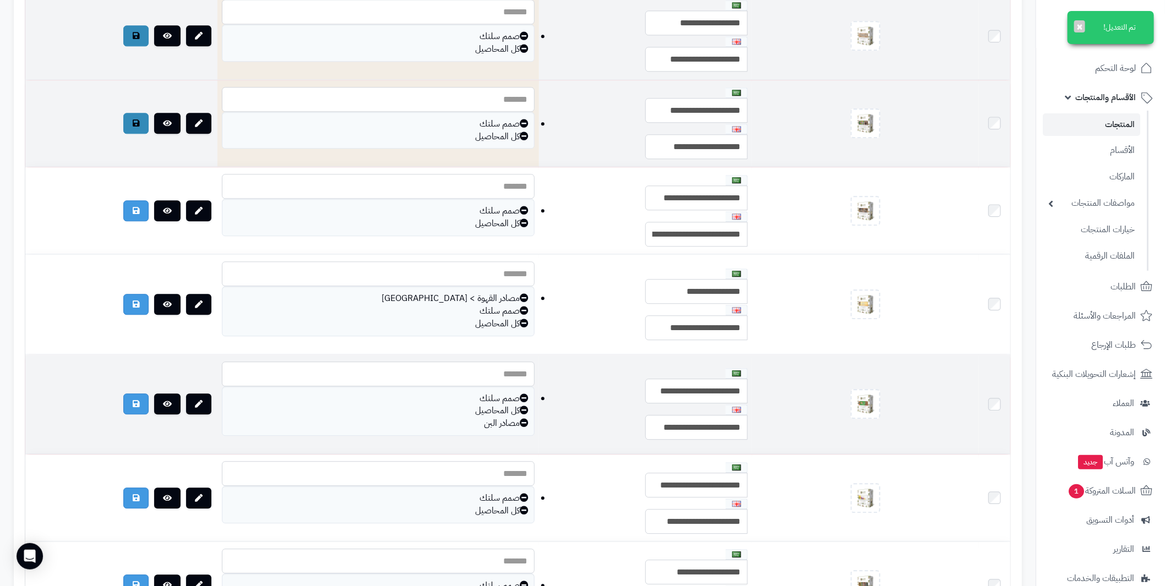
scroll to position [1651, 0]
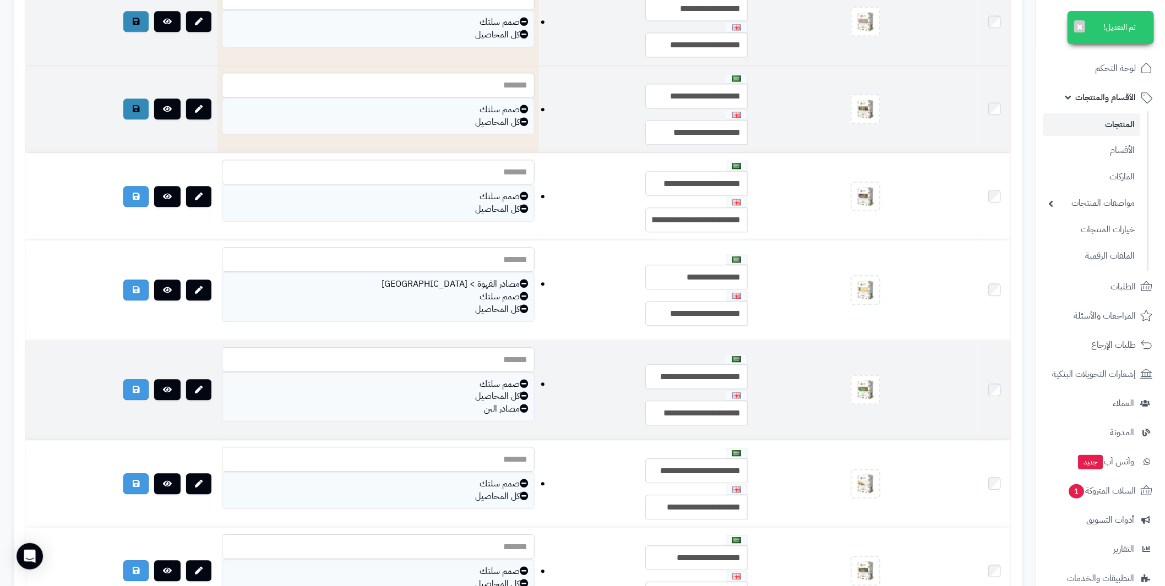
click at [524, 404] on icon at bounding box center [524, 408] width 9 height 9
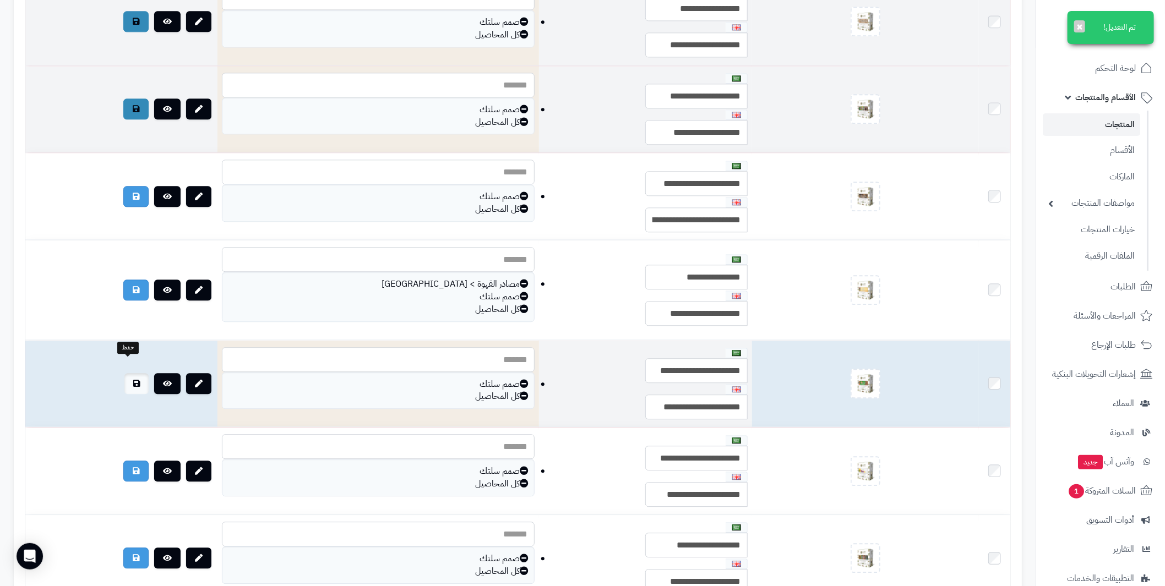
click at [133, 380] on icon at bounding box center [136, 384] width 7 height 8
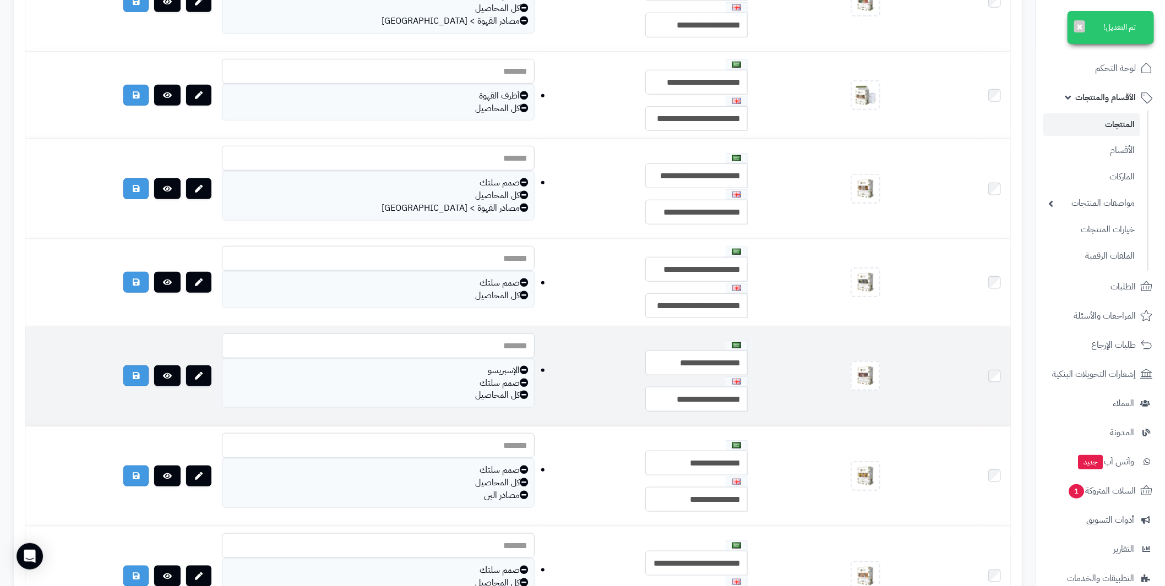
scroll to position [3192, 0]
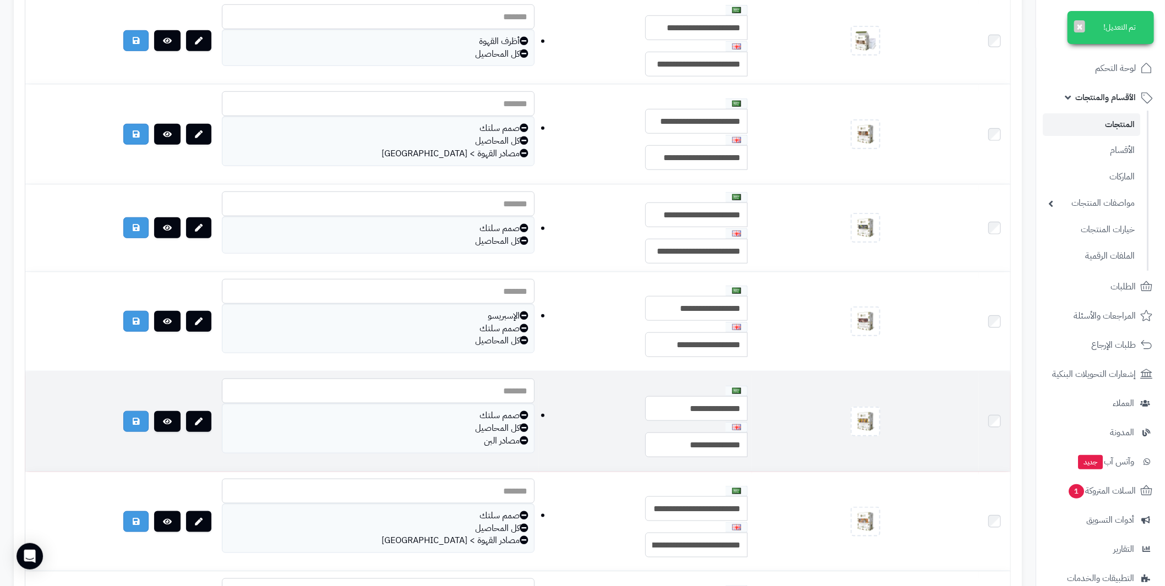
click at [521, 436] on icon at bounding box center [524, 440] width 9 height 9
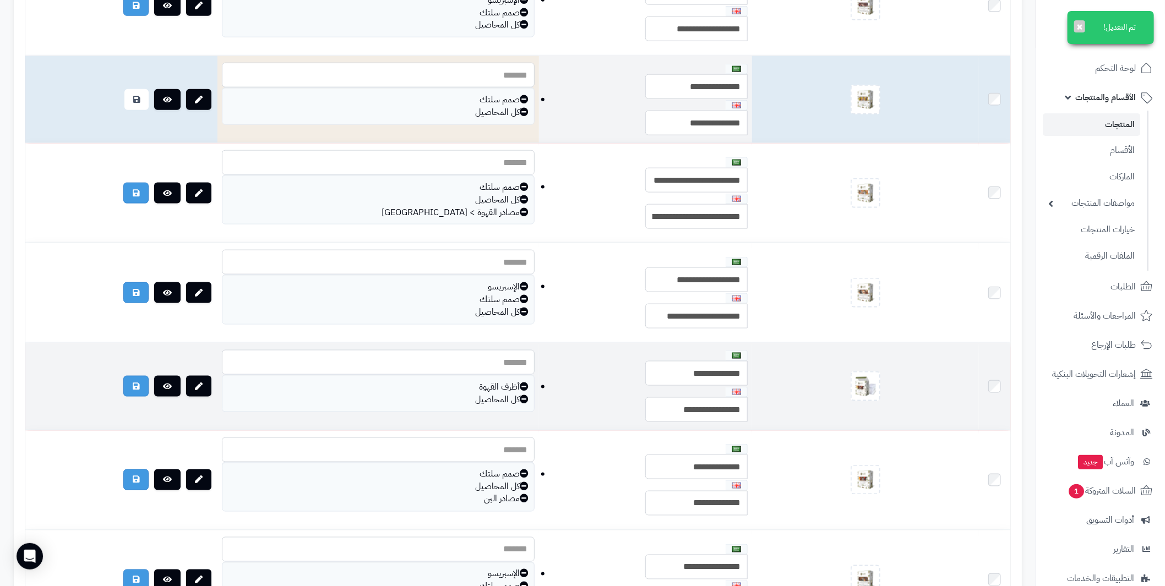
scroll to position [3522, 0]
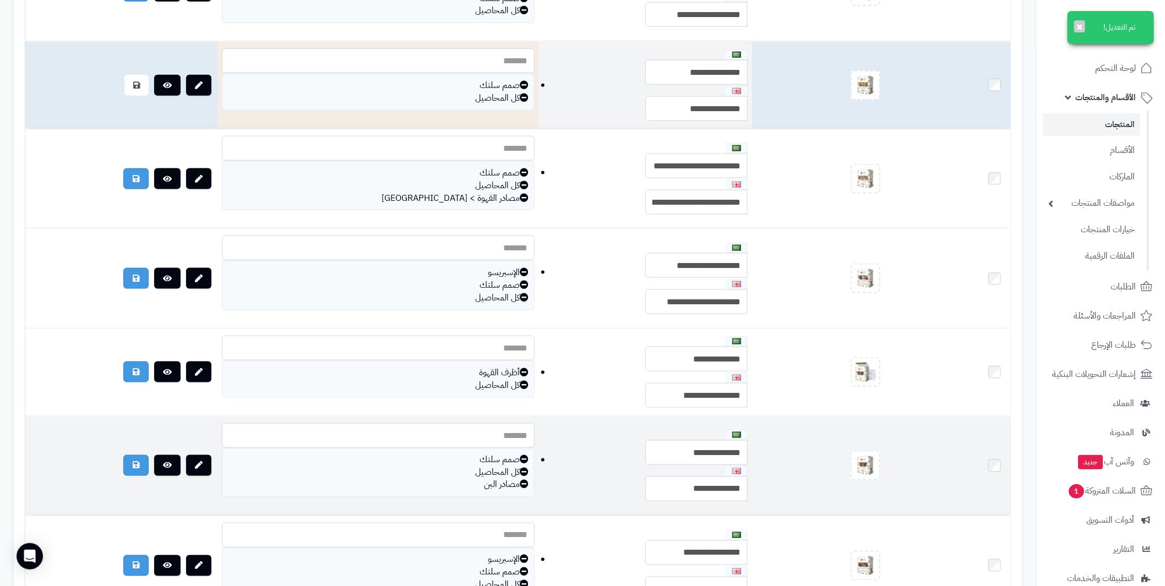
click at [524, 480] on icon at bounding box center [524, 484] width 9 height 9
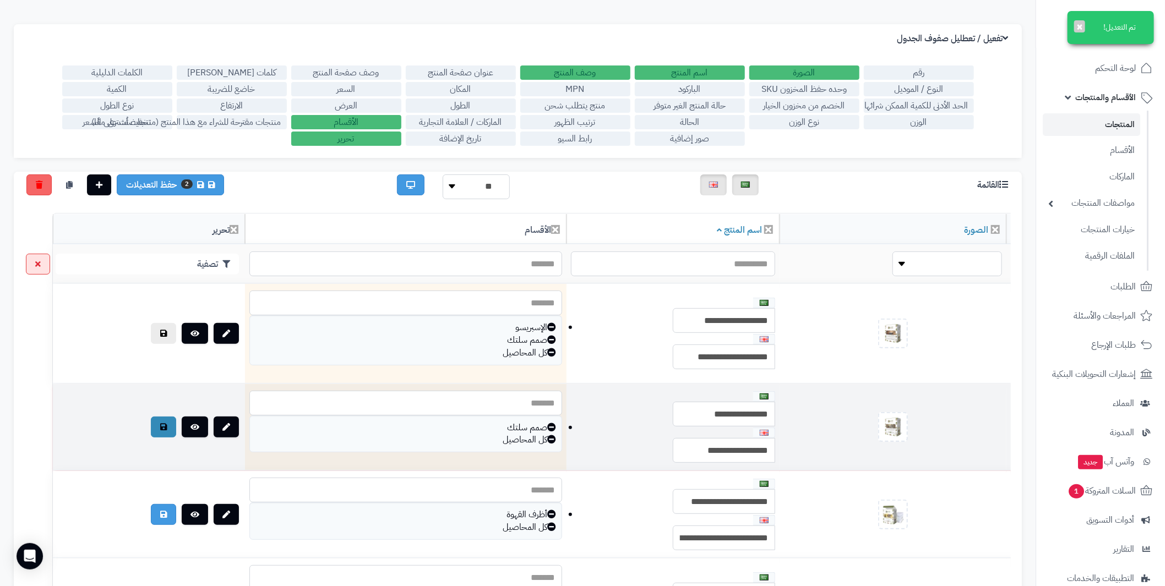
scroll to position [0, 0]
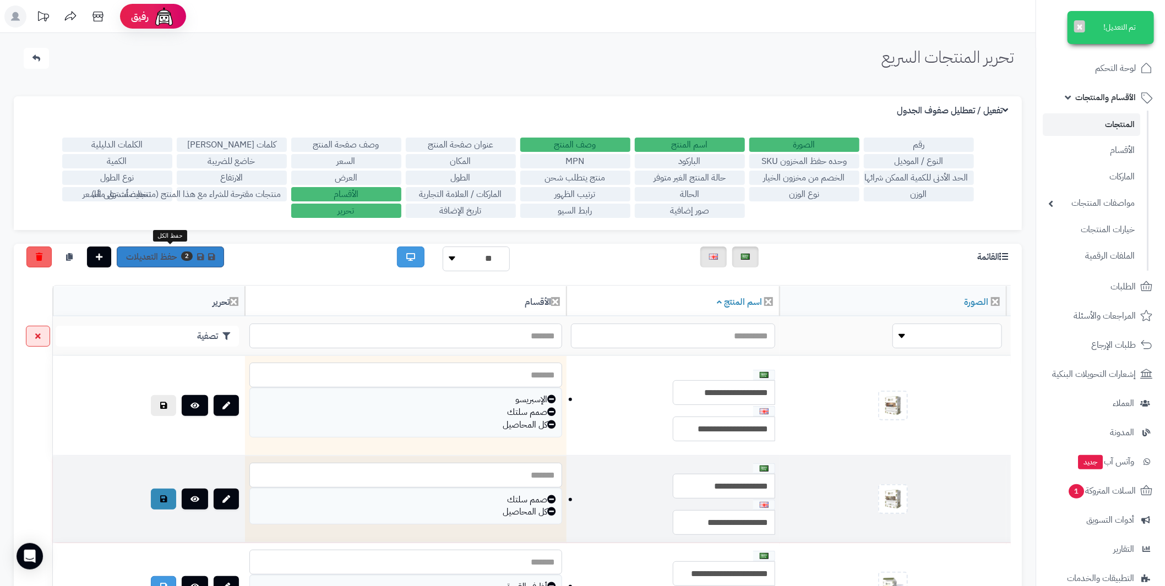
click at [166, 253] on link "2 حفظ التعديلات" at bounding box center [170, 257] width 107 height 21
click at [1119, 126] on link "المنتجات" at bounding box center [1091, 124] width 97 height 23
click at [1120, 119] on link "المنتجات" at bounding box center [1091, 124] width 97 height 23
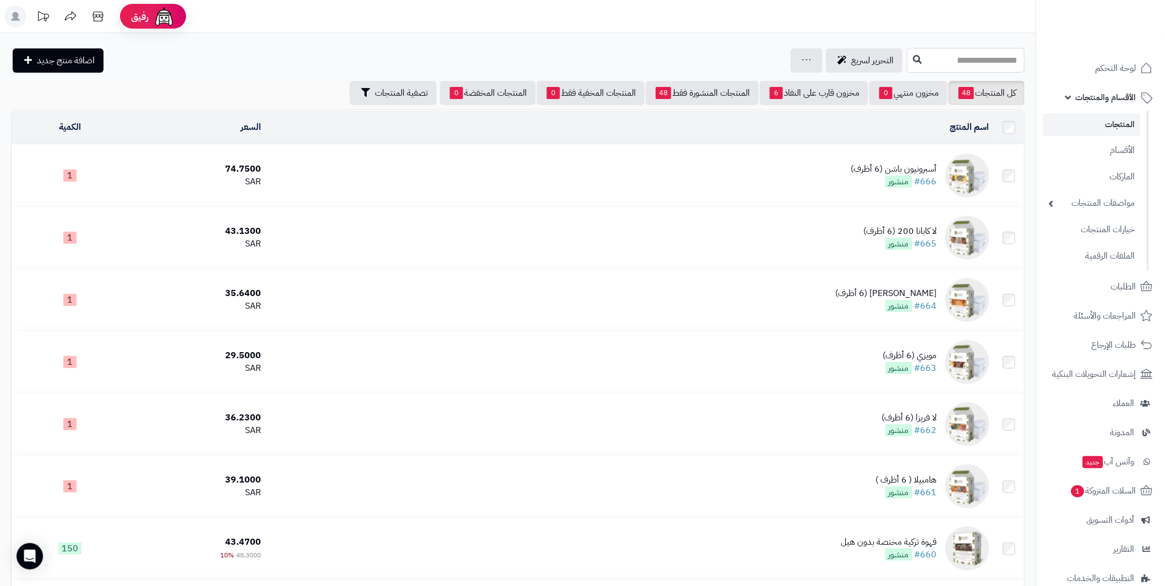
click at [931, 58] on input "text" at bounding box center [966, 60] width 118 height 25
type input "*"
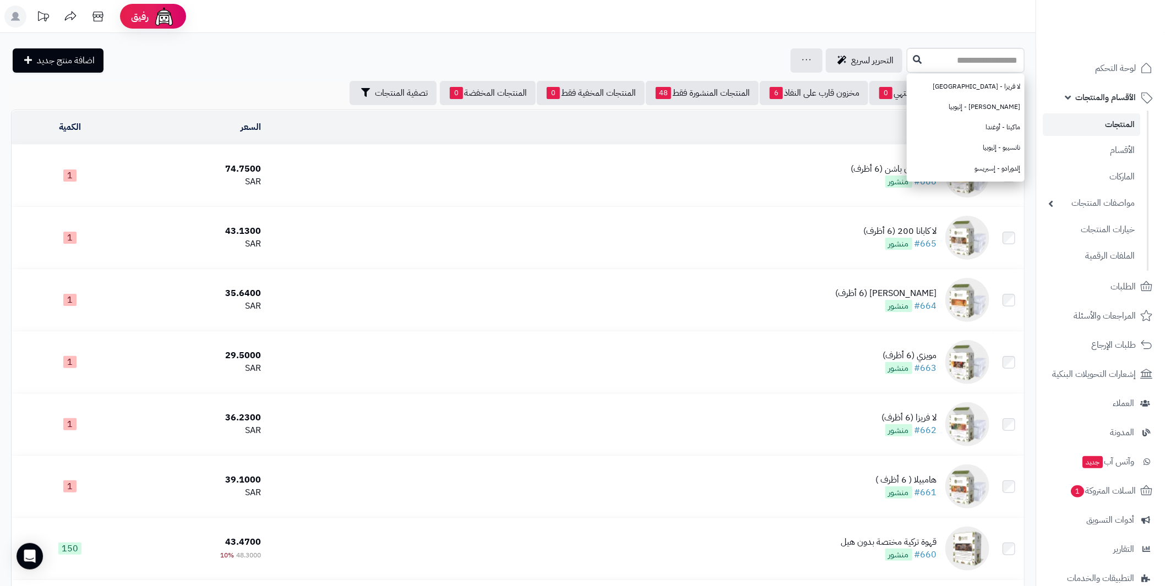
click at [895, 20] on header "رفيق ! الطلبات معالجة مكتمل إرجاع المنتجات العملاء المتواجدون الان 2 عملاء منتظ…" at bounding box center [582, 16] width 1165 height 33
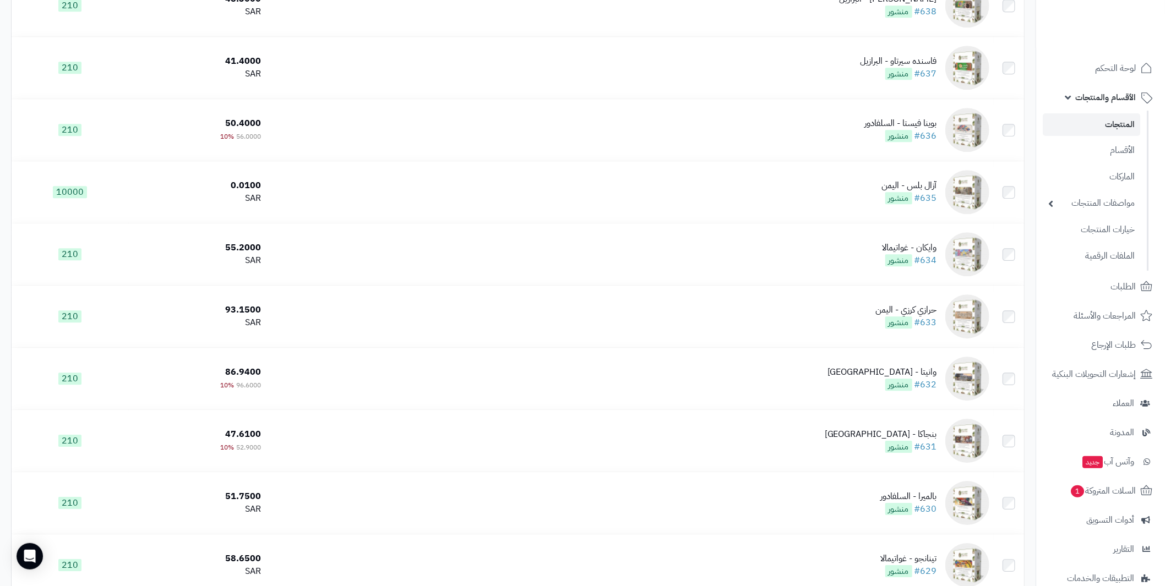
scroll to position [1926, 0]
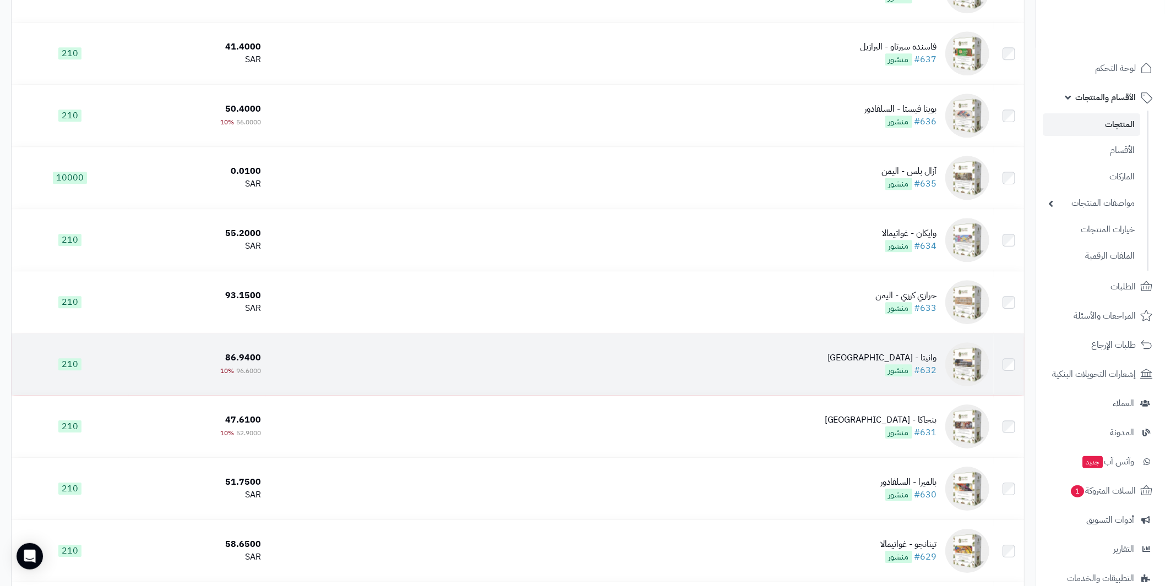
click at [980, 361] on img at bounding box center [967, 364] width 44 height 44
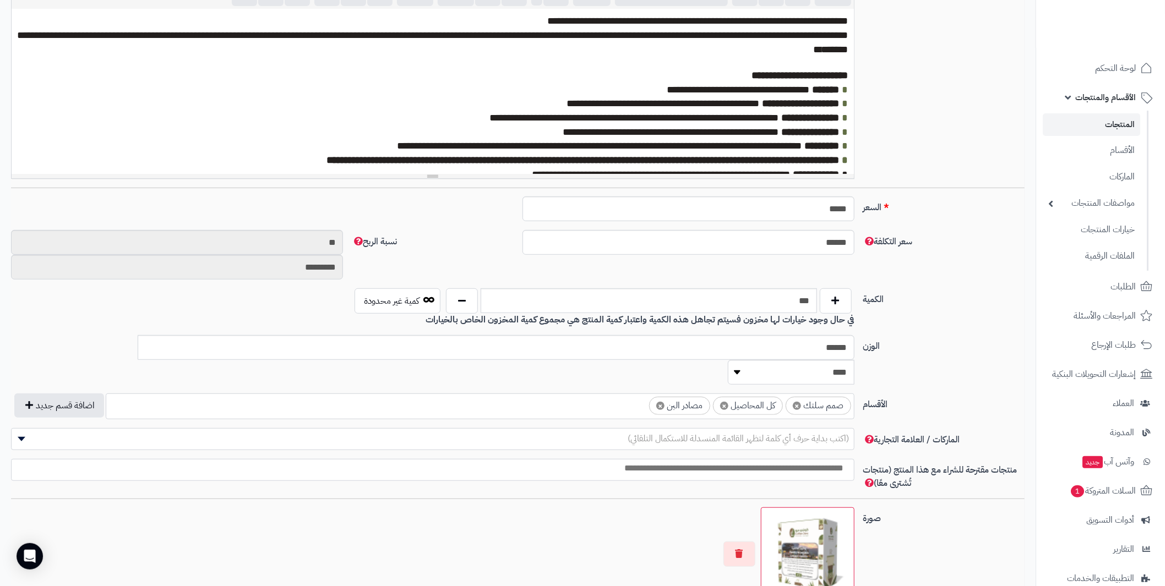
scroll to position [330, 0]
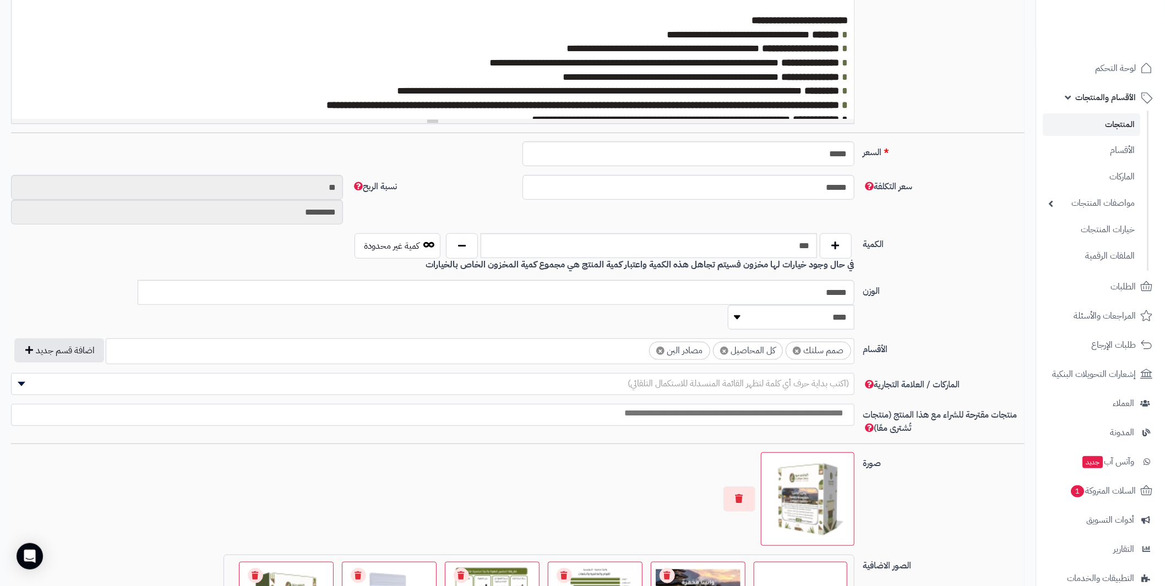
click at [659, 347] on span "×" at bounding box center [660, 351] width 8 height 8
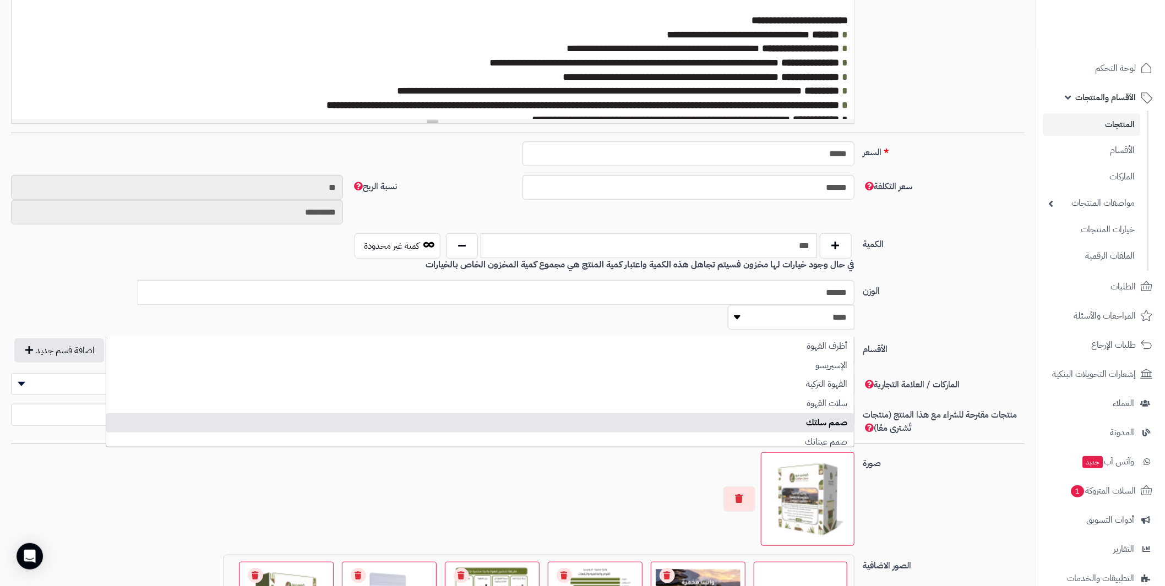
scroll to position [54, 0]
click at [931, 262] on div "الكمية *** كمية غير محدودة في حال وجود خيارات لها مخزون فسيتم تجاهل هذه الكمية …" at bounding box center [518, 256] width 1022 height 47
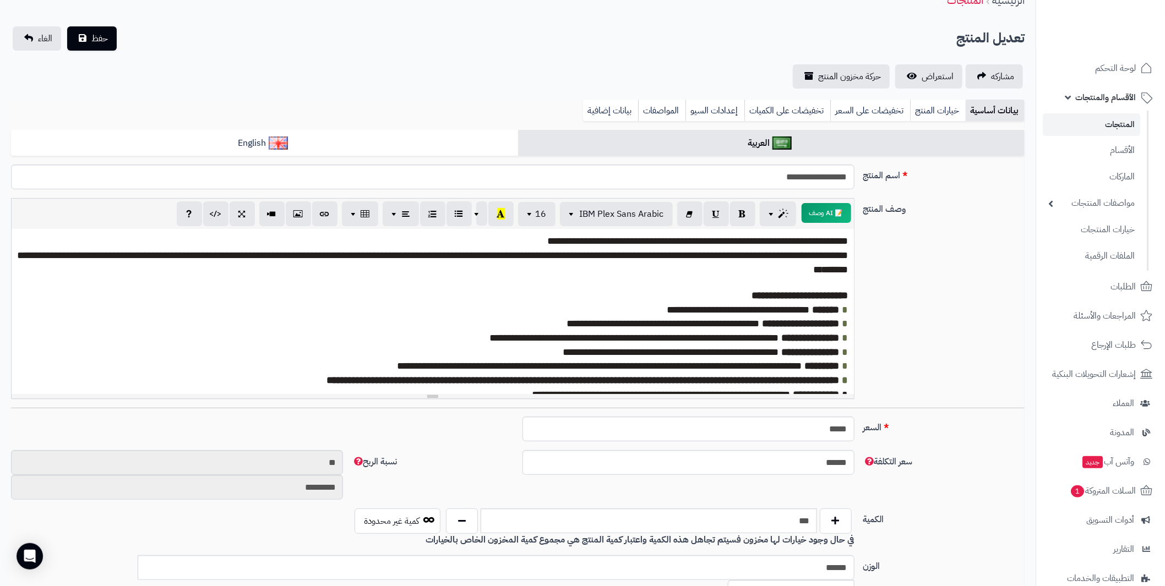
scroll to position [0, 0]
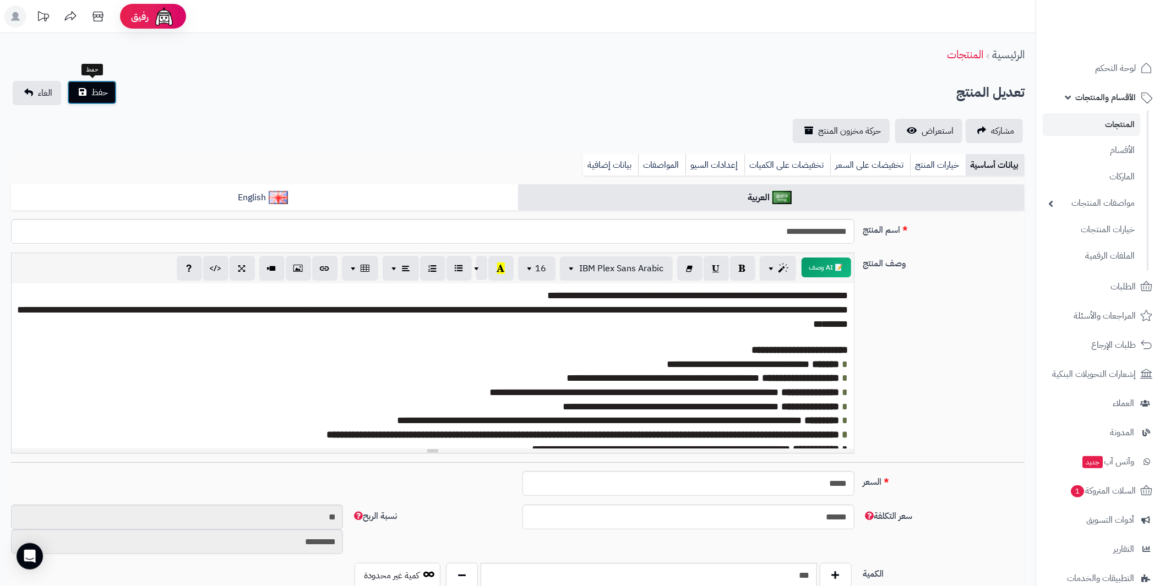
click at [81, 95] on button "حفظ" at bounding box center [92, 92] width 50 height 24
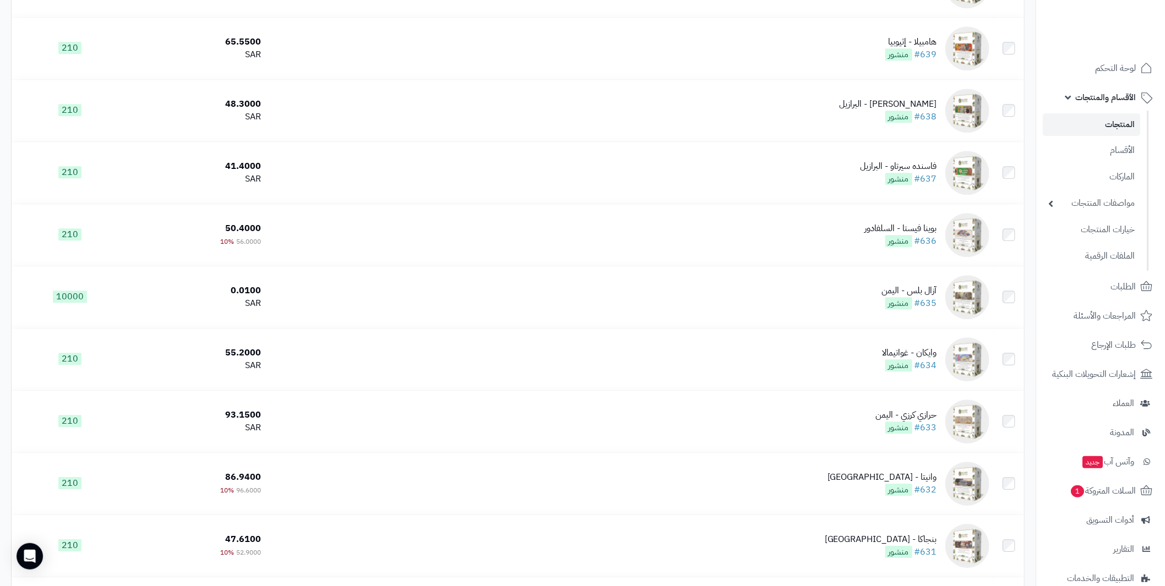
scroll to position [1871, 0]
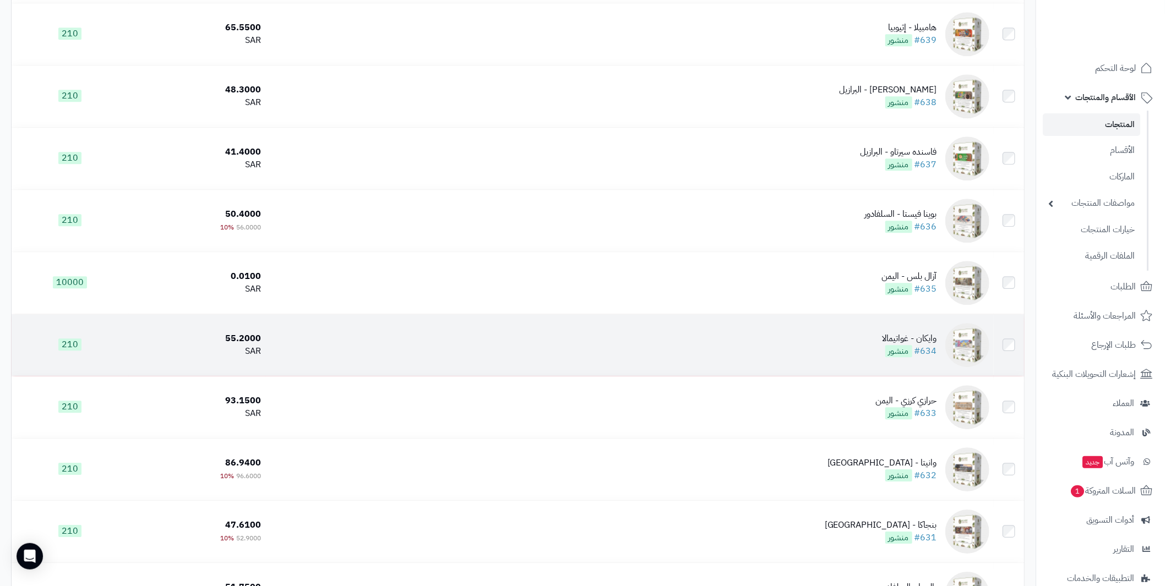
click at [971, 337] on img at bounding box center [967, 345] width 44 height 44
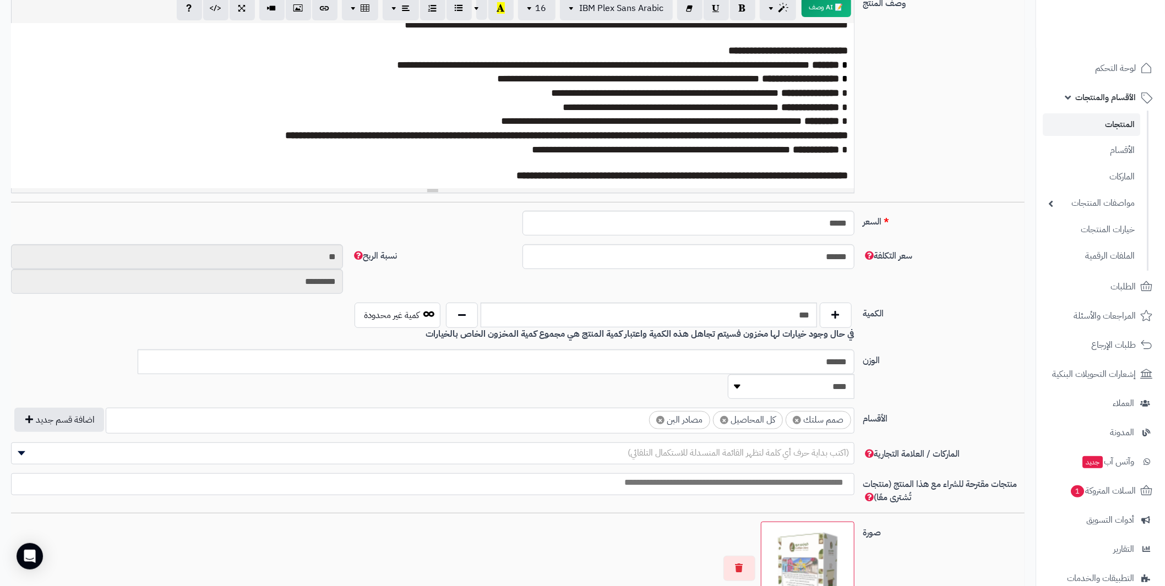
scroll to position [330, 0]
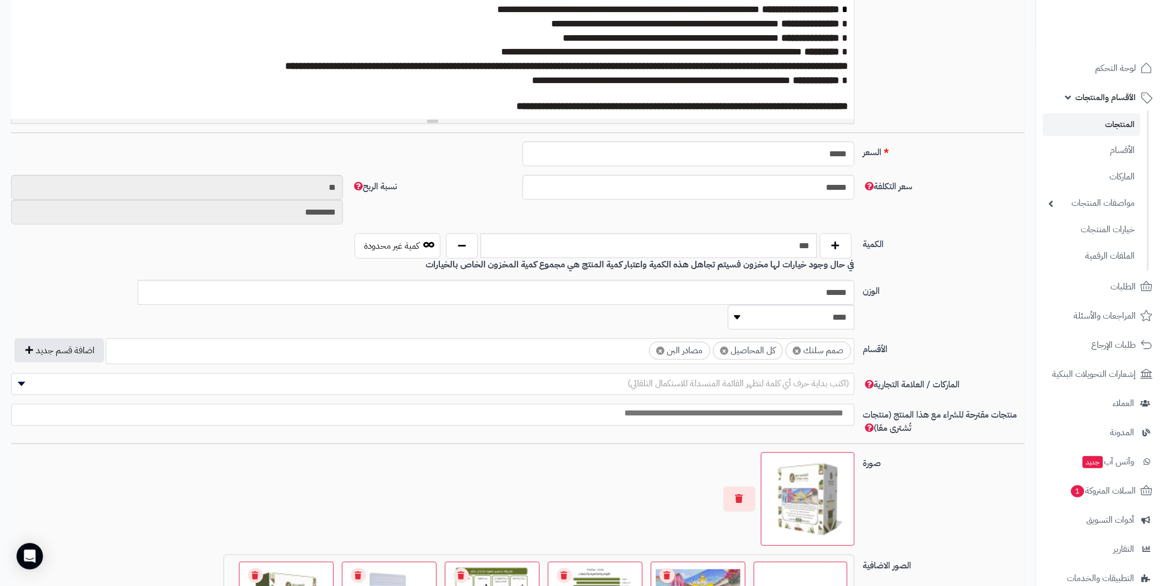
click at [659, 347] on span "×" at bounding box center [660, 351] width 8 height 8
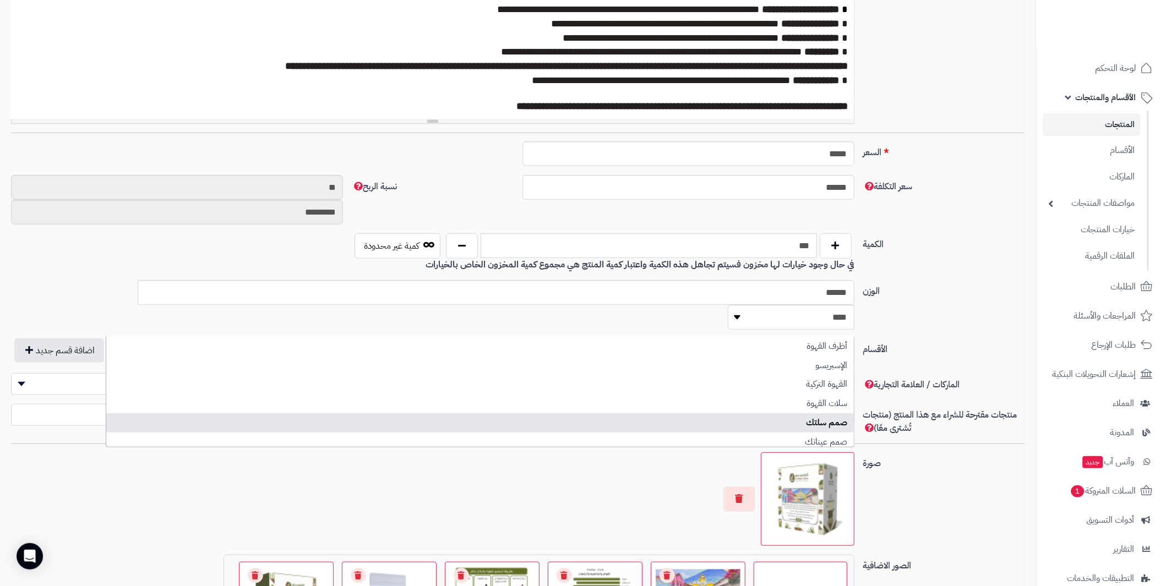
scroll to position [54, 0]
click at [908, 210] on div "سعر التكلفة ****** نسبة الربح ** *********" at bounding box center [518, 204] width 1022 height 58
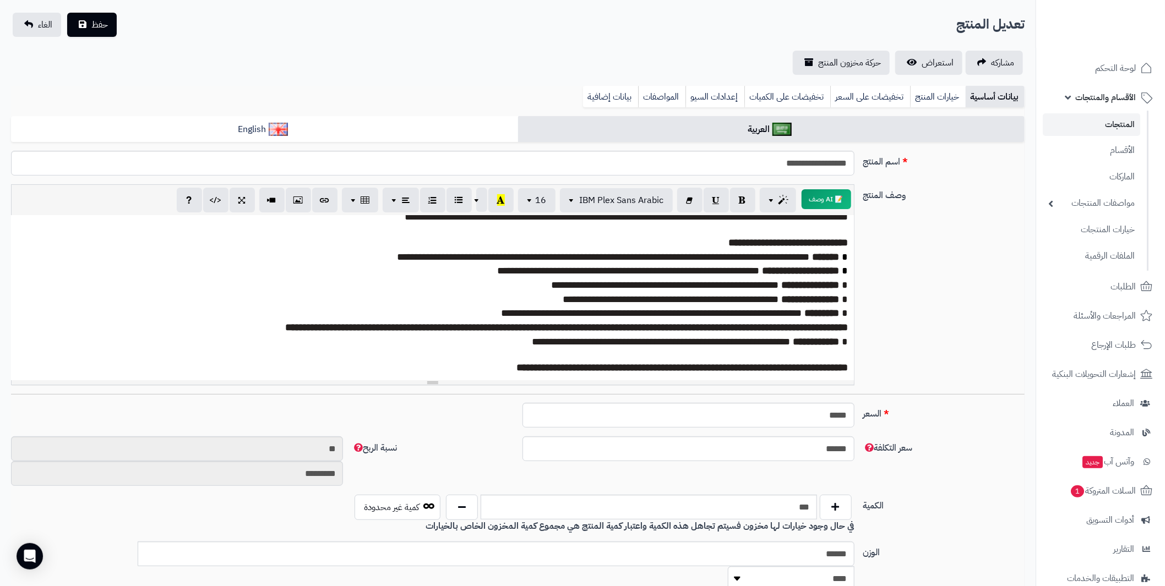
scroll to position [0, 0]
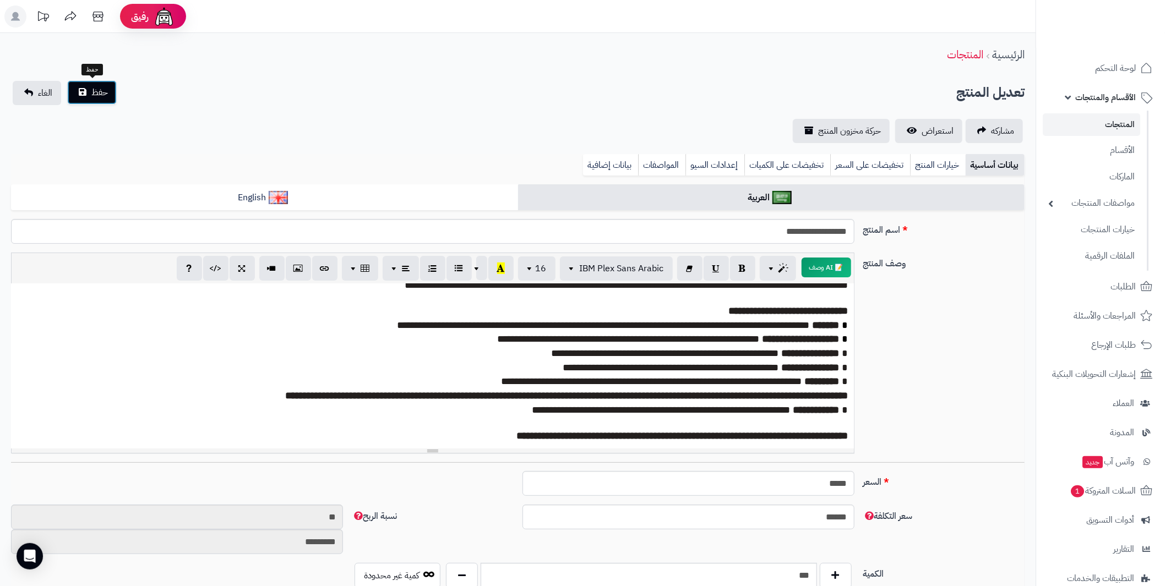
click at [92, 86] on span "حفظ" at bounding box center [99, 92] width 17 height 13
